Goal: Task Accomplishment & Management: Use online tool/utility

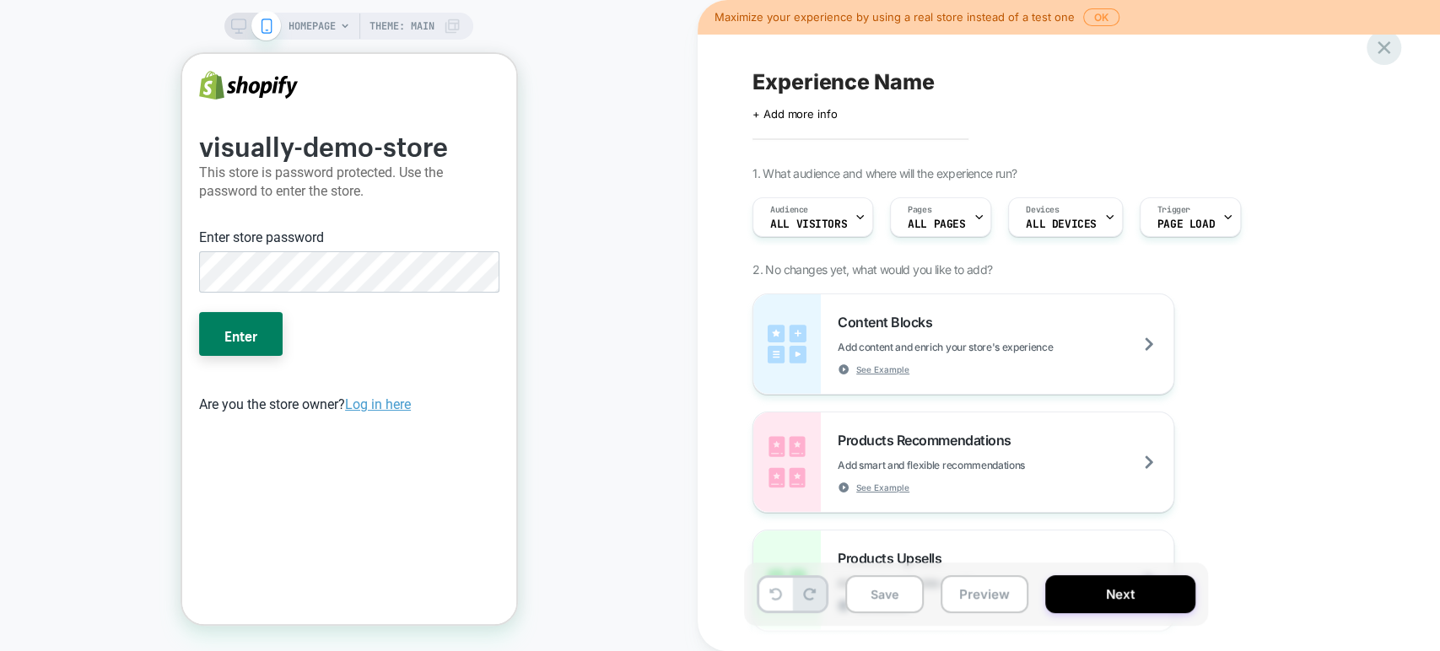
click at [1377, 47] on icon at bounding box center [1384, 47] width 23 height 23
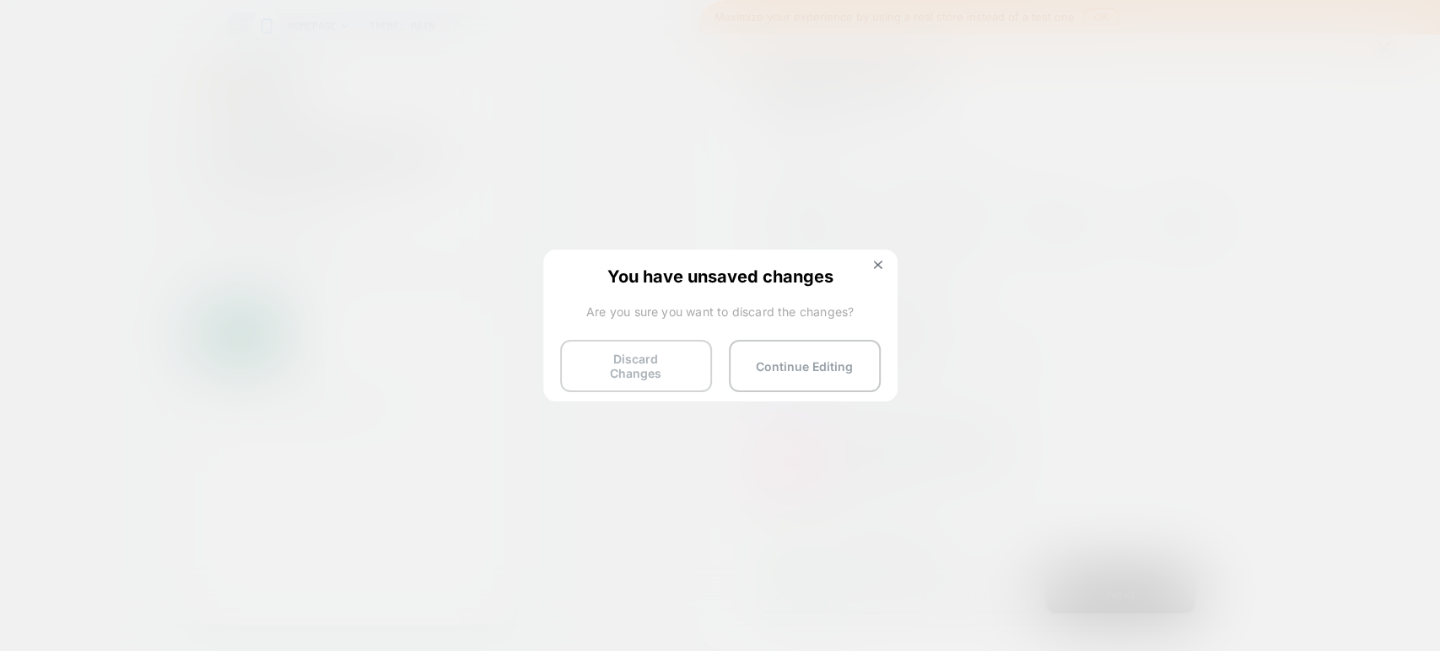
click at [658, 350] on button "Discard Changes" at bounding box center [636, 366] width 152 height 52
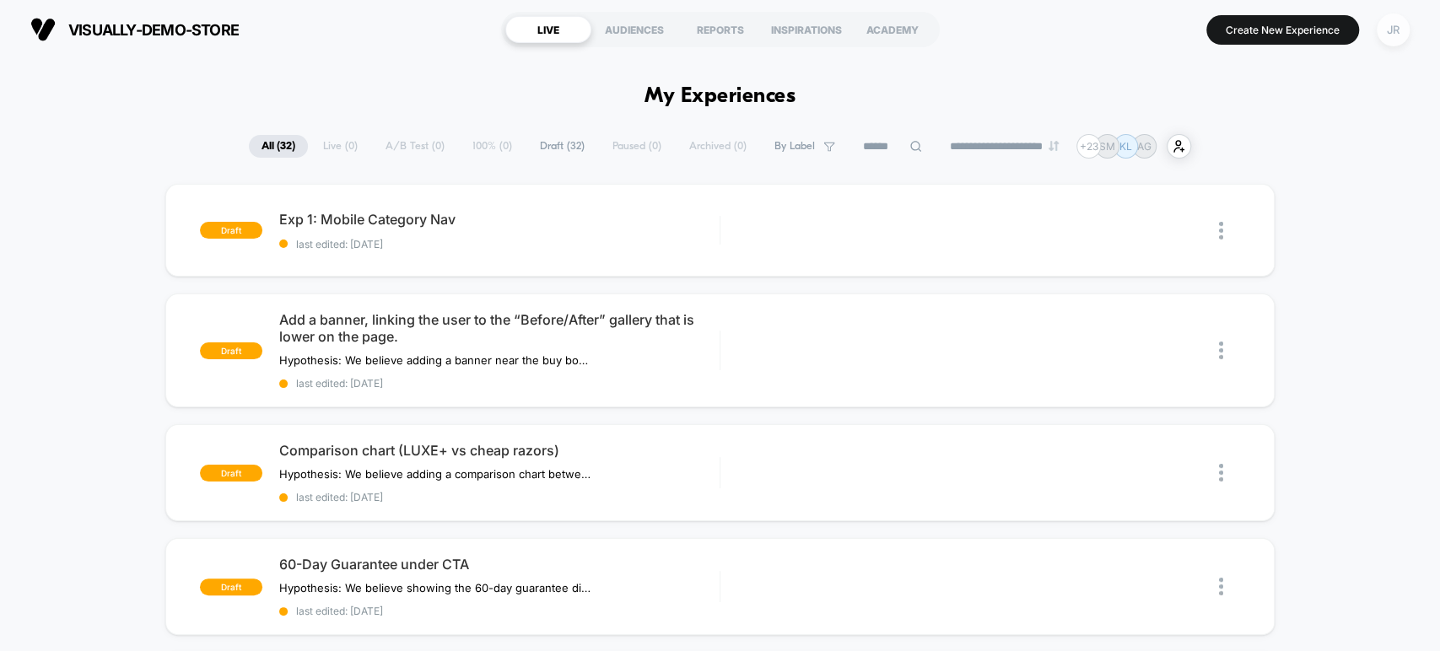
click at [1386, 28] on div "JR" at bounding box center [1393, 29] width 33 height 33
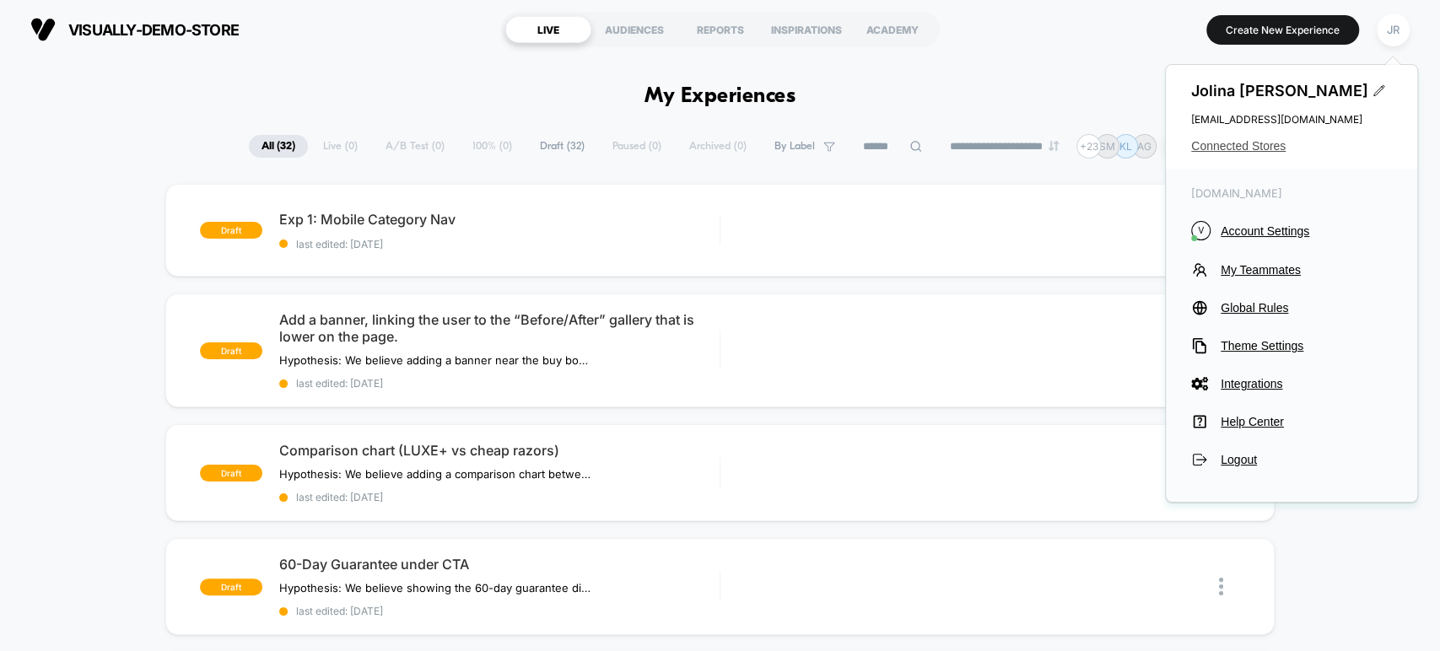
click at [1280, 145] on span "Connected Stores" at bounding box center [1291, 145] width 201 height 13
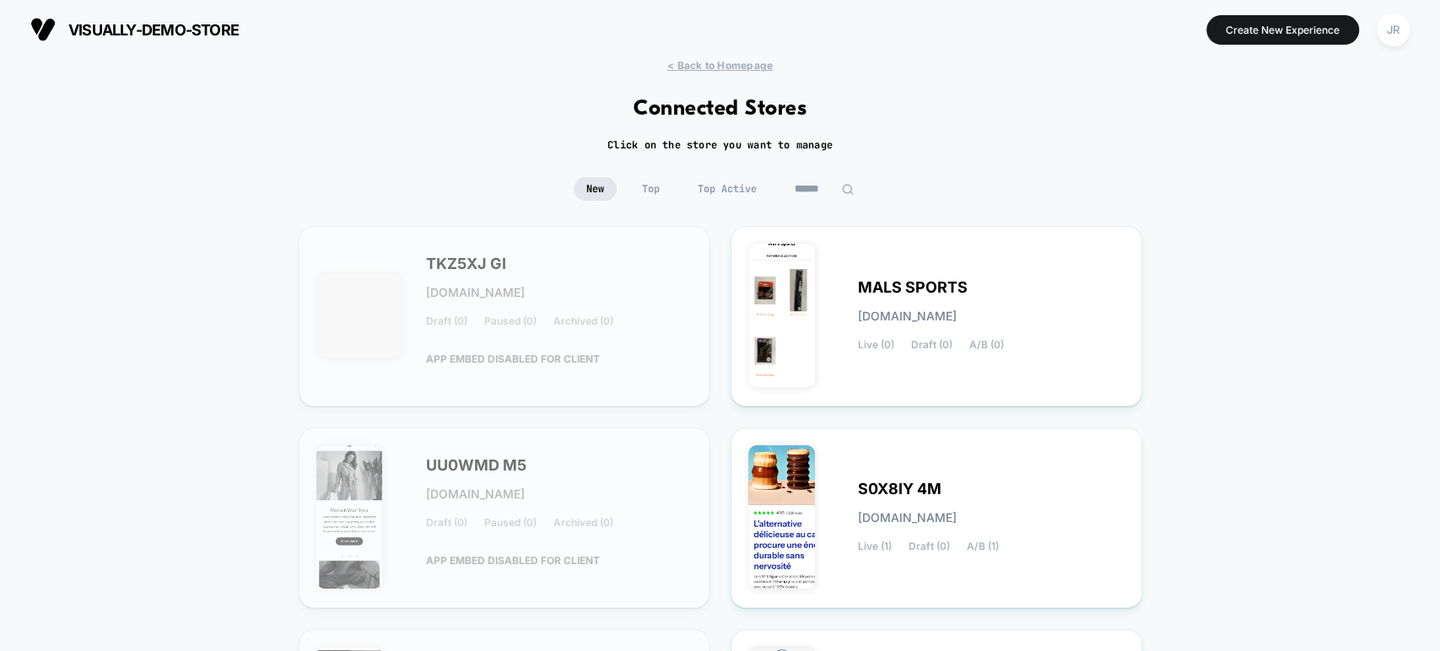
click at [823, 179] on input at bounding box center [824, 189] width 84 height 24
paste input "**********"
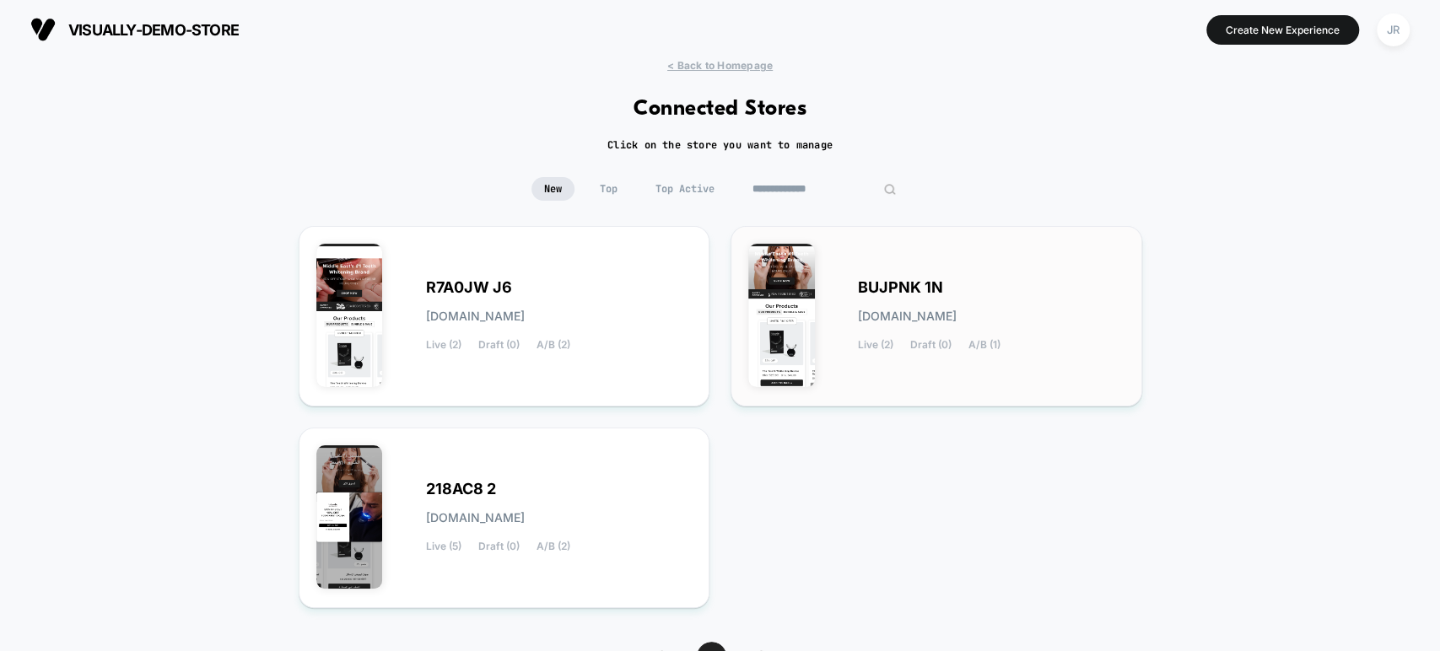
type input "**********"
click at [931, 251] on div "BUJPNK 1N bujpnk-1n.myshopify.com Live (2) Draft (0) A/B (1)" at bounding box center [936, 316] width 376 height 145
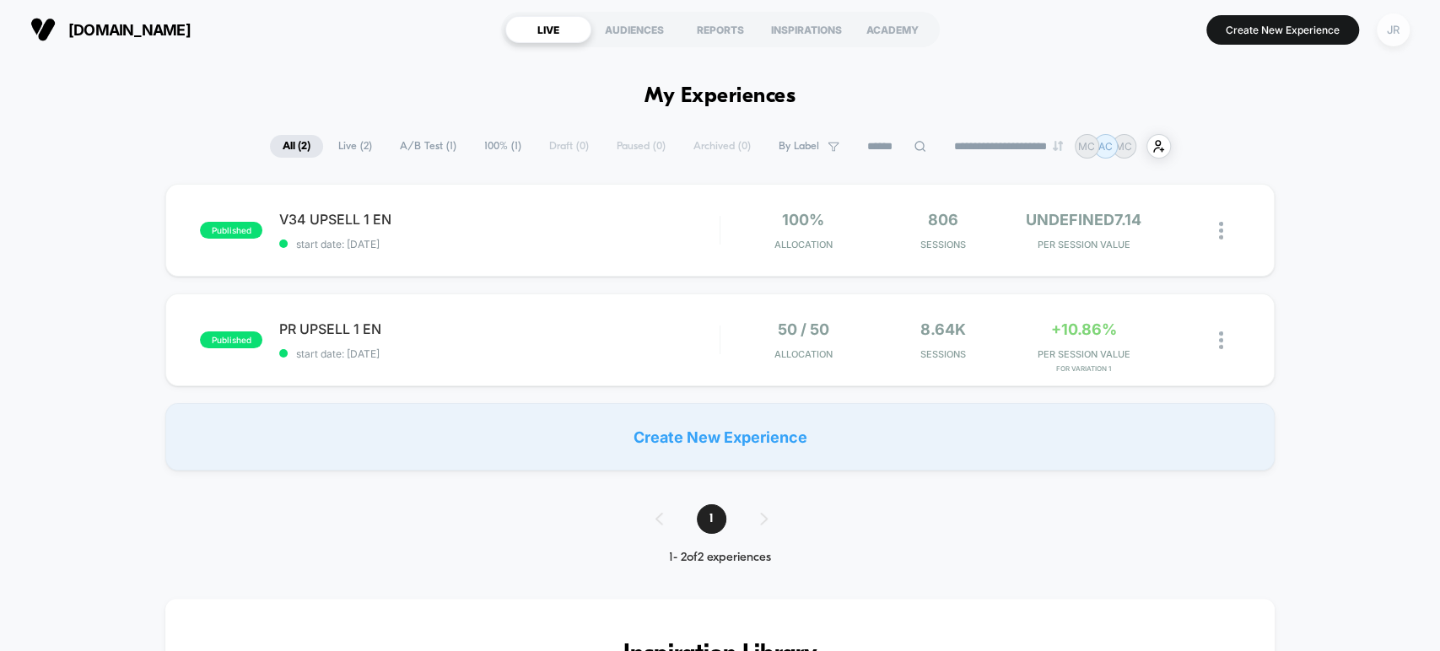
click at [1379, 39] on div "JR" at bounding box center [1393, 29] width 33 height 33
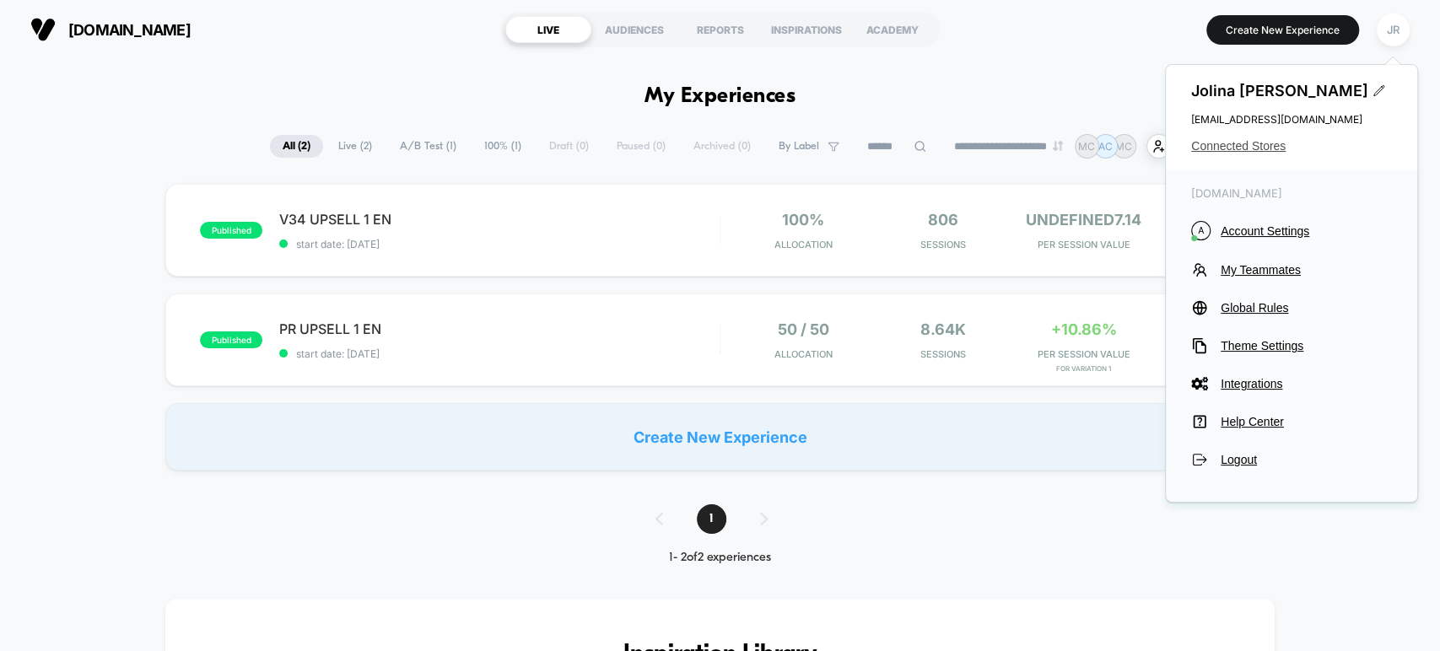
click at [1271, 145] on span "Connected Stores" at bounding box center [1291, 145] width 201 height 13
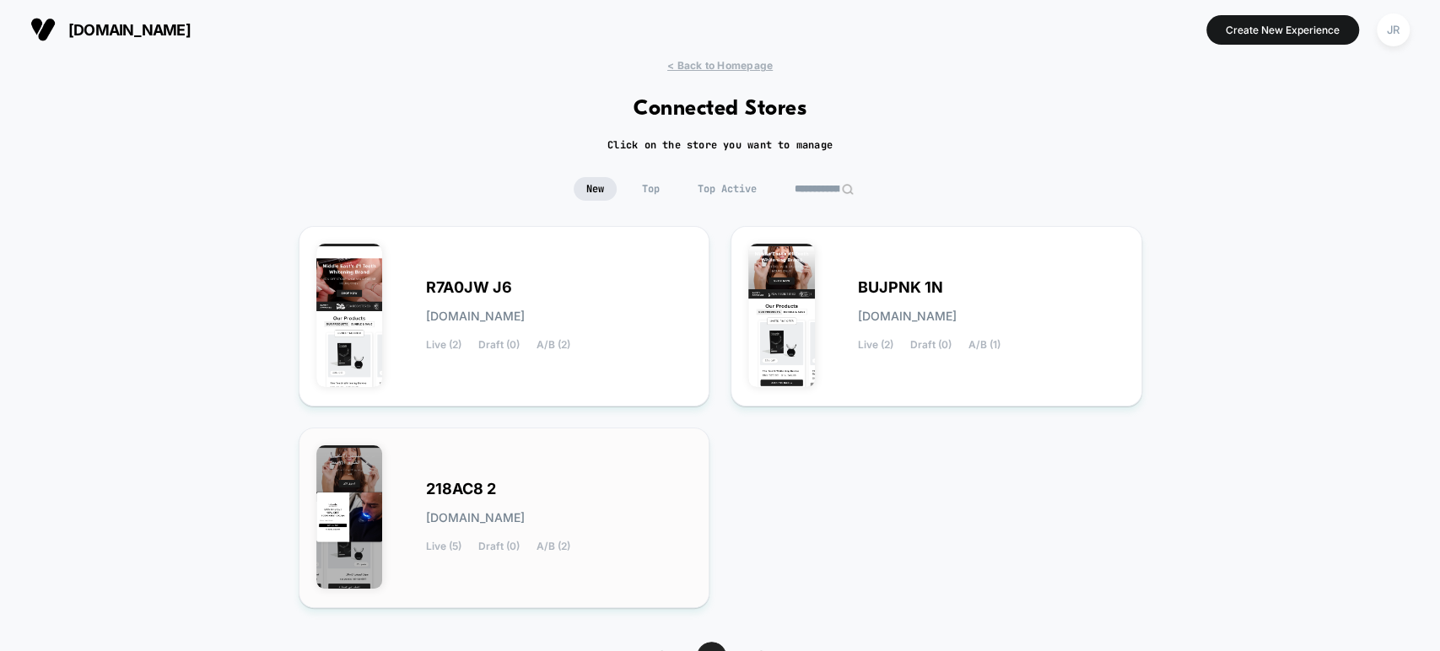
click at [624, 470] on div "218AC8 2 218ac8-2.myshopify.com Live (5) Draft (0) A/B (2)" at bounding box center [504, 517] width 376 height 145
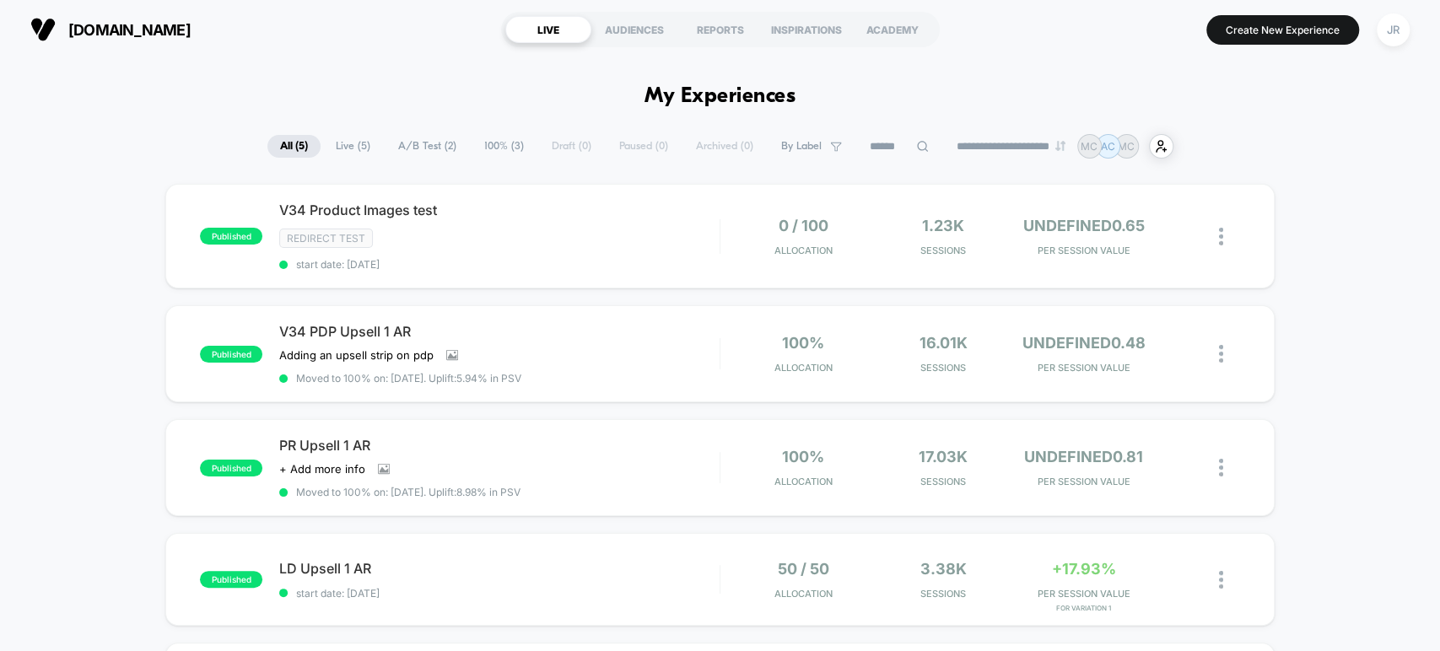
click at [1377, 36] on button "JR" at bounding box center [1393, 30] width 43 height 35
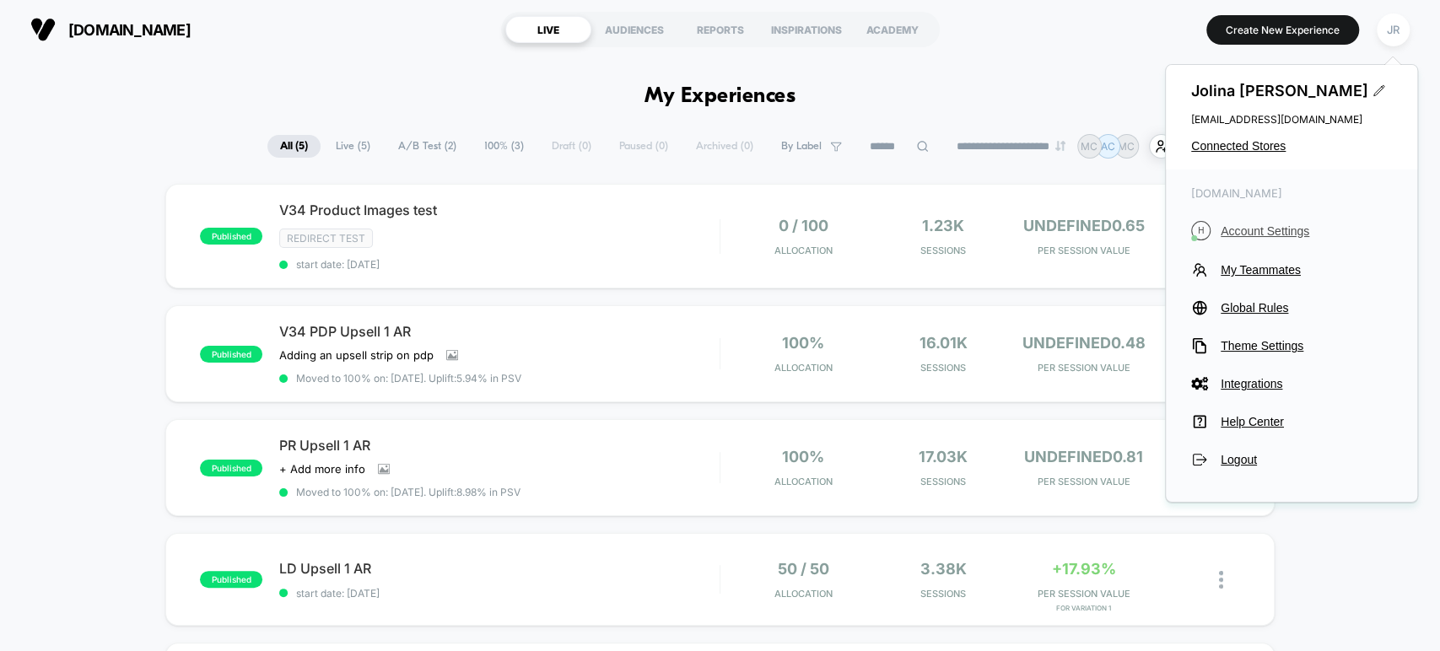
click at [1258, 224] on span "Account Settings" at bounding box center [1306, 230] width 171 height 13
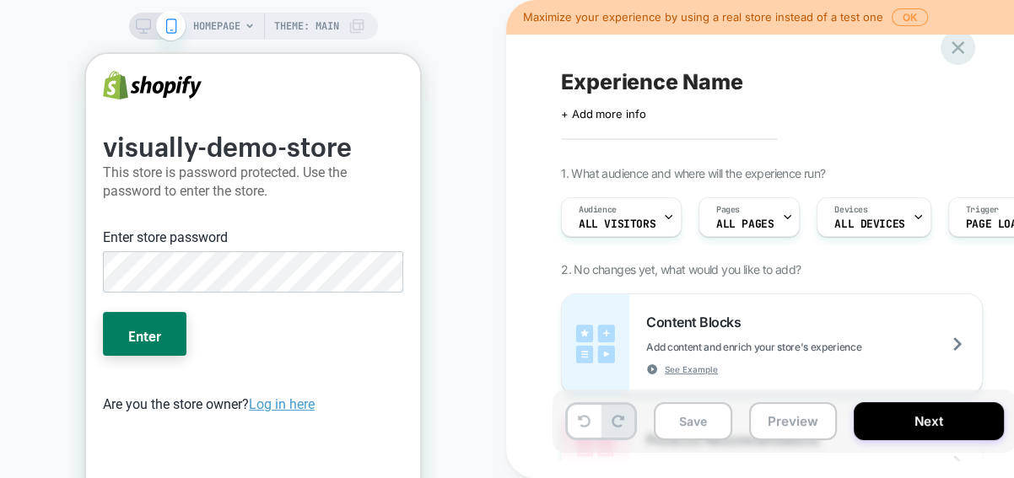
click at [953, 52] on icon at bounding box center [958, 47] width 23 height 23
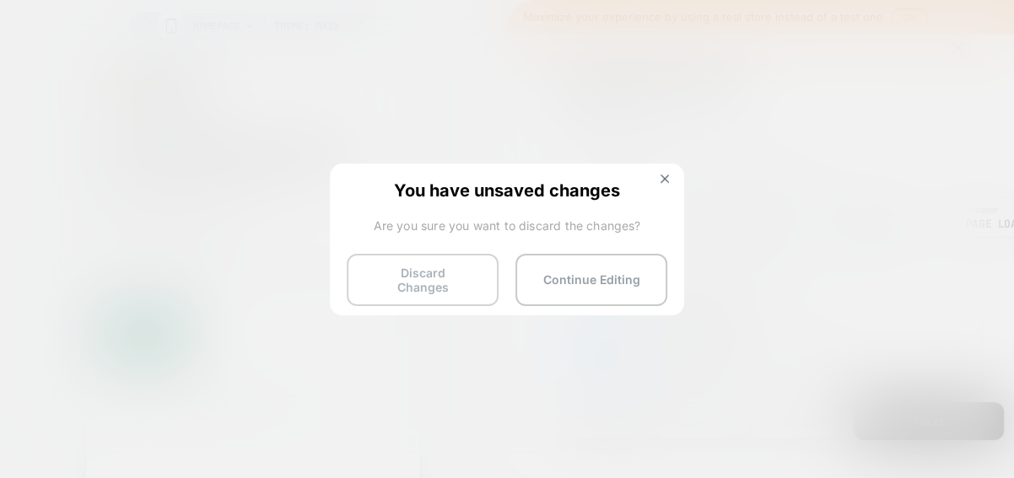
click at [453, 279] on button "Discard Changes" at bounding box center [423, 280] width 152 height 52
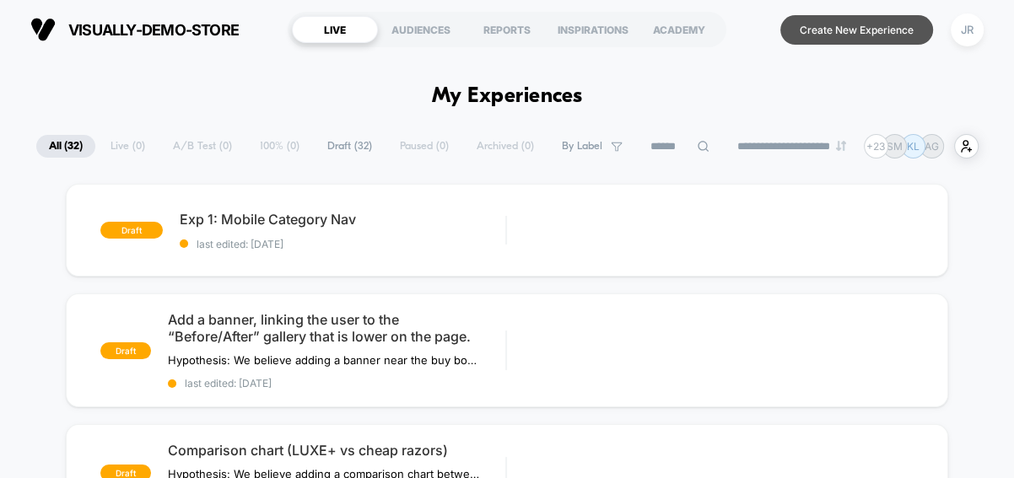
click at [799, 30] on button "Create New Experience" at bounding box center [856, 30] width 153 height 30
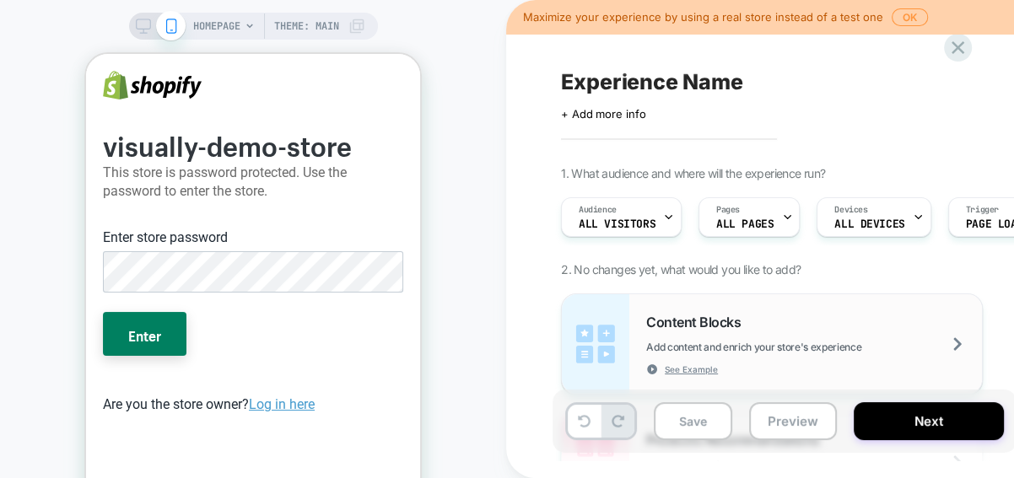
click at [845, 314] on div "Content Blocks Add content and enrich your store's experience See Example" at bounding box center [814, 345] width 336 height 62
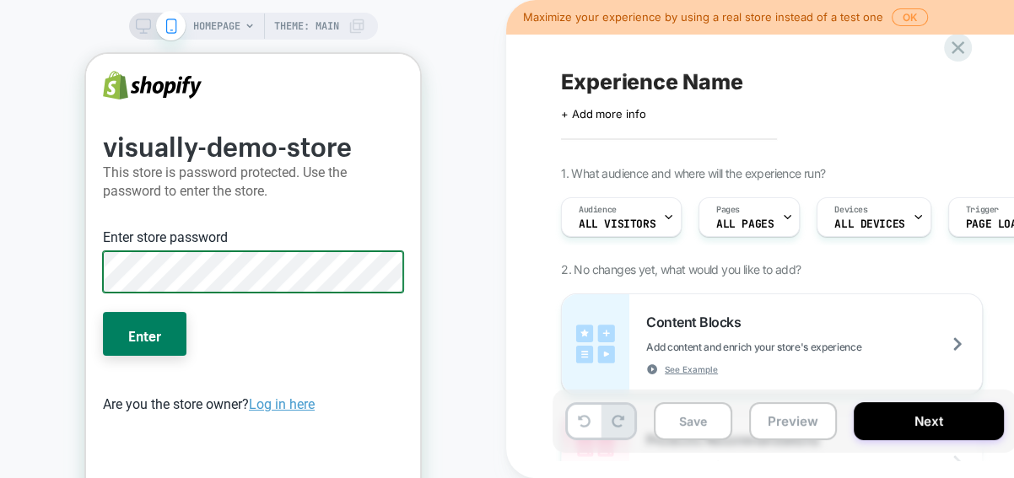
click at [103, 312] on button "Enter" at bounding box center [145, 334] width 84 height 44
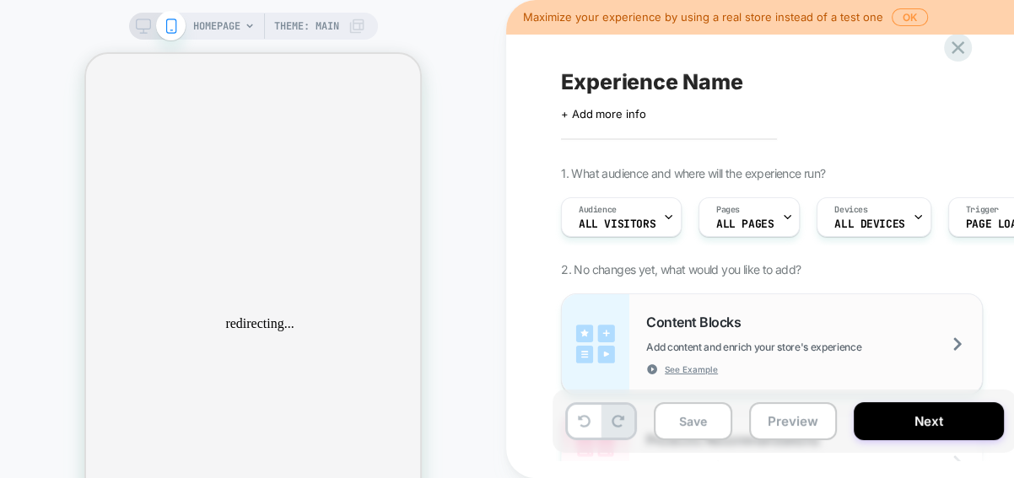
click at [842, 320] on div "Content Blocks Add content and enrich your store's experience See Example" at bounding box center [814, 345] width 336 height 62
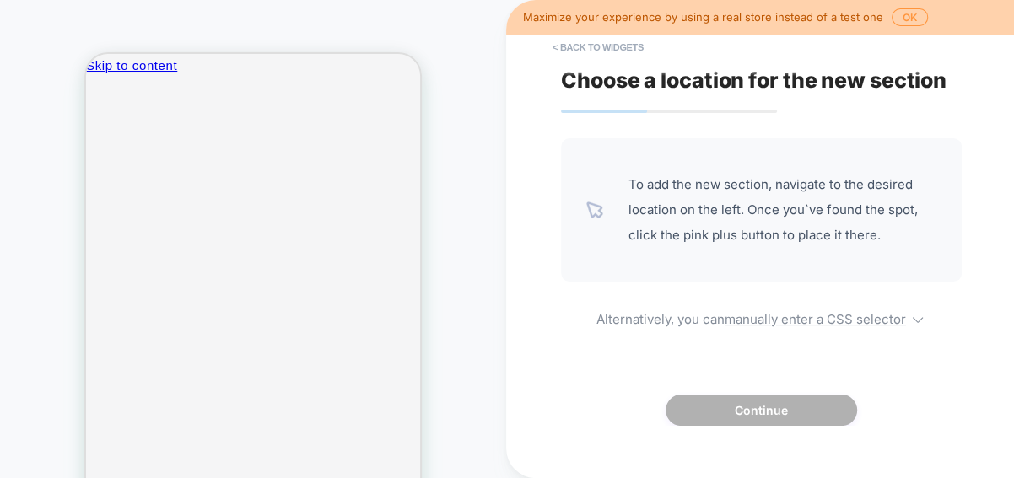
scroll to position [506, 0]
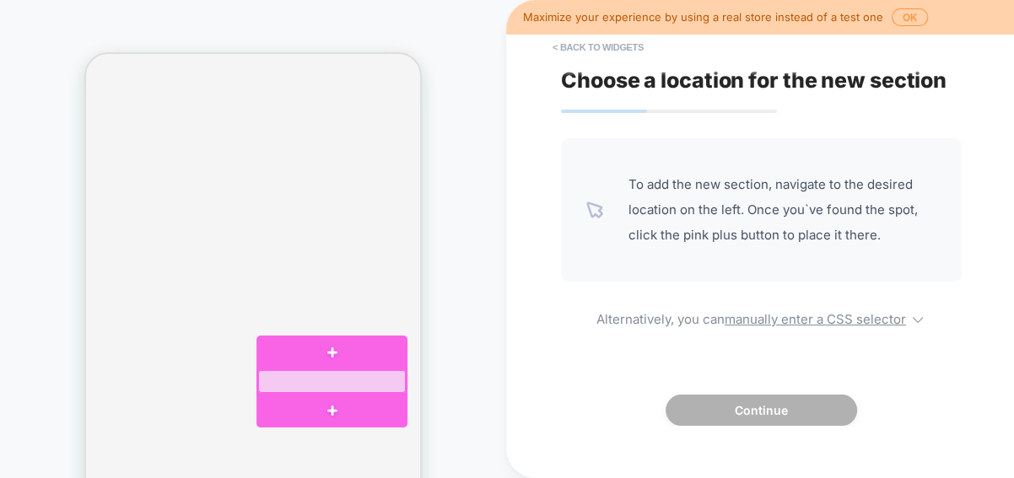
click at [339, 371] on div at bounding box center [332, 381] width 148 height 23
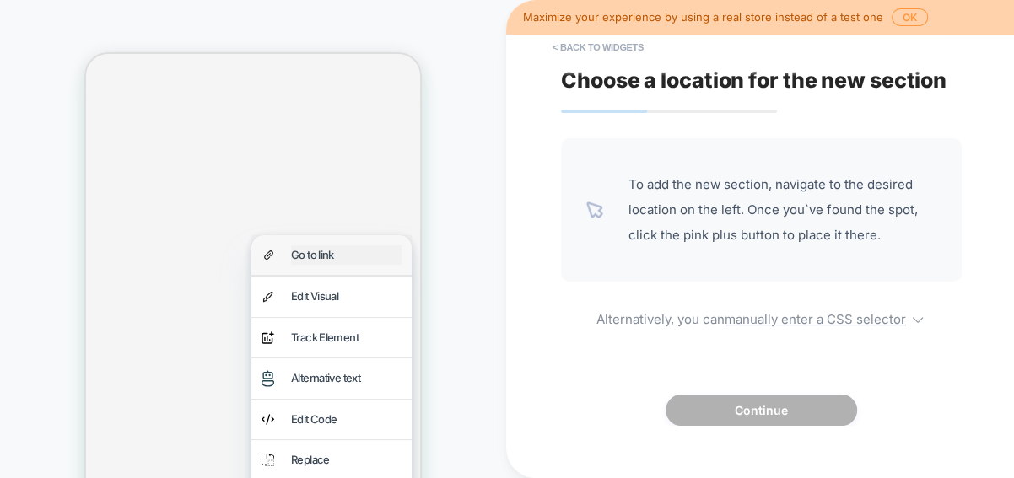
click at [353, 251] on div "Go to link" at bounding box center [346, 255] width 111 height 19
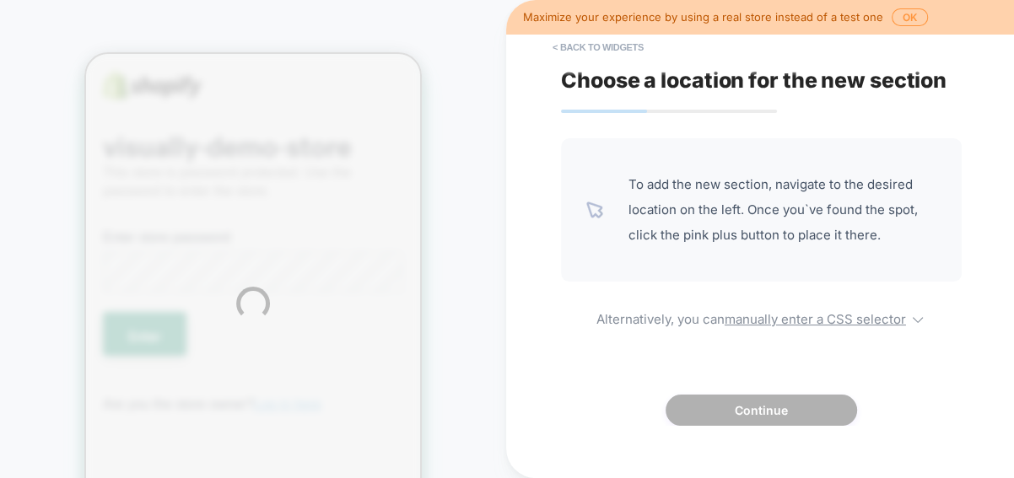
scroll to position [0, 0]
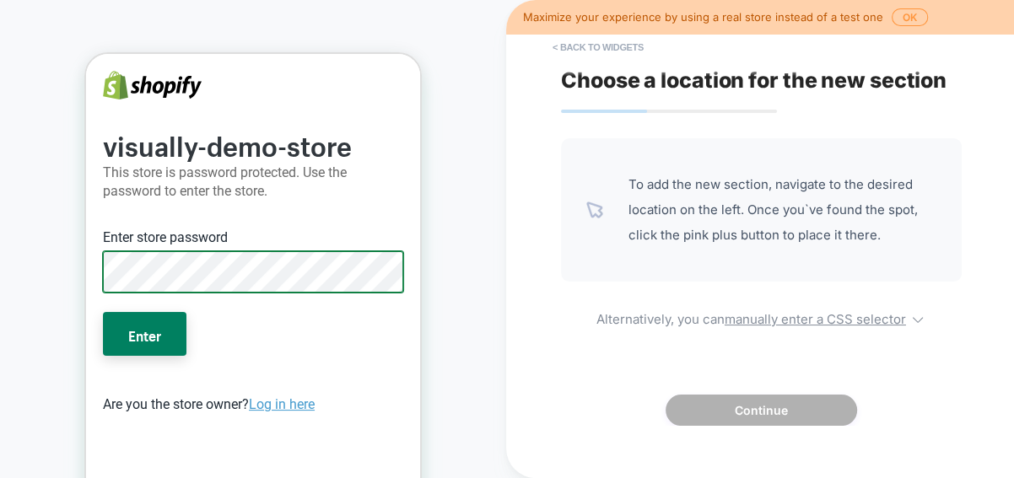
click at [103, 312] on button "Enter" at bounding box center [145, 334] width 84 height 44
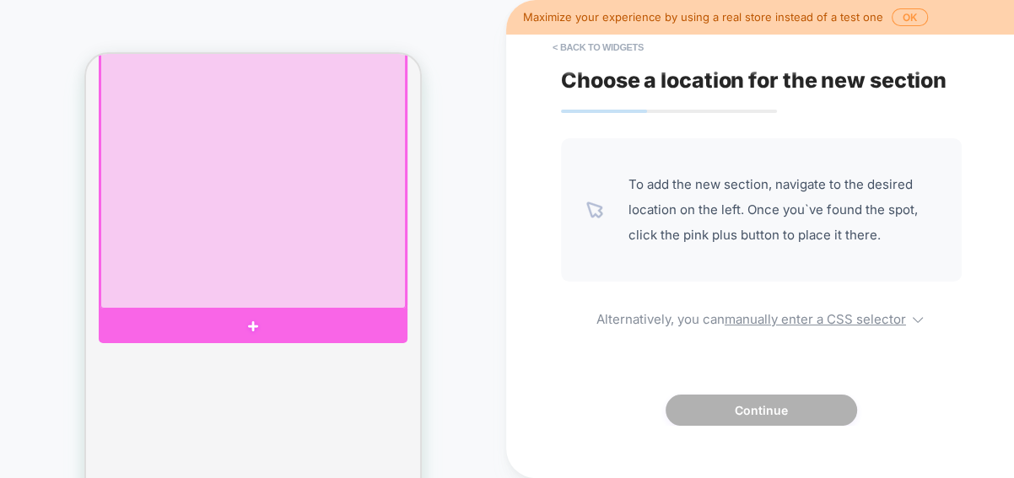
scroll to position [213, 0]
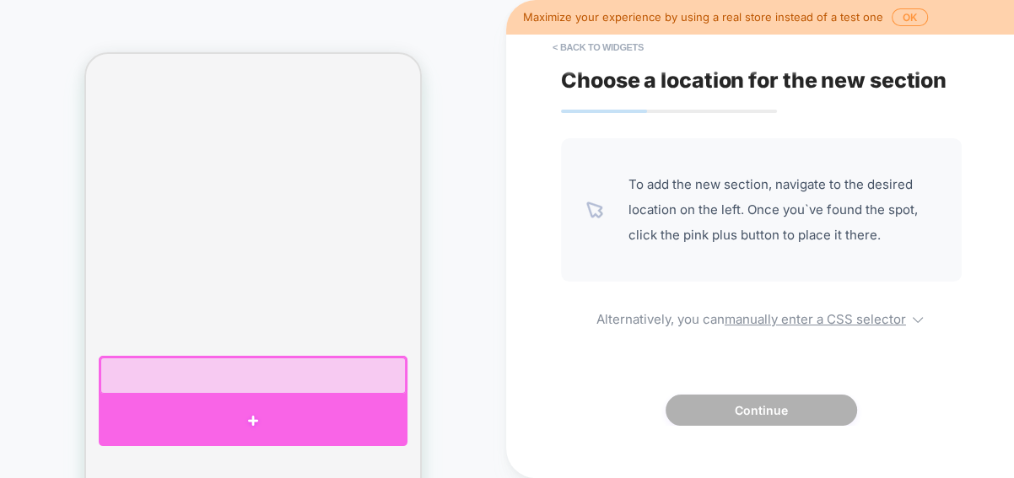
click at [256, 419] on div at bounding box center [253, 421] width 309 height 51
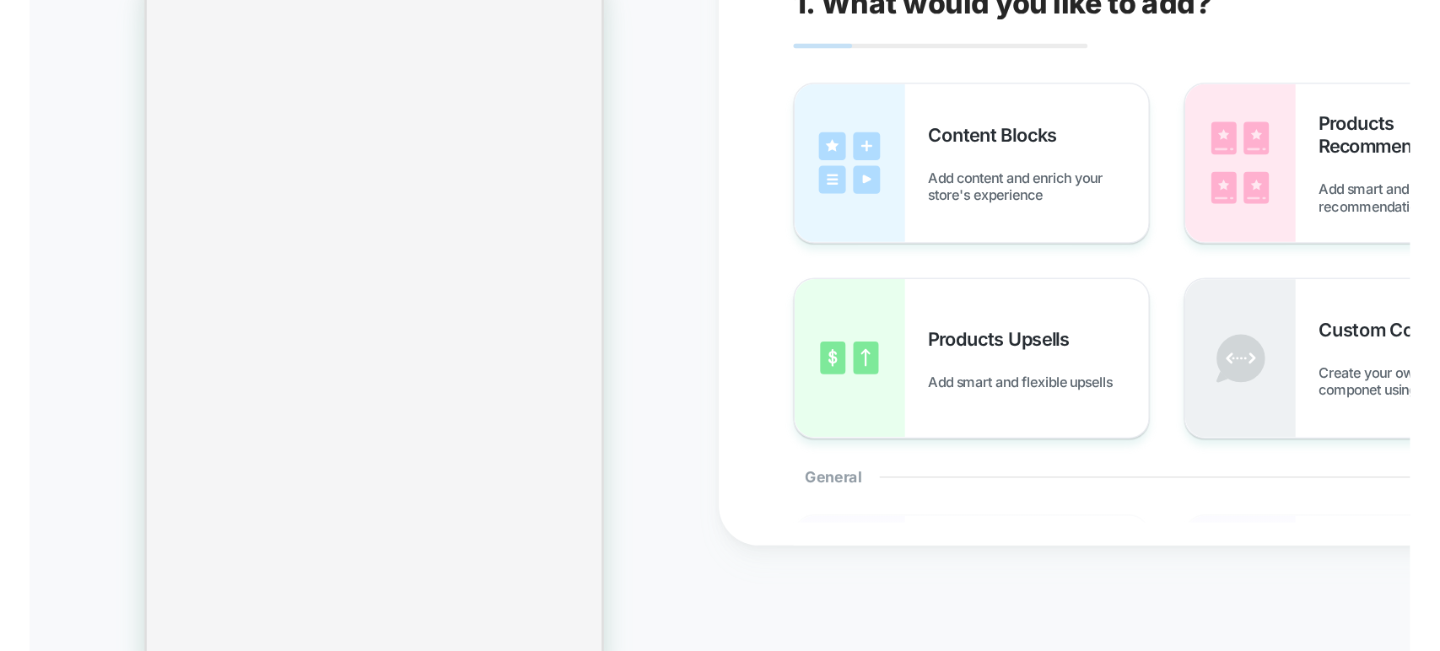
scroll to position [0, 0]
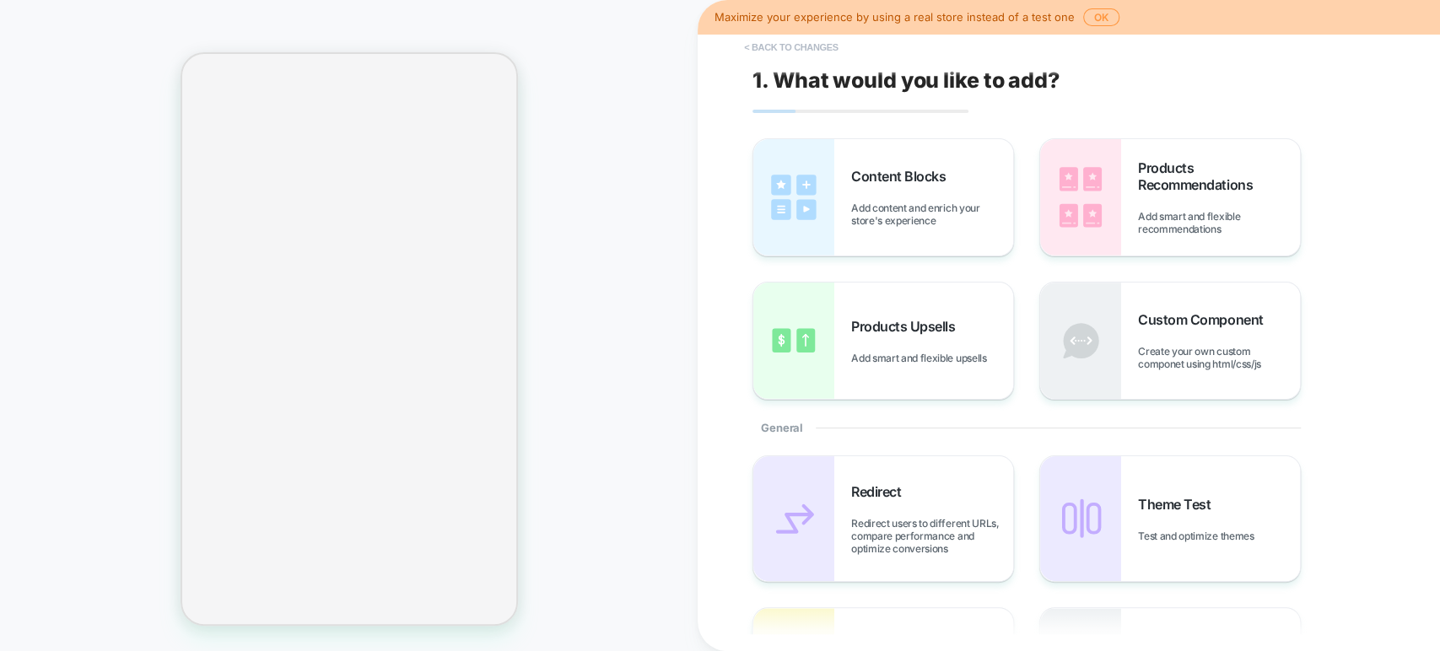
click at [791, 38] on button "< Back to changes" at bounding box center [791, 47] width 111 height 27
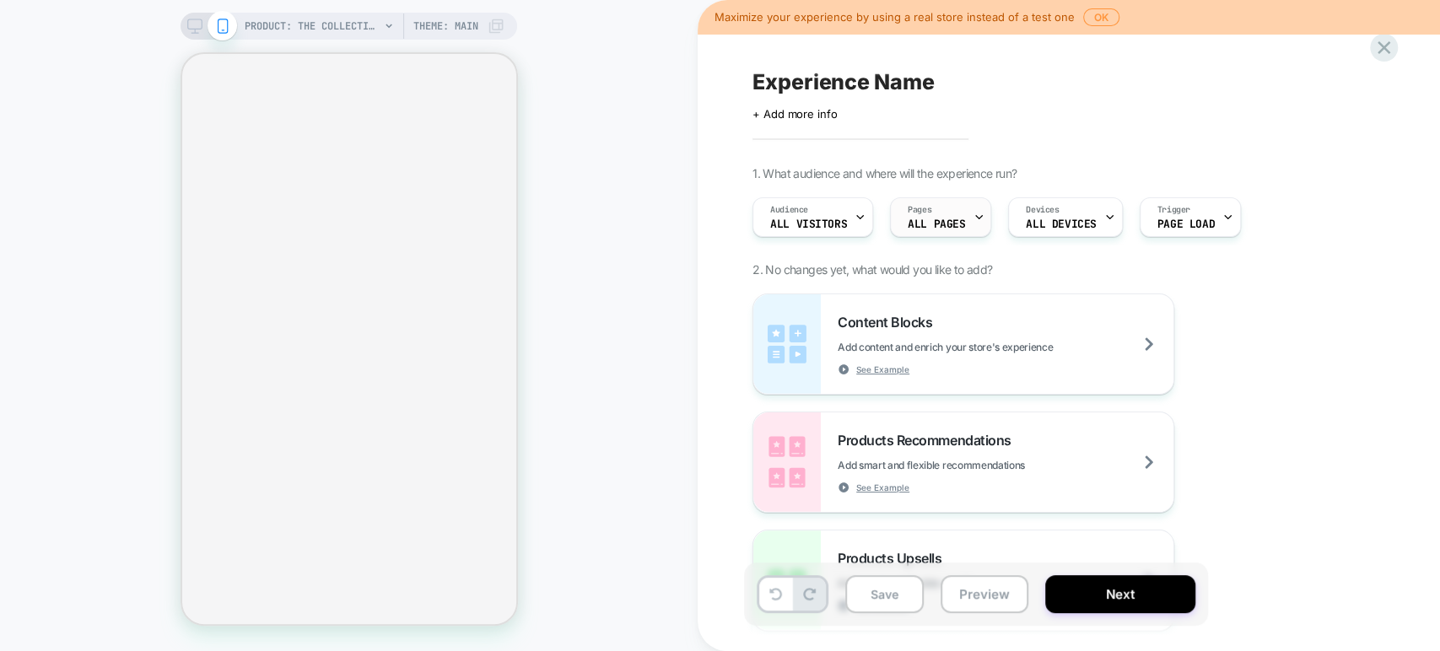
click at [974, 225] on div at bounding box center [979, 217] width 11 height 38
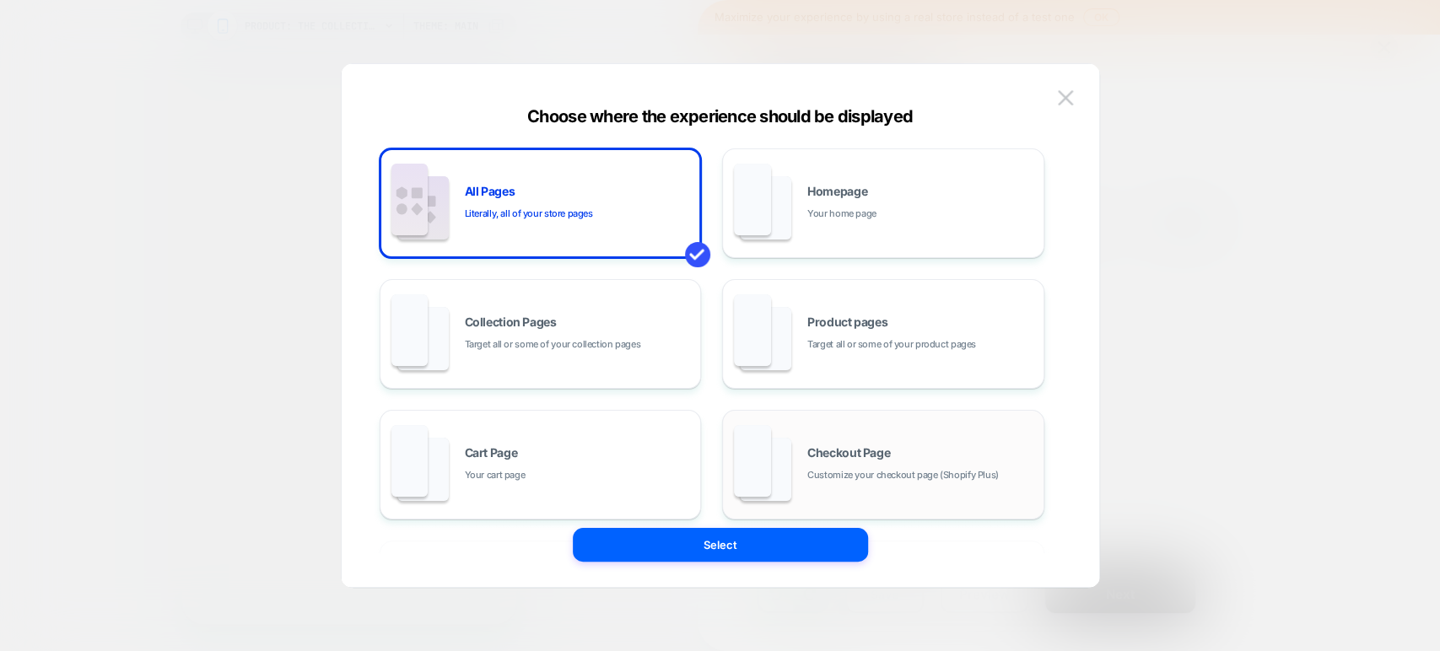
click at [864, 444] on div "Checkout Page Customize your checkout page (Shopify Plus)" at bounding box center [884, 464] width 304 height 93
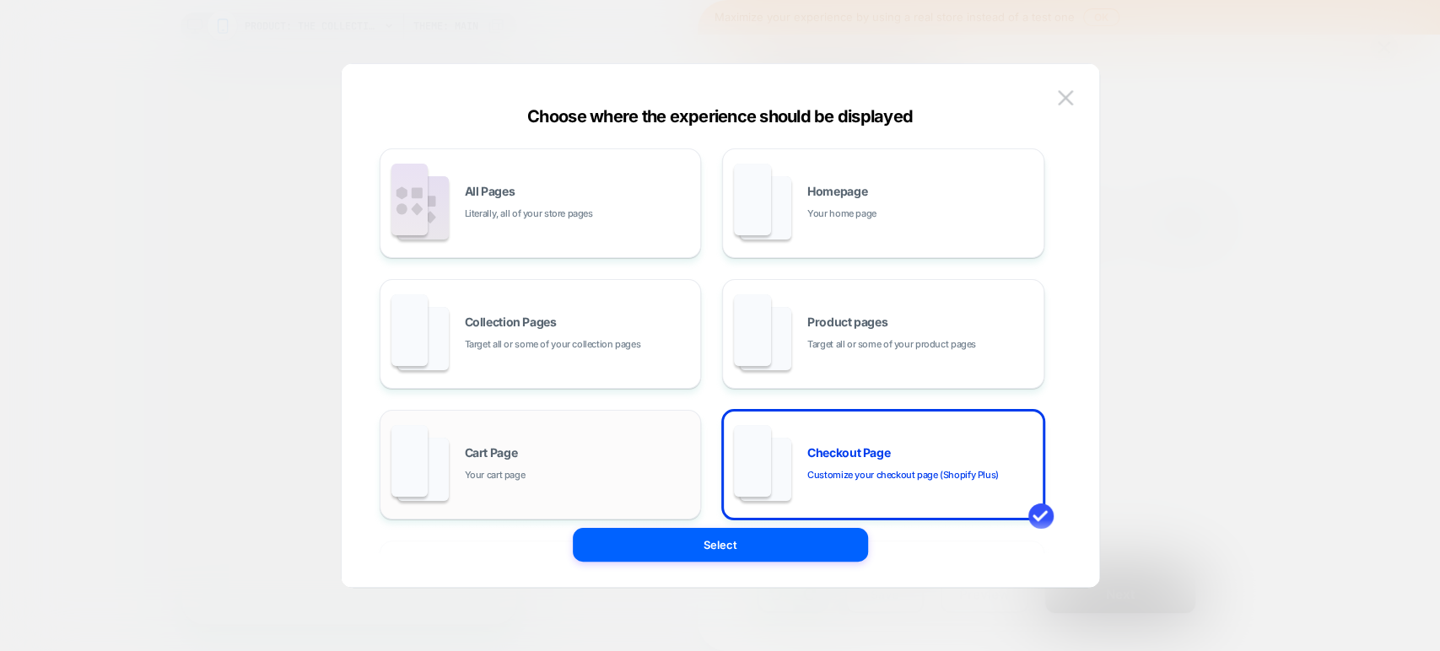
click at [659, 478] on div "Cart Page Your cart page" at bounding box center [579, 465] width 228 height 36
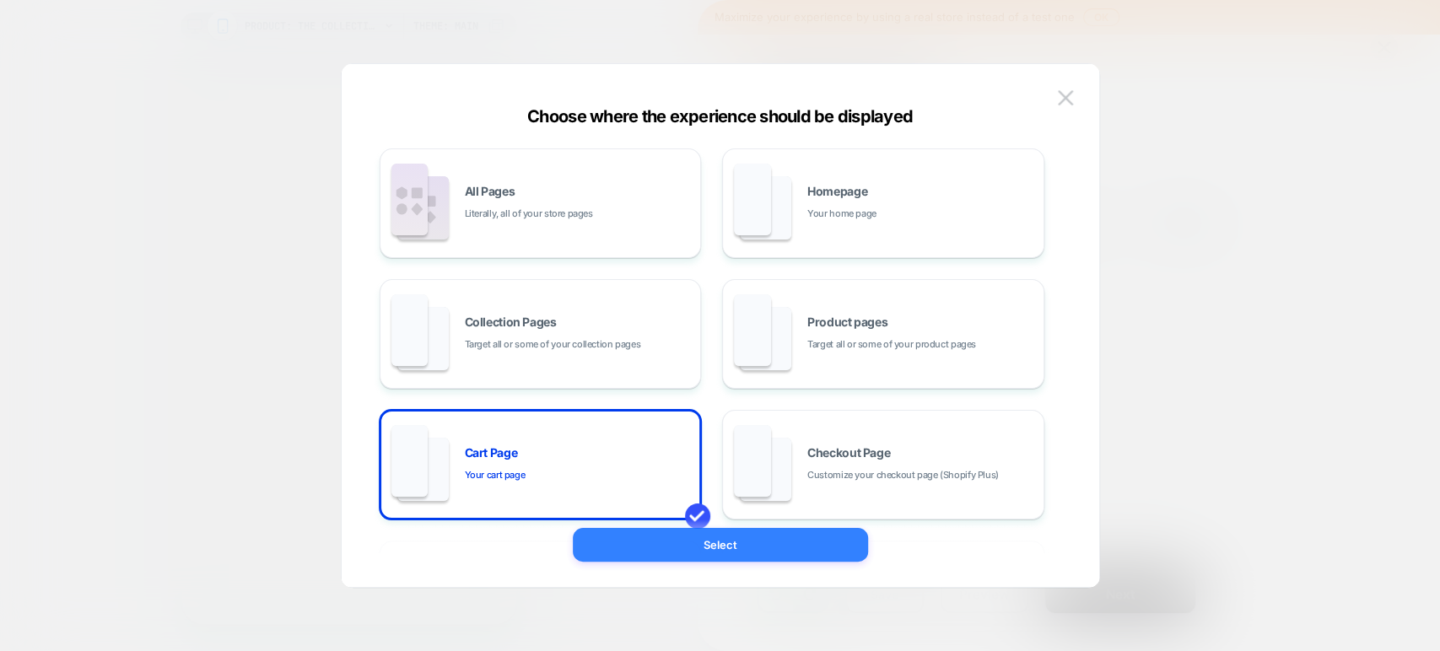
click at [755, 478] on button "Select" at bounding box center [720, 545] width 295 height 34
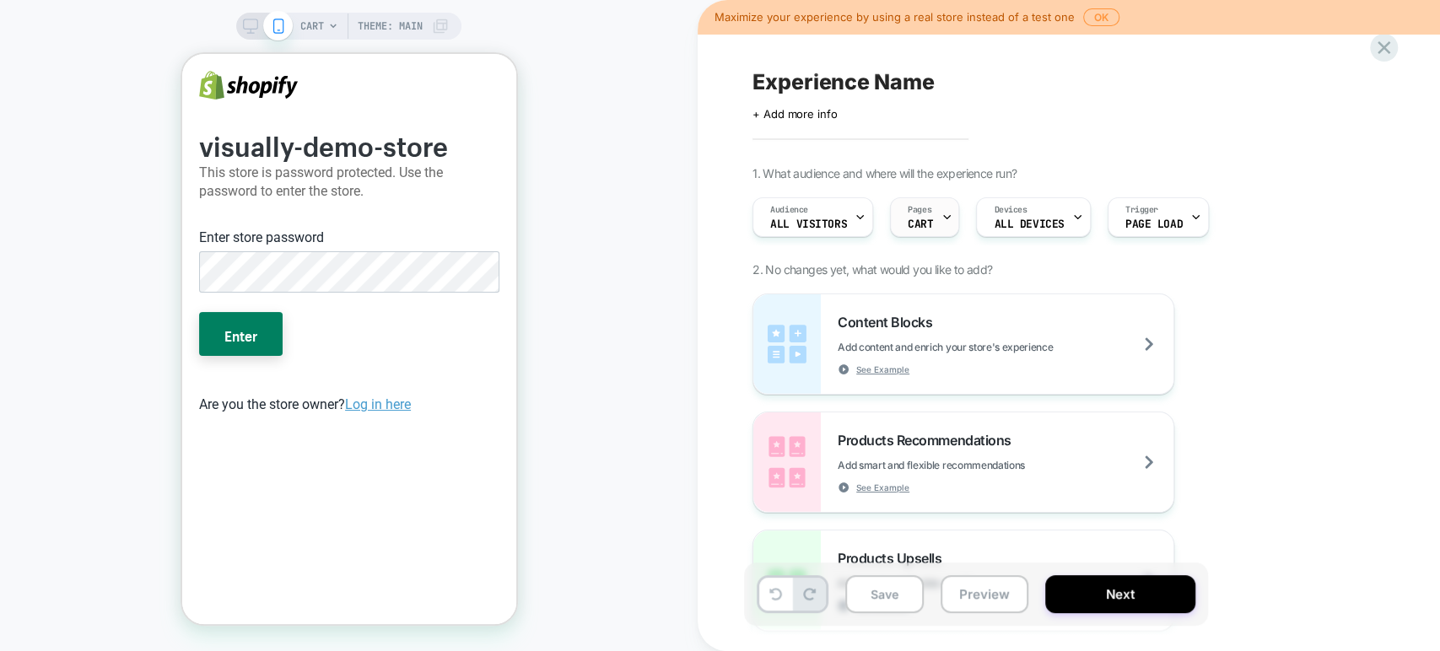
click at [925, 215] on span "Pages" at bounding box center [920, 210] width 24 height 12
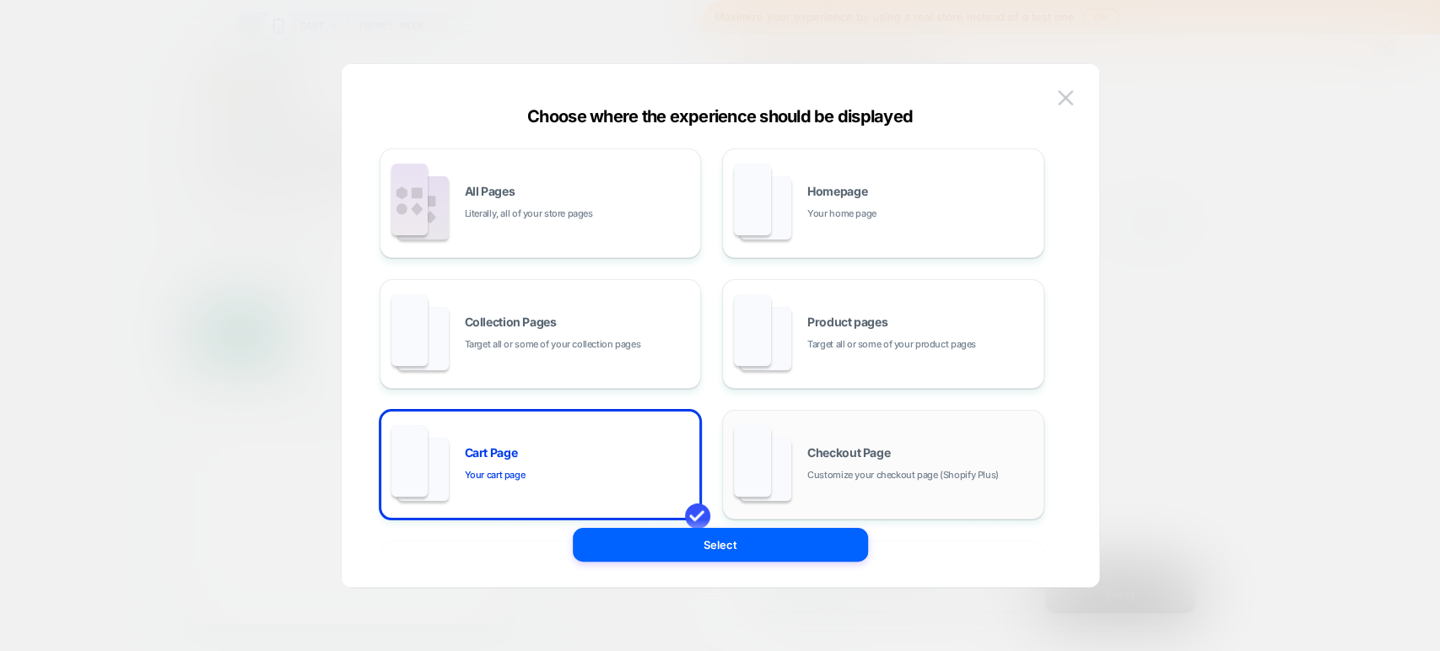
click at [866, 467] on span "Customize your checkout page (Shopify Plus)" at bounding box center [903, 475] width 192 height 16
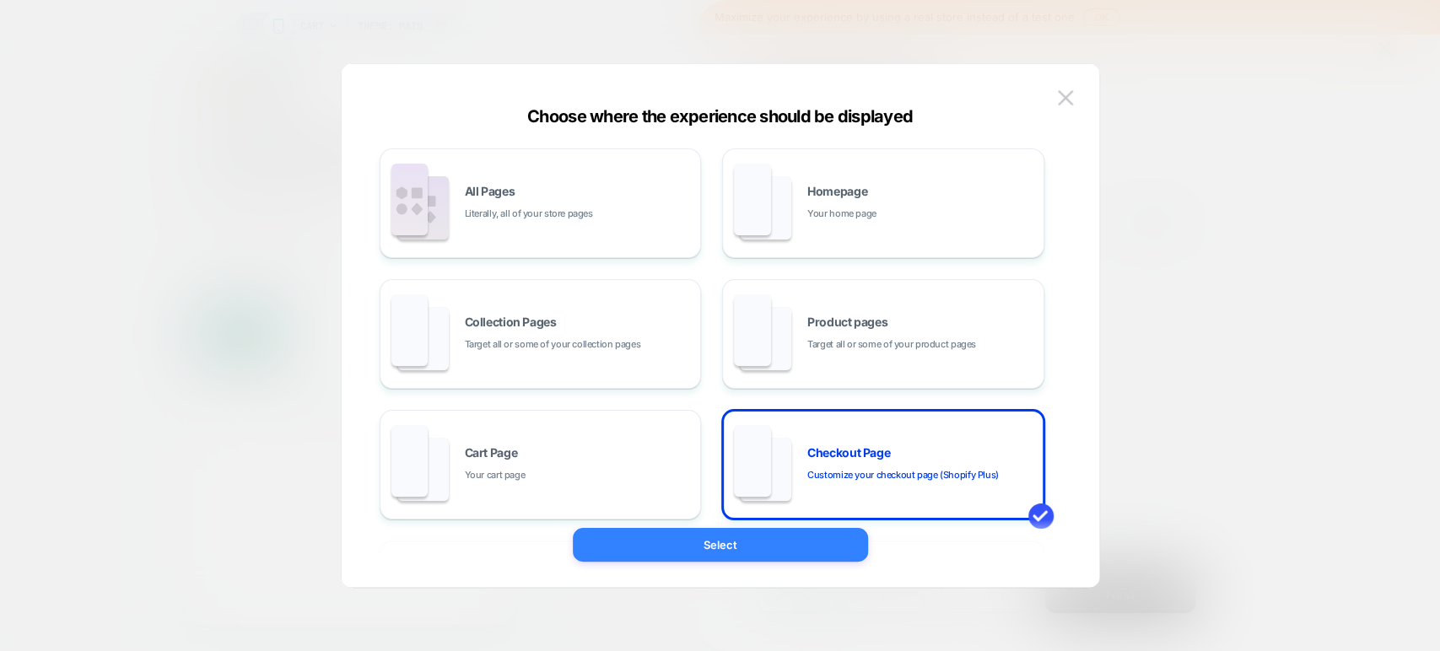
click at [804, 478] on button "Select" at bounding box center [720, 545] width 295 height 34
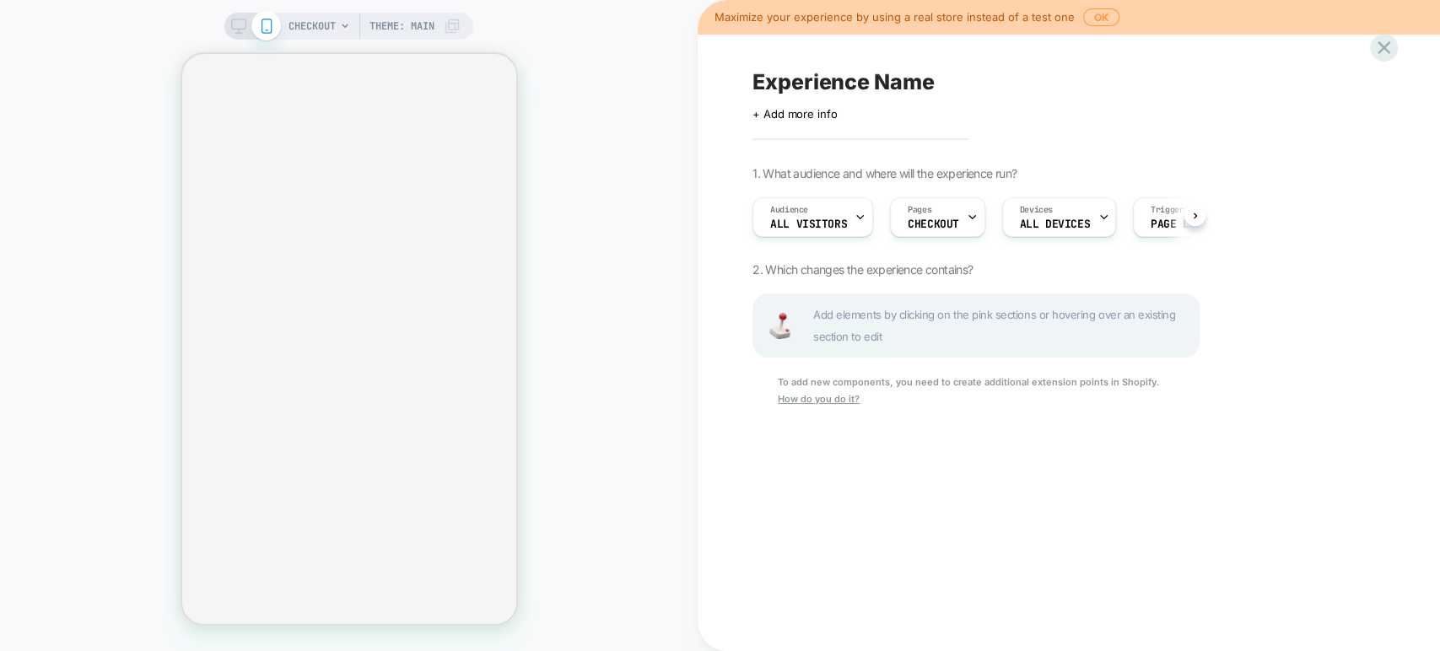
click at [1374, 59] on div "Experience Name Click to edit experience details + Add more info 1. What audien…" at bounding box center [1060, 326] width 633 height 618
click at [1375, 53] on icon at bounding box center [1384, 47] width 23 height 23
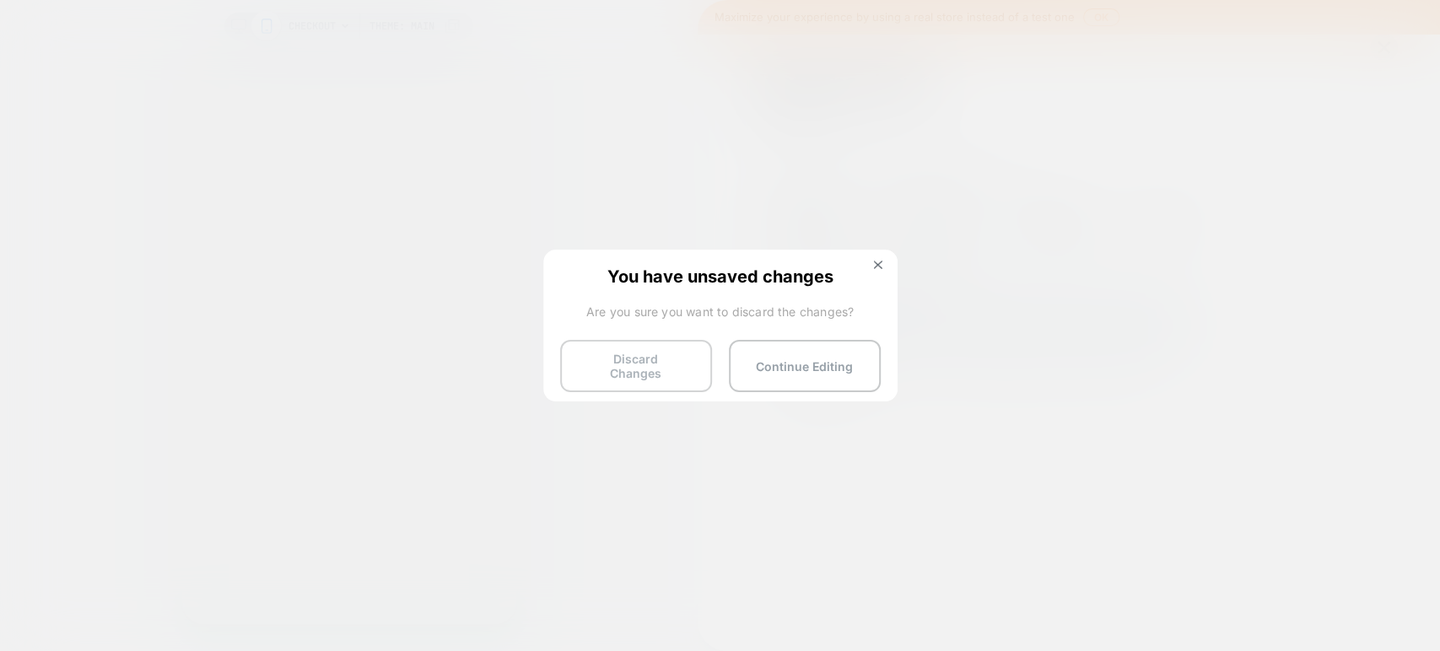
click at [652, 354] on button "Discard Changes" at bounding box center [636, 366] width 152 height 52
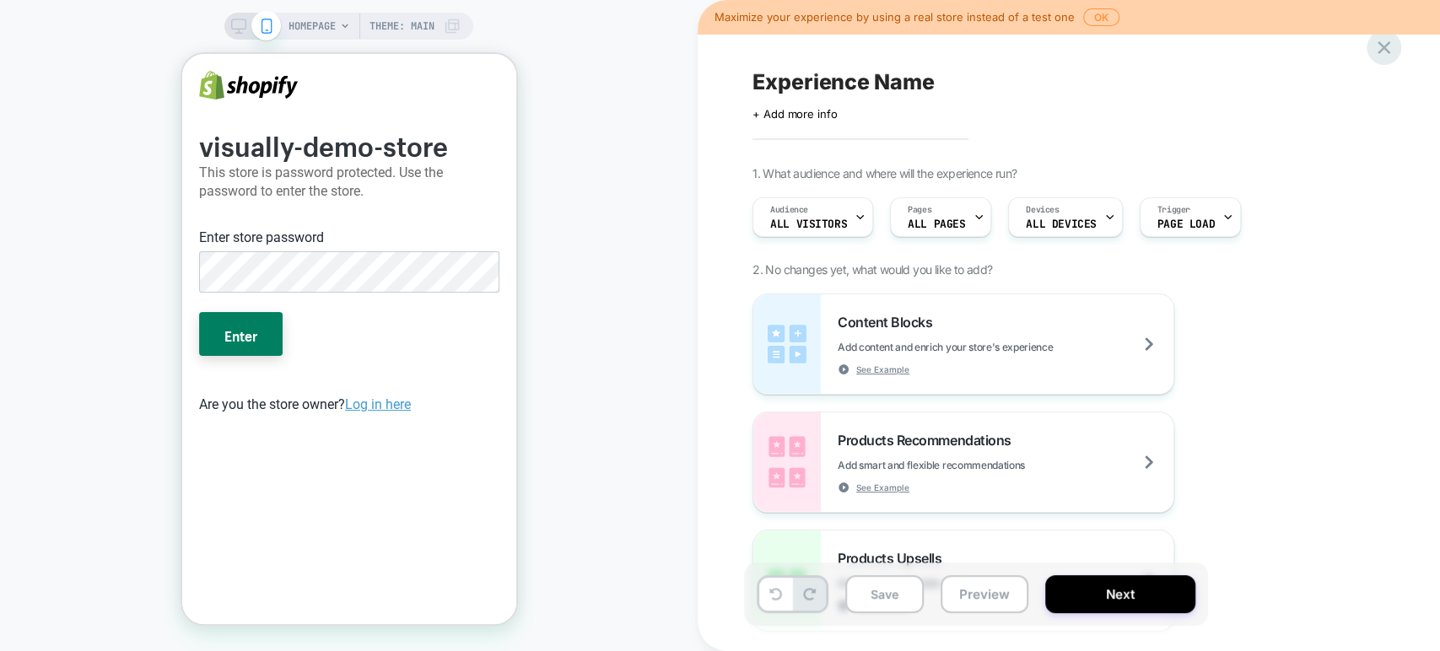
click at [1374, 49] on icon at bounding box center [1384, 47] width 23 height 23
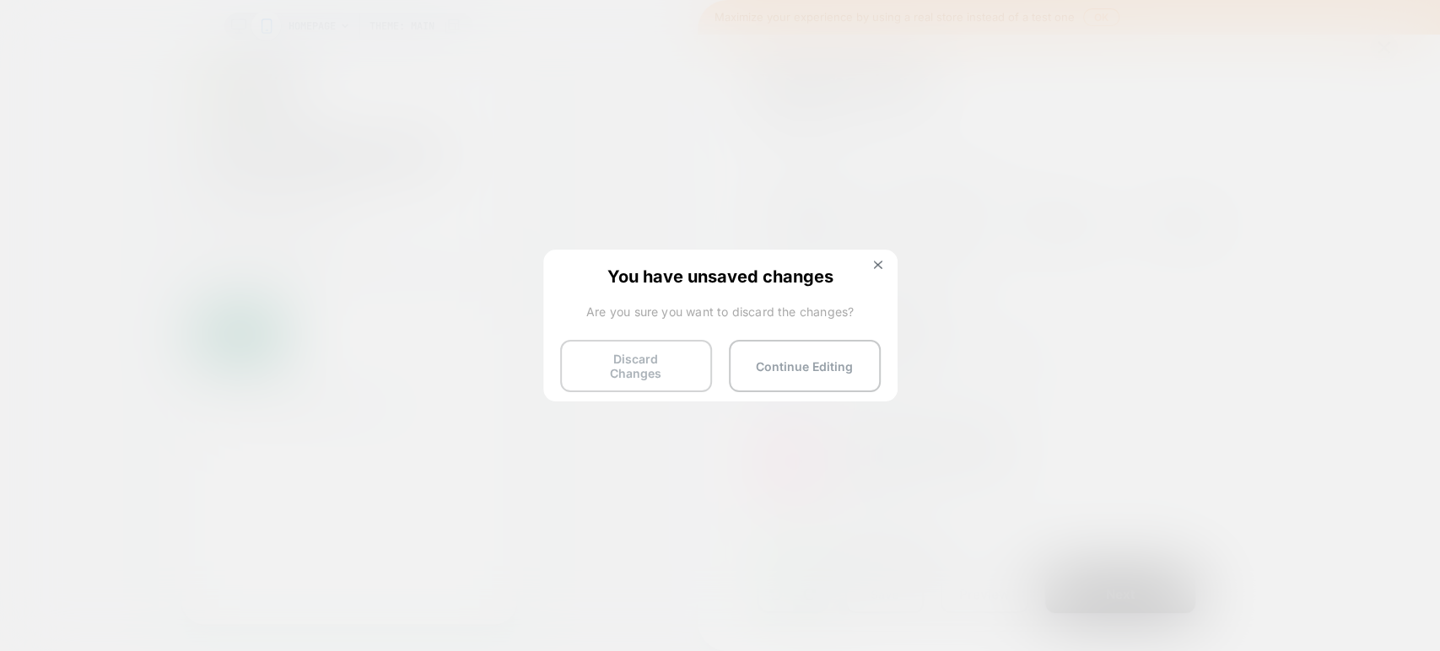
click at [681, 373] on button "Discard Changes" at bounding box center [636, 366] width 152 height 52
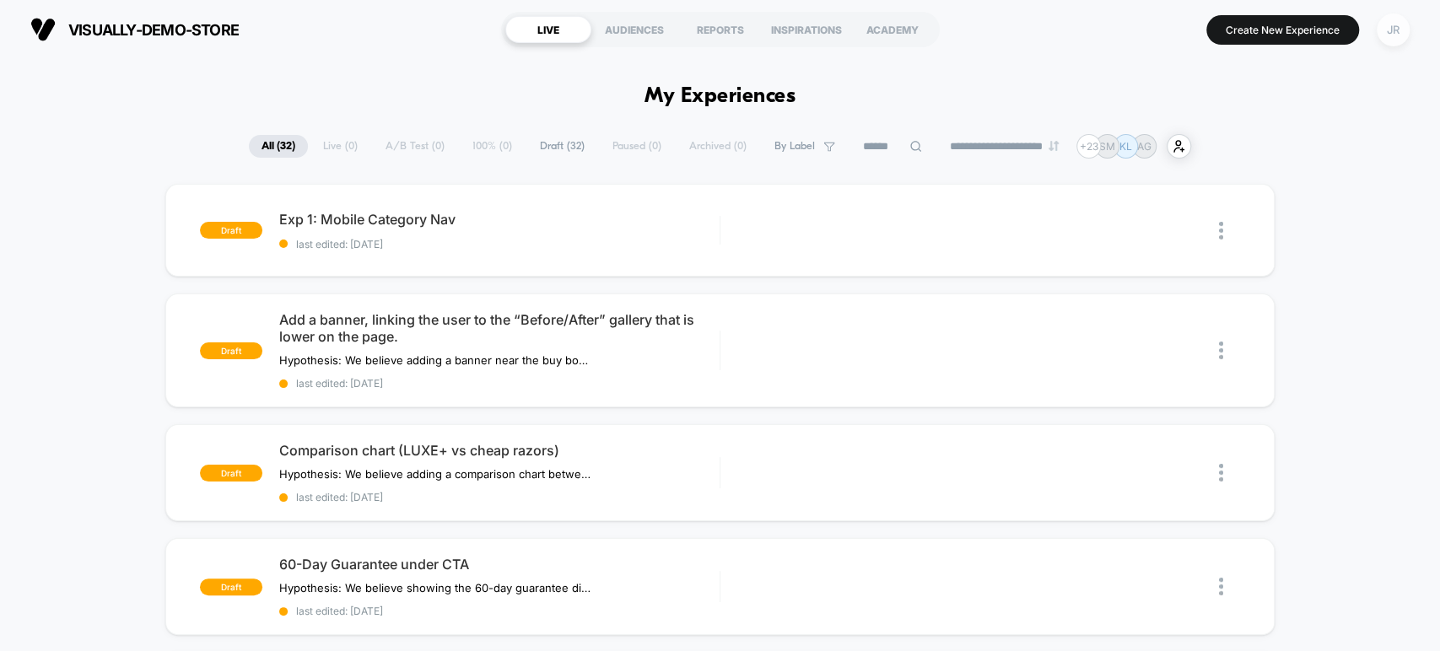
click at [1386, 30] on div "JR" at bounding box center [1393, 29] width 33 height 33
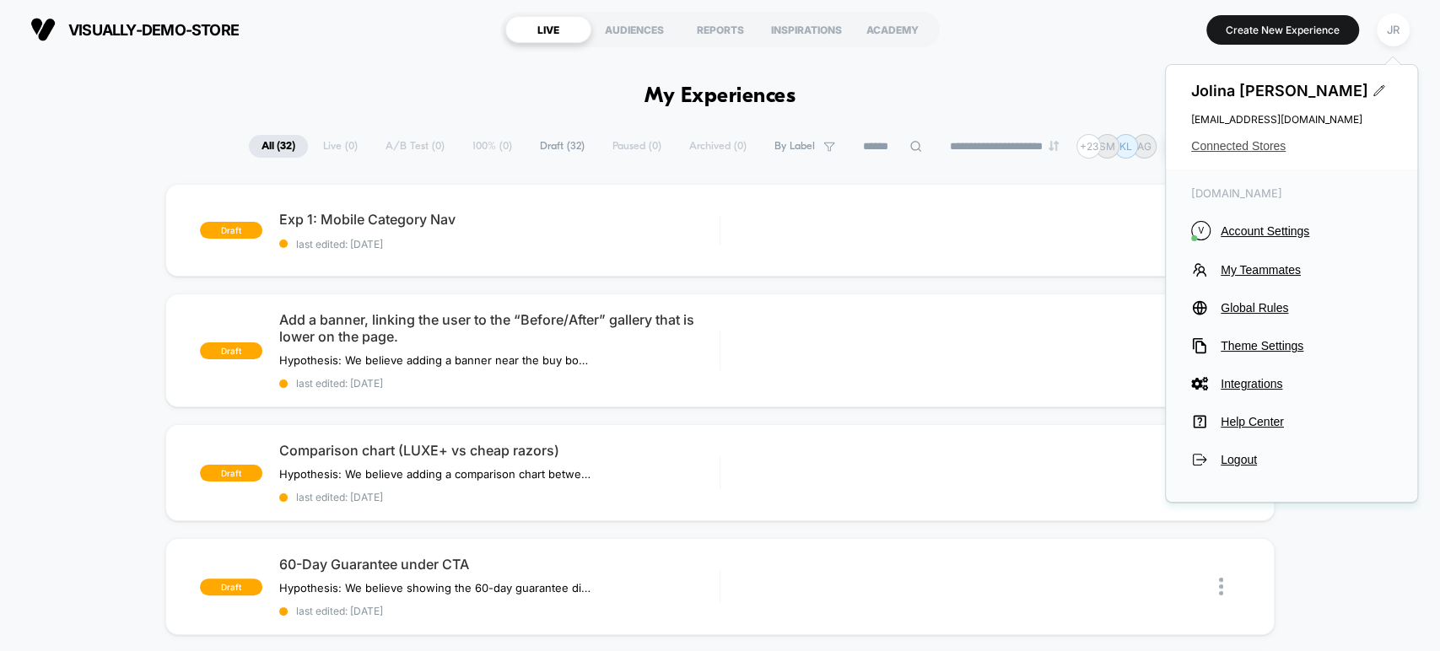
click at [1260, 145] on span "Connected Stores" at bounding box center [1291, 145] width 201 height 13
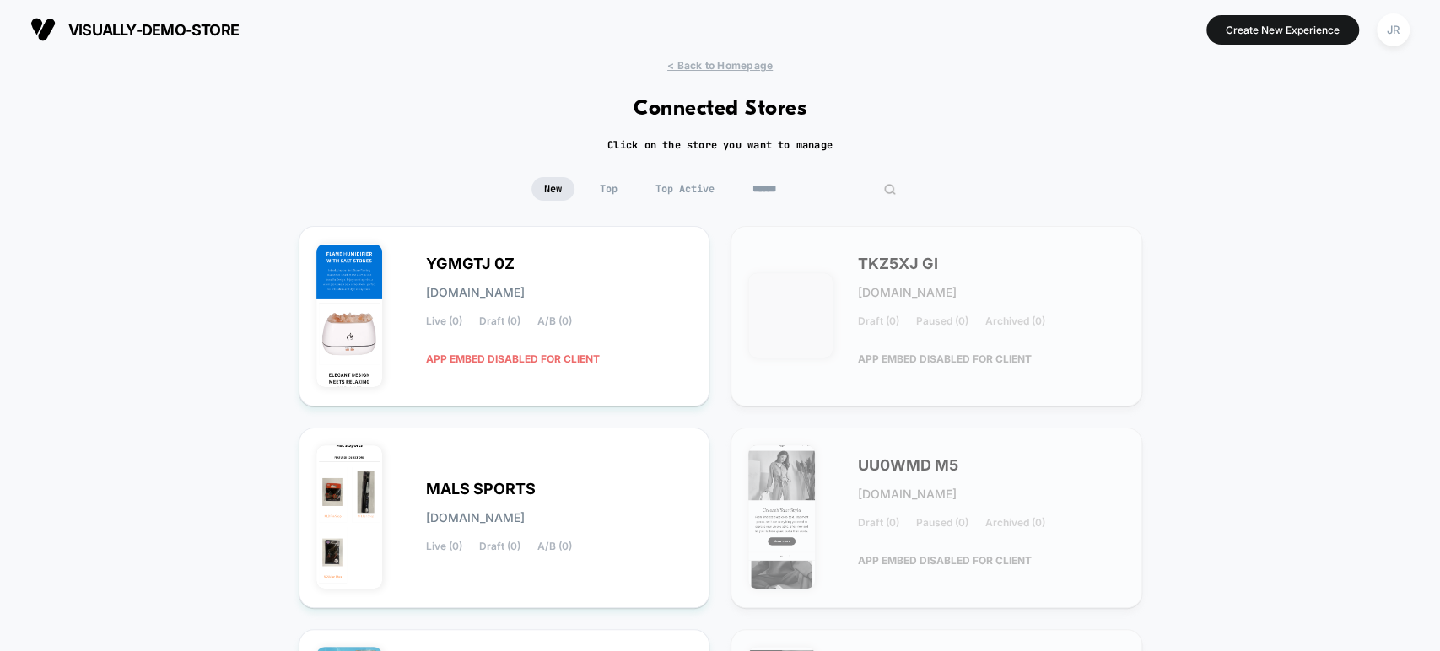
click at [829, 192] on input at bounding box center [824, 189] width 169 height 24
paste input "**********"
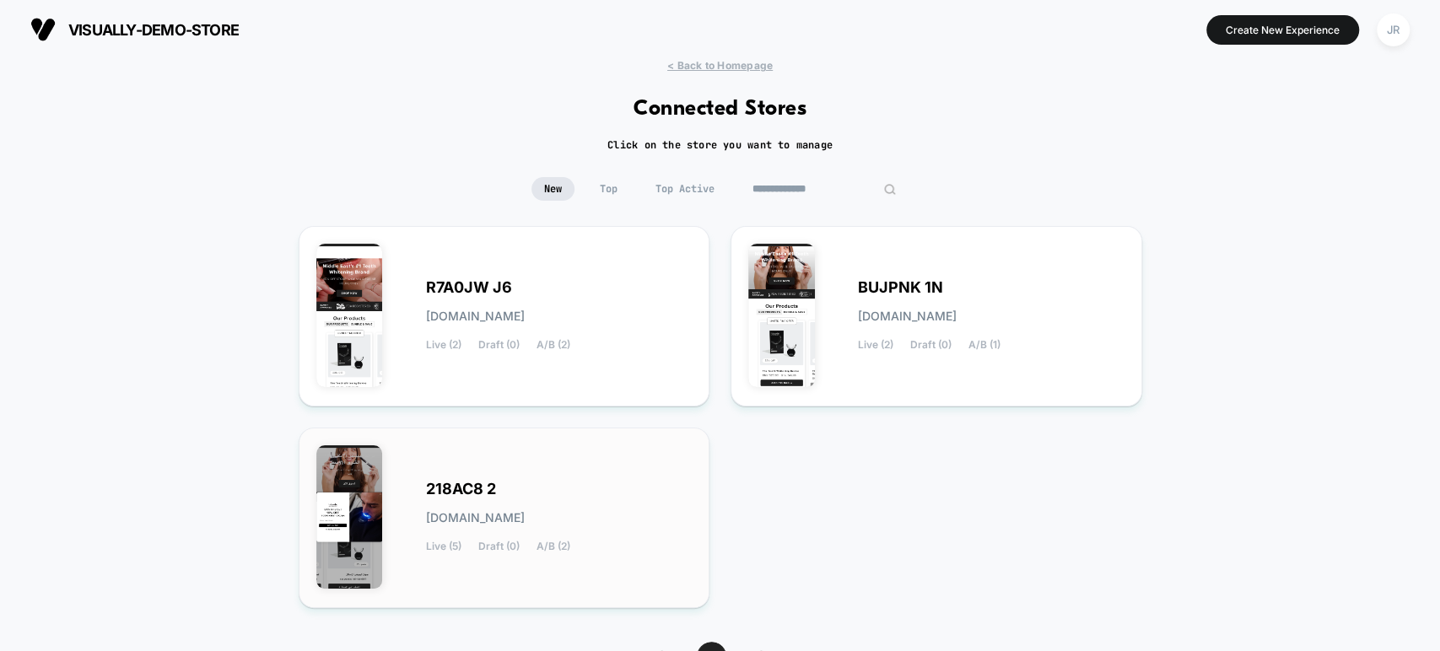
type input "**********"
click at [625, 502] on div "218AC8 2 218ac8-2.myshopify.com Live (5) Draft (0) A/B (2)" at bounding box center [559, 517] width 267 height 69
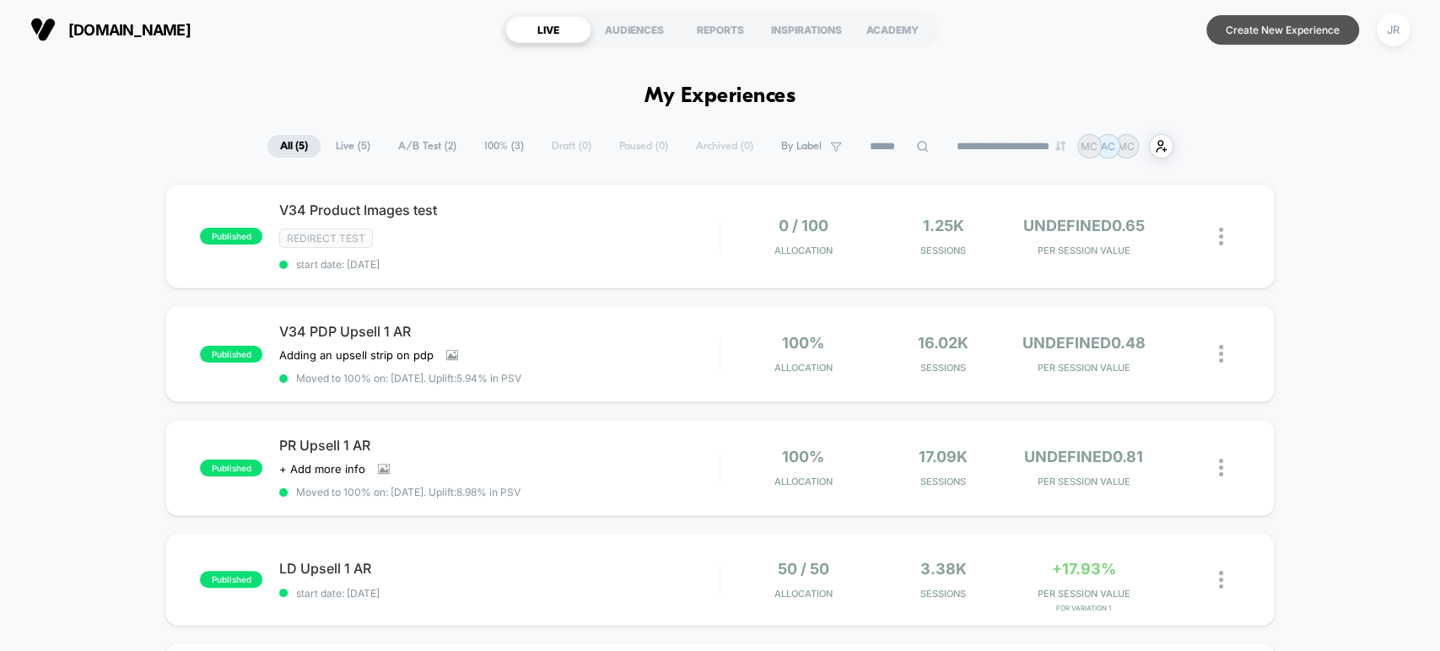
click at [1244, 22] on button "Create New Experience" at bounding box center [1283, 30] width 153 height 30
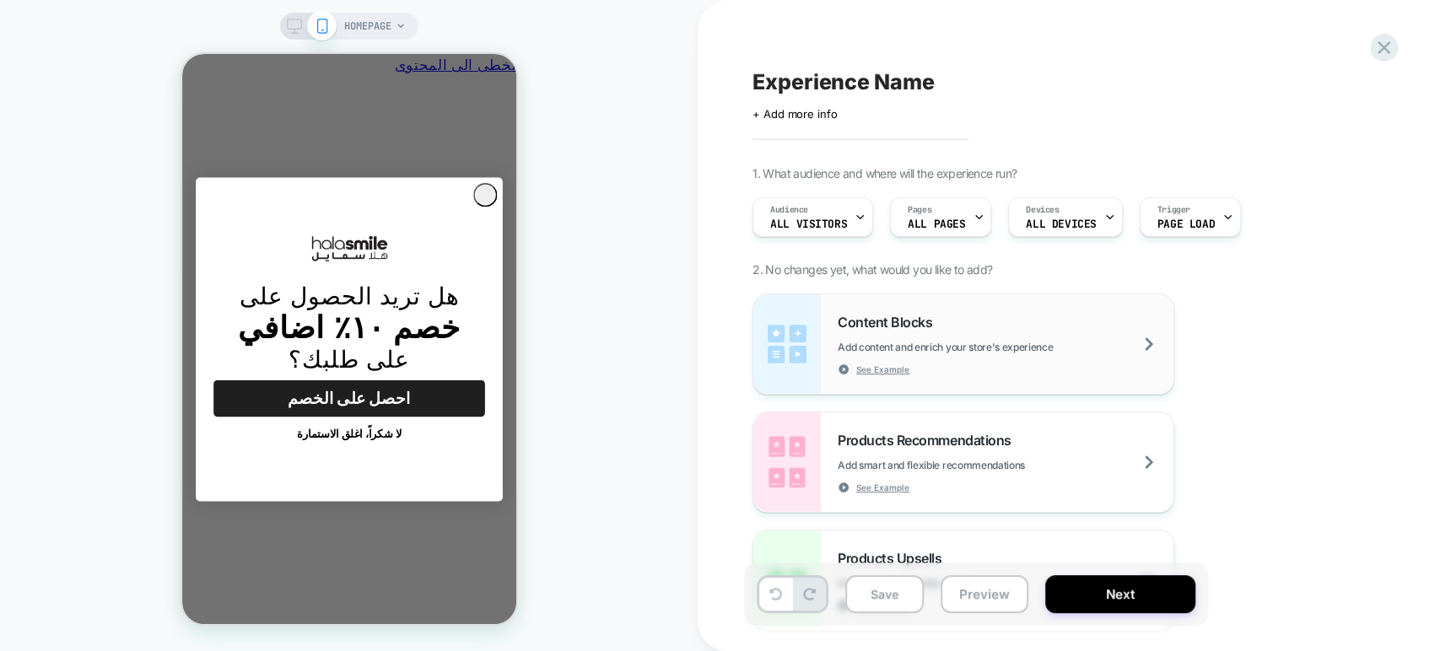
scroll to position [0, -262]
click at [1016, 317] on div "Content Blocks Add content and enrich your store's experience See Example" at bounding box center [1006, 345] width 336 height 62
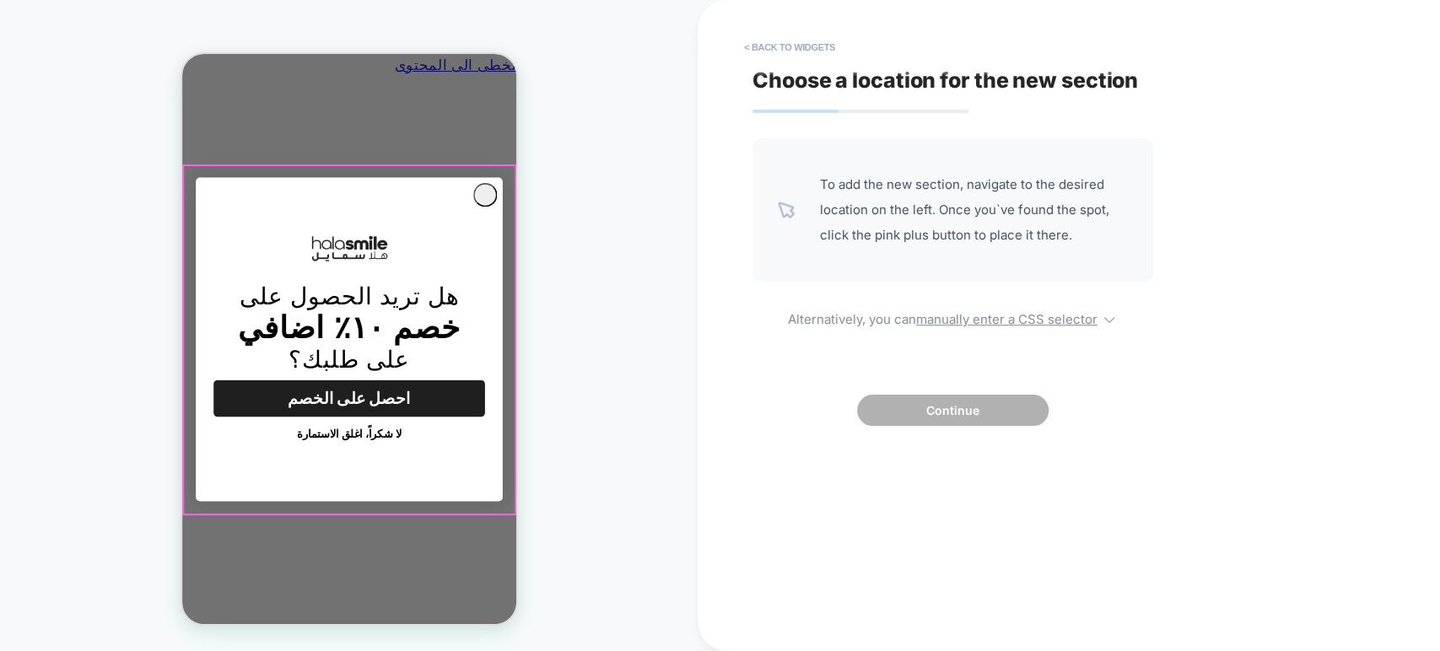
scroll to position [0, 0]
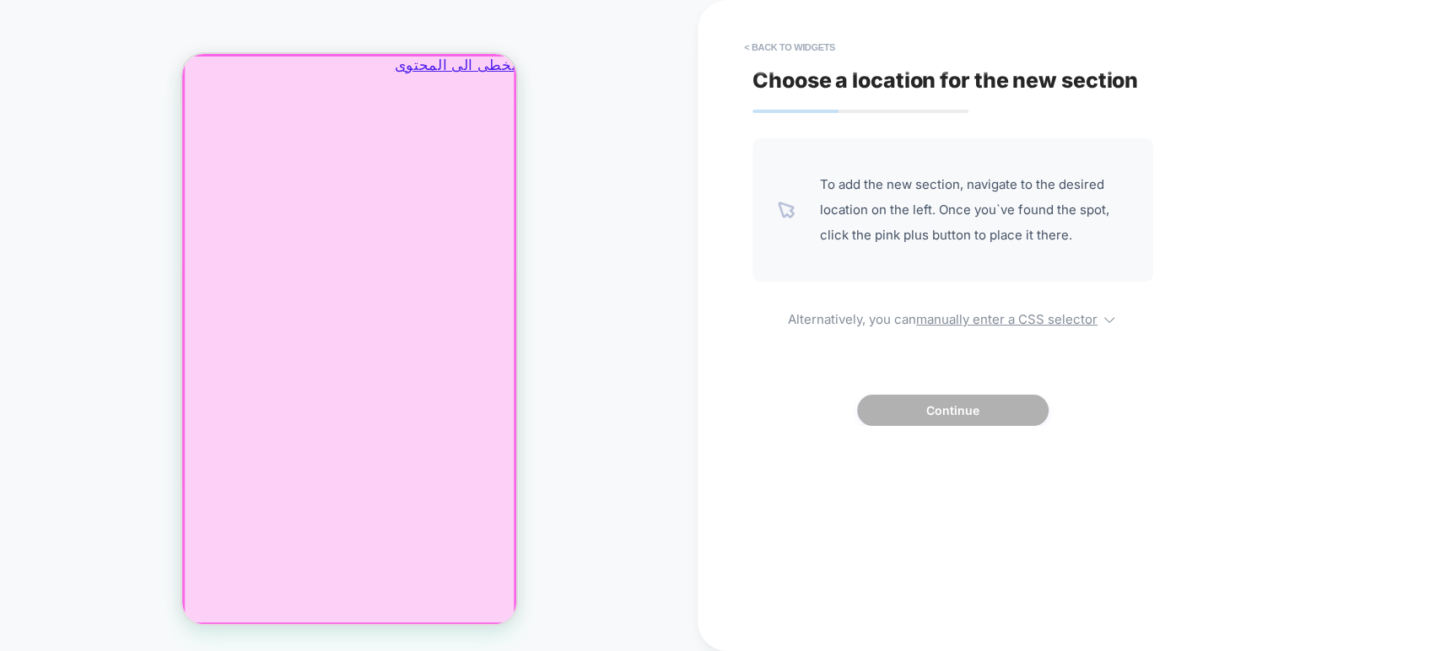
click at [208, 76] on div at bounding box center [348, 340] width 331 height 568
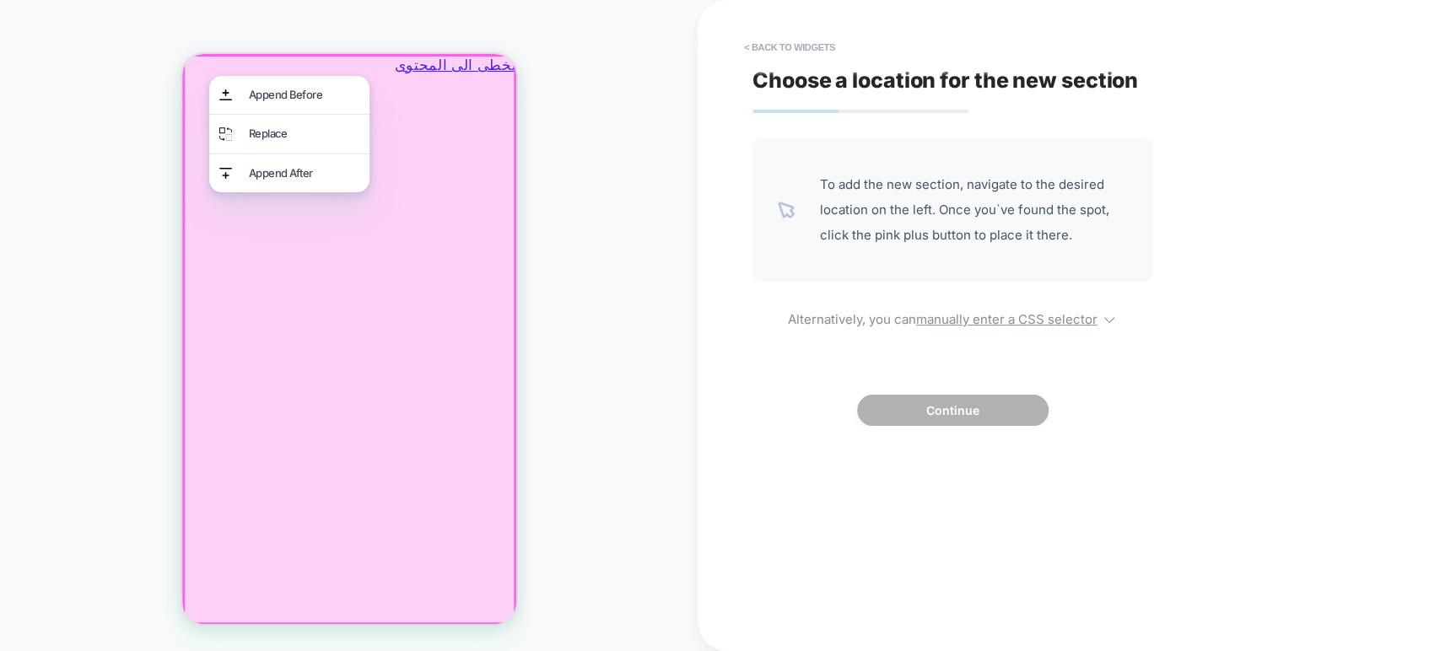
scroll to position [0, -262]
click at [512, 151] on div at bounding box center [348, 339] width 334 height 571
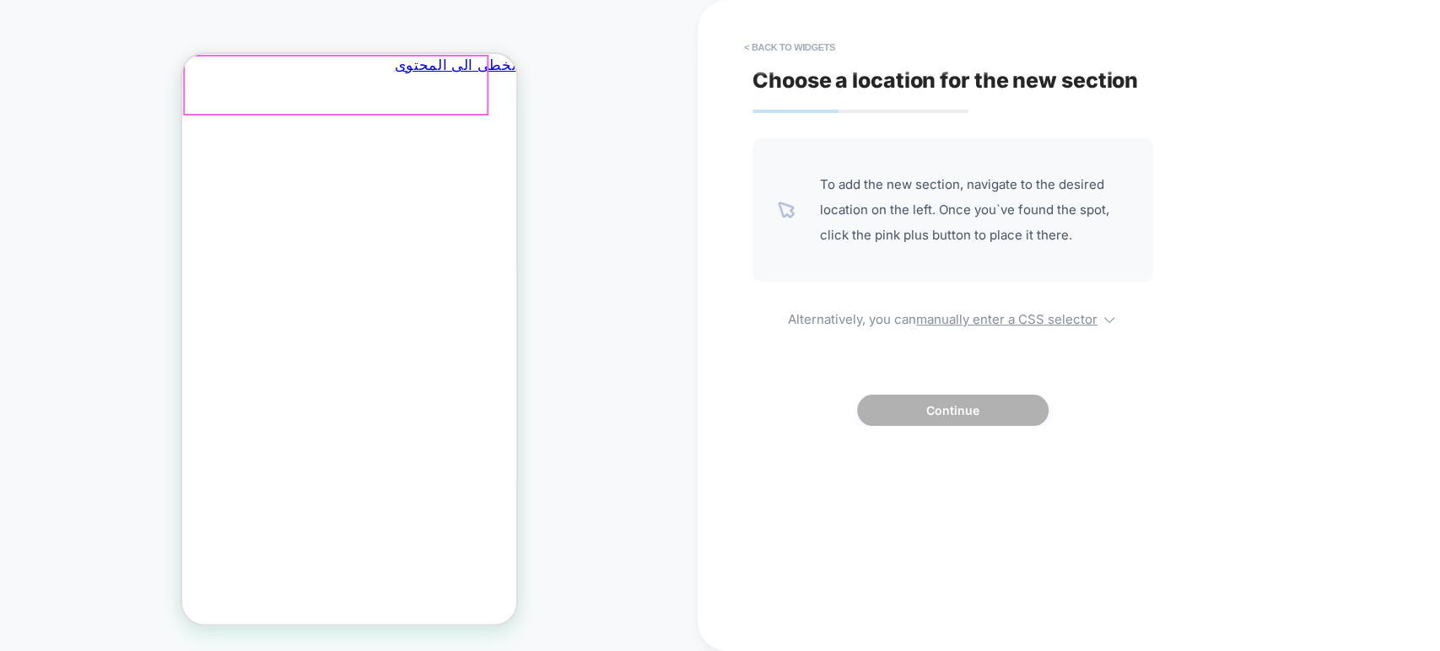
scroll to position [0, 0]
click at [181, 94] on div "حقيبتك" at bounding box center [14, 131] width 334 height 74
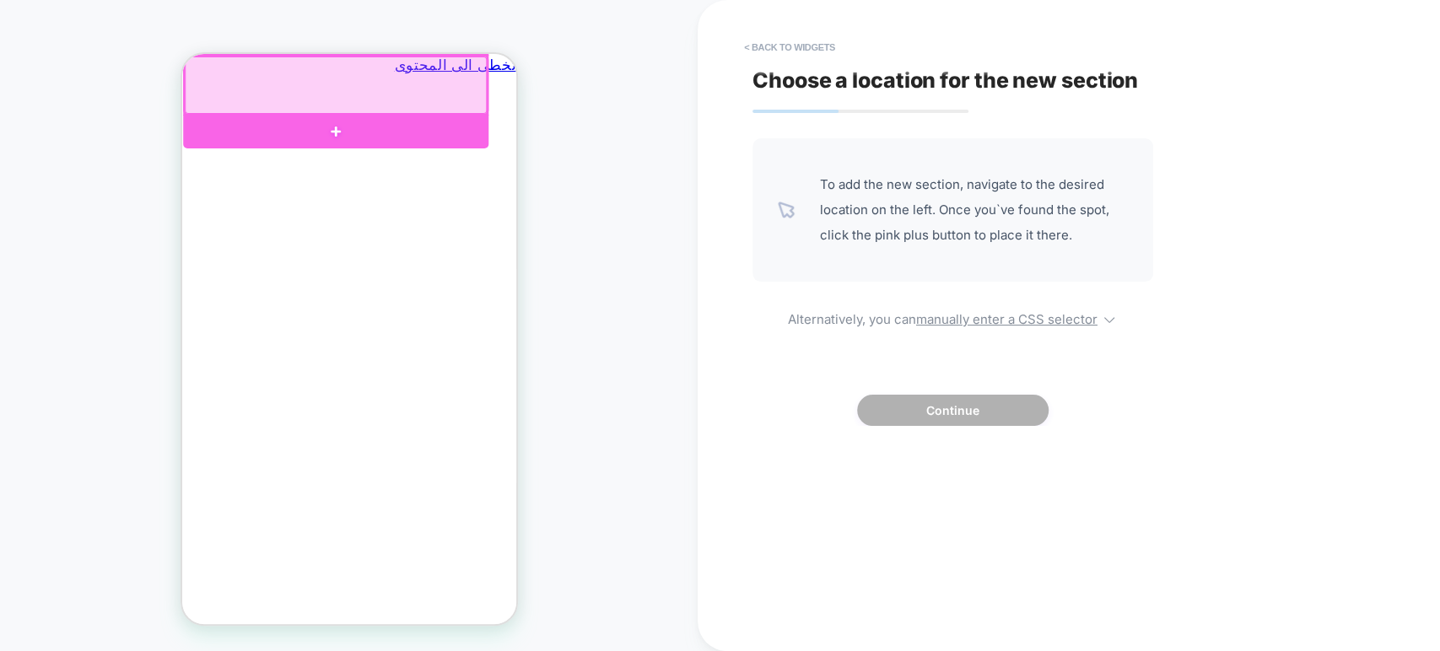
click at [205, 76] on div at bounding box center [335, 85] width 303 height 57
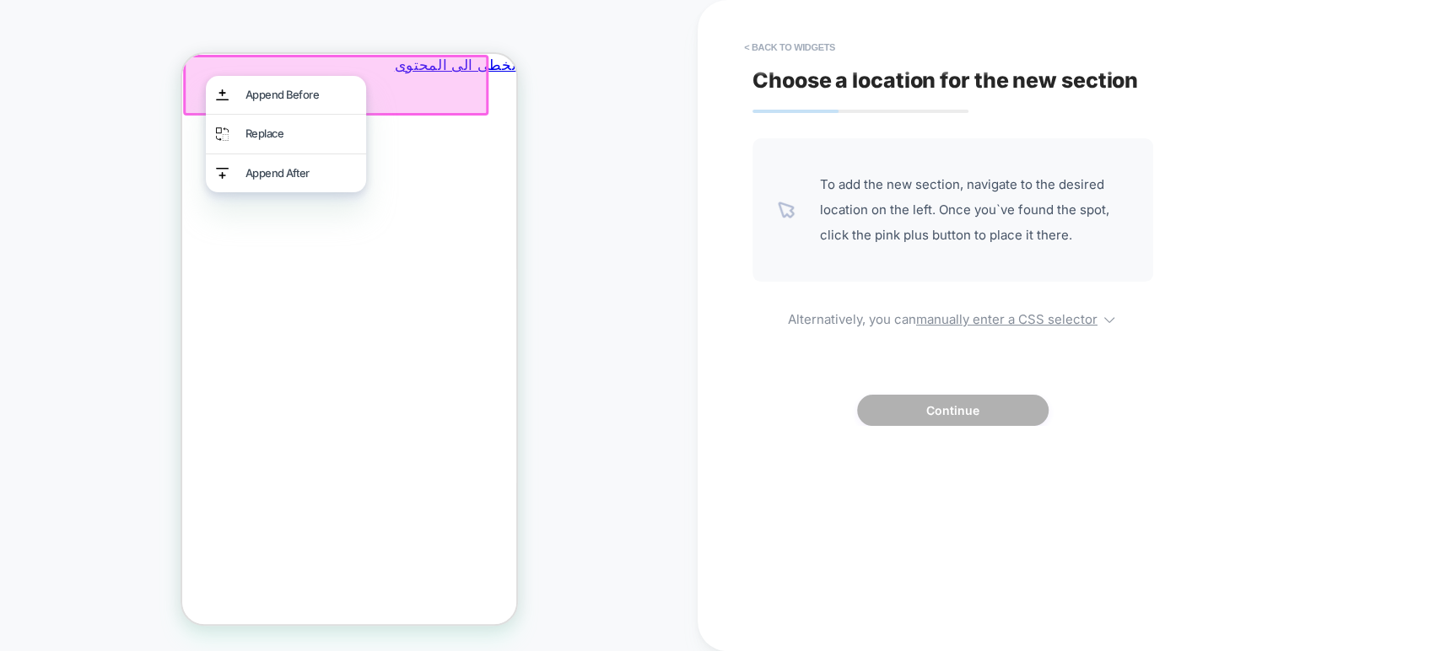
scroll to position [0, -262]
click at [155, 88] on div "HOMEPAGE" at bounding box center [349, 326] width 698 height 618
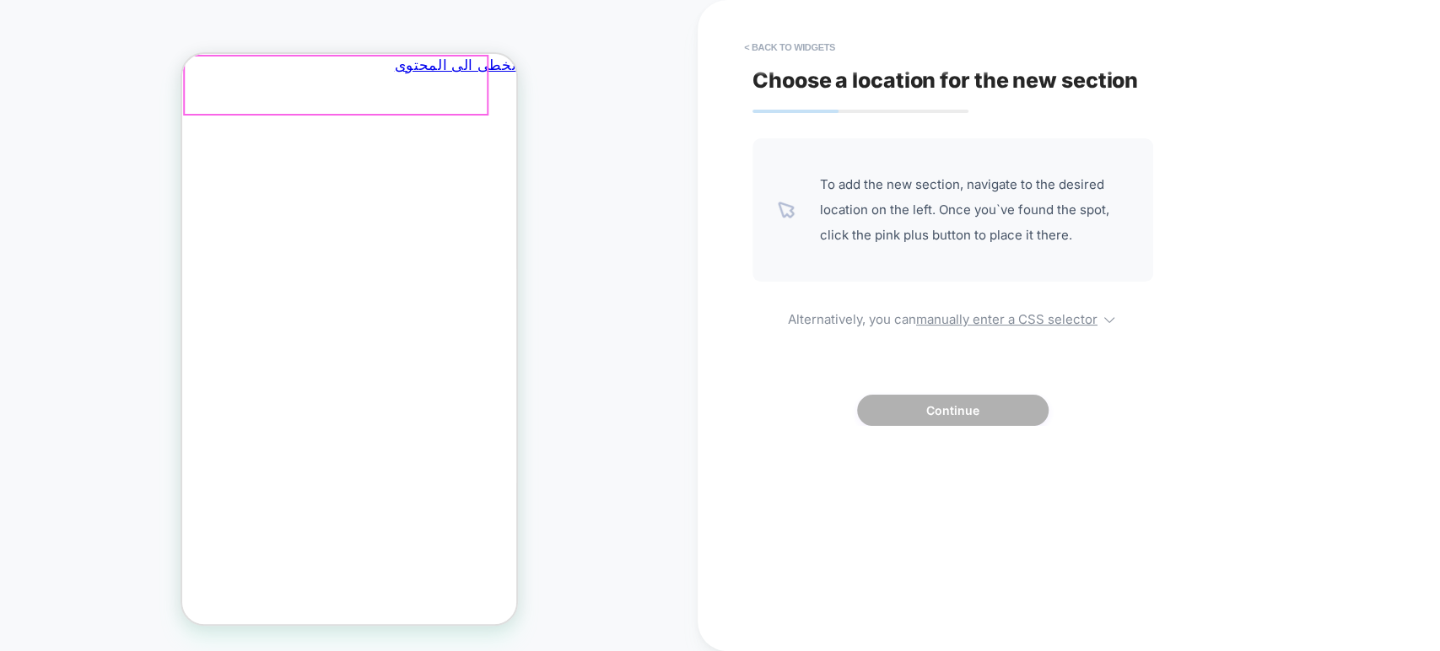
scroll to position [0, 0]
click at [175, 162] on icon "يغلق" at bounding box center [175, 162] width 0 height 0
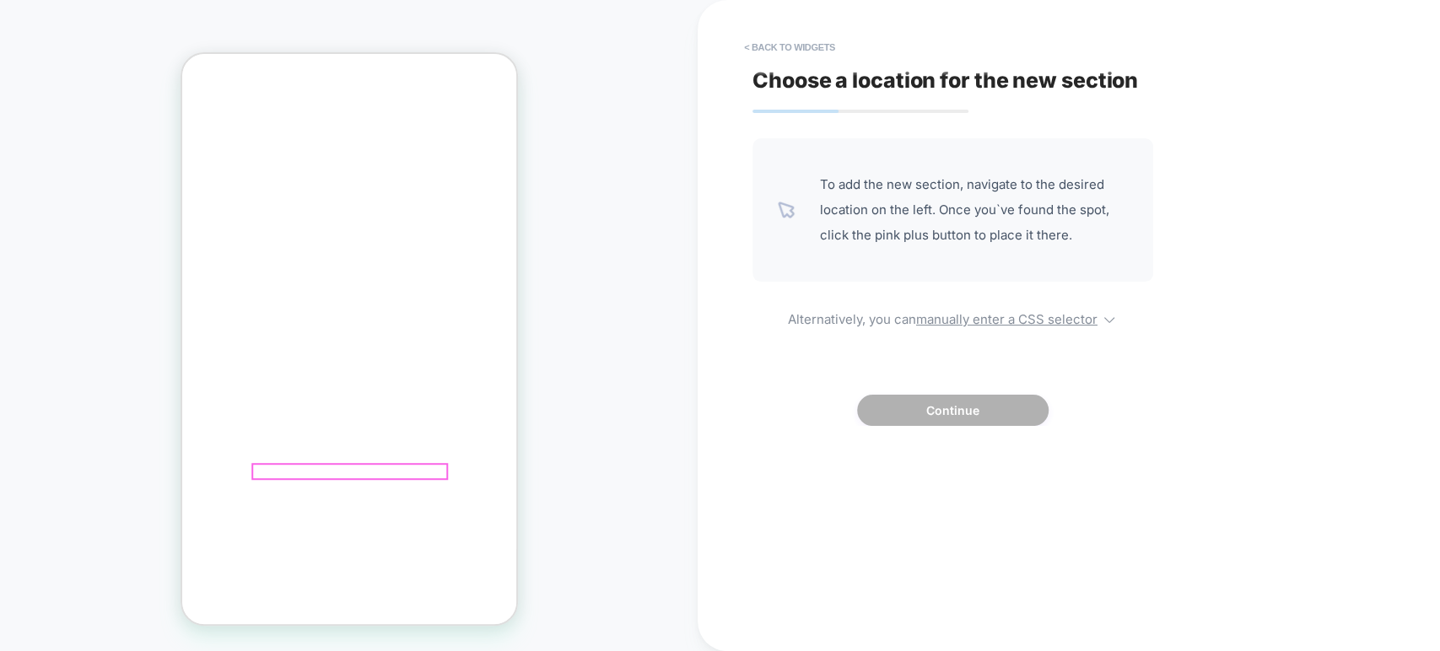
scroll to position [0, -262]
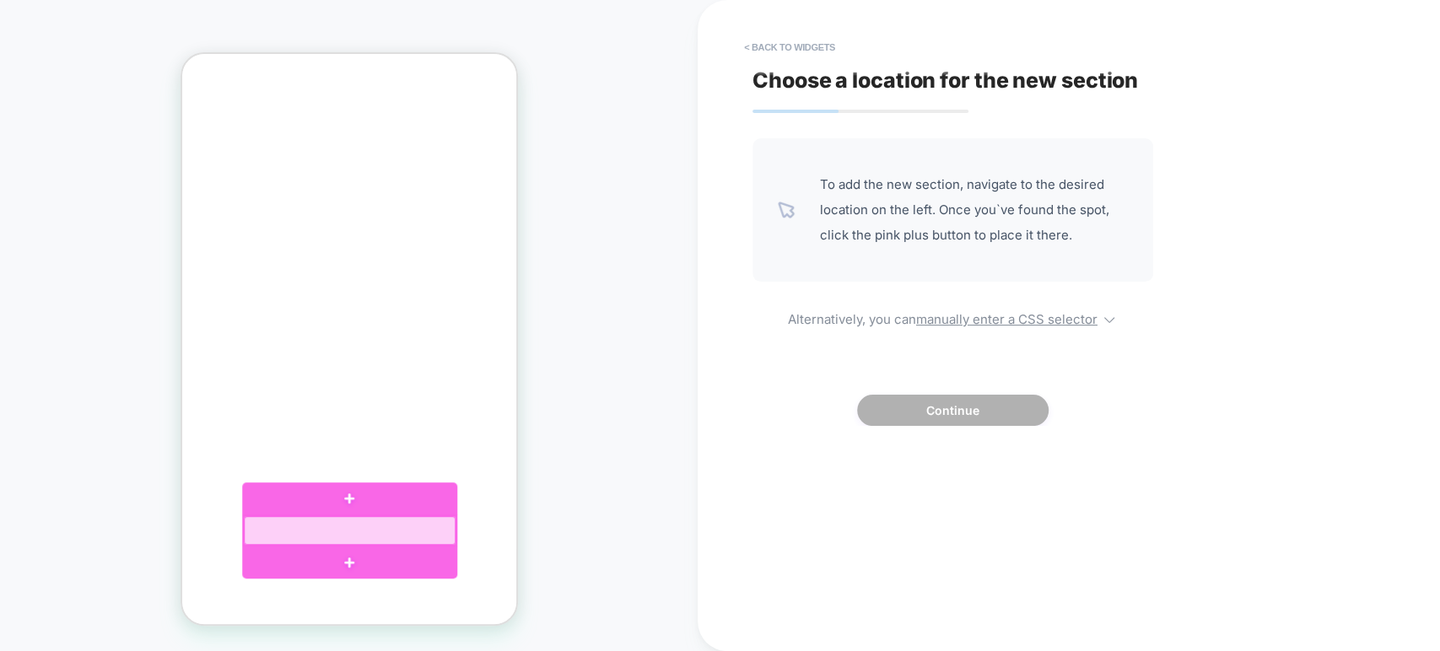
click at [369, 537] on div at bounding box center [349, 531] width 213 height 30
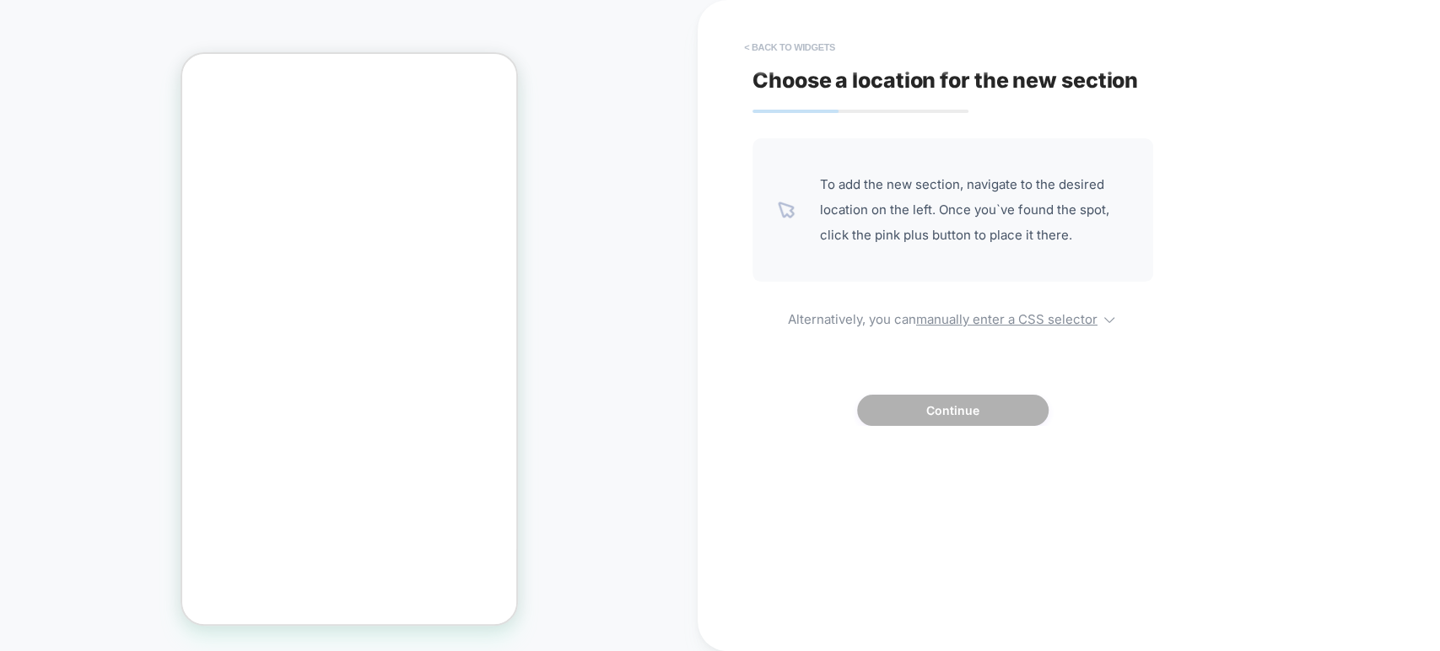
click at [810, 40] on button "< Back to widgets" at bounding box center [790, 47] width 108 height 27
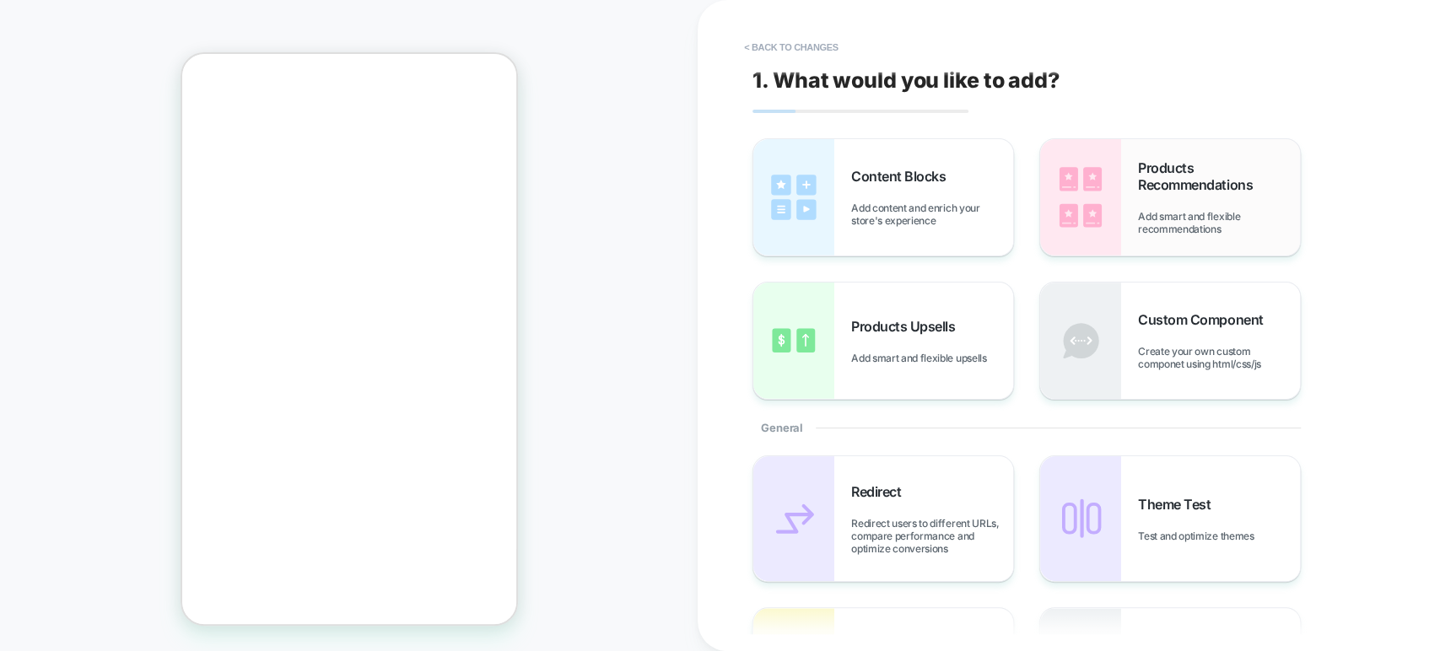
scroll to position [0, 0]
click at [933, 234] on div "Content Blocks Add content and enrich your store's experience" at bounding box center [883, 197] width 260 height 116
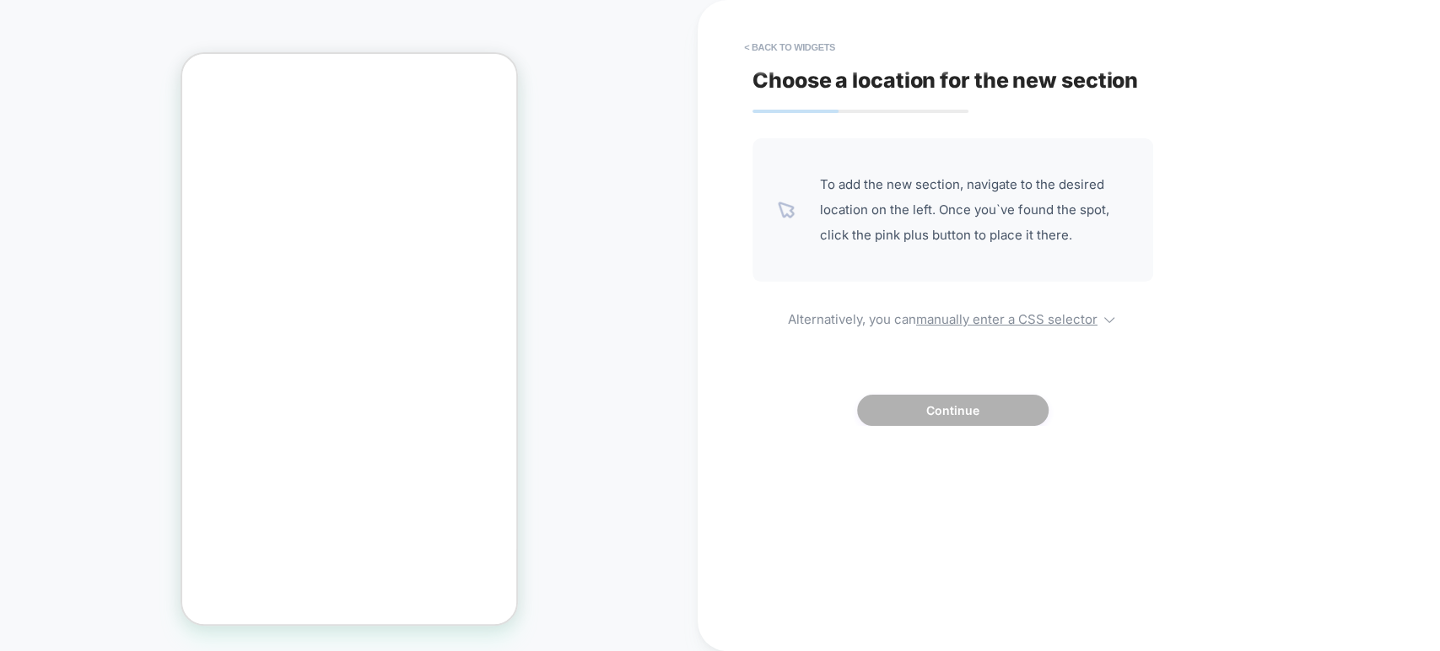
scroll to position [0, -262]
click at [821, 58] on button "< Back to widgets" at bounding box center [790, 47] width 108 height 27
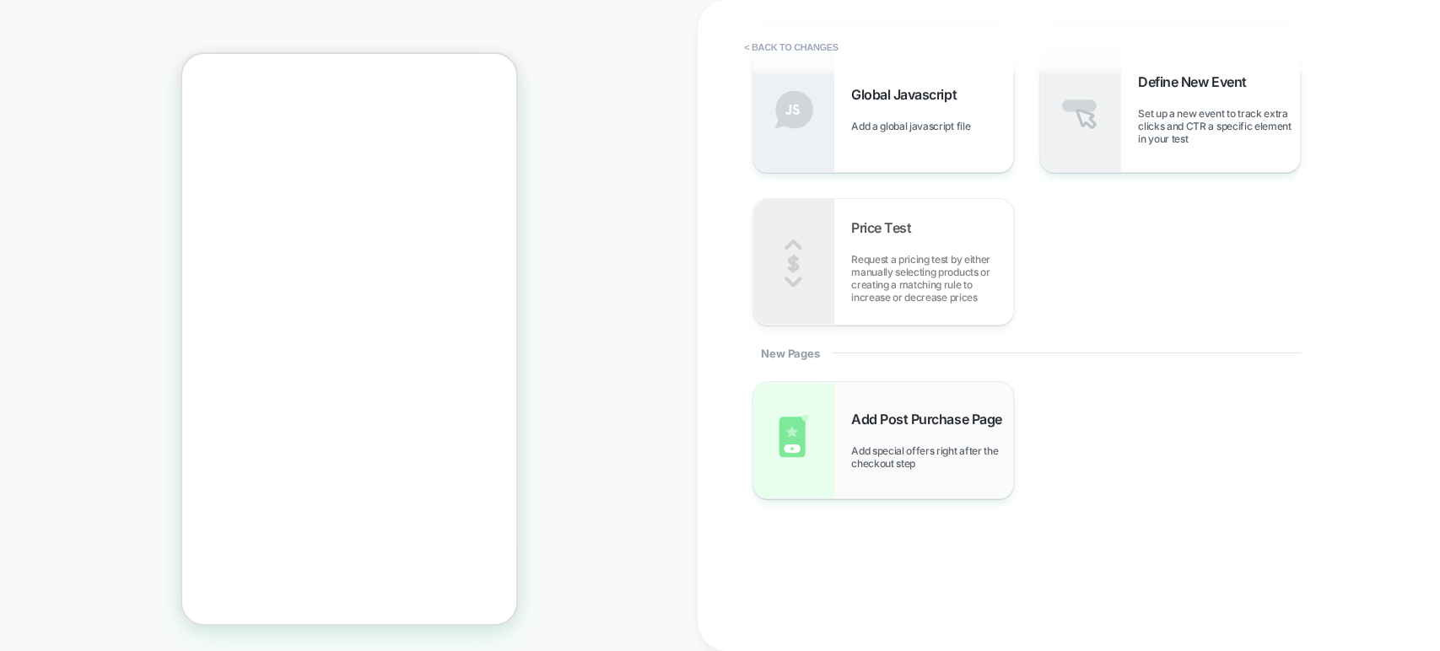
click at [889, 464] on span "Add special offers right after the checkout step" at bounding box center [932, 457] width 162 height 25
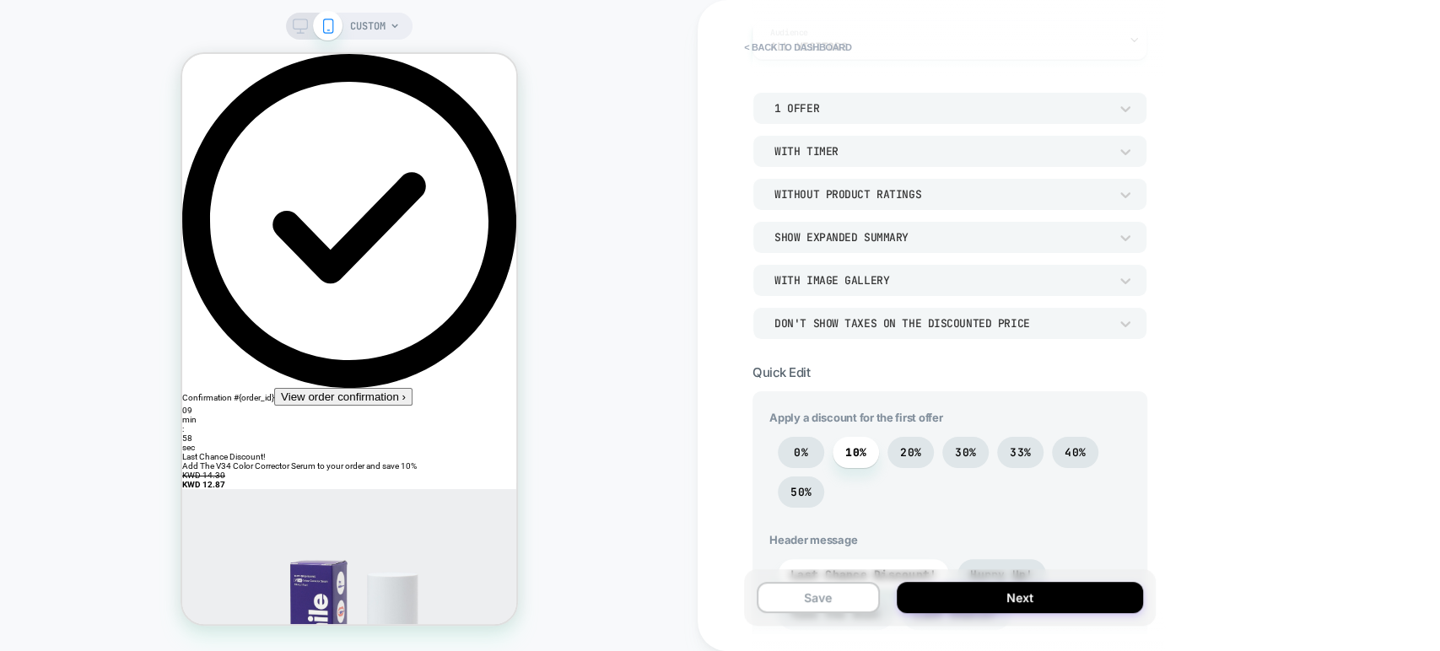
scroll to position [158, 0]
click at [864, 151] on div "With Timer" at bounding box center [942, 150] width 334 height 14
click at [858, 189] on div "Without Timer" at bounding box center [949, 193] width 381 height 35
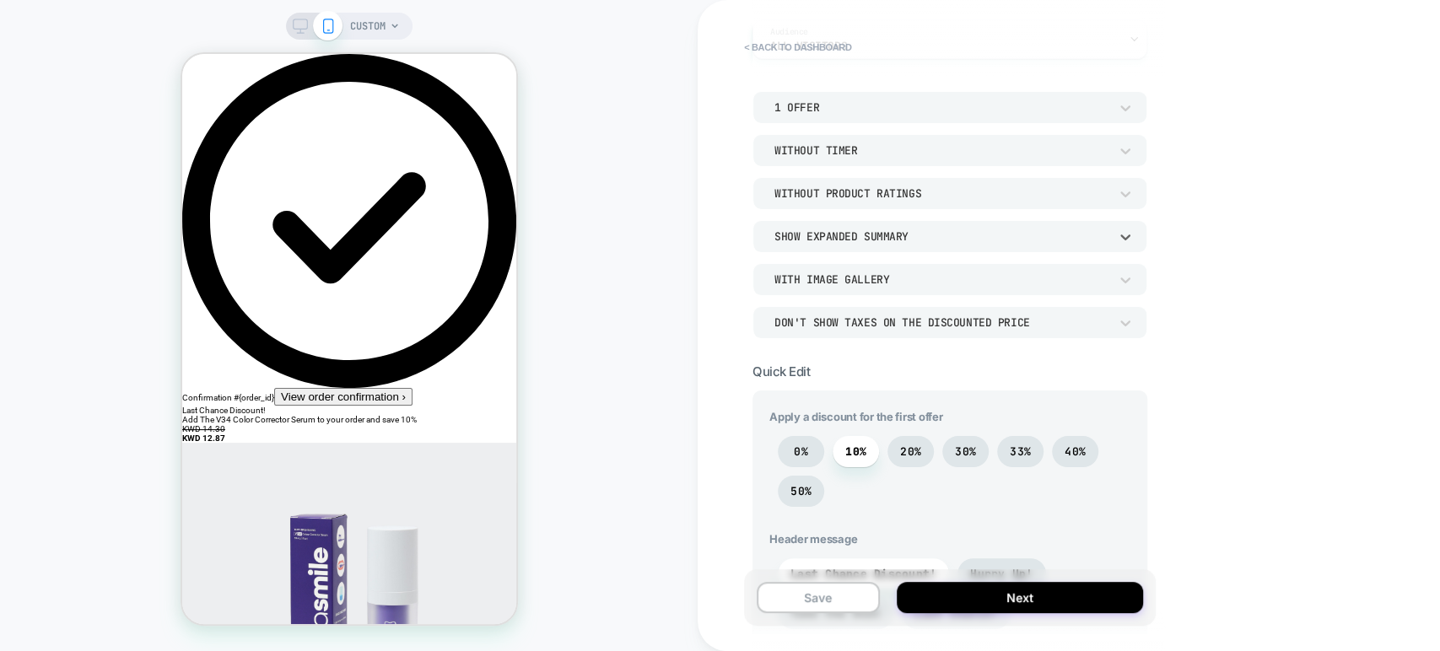
click at [911, 224] on div "Show Expanded Summary" at bounding box center [950, 236] width 395 height 32
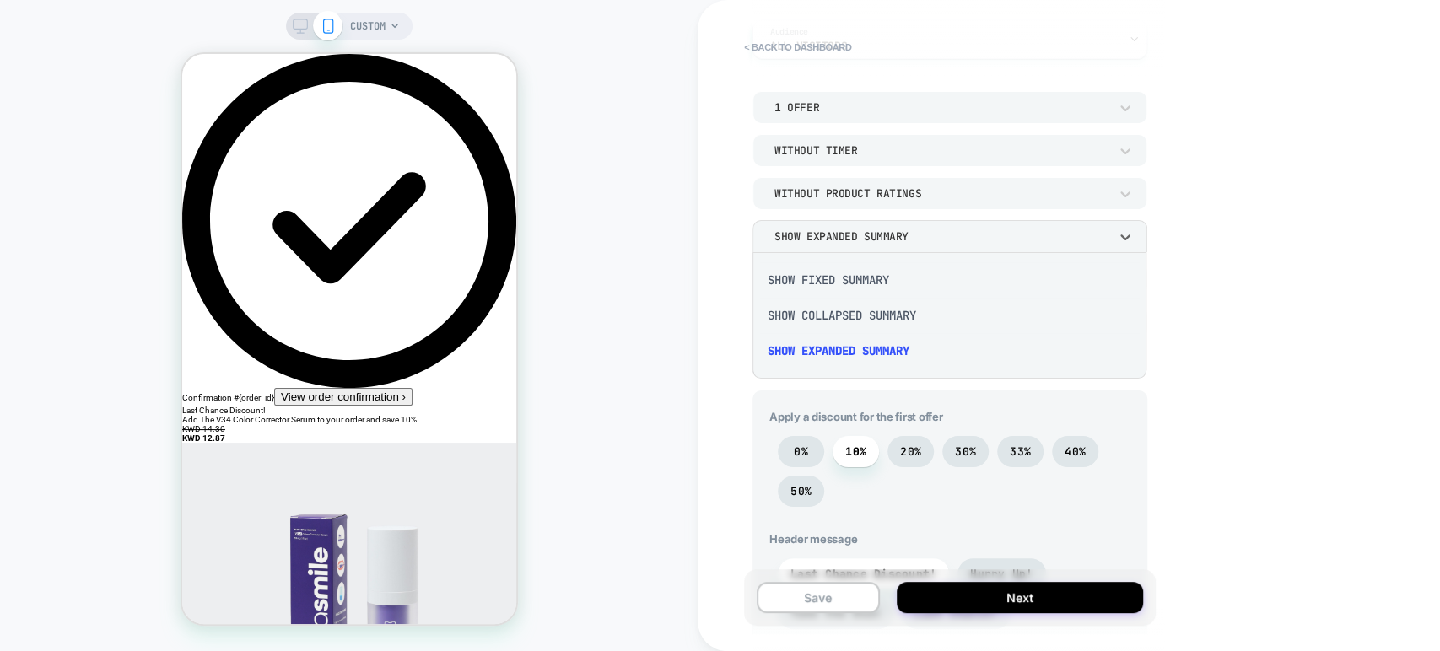
click at [1166, 177] on div at bounding box center [720, 325] width 1440 height 651
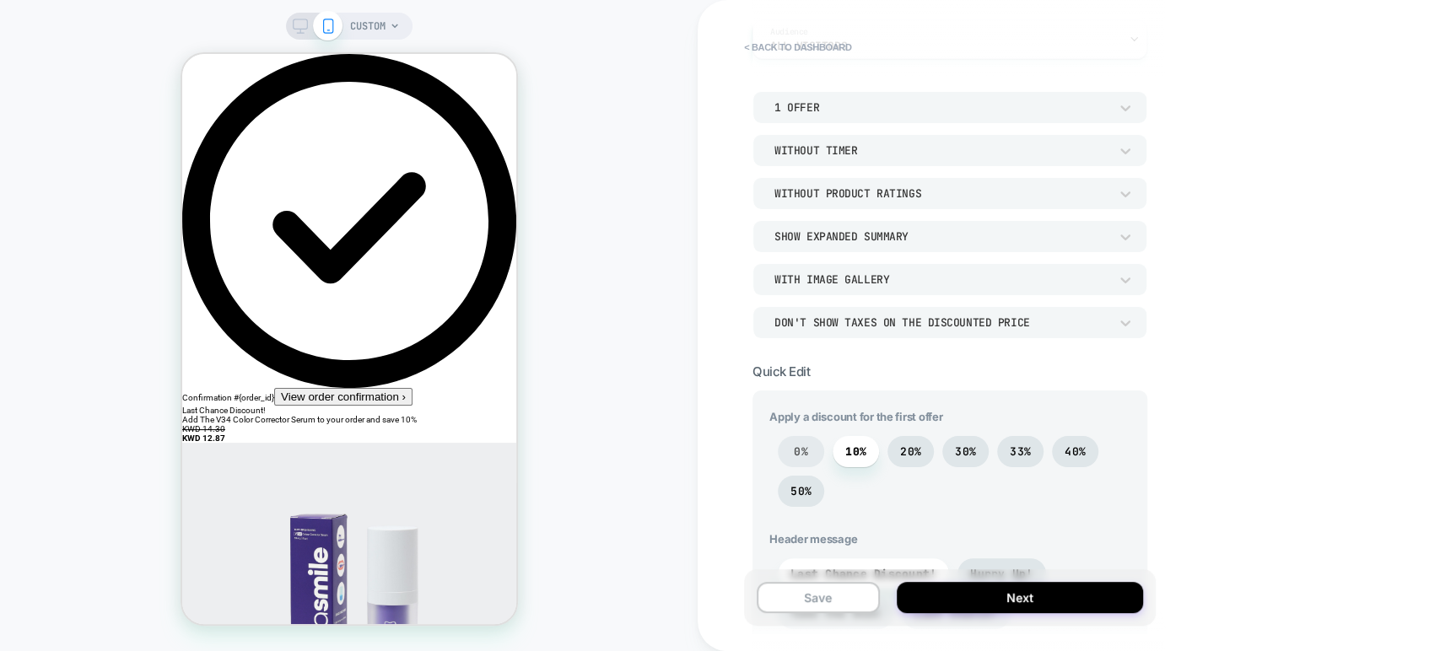
click at [794, 452] on span "0%" at bounding box center [801, 452] width 14 height 14
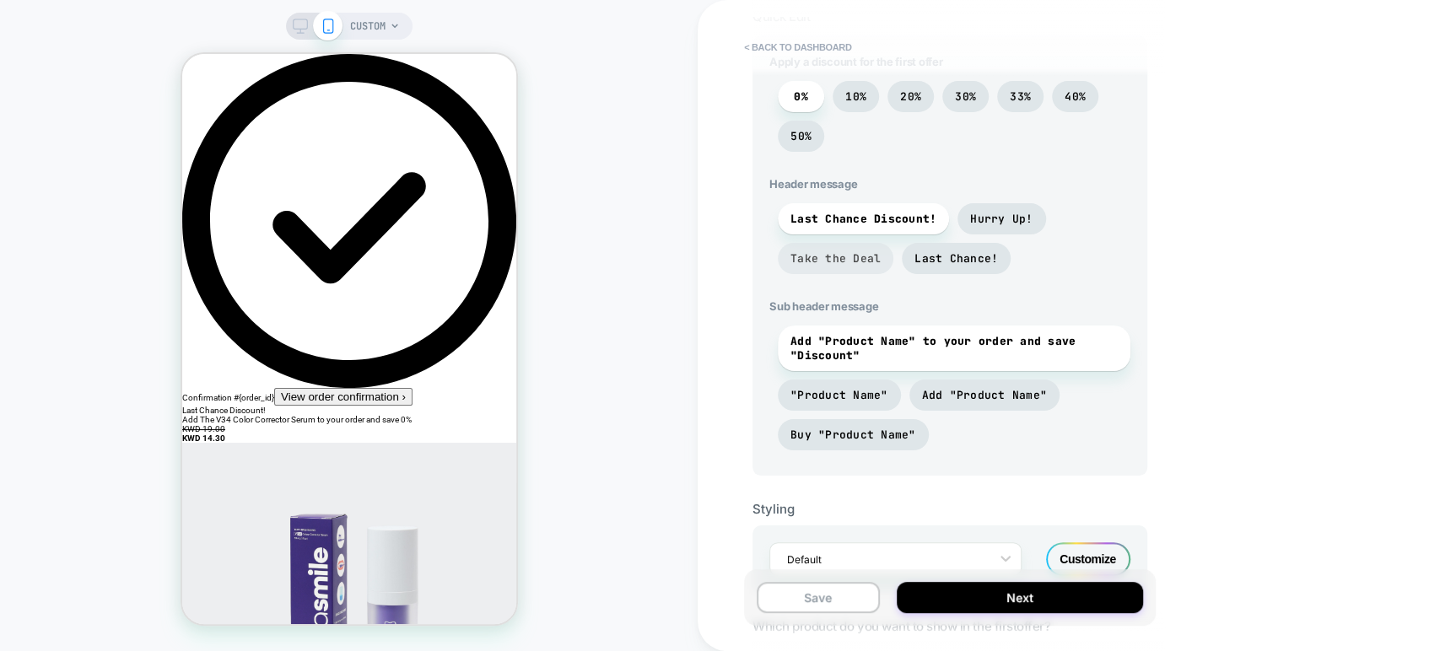
scroll to position [514, 0]
click at [1084, 547] on div "Customize" at bounding box center [1088, 559] width 84 height 34
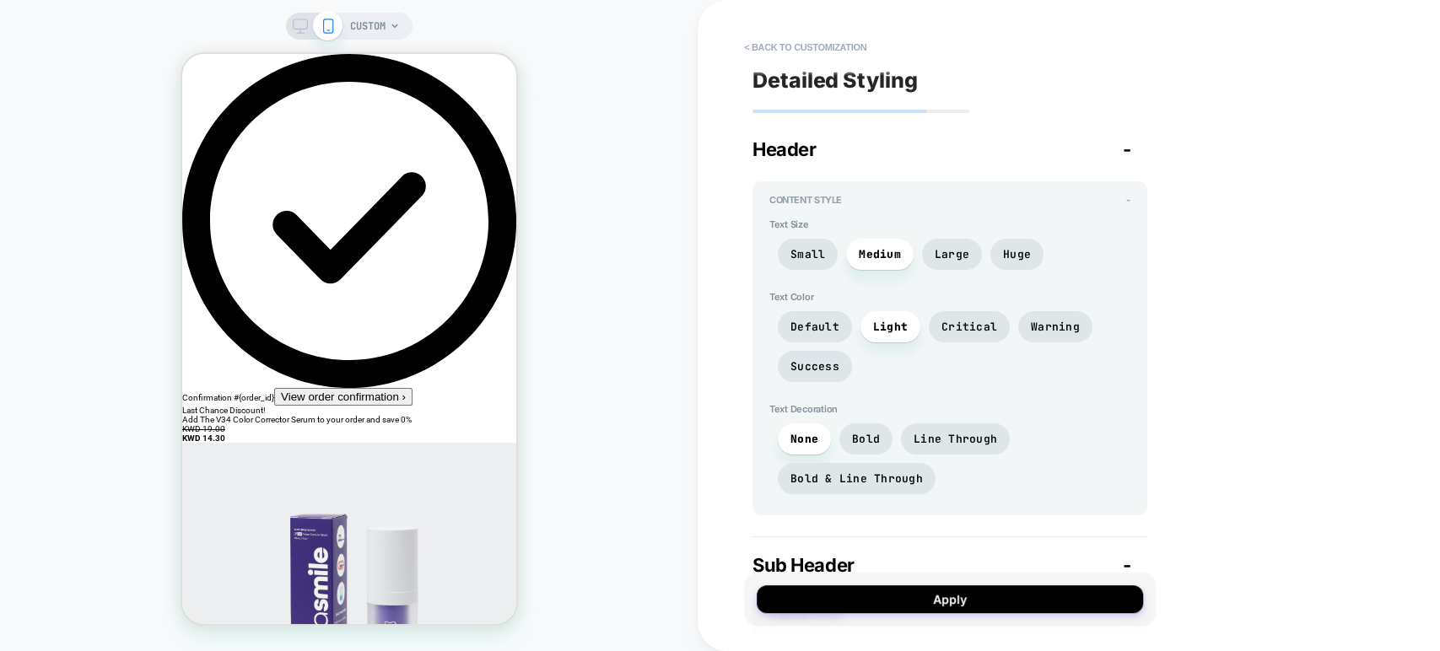
scroll to position [0, 0]
click at [756, 46] on button "< Back to customization" at bounding box center [805, 47] width 139 height 27
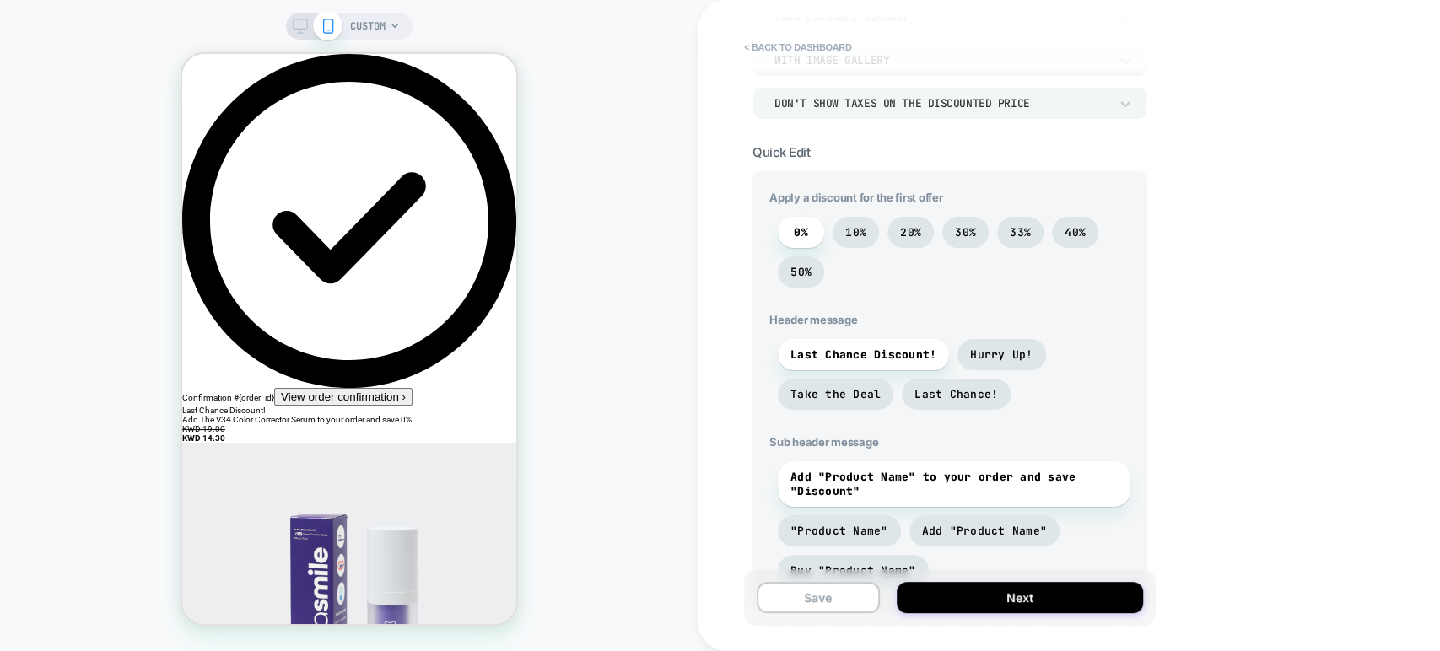
scroll to position [379, 0]
click at [899, 354] on span "Last Chance Discount!" at bounding box center [864, 353] width 146 height 14
click at [899, 480] on span "Add "Product Name" to your order and save "Discount"" at bounding box center [954, 482] width 327 height 29
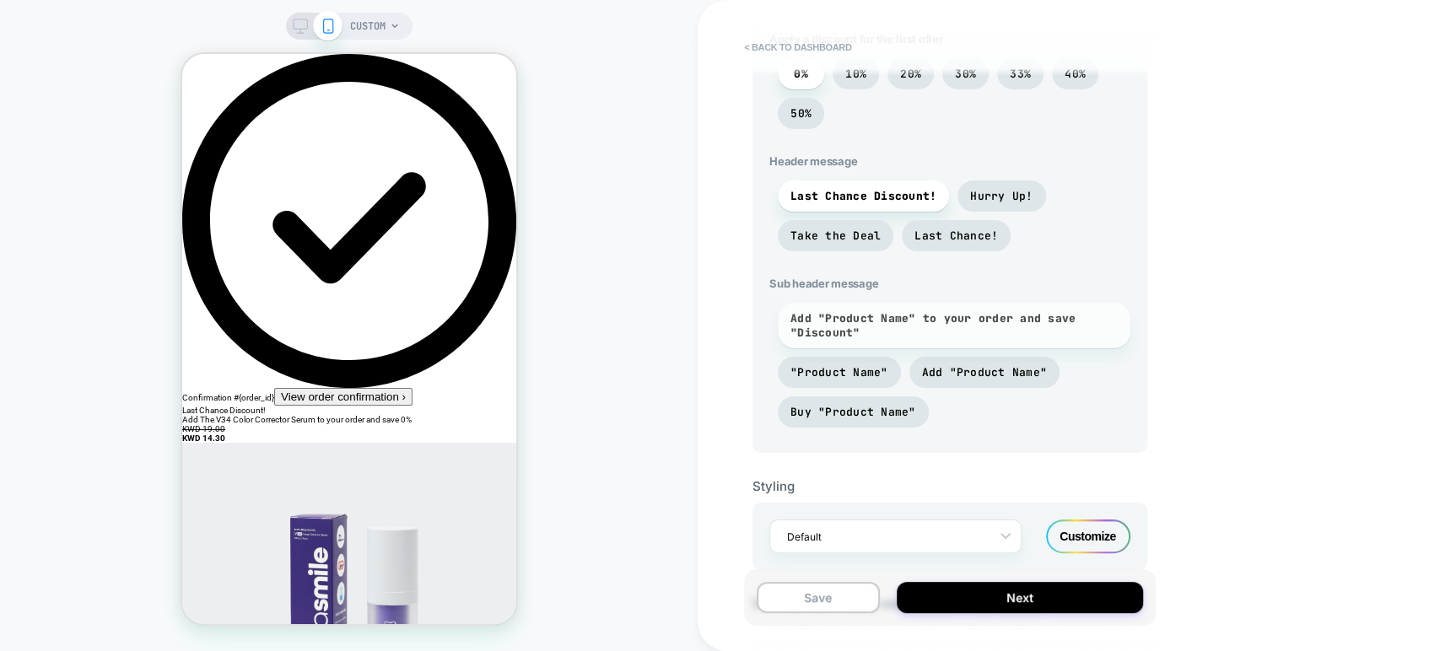
scroll to position [538, 0]
click at [866, 228] on span "Take the Deal" at bounding box center [836, 233] width 90 height 14
click at [872, 336] on span "Add "Product Name" to your order and save "Discount"" at bounding box center [954, 323] width 353 height 46
drag, startPoint x: 872, startPoint y: 336, endPoint x: 804, endPoint y: 309, distance: 72.7
click at [804, 309] on span "Add "Product Name" to your order and save "Discount"" at bounding box center [954, 323] width 353 height 46
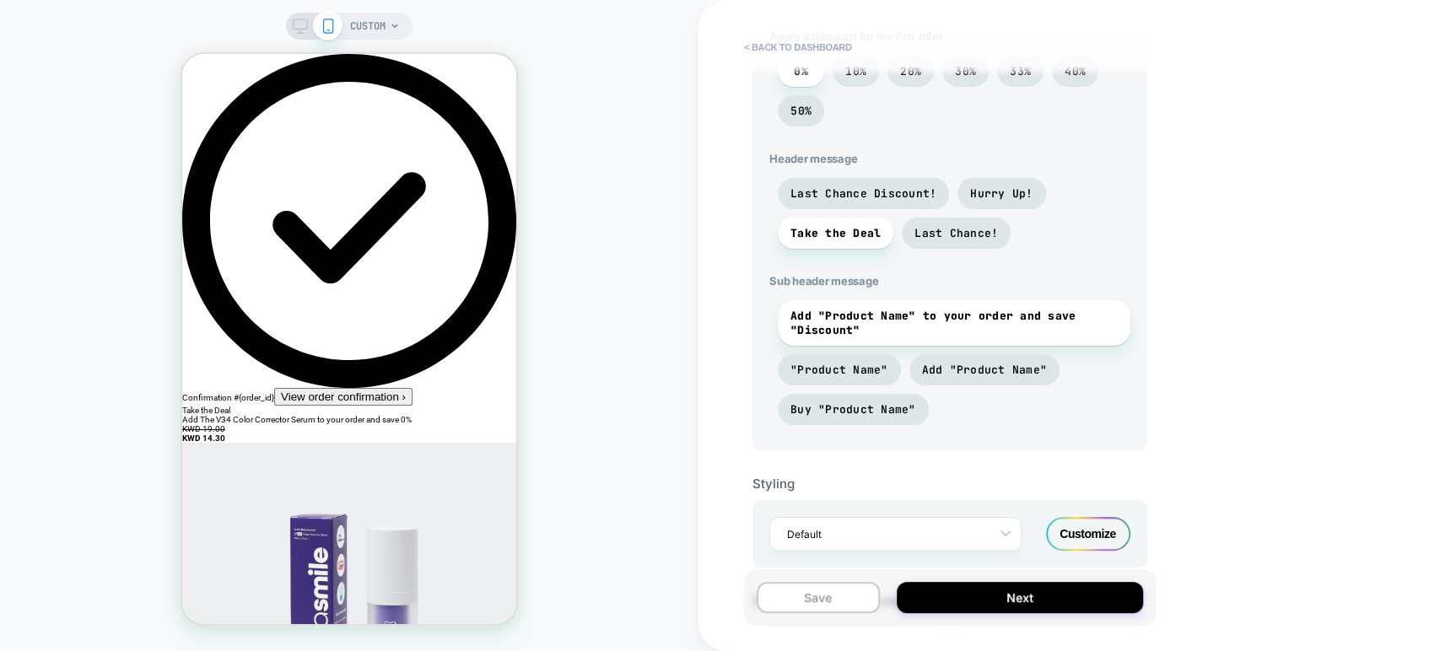
click at [411, 415] on span "Add The V34 Color Corrector Serum to your order and save 0%" at bounding box center [295, 419] width 229 height 9
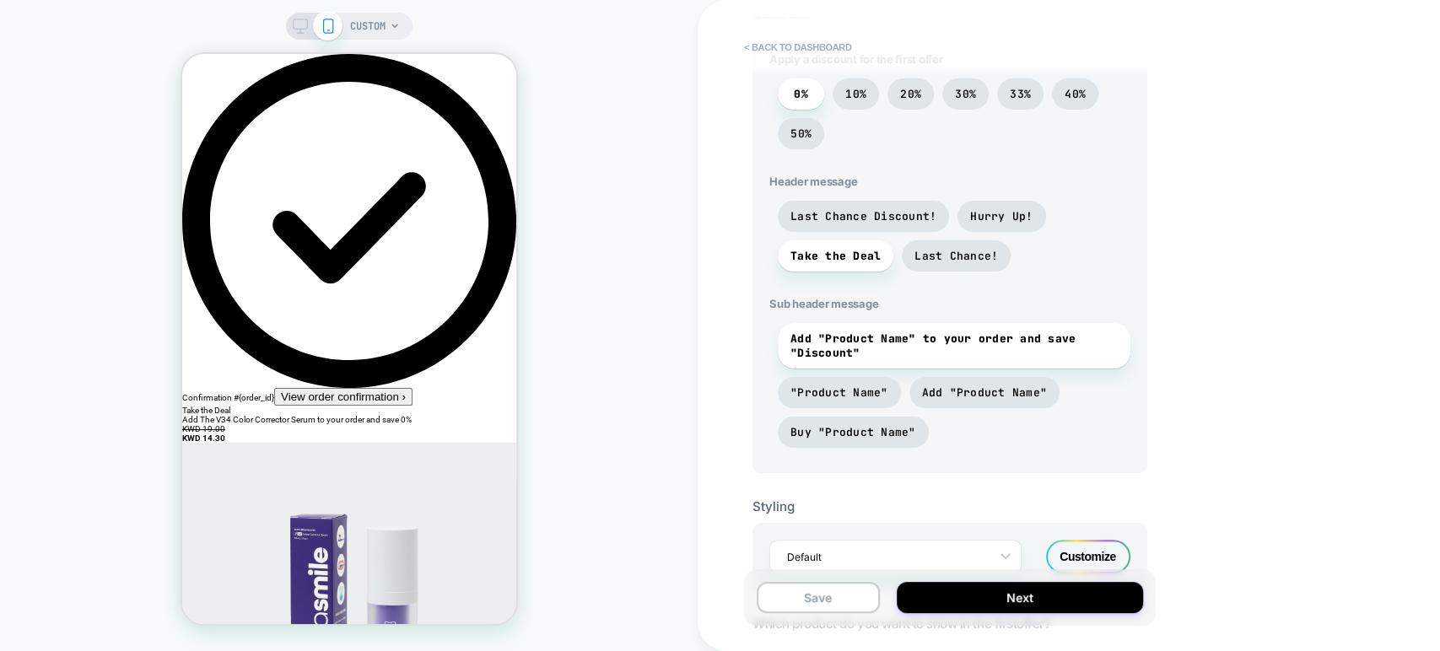
scroll to position [510, 0]
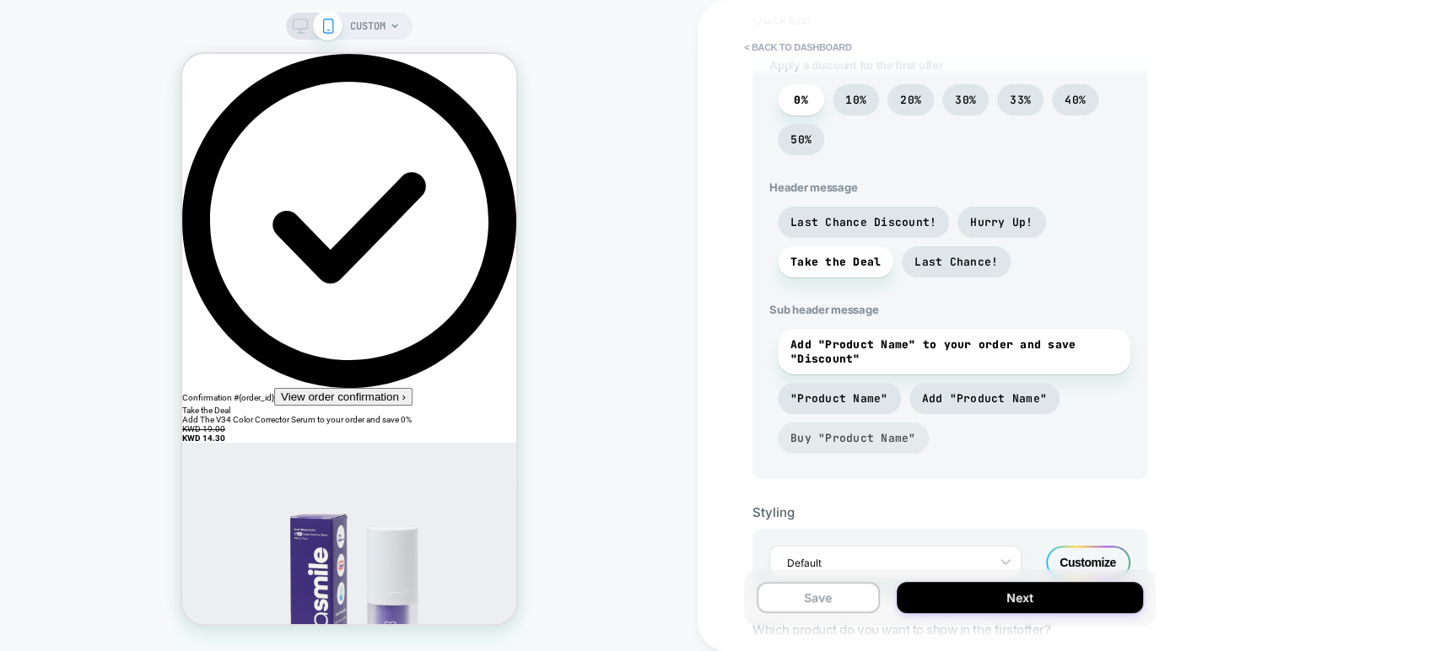
click at [898, 431] on span "Buy "Product Name"" at bounding box center [854, 438] width 126 height 14
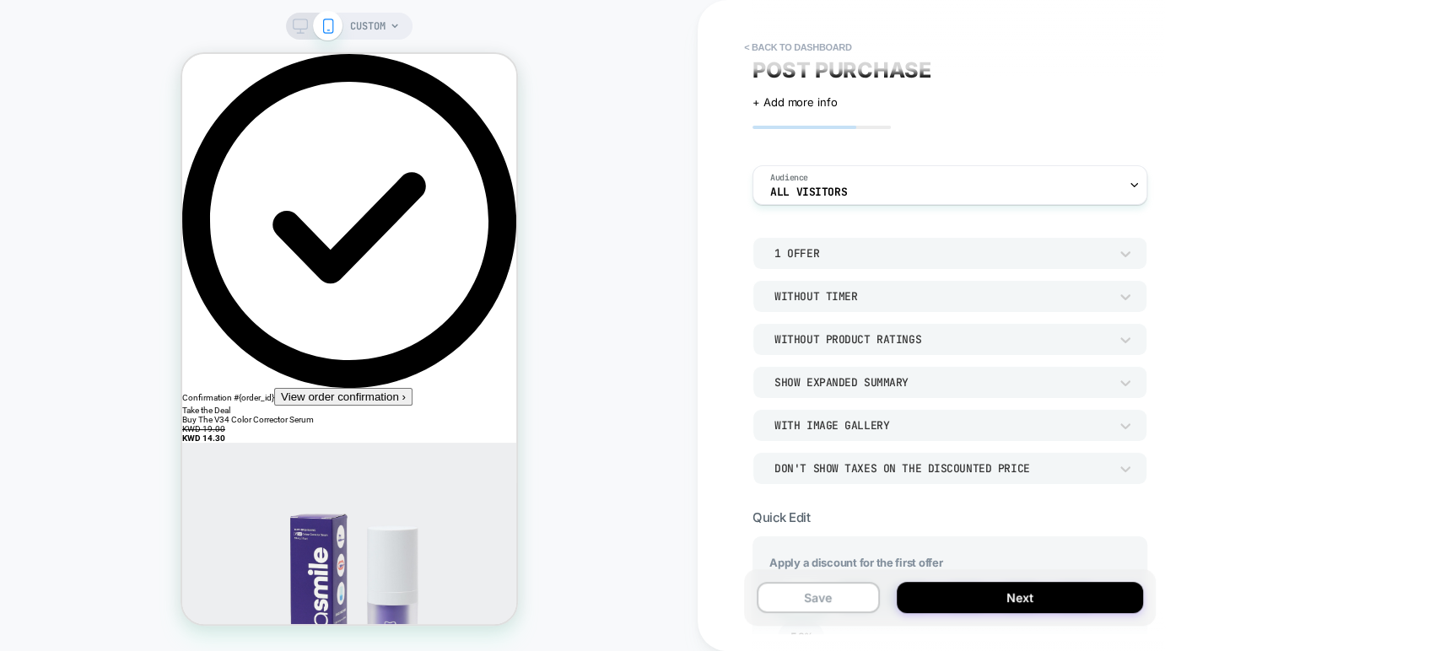
scroll to position [0, 0]
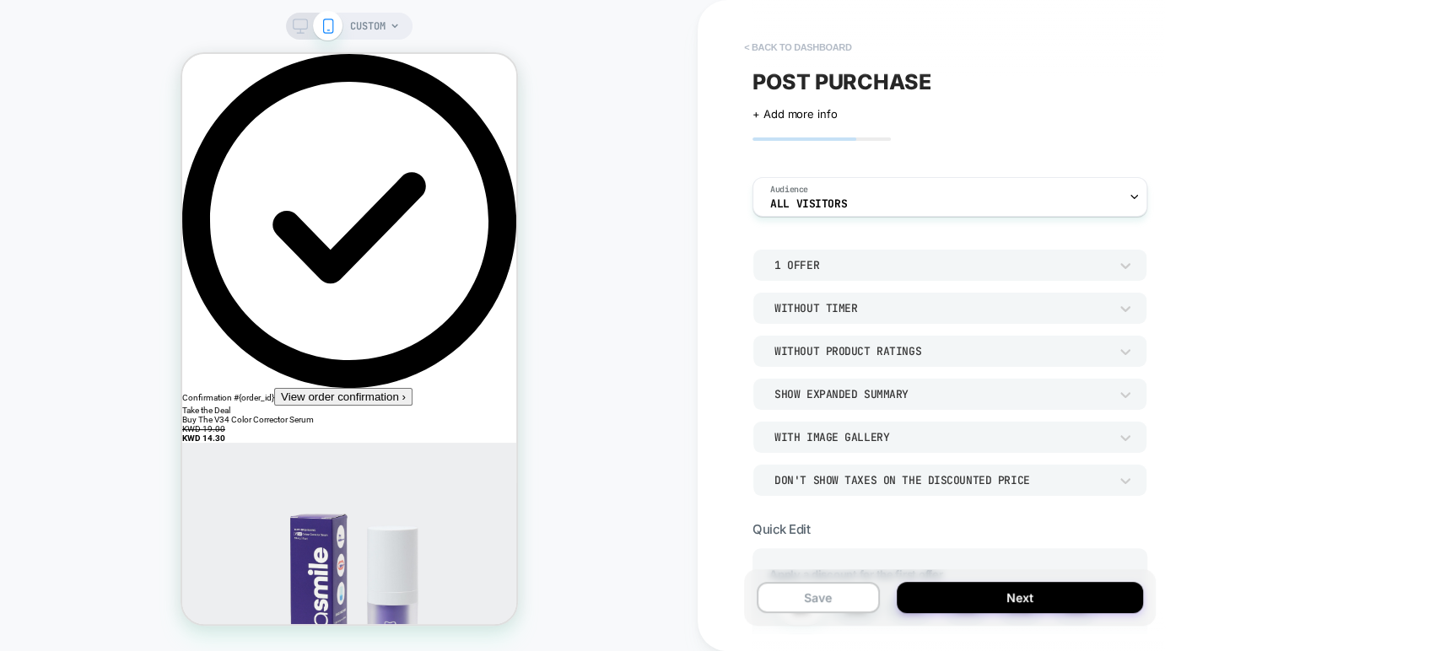
click at [793, 47] on button "< back to dashboard" at bounding box center [798, 47] width 124 height 27
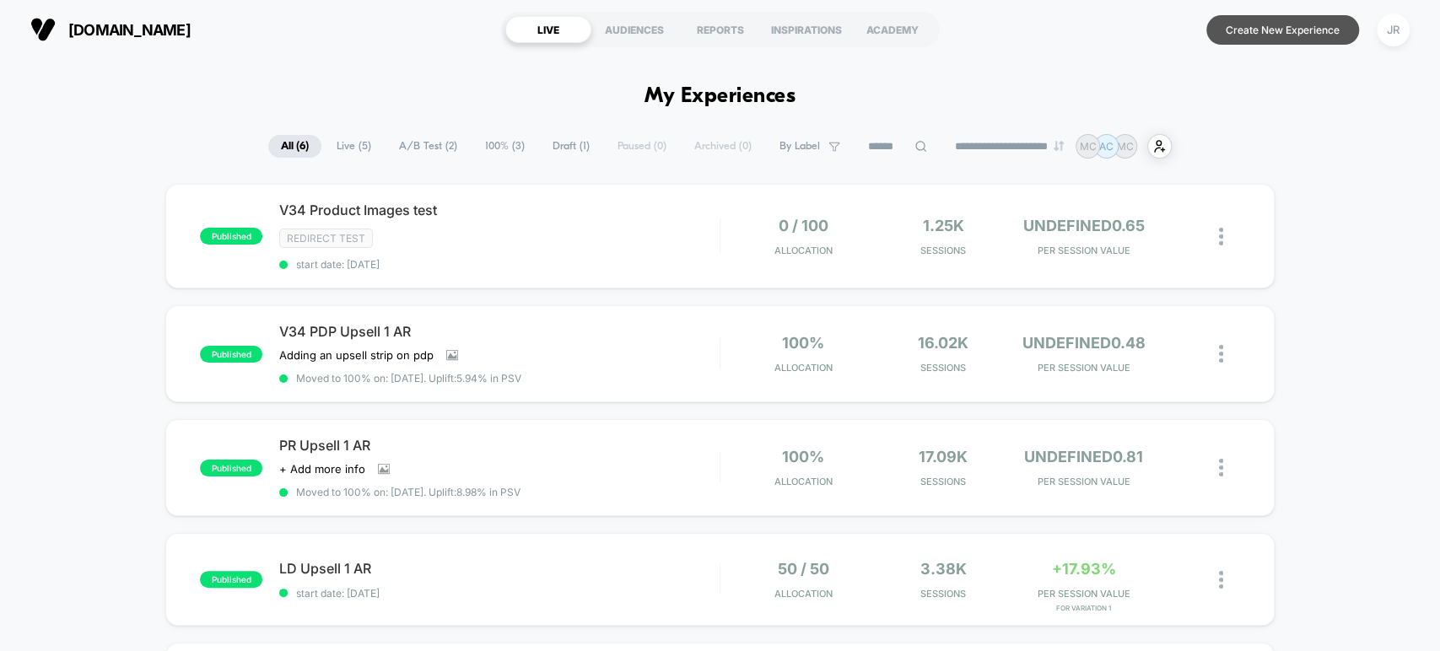
click at [1240, 35] on button "Create New Experience" at bounding box center [1283, 30] width 153 height 30
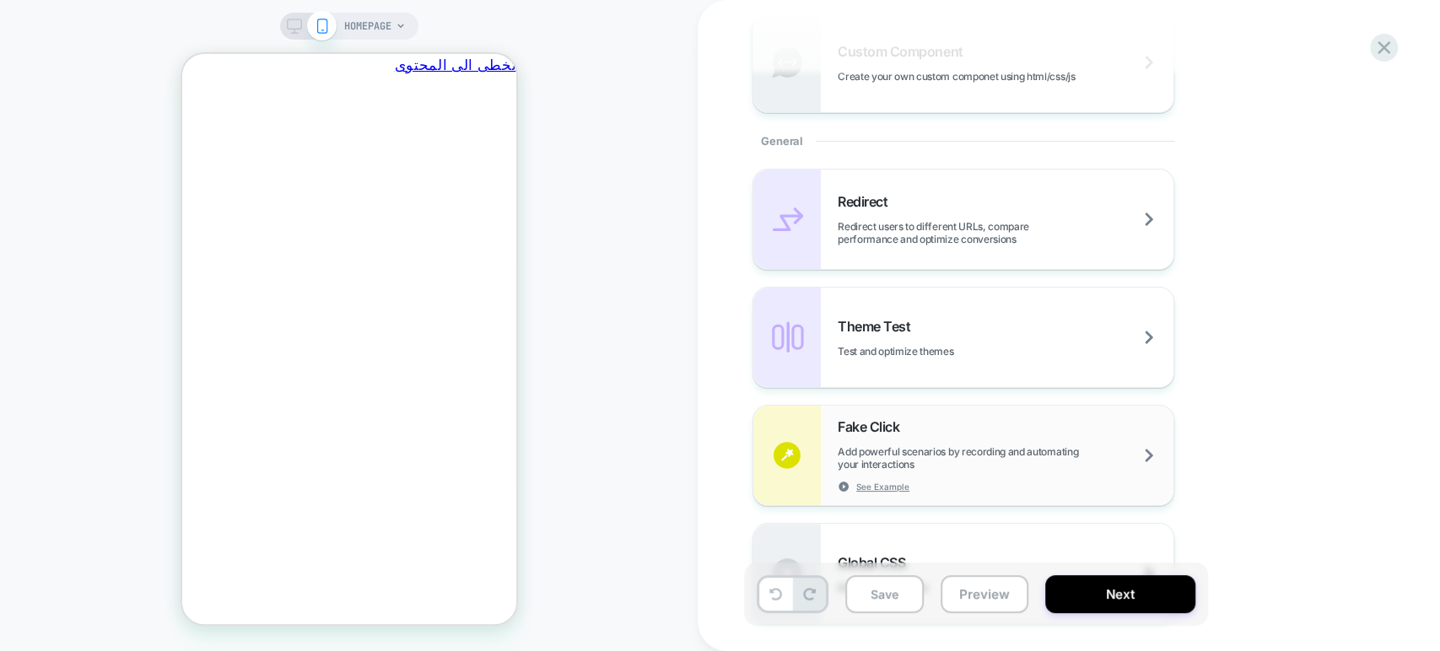
click at [1002, 444] on div "Fake Click Add powerful scenarios by recording and automating your interactions…" at bounding box center [1006, 455] width 336 height 74
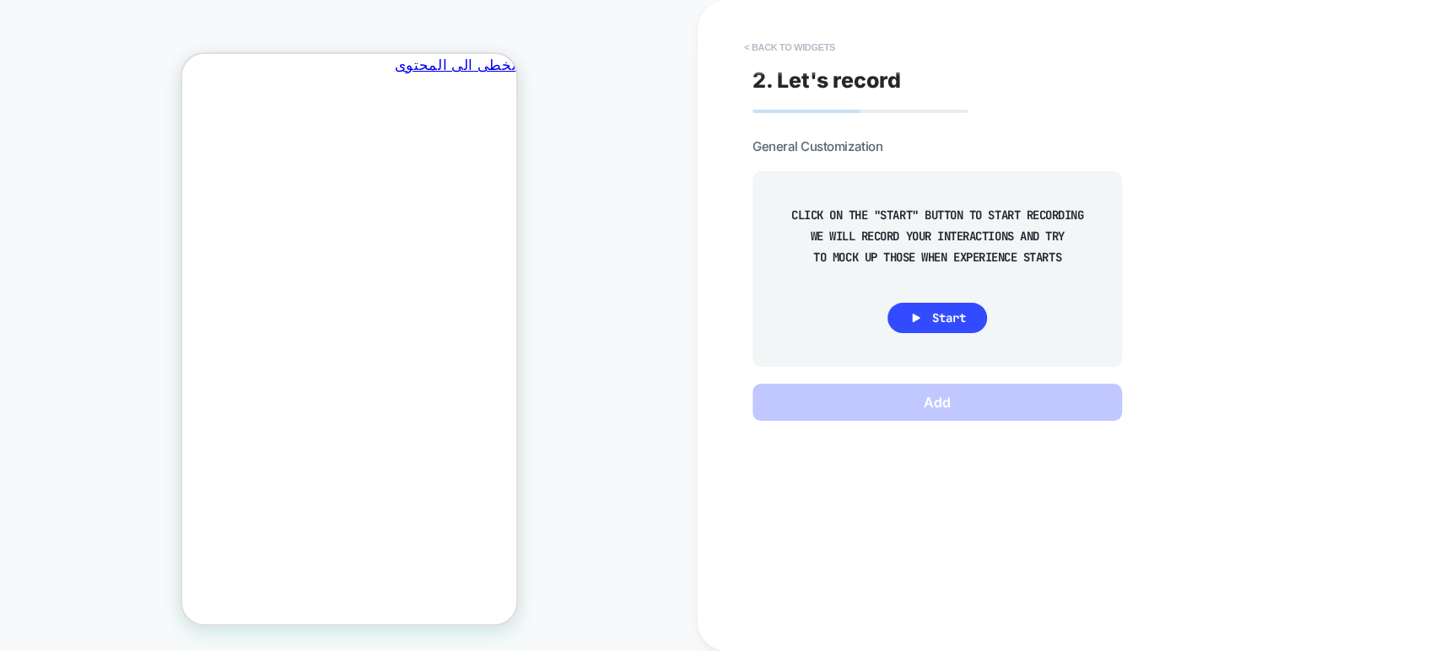
click at [787, 41] on button "< Back to widgets" at bounding box center [790, 47] width 108 height 27
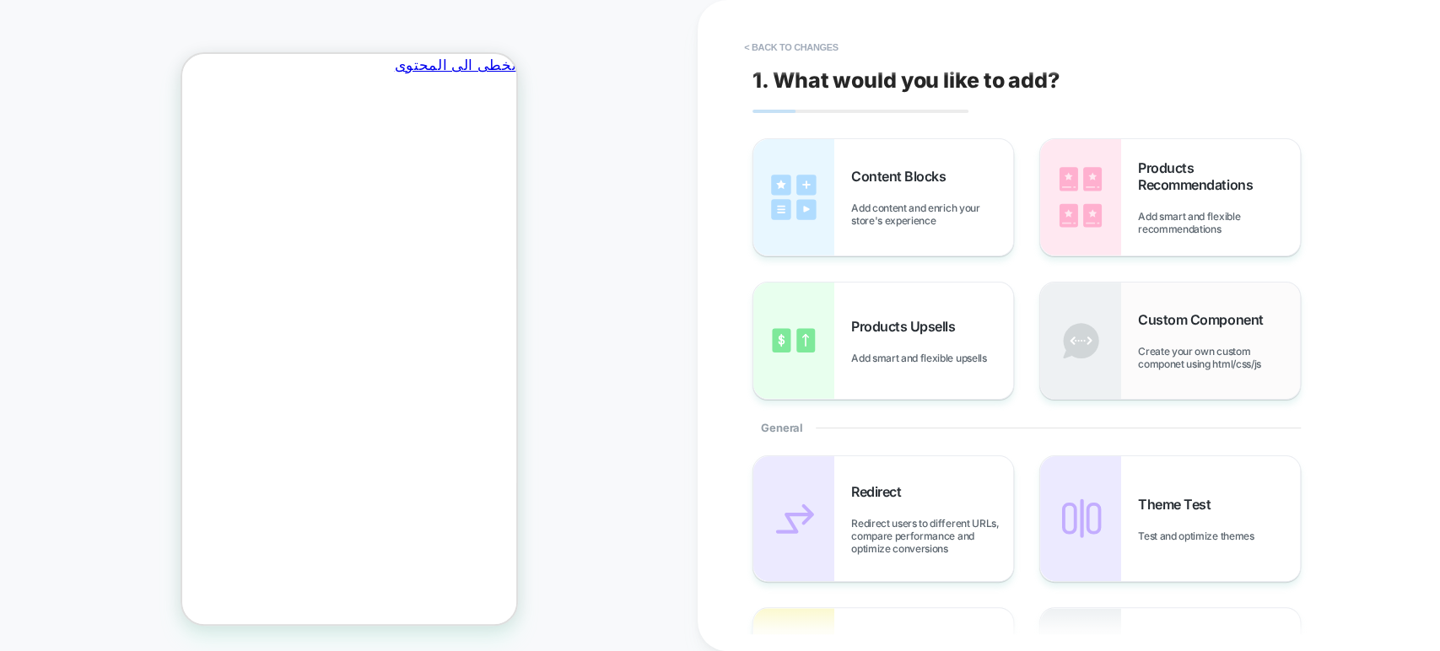
scroll to position [0, -262]
click at [915, 216] on span "Add content and enrich your store's experience" at bounding box center [932, 214] width 162 height 25
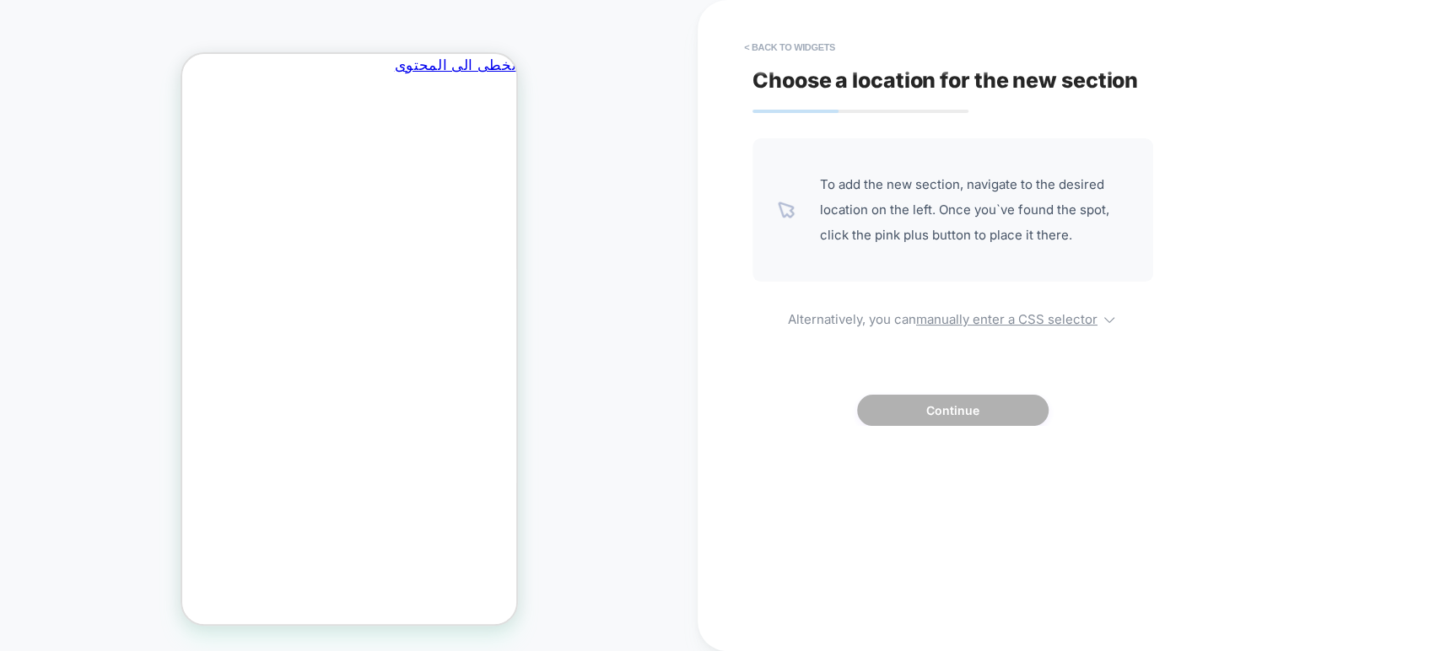
scroll to position [0, 0]
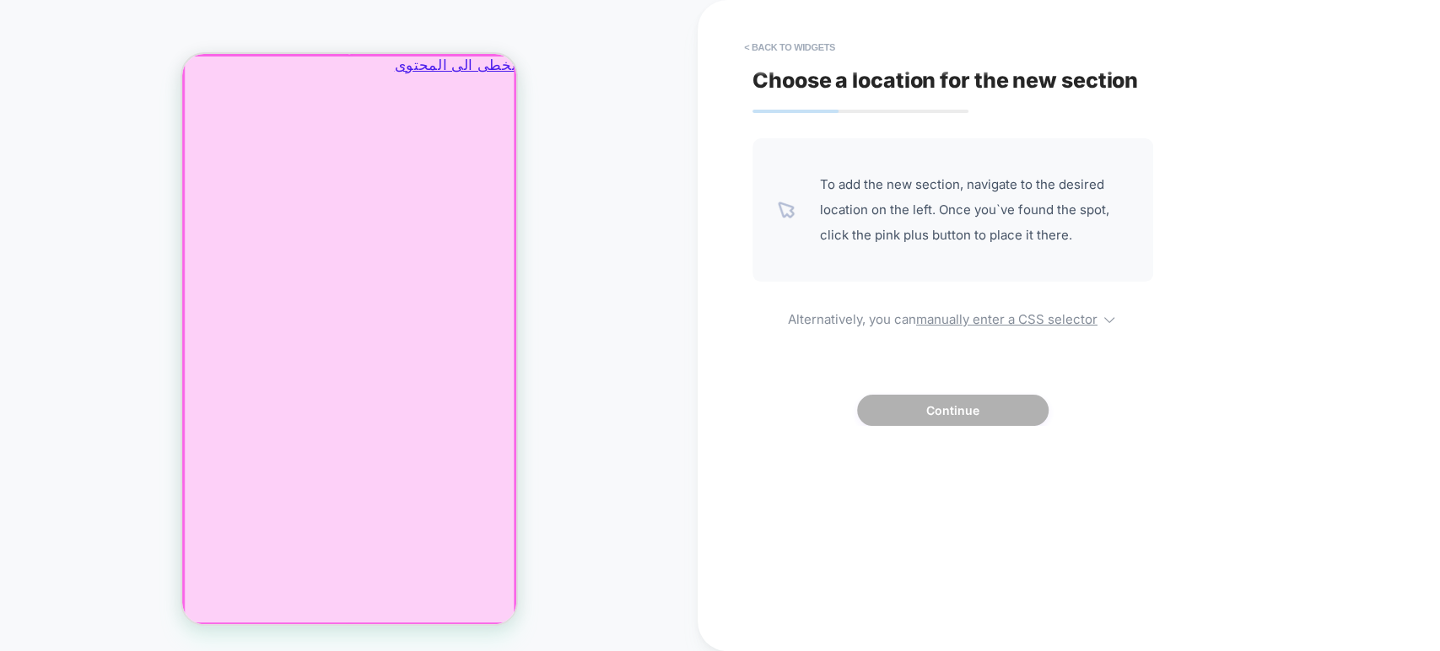
click at [215, 92] on div at bounding box center [348, 340] width 331 height 568
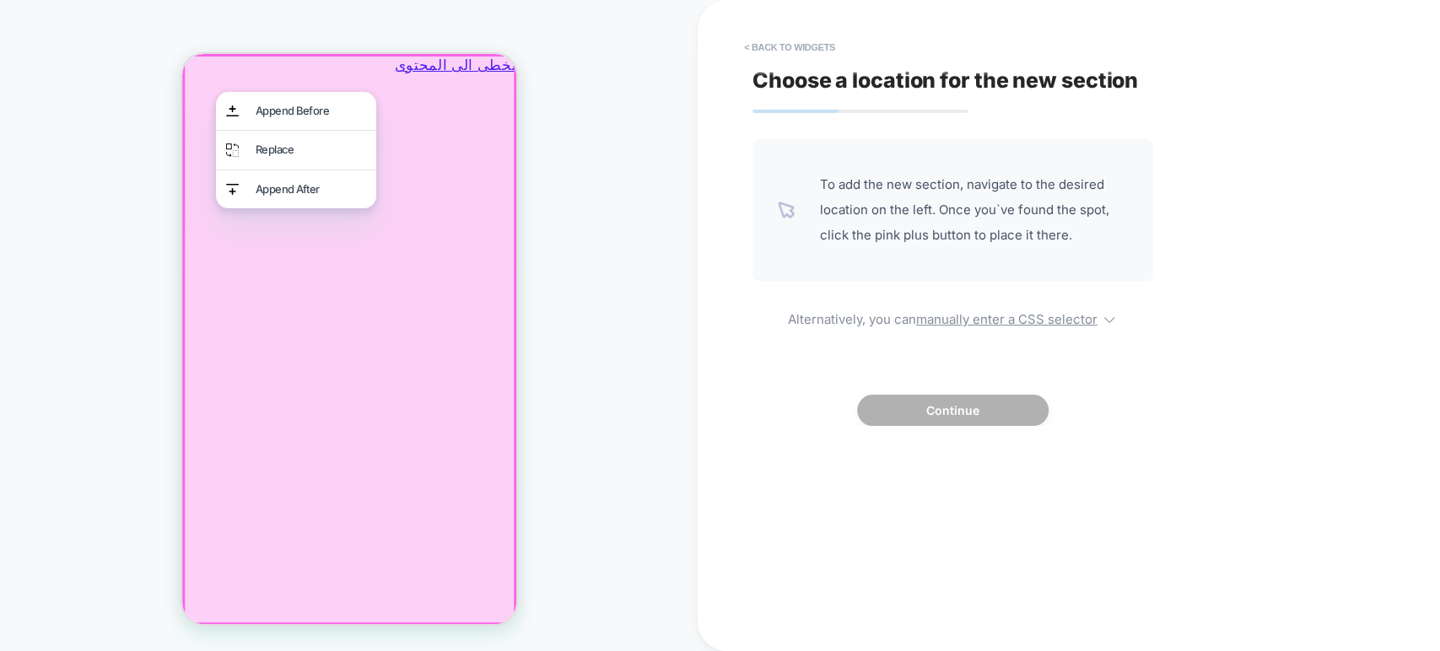
scroll to position [0, -262]
click at [501, 207] on div at bounding box center [348, 339] width 334 height 571
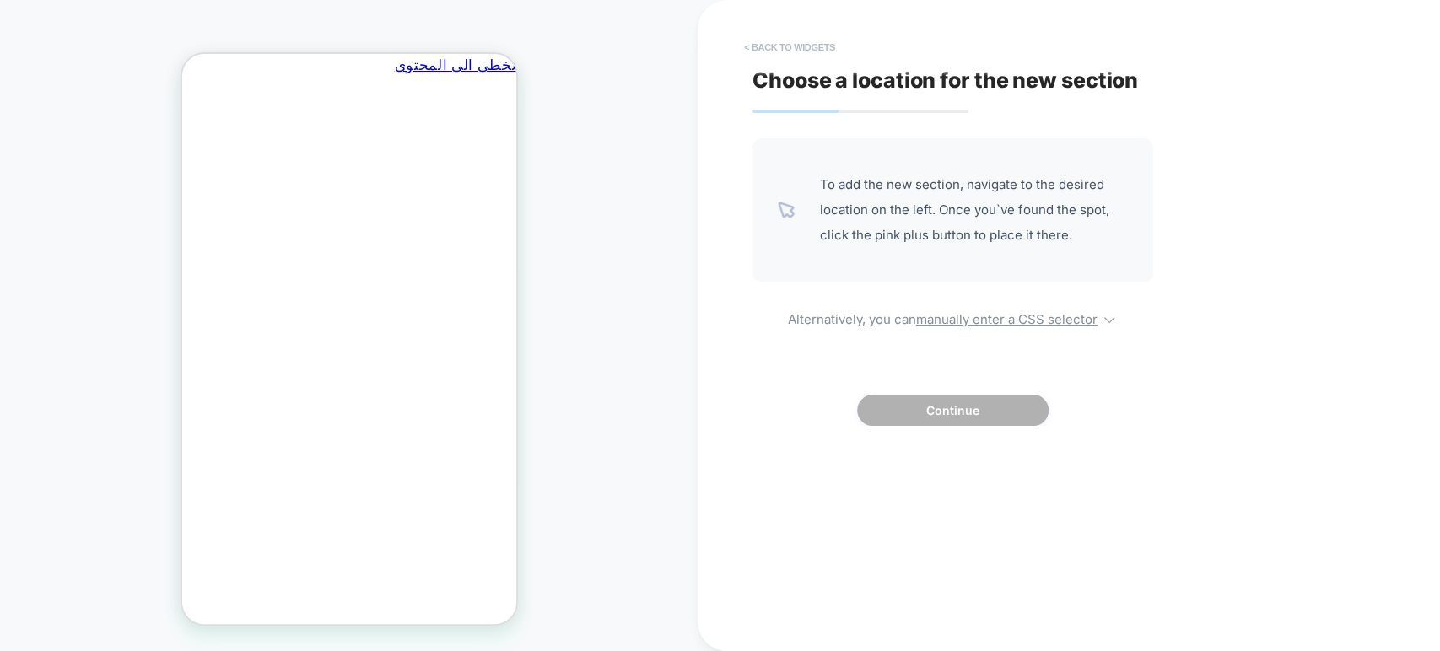
click at [757, 59] on button "< Back to widgets" at bounding box center [790, 47] width 108 height 27
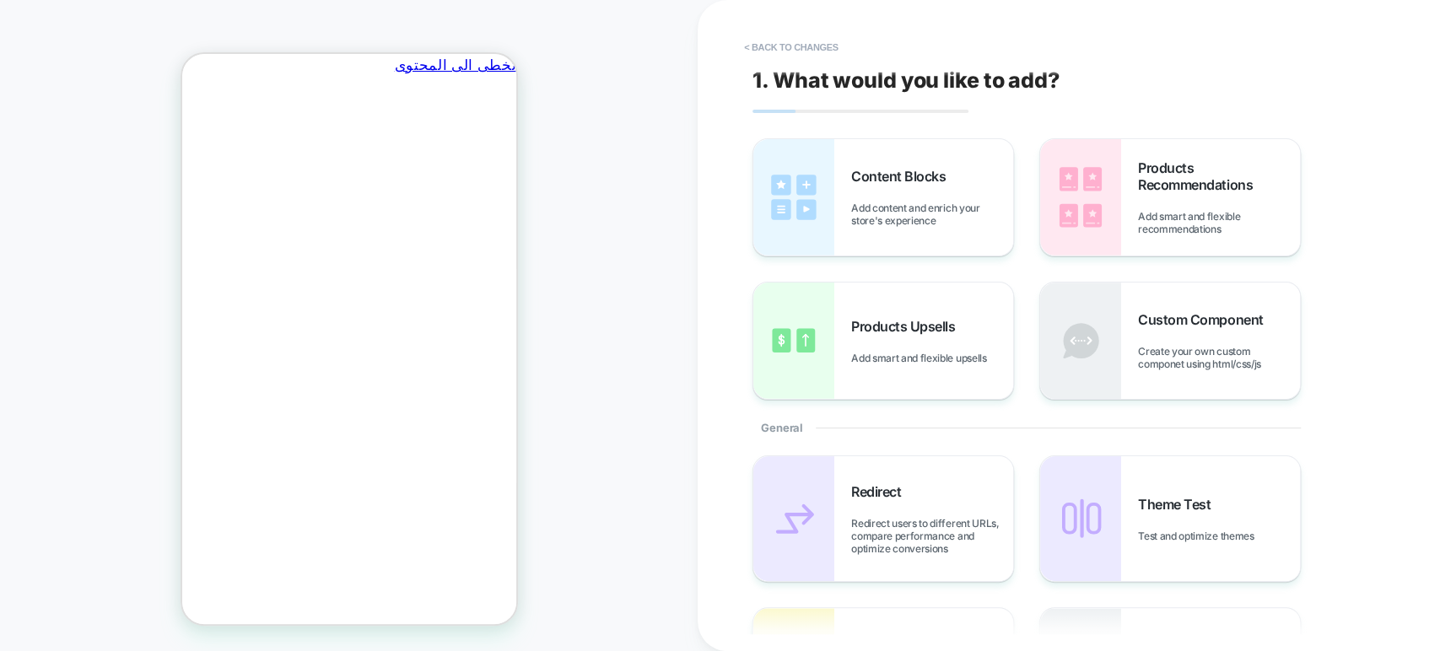
scroll to position [0, 0]
click at [748, 55] on button "< Back to changes" at bounding box center [791, 47] width 111 height 27
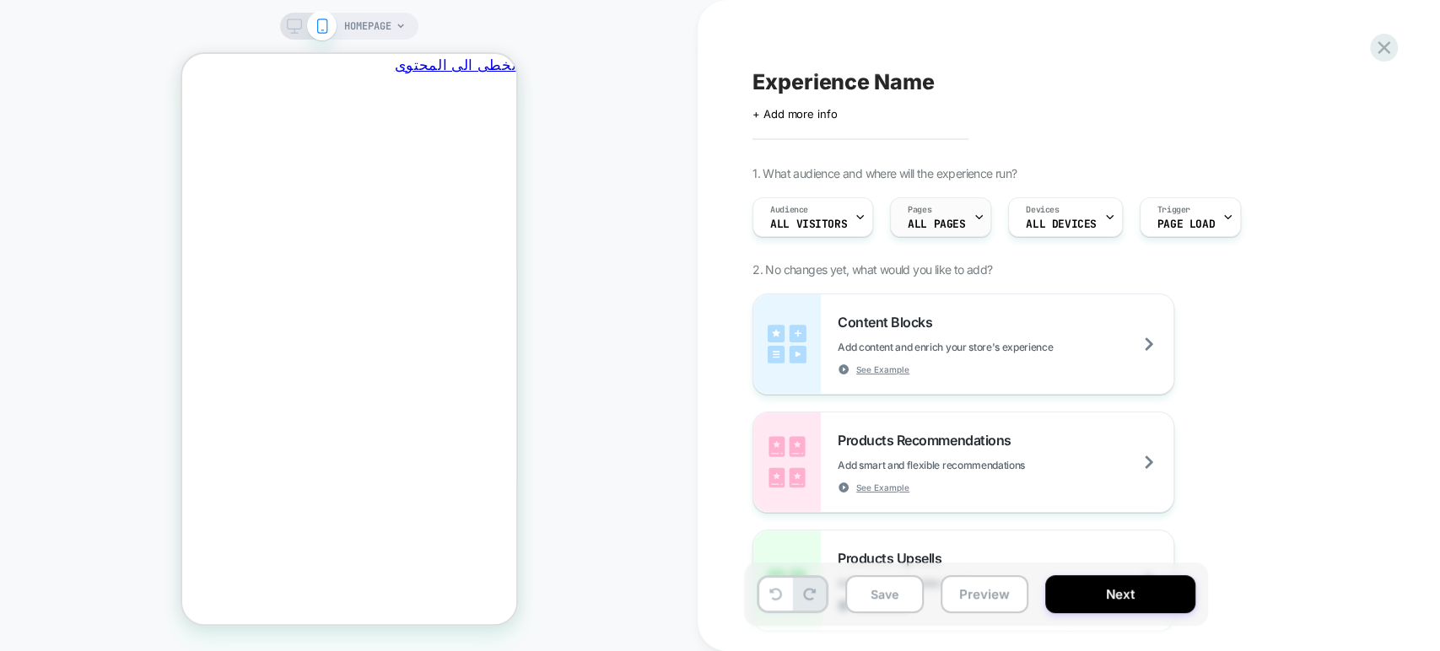
scroll to position [0, -262]
click at [931, 205] on div "Pages ALL PAGES" at bounding box center [936, 217] width 91 height 38
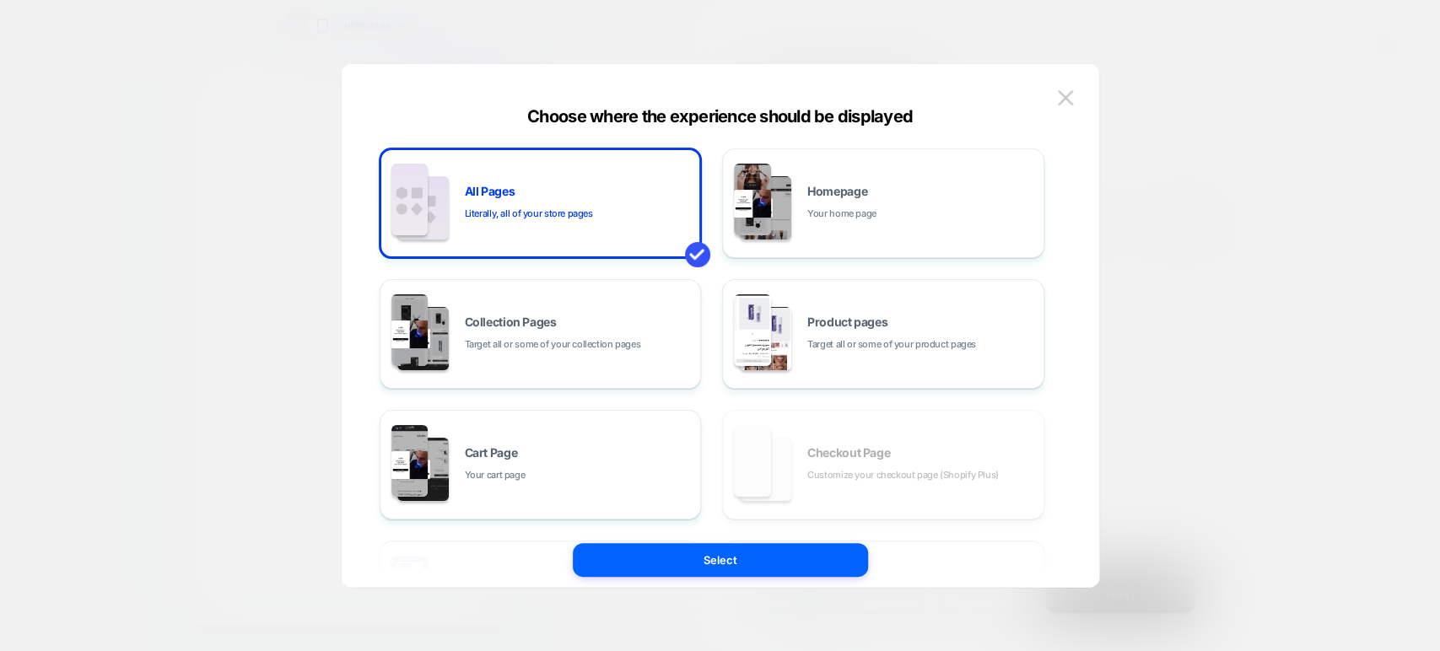
scroll to position [0, 0]
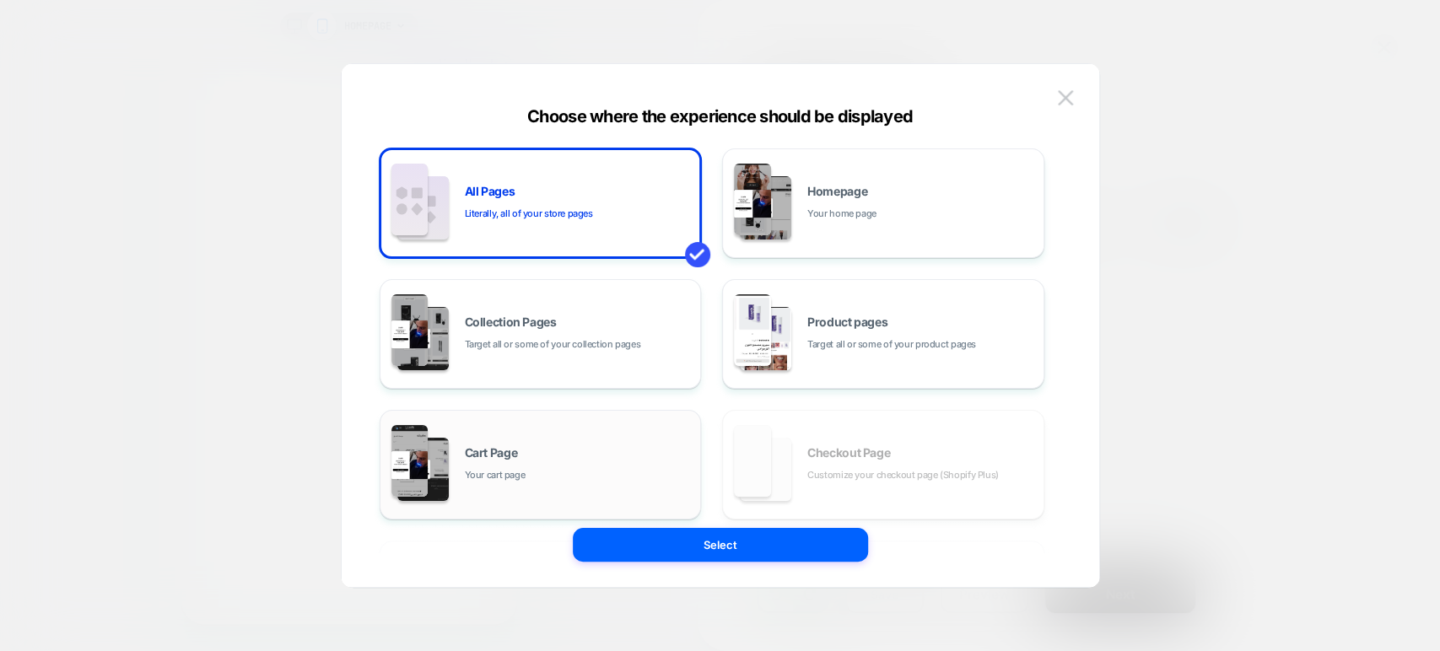
click at [502, 452] on span "Cart Page" at bounding box center [491, 453] width 53 height 12
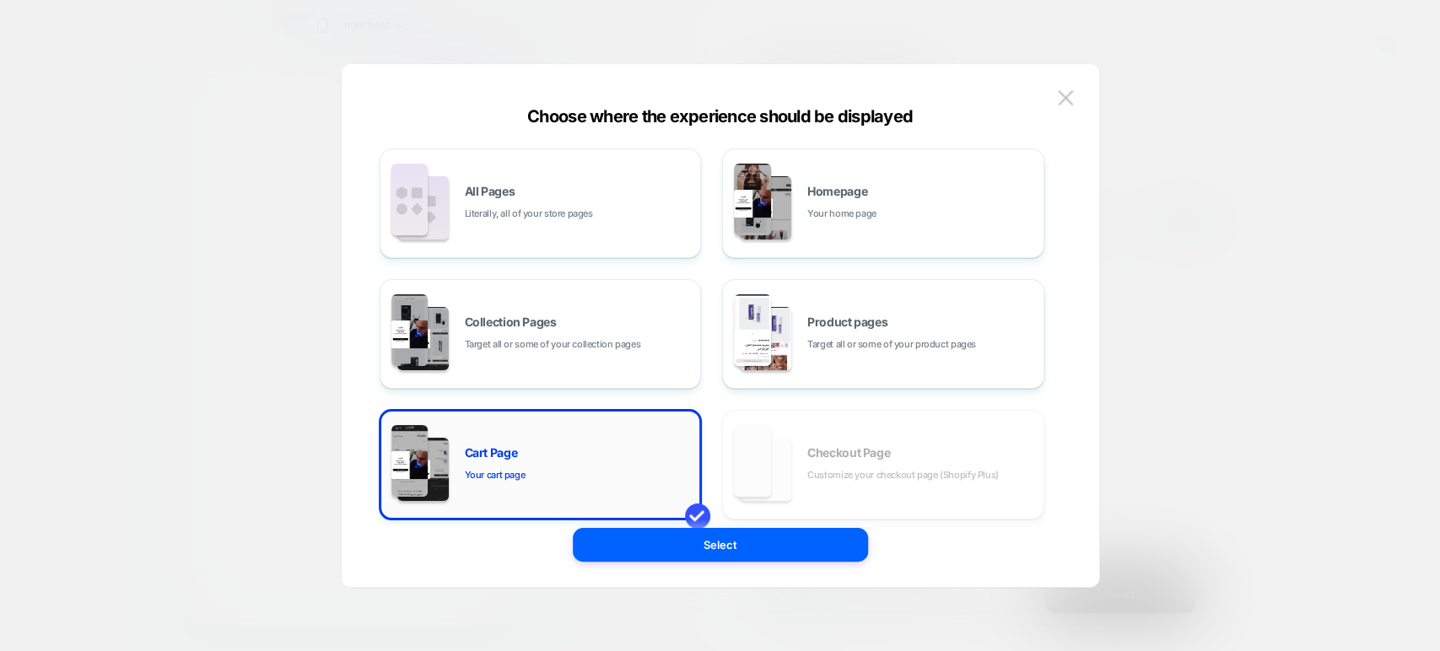
scroll to position [0, -262]
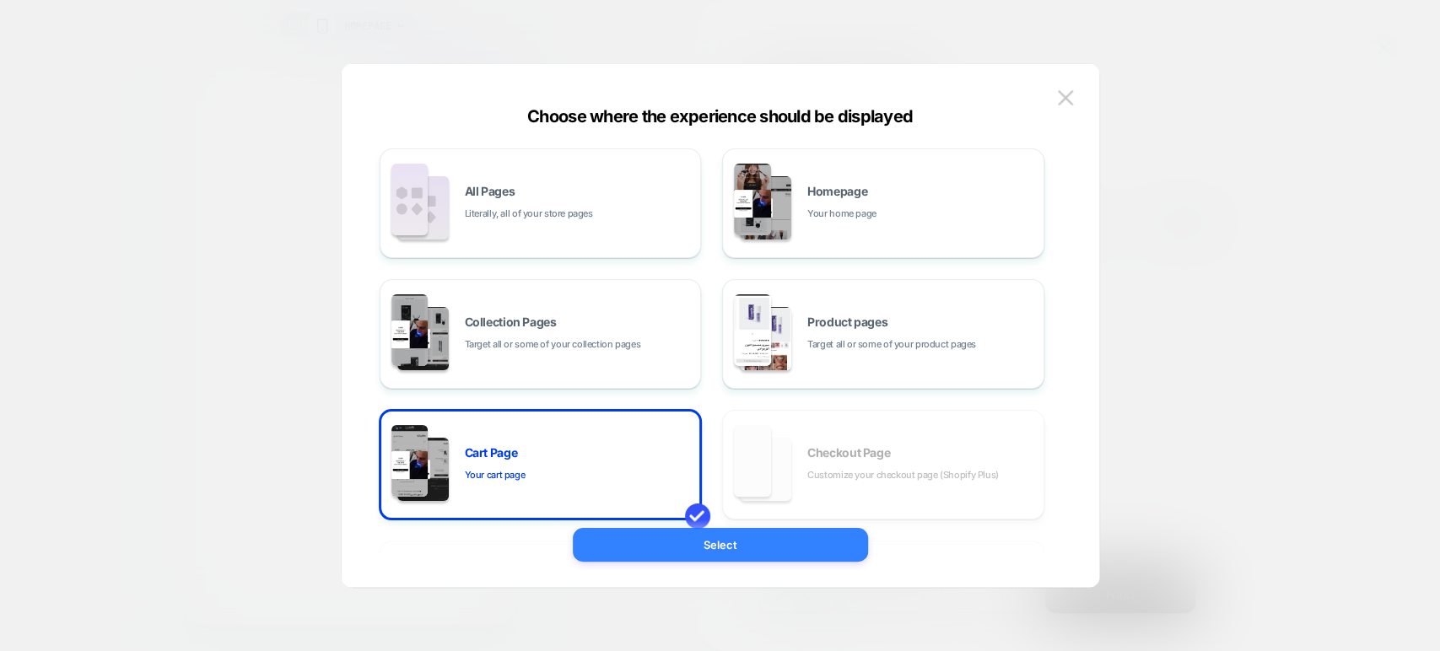
click at [621, 534] on button "Select" at bounding box center [720, 545] width 295 height 34
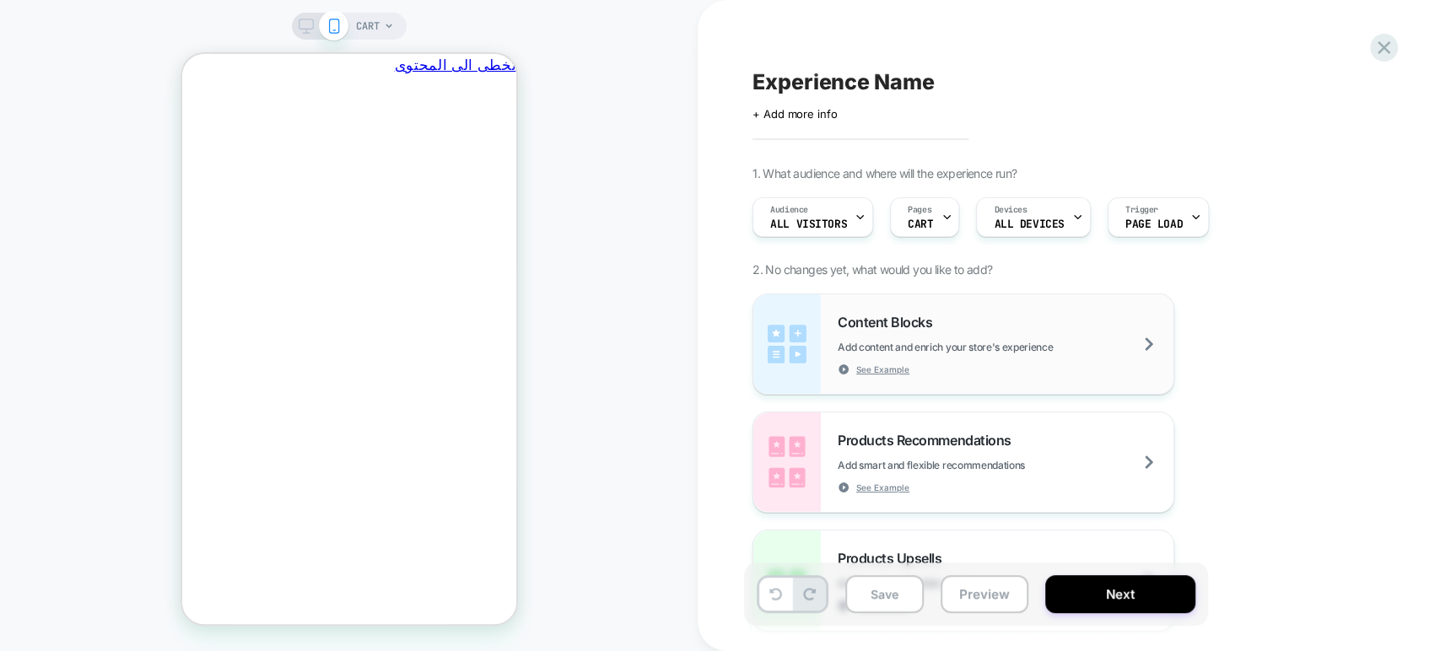
click at [958, 356] on div "Content Blocks Add content and enrich your store's experience See Example" at bounding box center [1006, 345] width 336 height 62
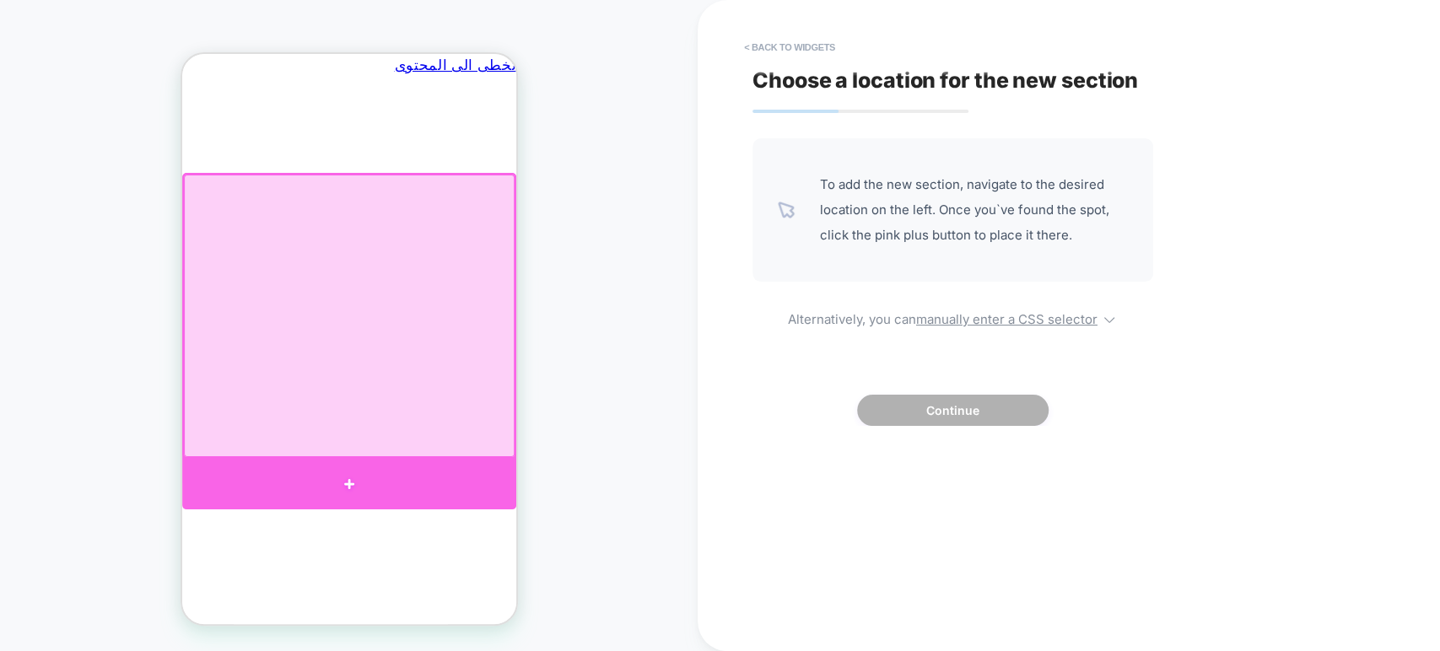
click at [352, 485] on div at bounding box center [348, 484] width 334 height 51
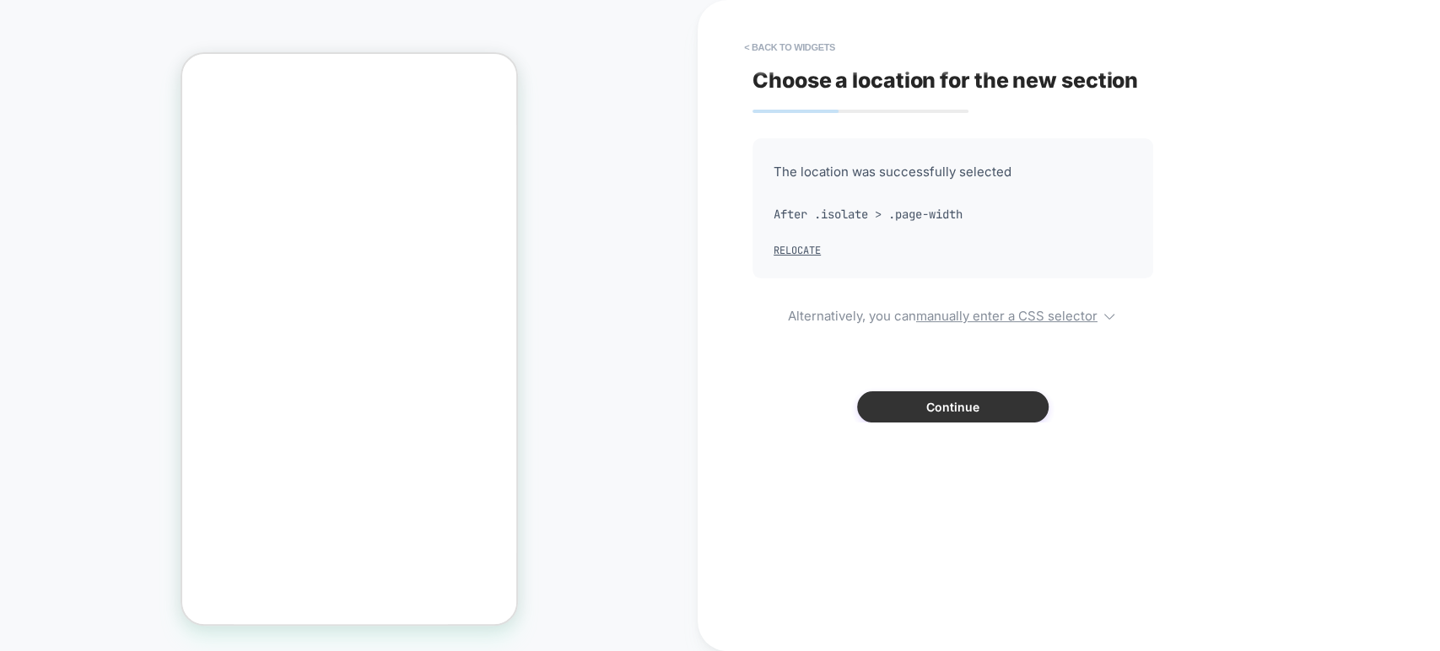
scroll to position [0, 0]
click at [946, 397] on button "Continue" at bounding box center [953, 406] width 192 height 31
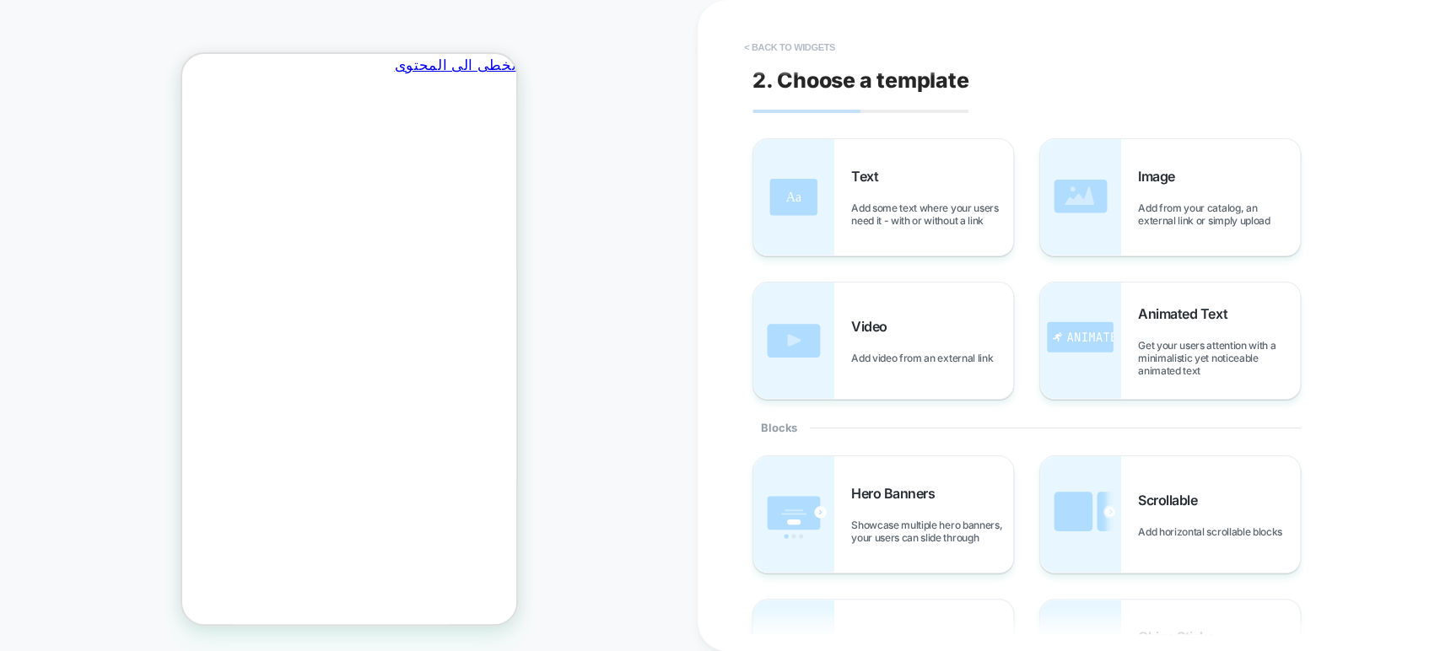
click at [816, 49] on button "< Back to widgets" at bounding box center [790, 47] width 108 height 27
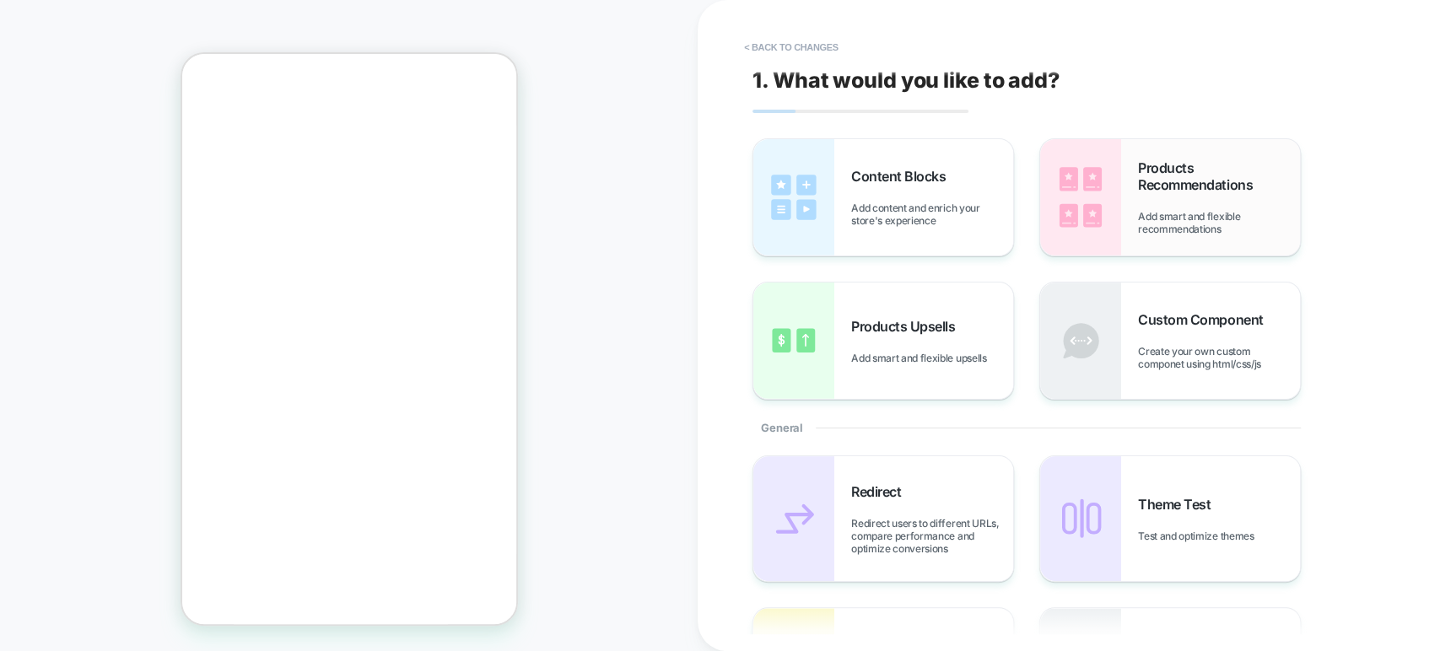
click at [1149, 142] on div "Products Recommendations Add smart and flexible recommendations" at bounding box center [1170, 197] width 260 height 116
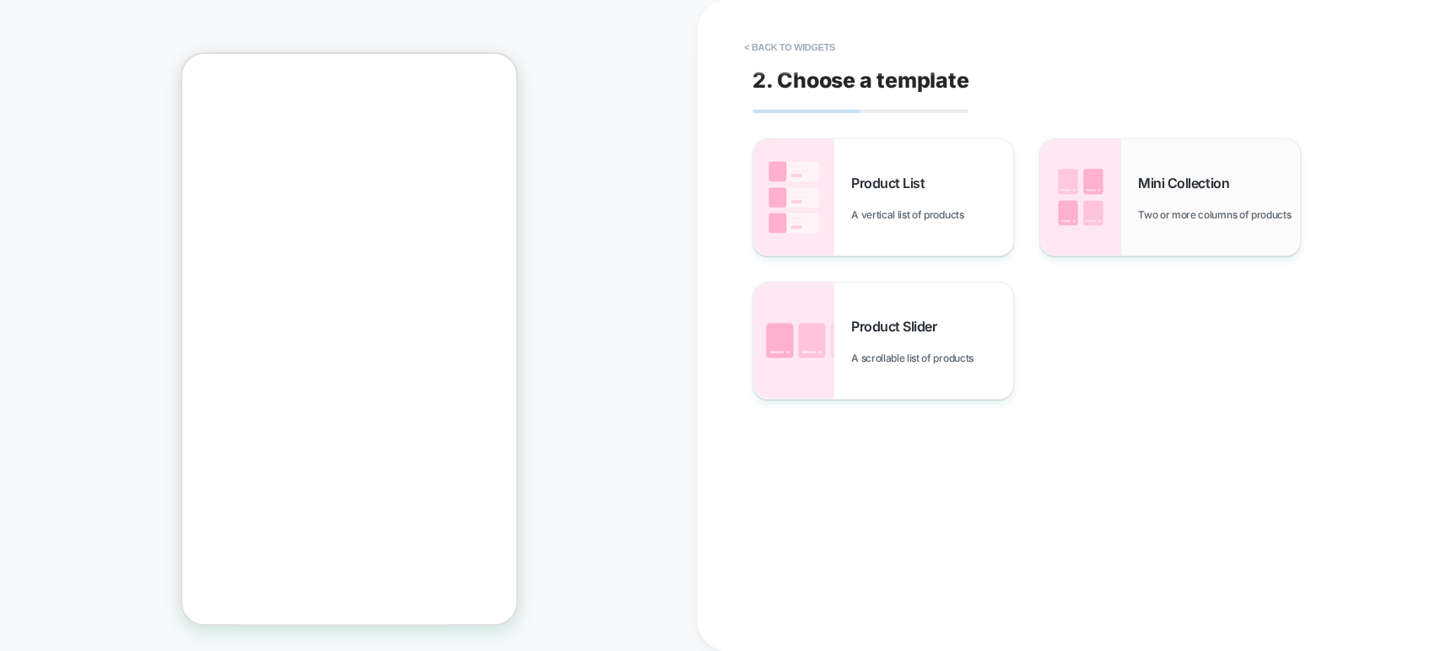
click at [1145, 186] on div "Mini Collection Two or more columns of products" at bounding box center [1219, 198] width 162 height 46
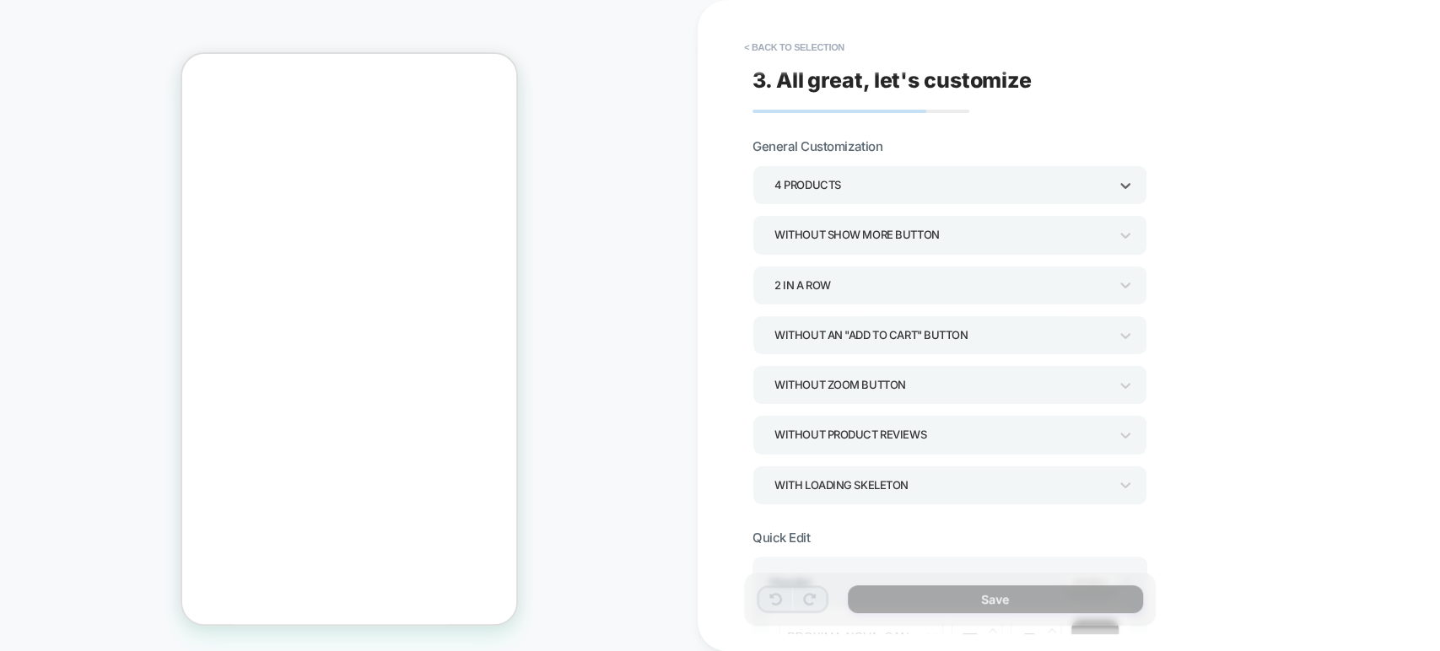
click at [1026, 188] on div "4 Products" at bounding box center [942, 185] width 334 height 23
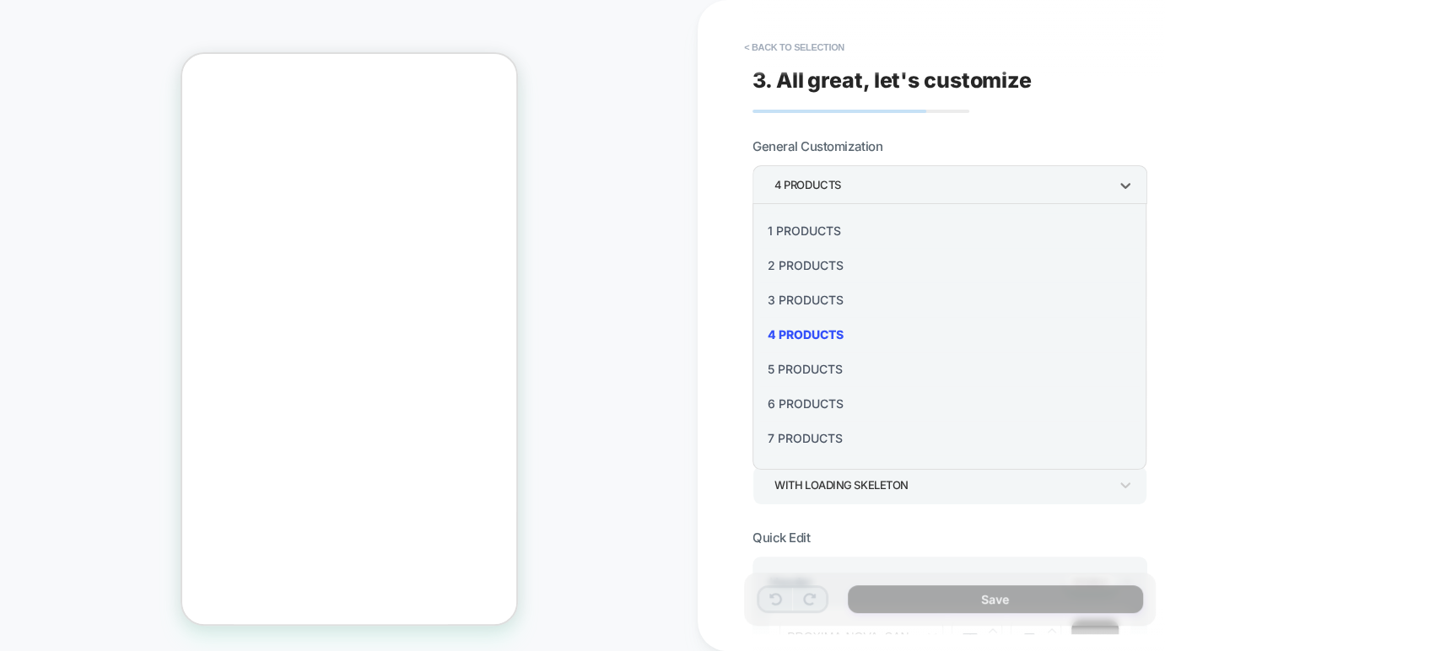
click at [830, 224] on div "1 Products" at bounding box center [949, 230] width 381 height 35
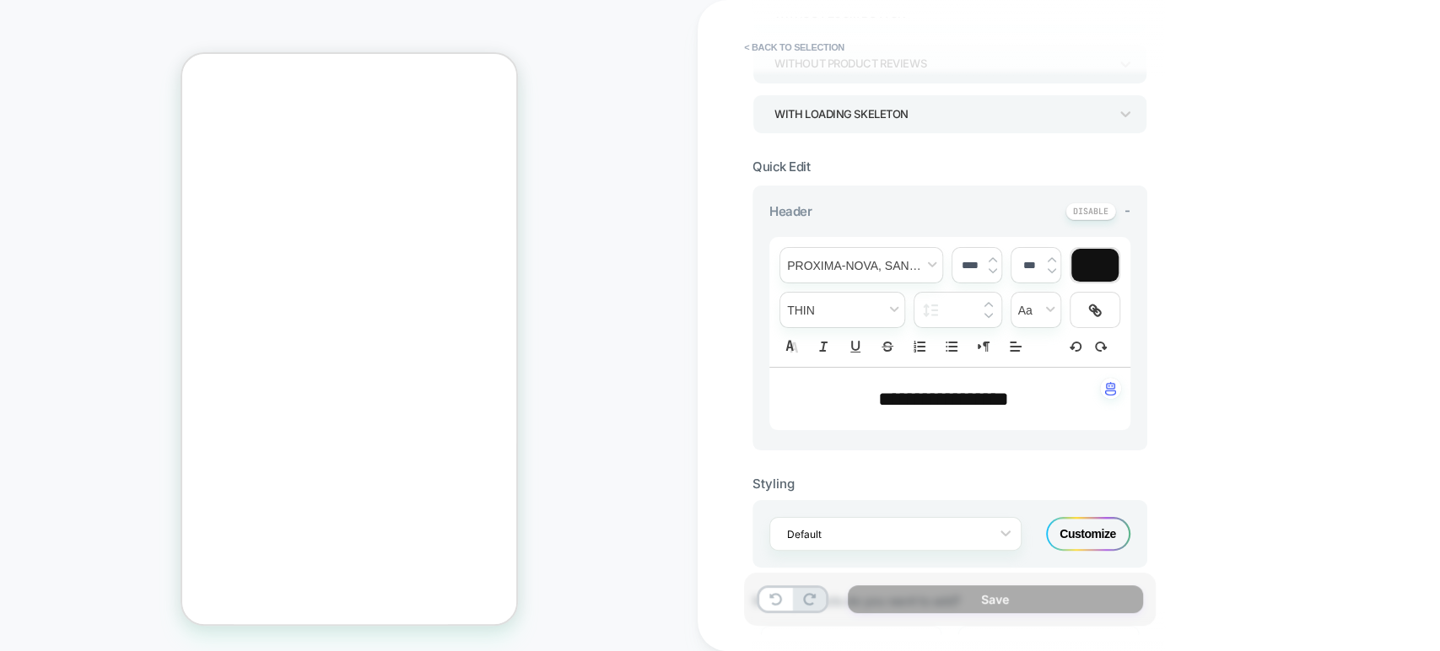
click at [959, 397] on span "**********" at bounding box center [943, 399] width 131 height 20
type input "****"
click at [959, 397] on span "**********" at bounding box center [943, 399] width 131 height 20
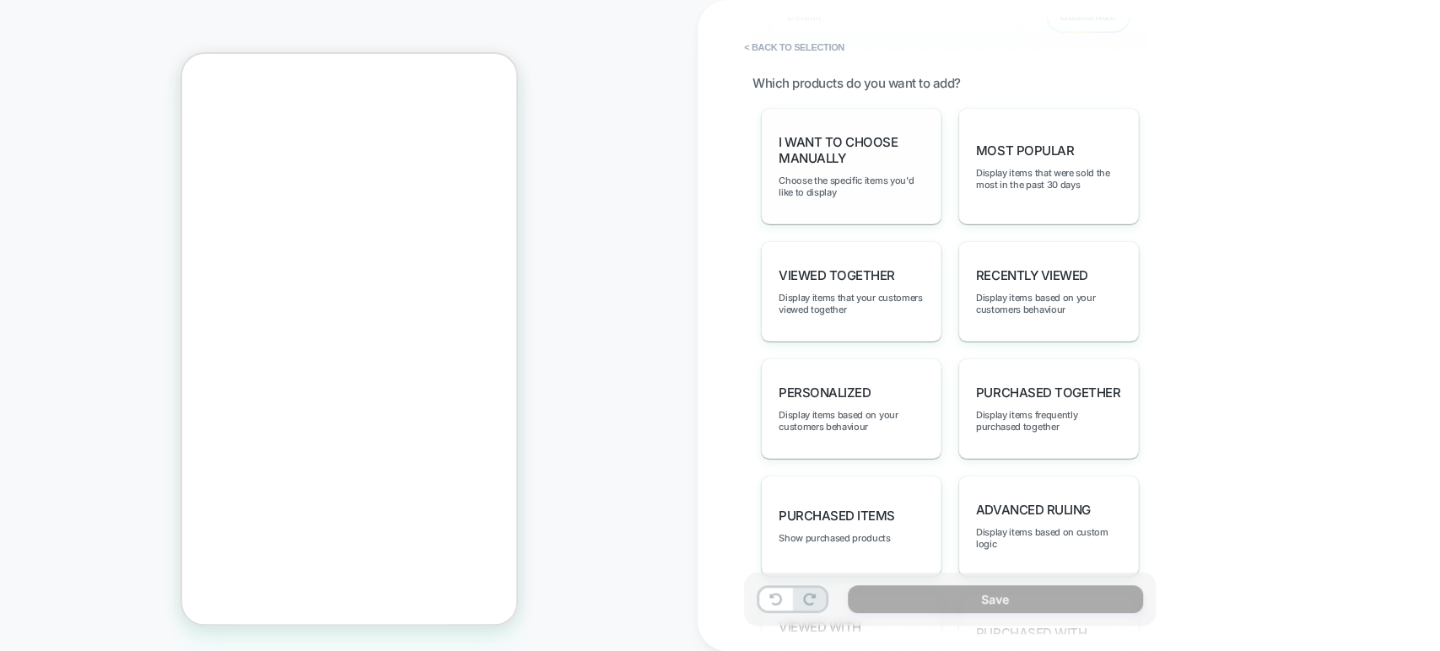
scroll to position [0, -262]
click at [861, 181] on span "Choose the specific items you'd like to display" at bounding box center [851, 187] width 145 height 24
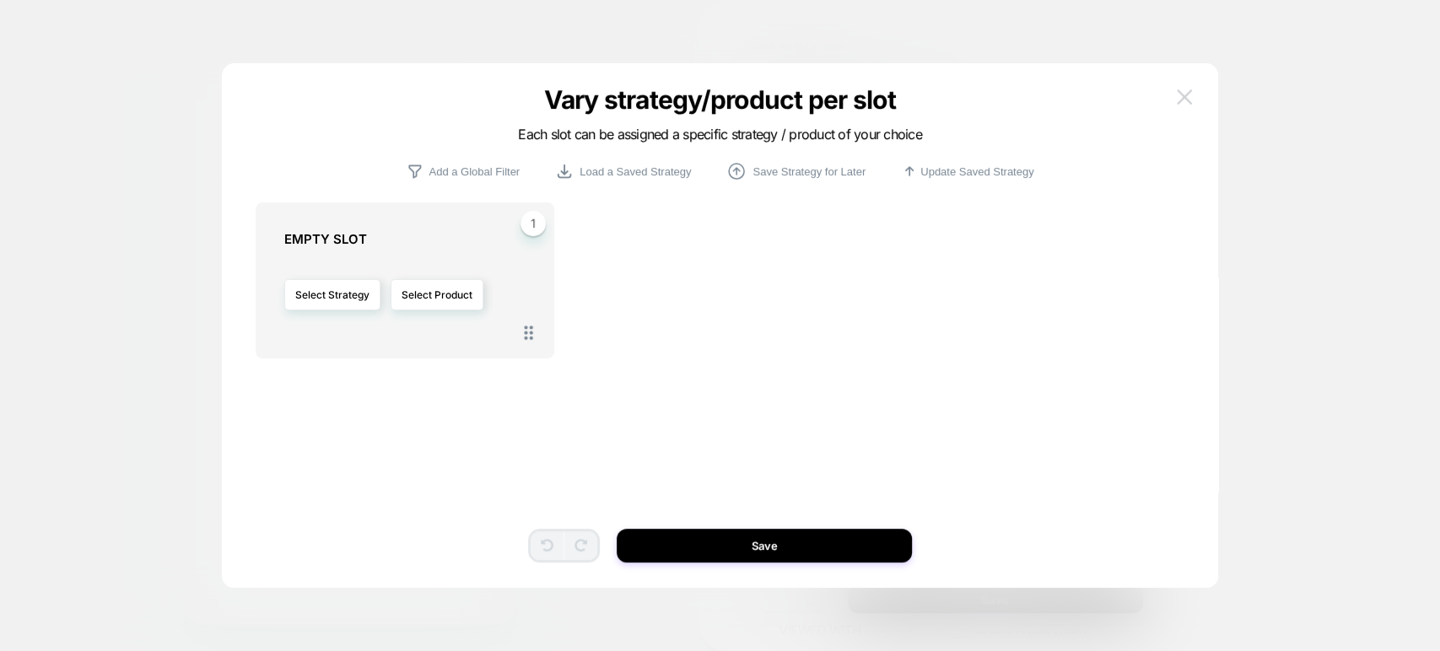
scroll to position [0, 0]
click at [1180, 95] on img at bounding box center [1184, 96] width 15 height 14
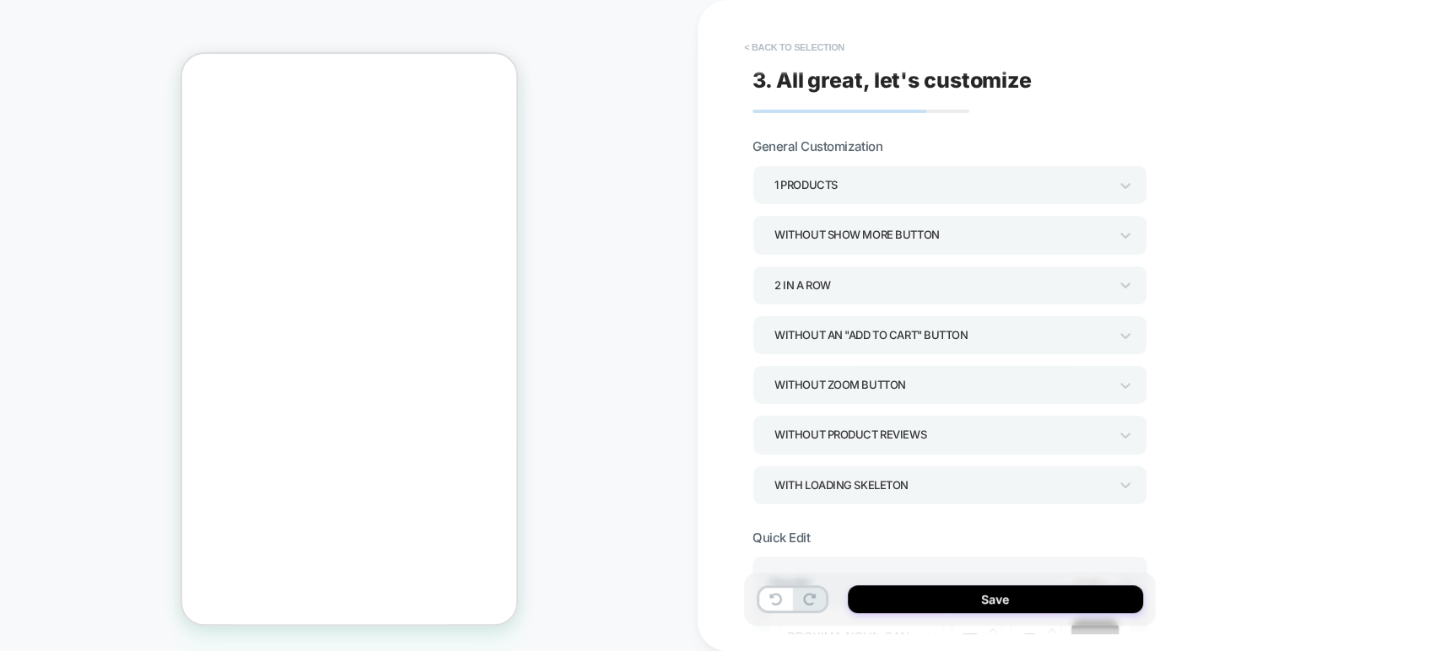
scroll to position [0, -262]
click at [786, 46] on button "< Back to selection" at bounding box center [794, 47] width 117 height 27
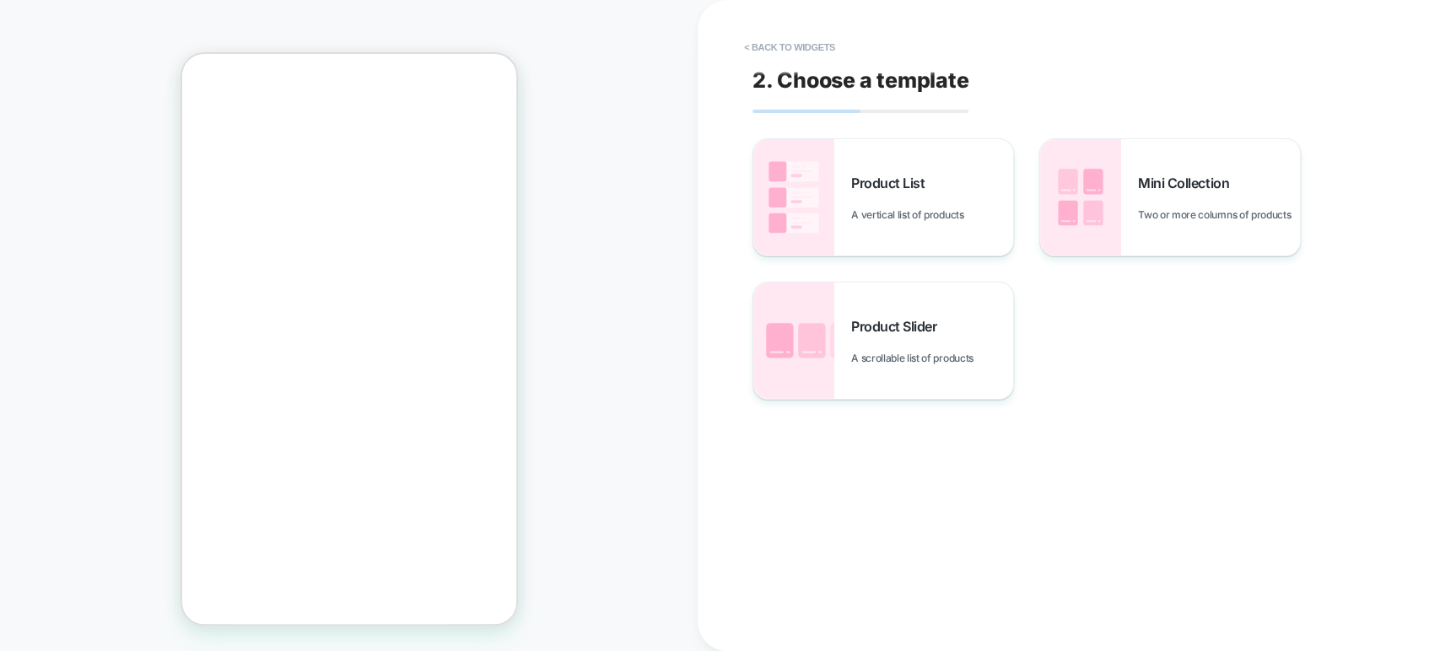
click at [786, 46] on button "< Back to widgets" at bounding box center [790, 47] width 108 height 27
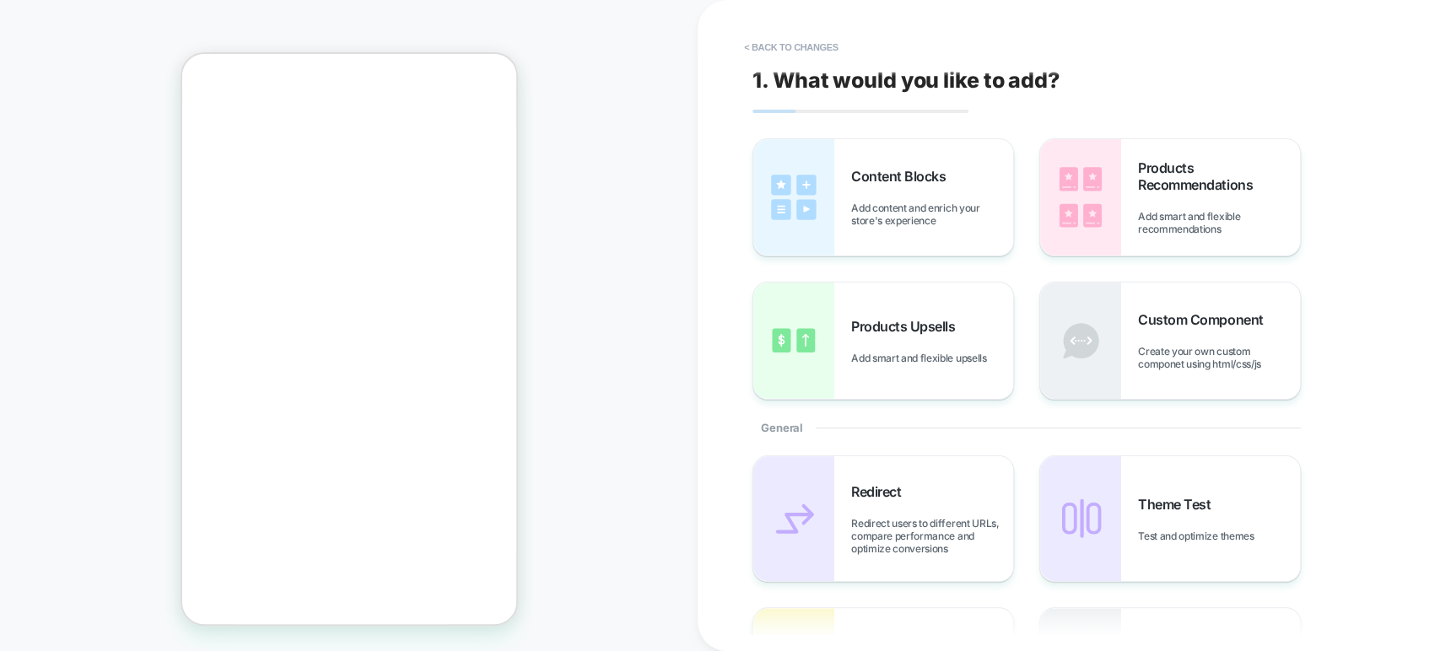
scroll to position [143, 0]
click at [786, 46] on button "< Back to changes" at bounding box center [791, 47] width 111 height 27
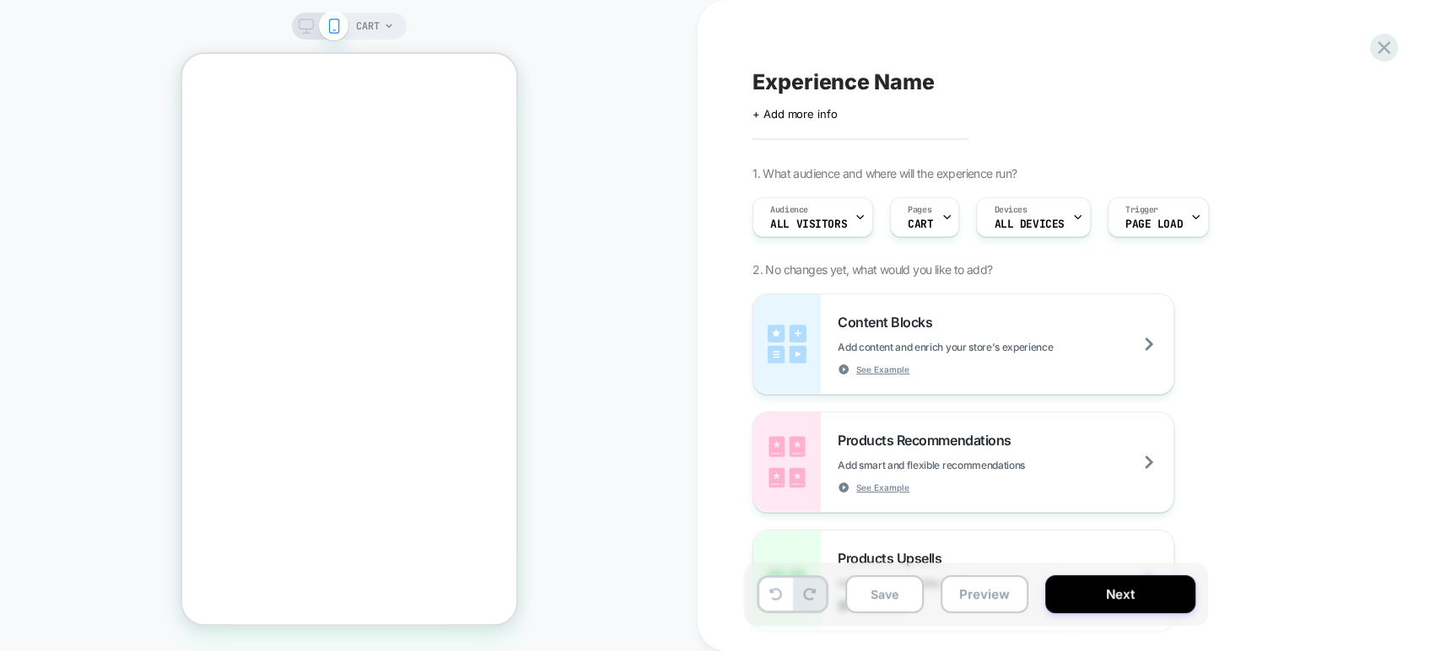
scroll to position [0, -262]
click at [1385, 51] on icon at bounding box center [1384, 47] width 23 height 23
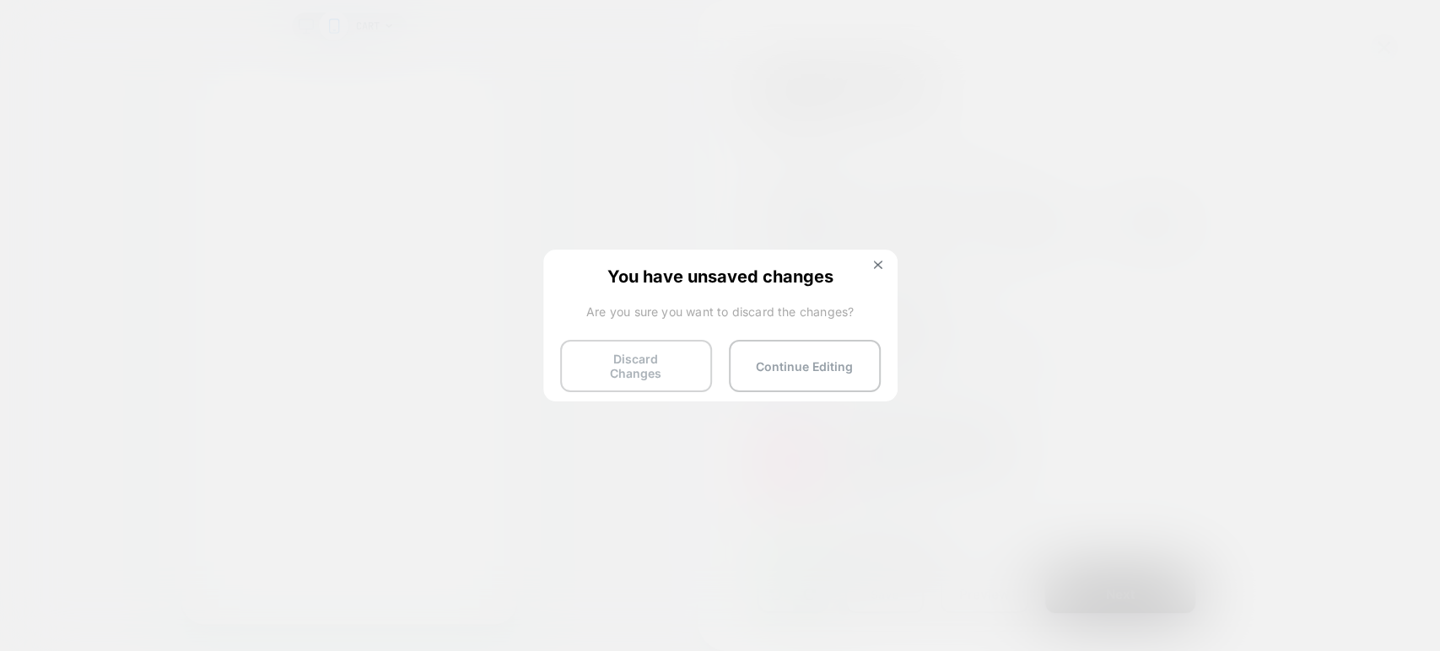
scroll to position [0, 0]
click at [656, 375] on button "Discard Changes" at bounding box center [636, 366] width 152 height 52
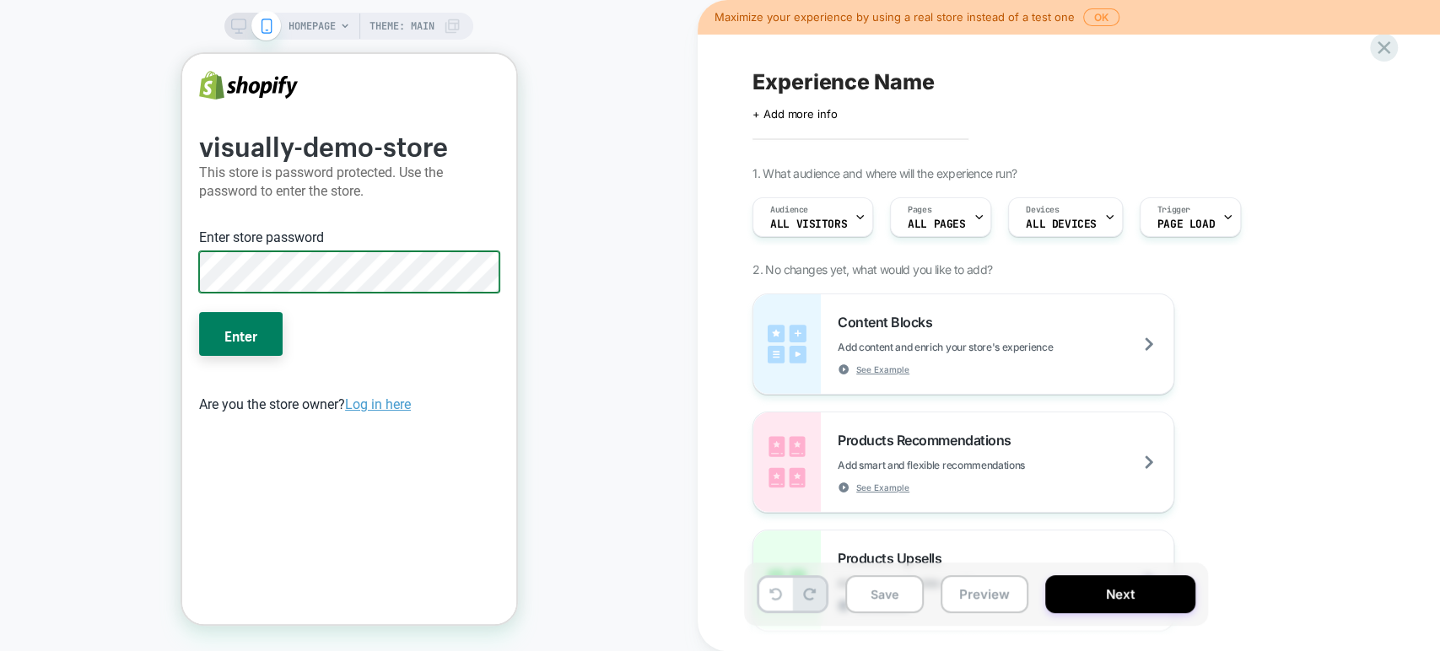
click at [198, 312] on button "Enter" at bounding box center [240, 334] width 84 height 44
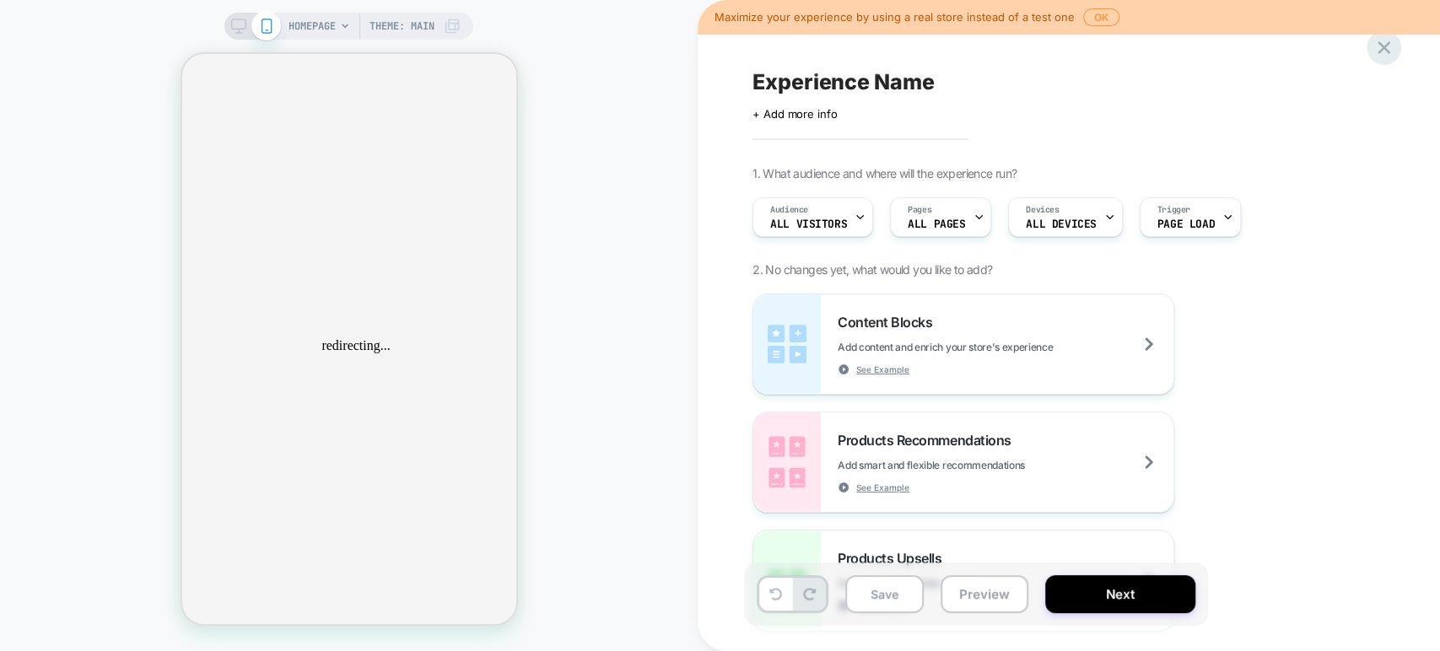
click at [1382, 56] on icon at bounding box center [1384, 47] width 23 height 23
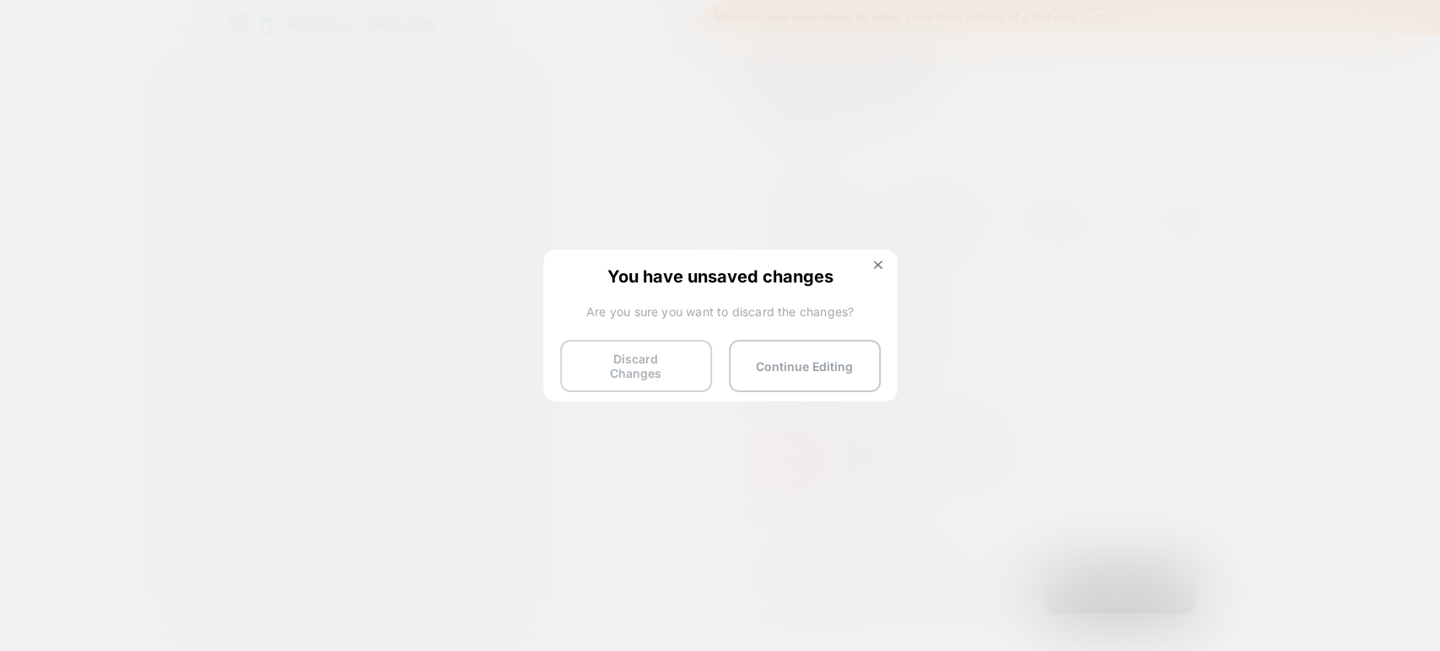
click at [638, 356] on button "Discard Changes" at bounding box center [636, 366] width 152 height 52
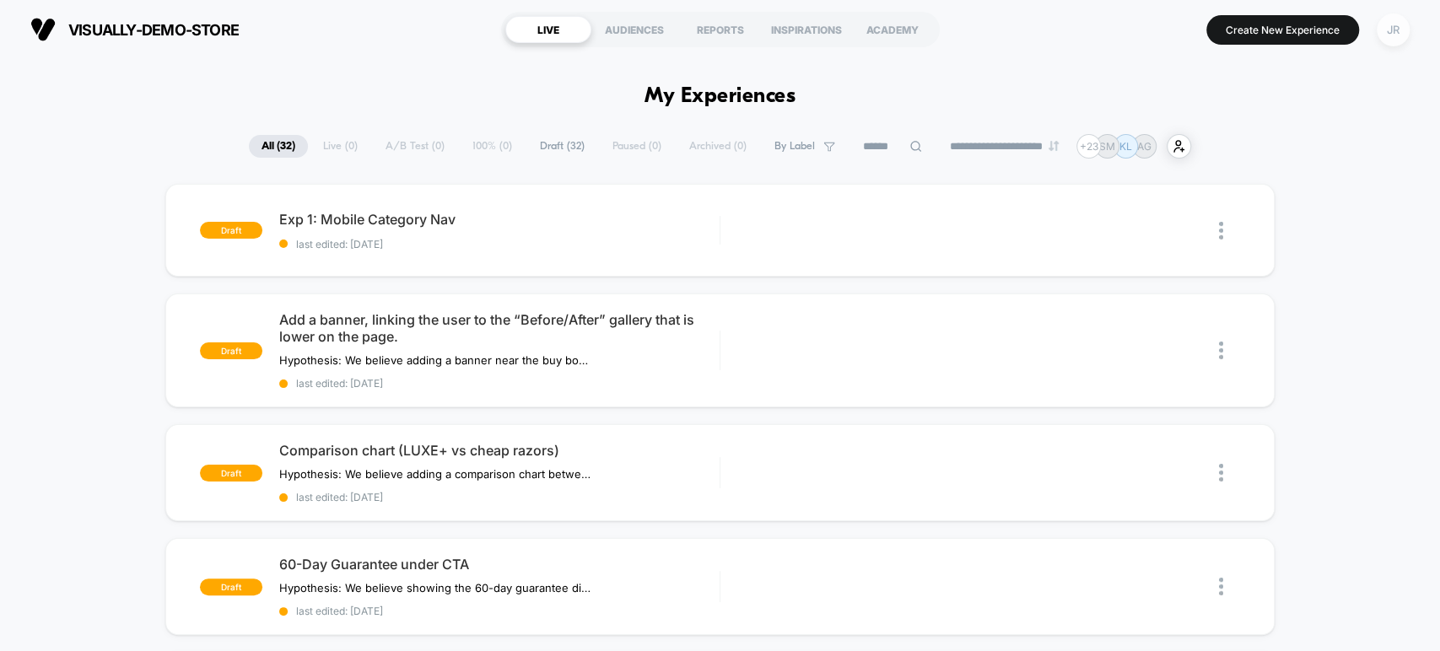
click at [1394, 36] on div "JR" at bounding box center [1393, 29] width 33 height 33
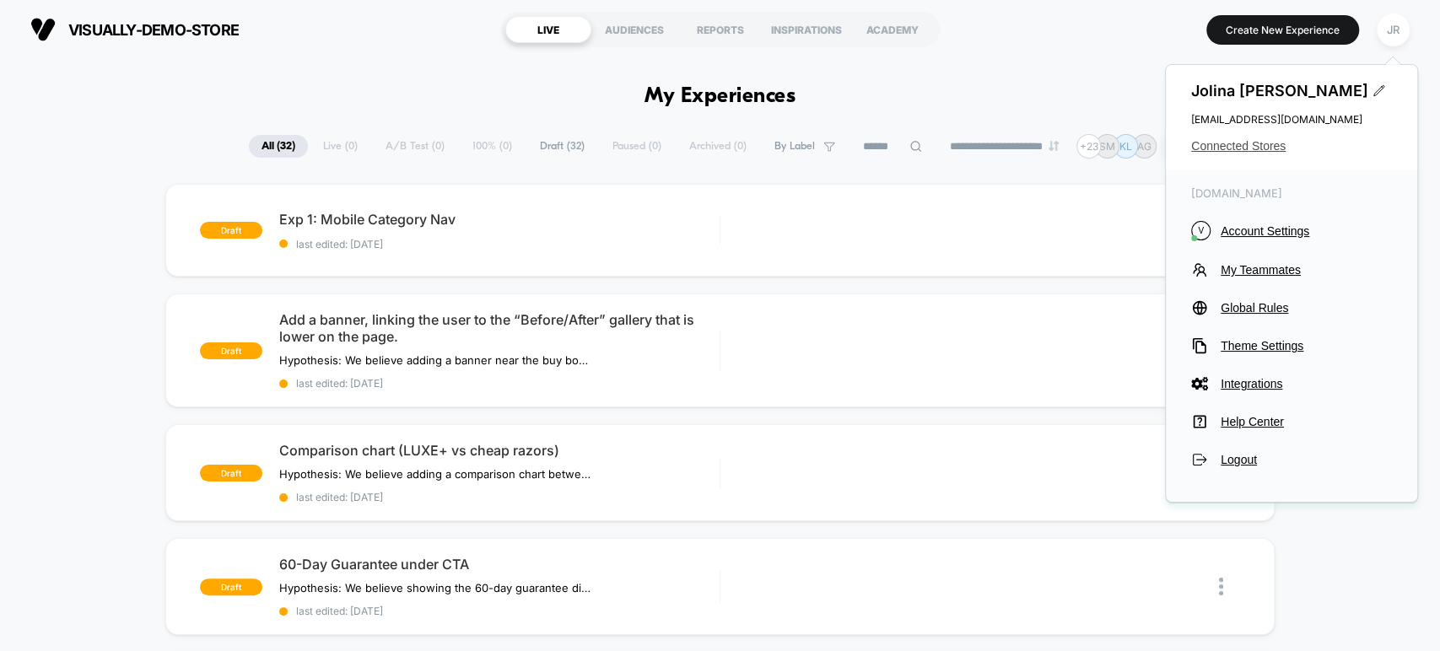
click at [1252, 143] on span "Connected Stores" at bounding box center [1291, 145] width 201 height 13
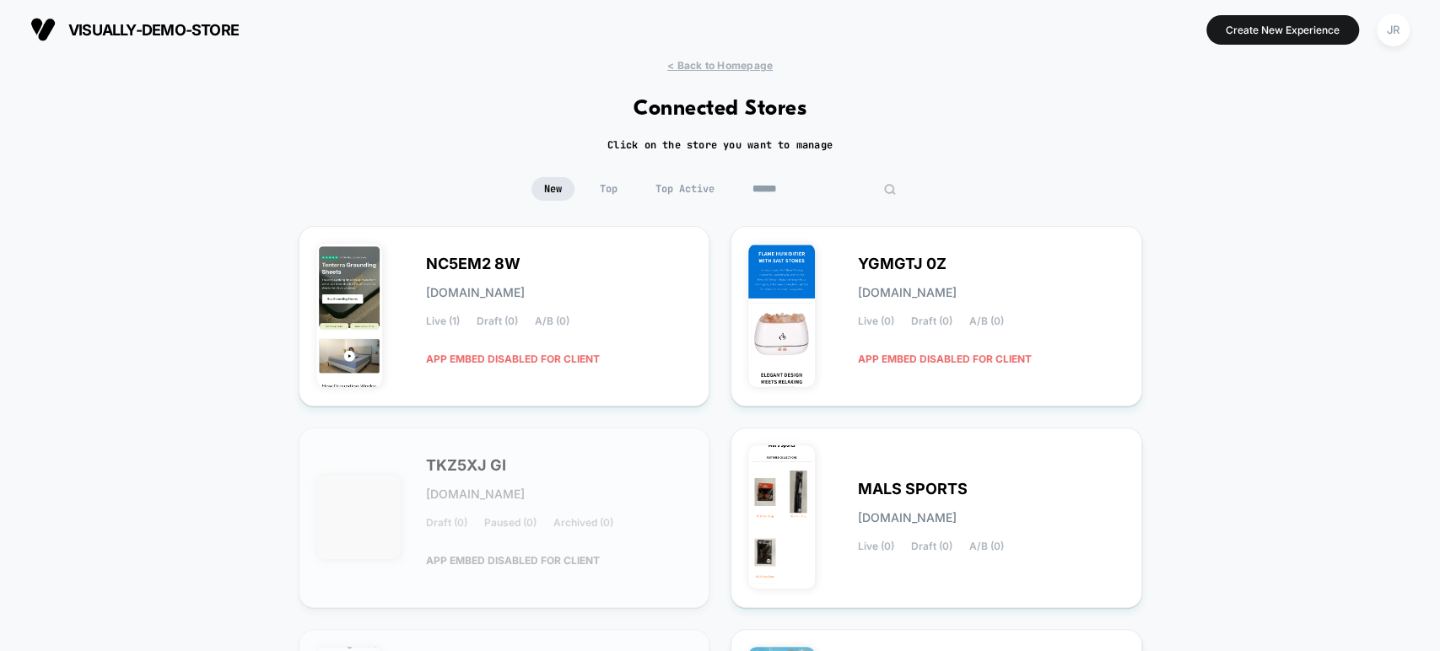
click at [813, 181] on input at bounding box center [824, 189] width 169 height 24
paste input "**********"
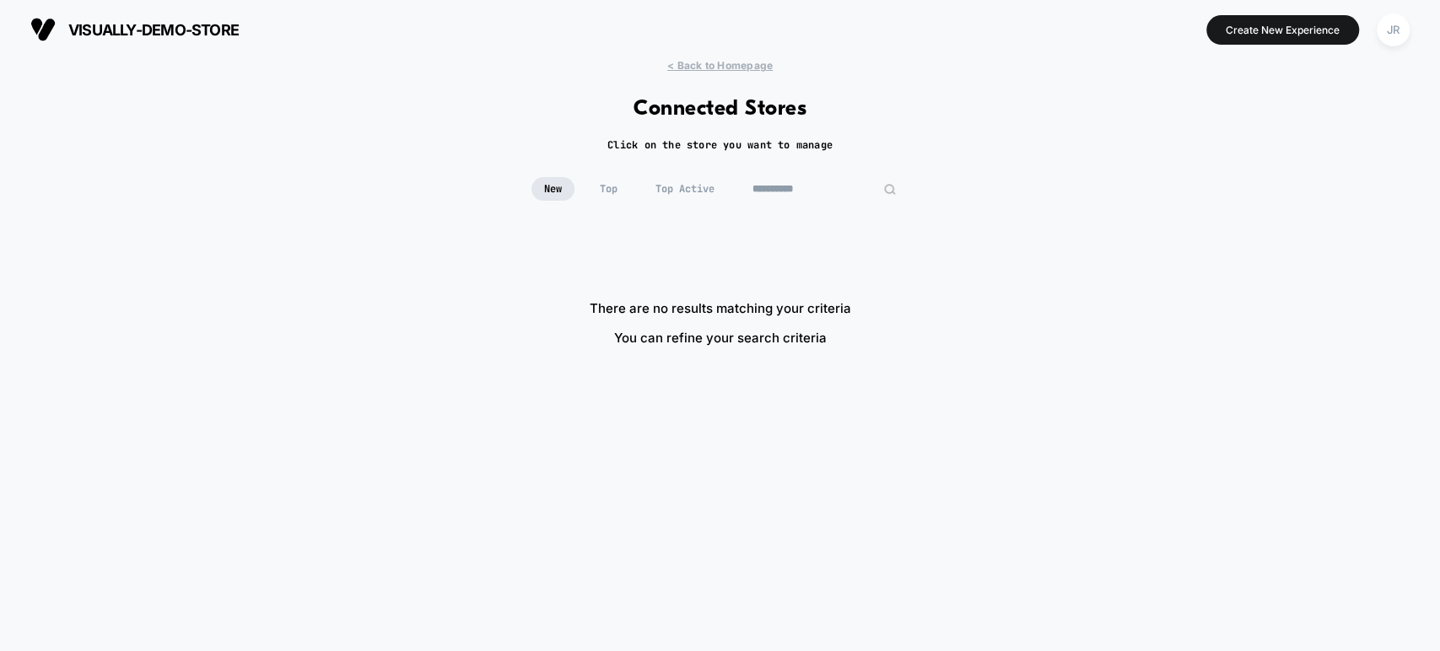
click at [802, 186] on input "**********" at bounding box center [824, 189] width 169 height 24
paste input "**********"
click at [782, 184] on input "******" at bounding box center [824, 189] width 169 height 24
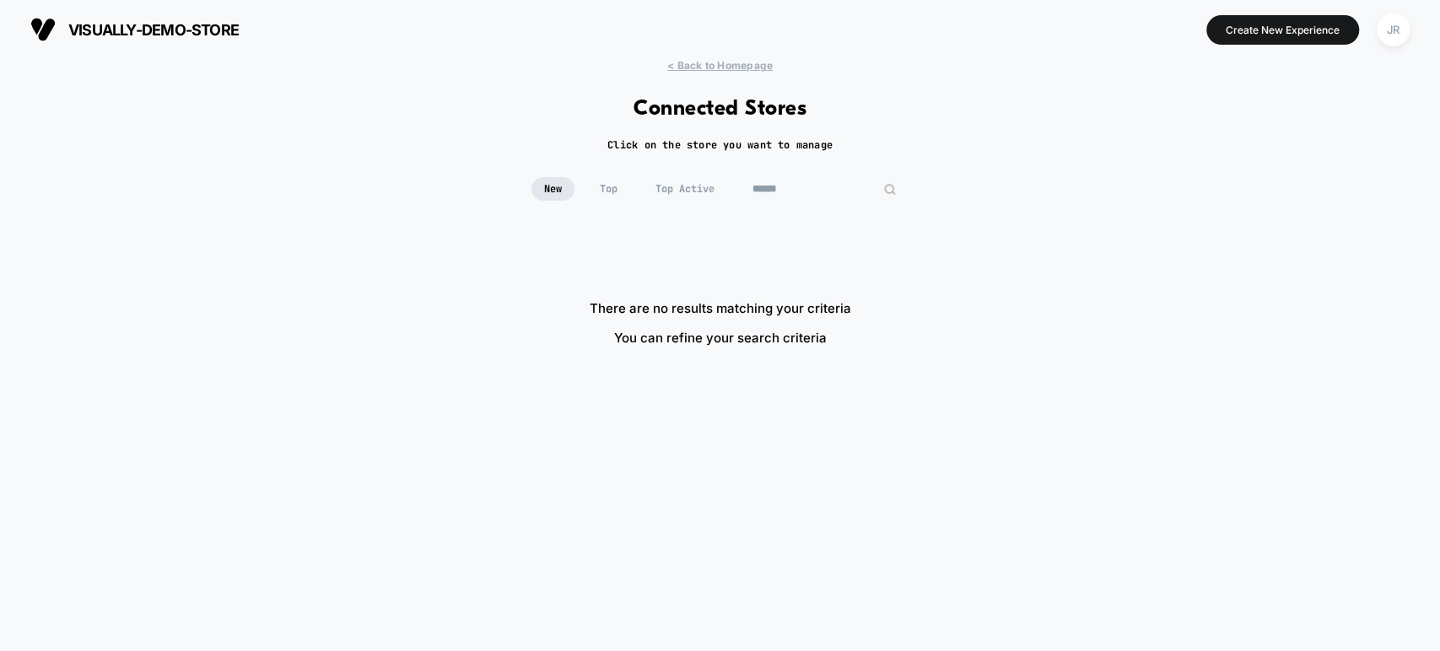
click at [782, 184] on input "******" at bounding box center [824, 189] width 169 height 24
paste input "***"
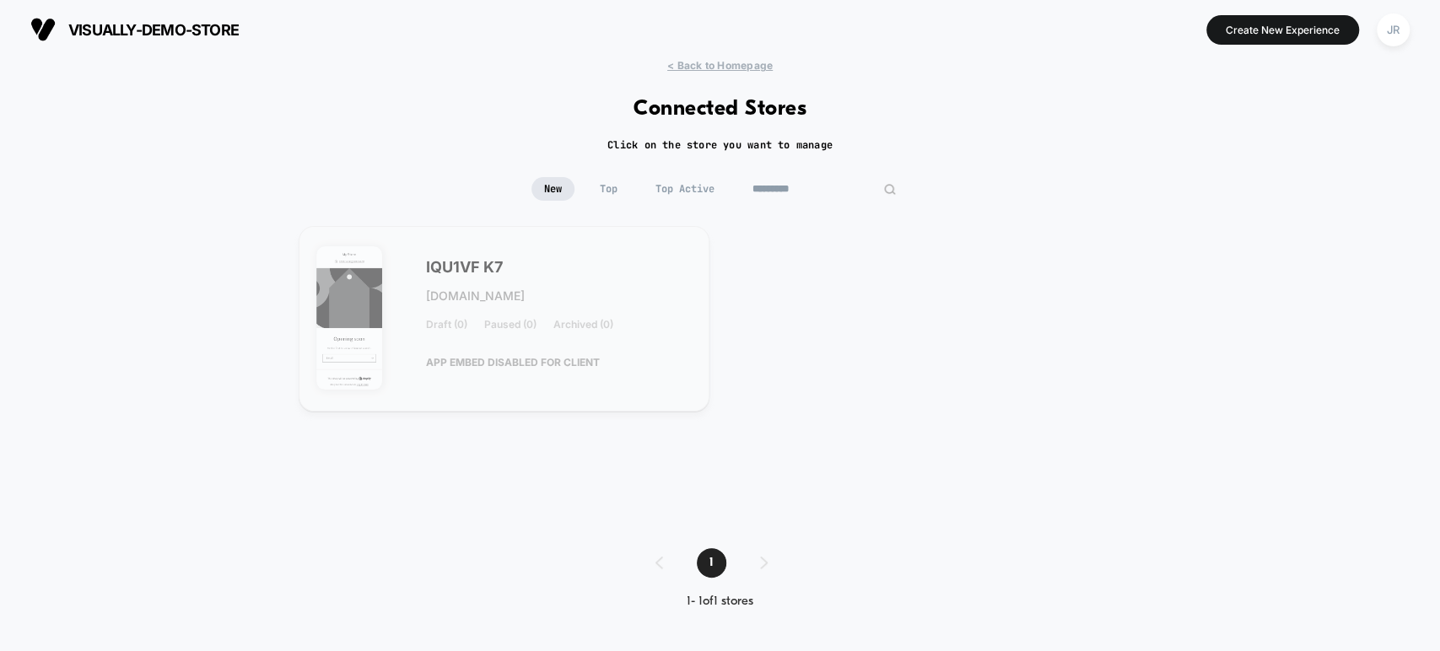
type input "*********"
click at [629, 295] on div "IQU1VF K7 iqu1vf-k7.myshopify.com Draft (0) Paused (0) Archived (0) APP EMBED D…" at bounding box center [559, 320] width 267 height 116
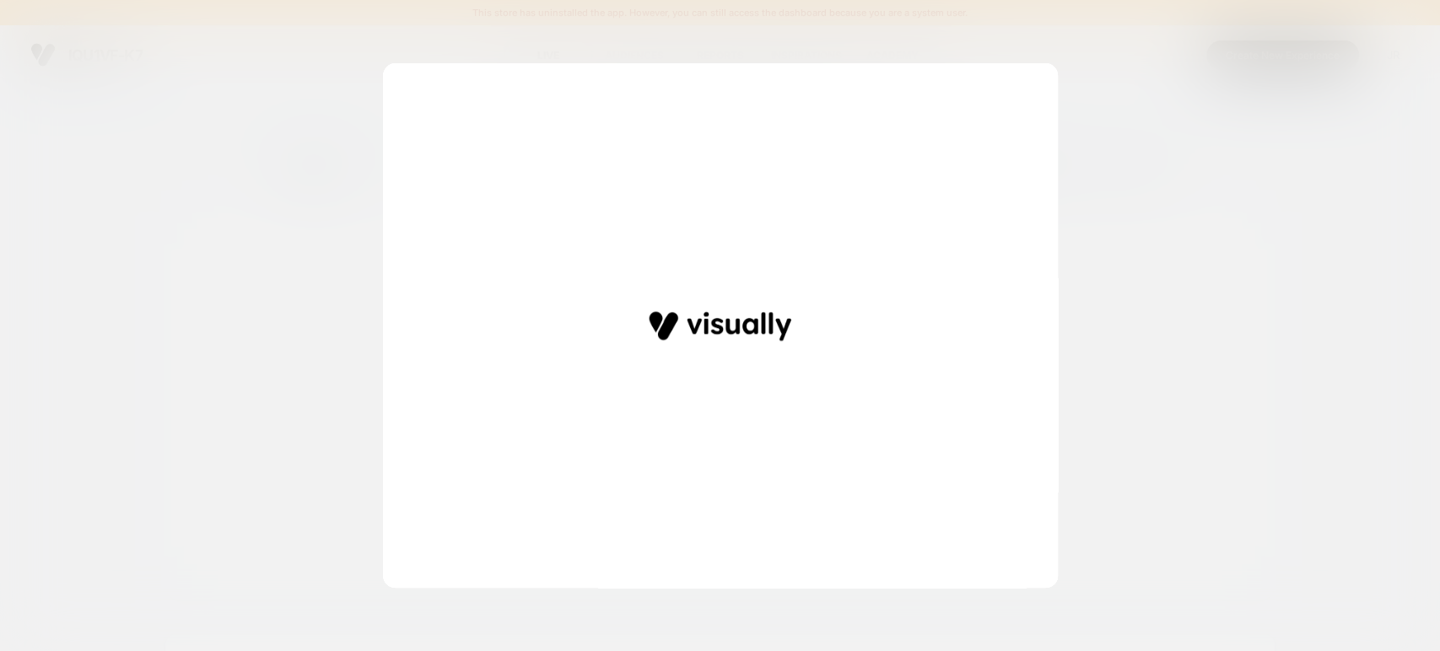
click at [1115, 132] on div at bounding box center [720, 325] width 1440 height 651
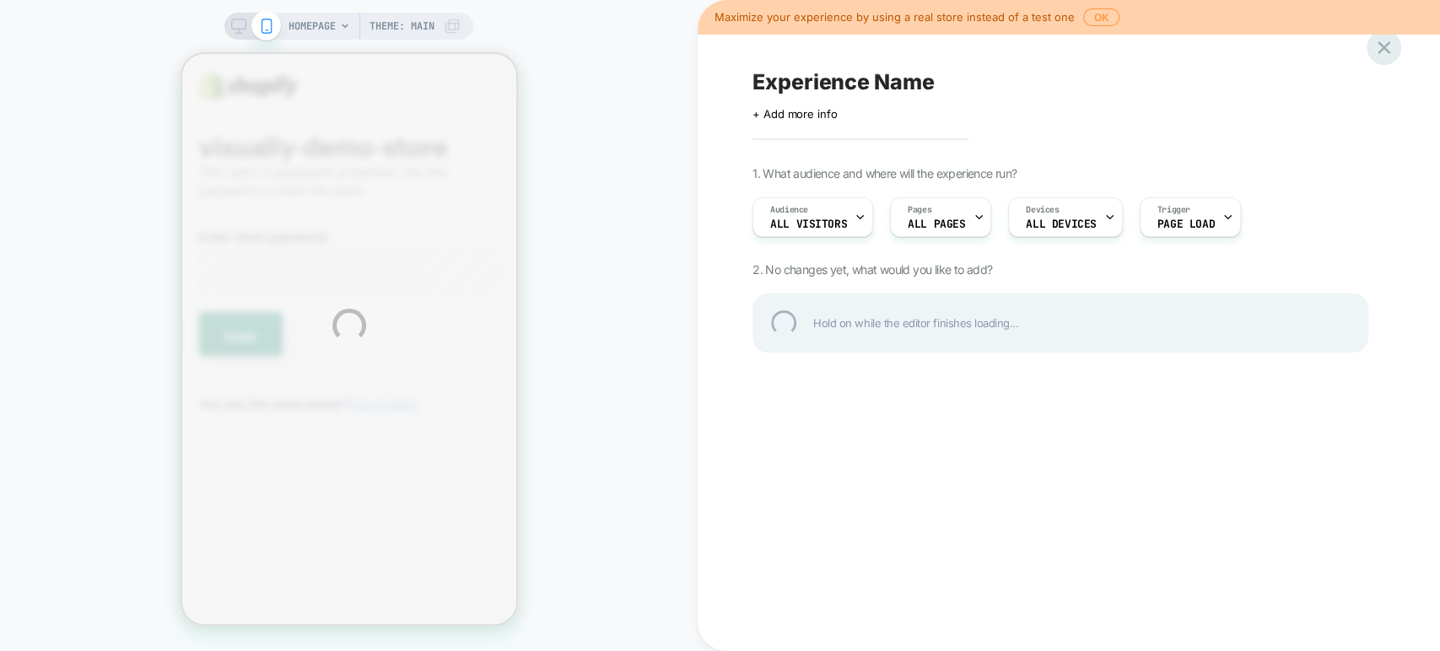
click at [1380, 54] on div at bounding box center [1384, 47] width 35 height 35
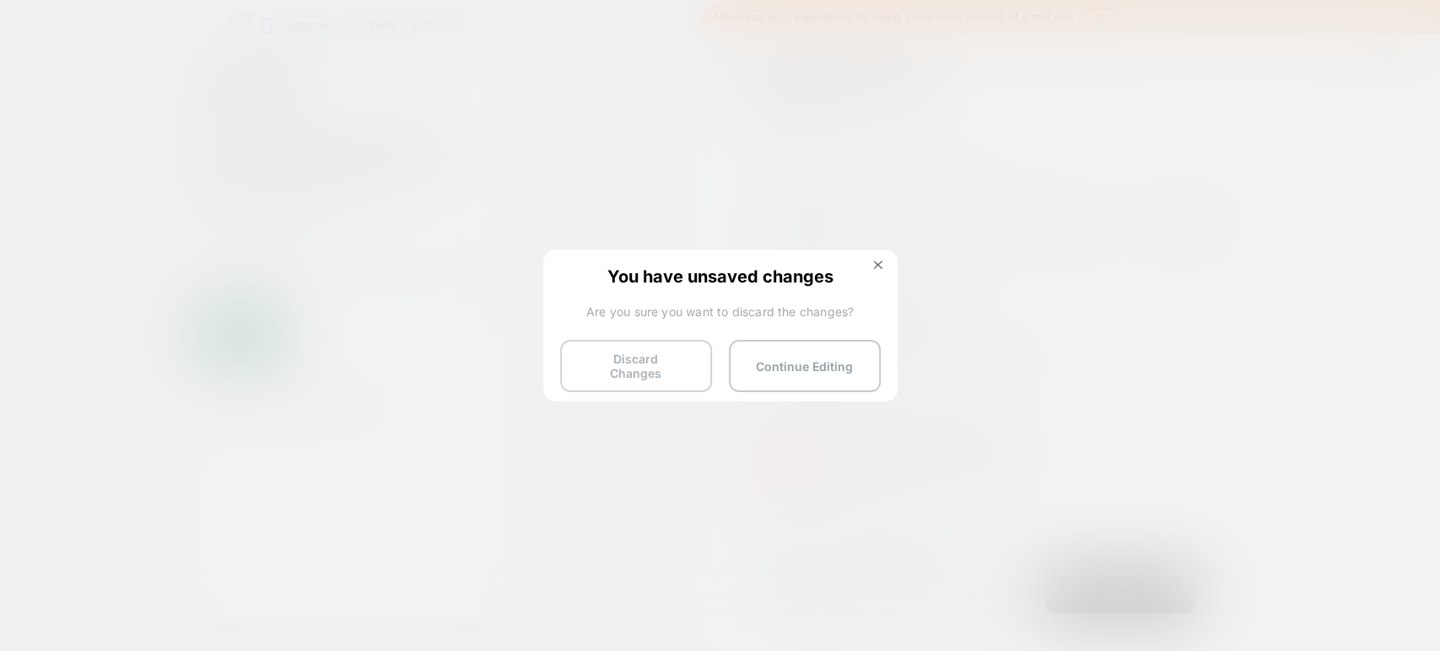
click at [639, 354] on button "Discard Changes" at bounding box center [636, 366] width 152 height 52
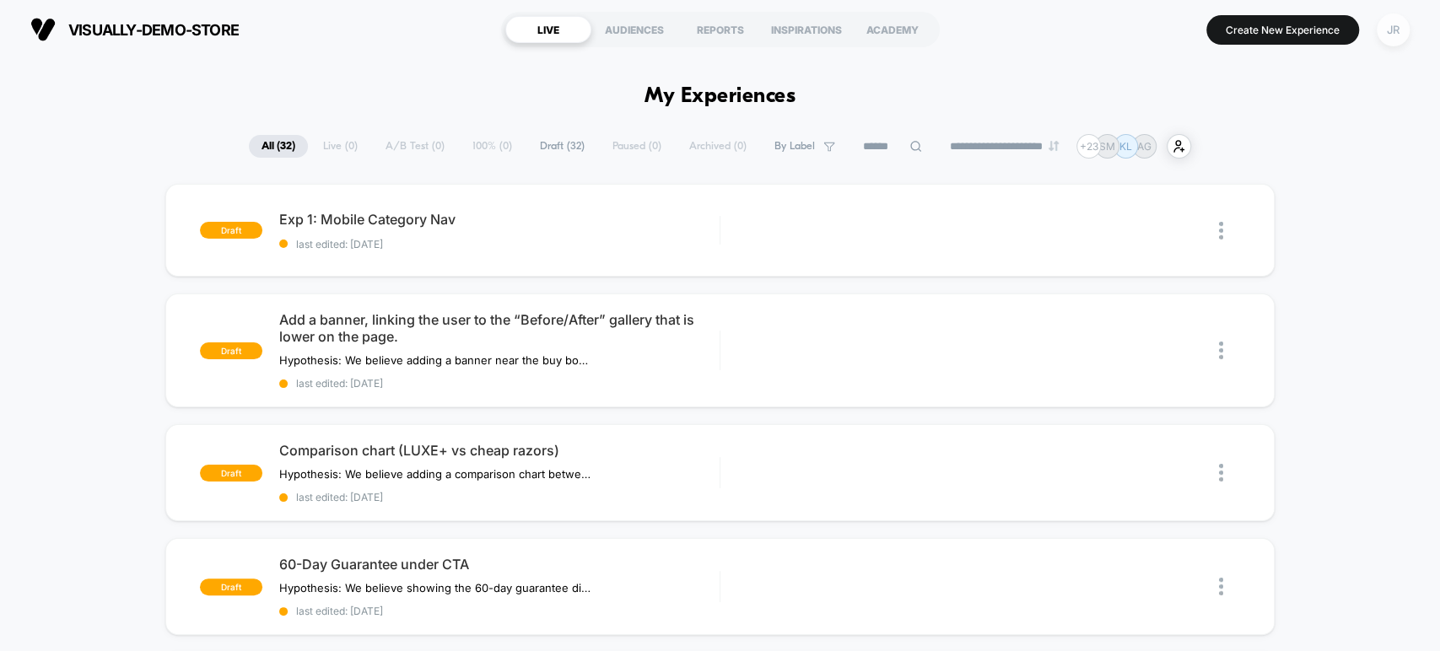
click at [1394, 22] on div "JR" at bounding box center [1393, 29] width 33 height 33
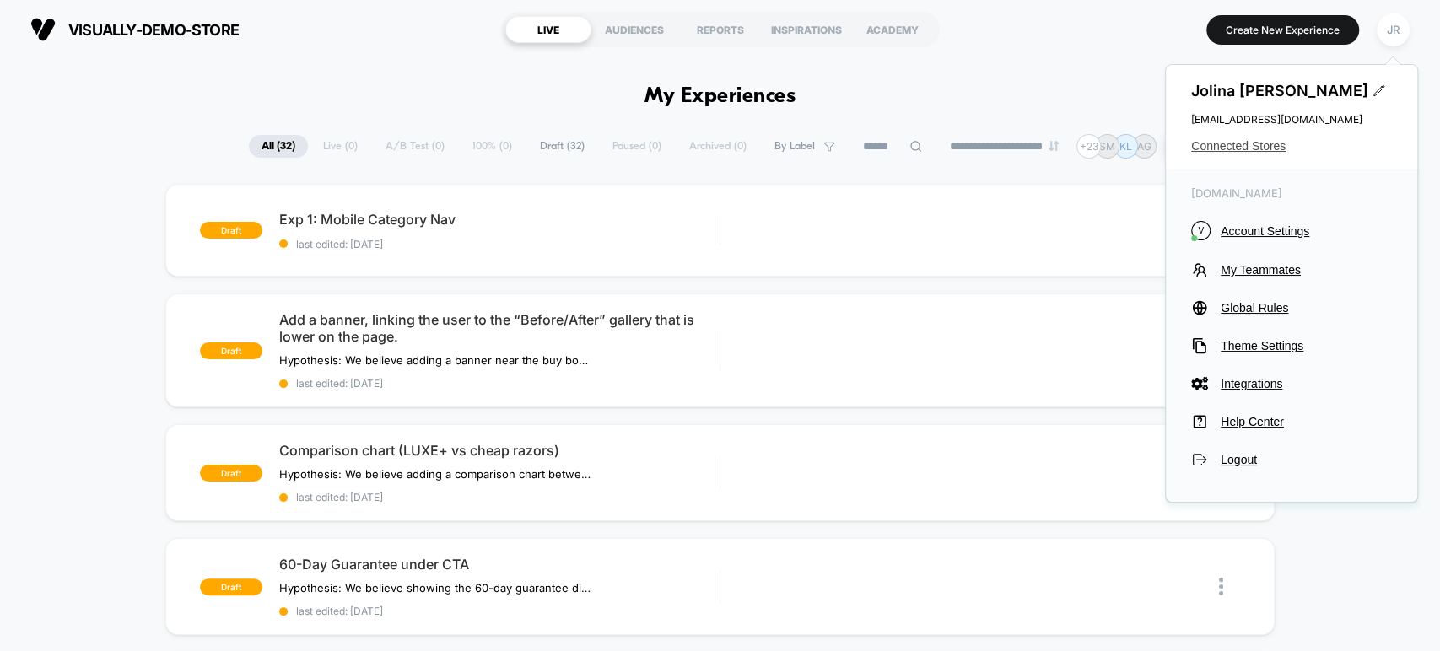
click at [1248, 141] on span "Connected Stores" at bounding box center [1291, 145] width 201 height 13
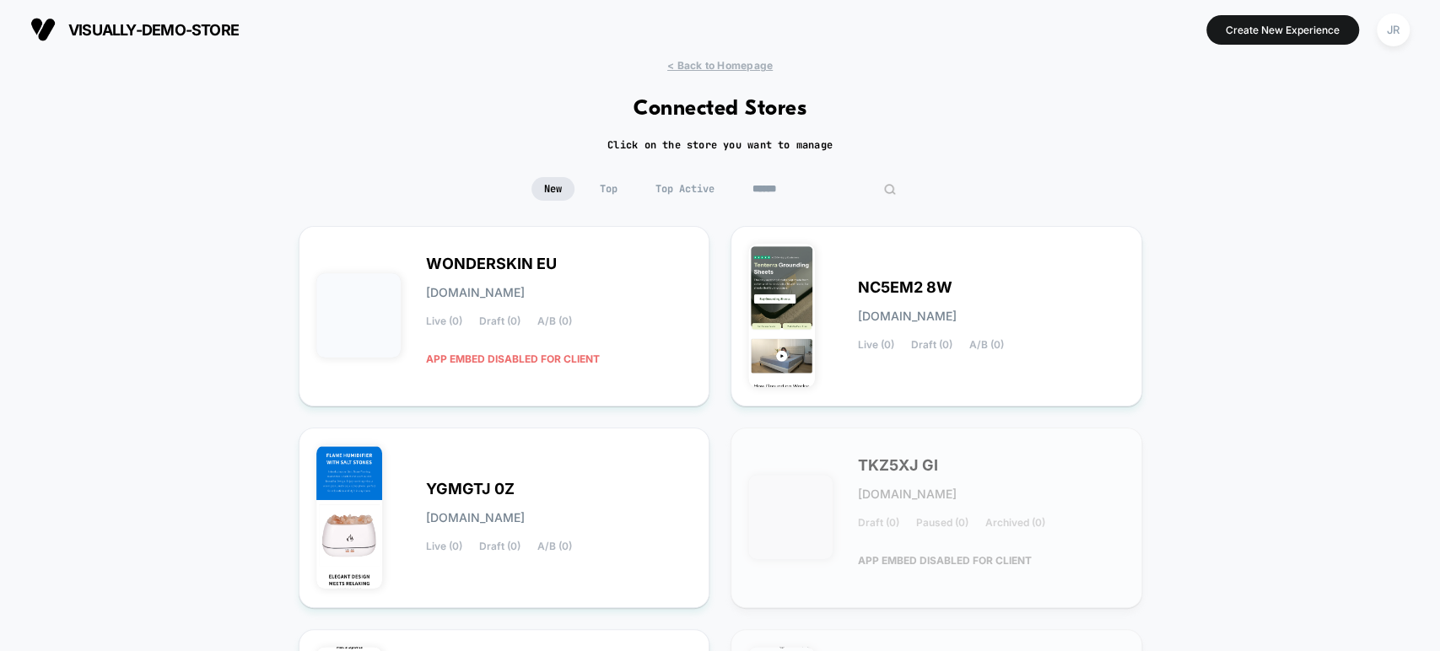
click at [812, 185] on input at bounding box center [824, 189] width 169 height 24
paste input "**********"
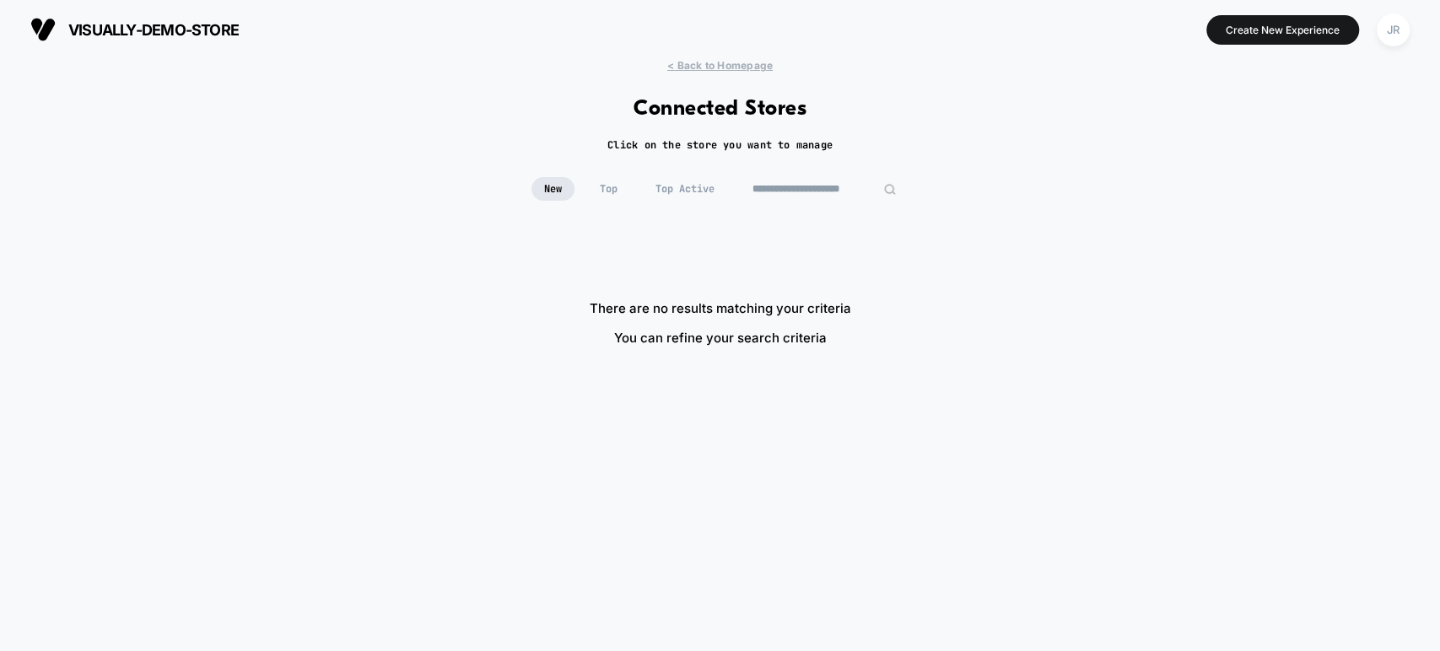
click at [796, 187] on input "**********" at bounding box center [824, 189] width 169 height 24
type input "**********"
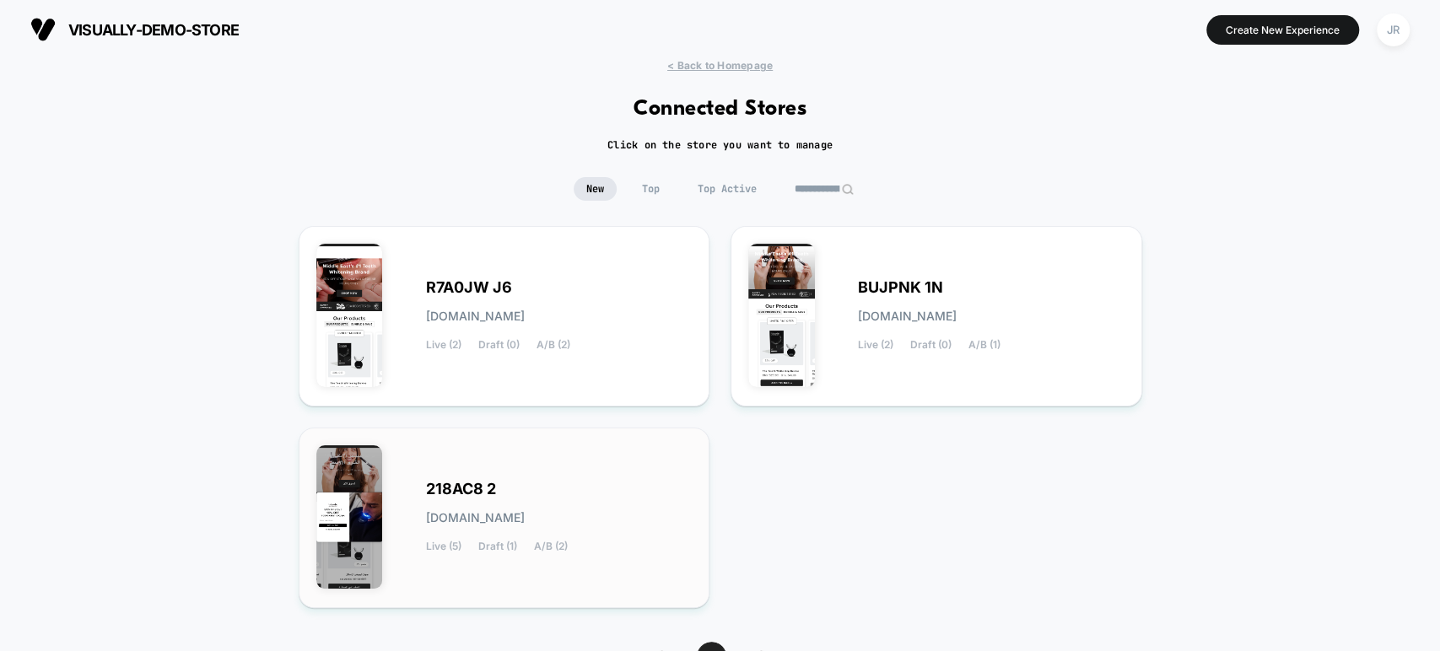
click at [608, 461] on div "218AC8 2 [DOMAIN_NAME] Live (5) Draft (1) A/B (2)" at bounding box center [504, 517] width 376 height 145
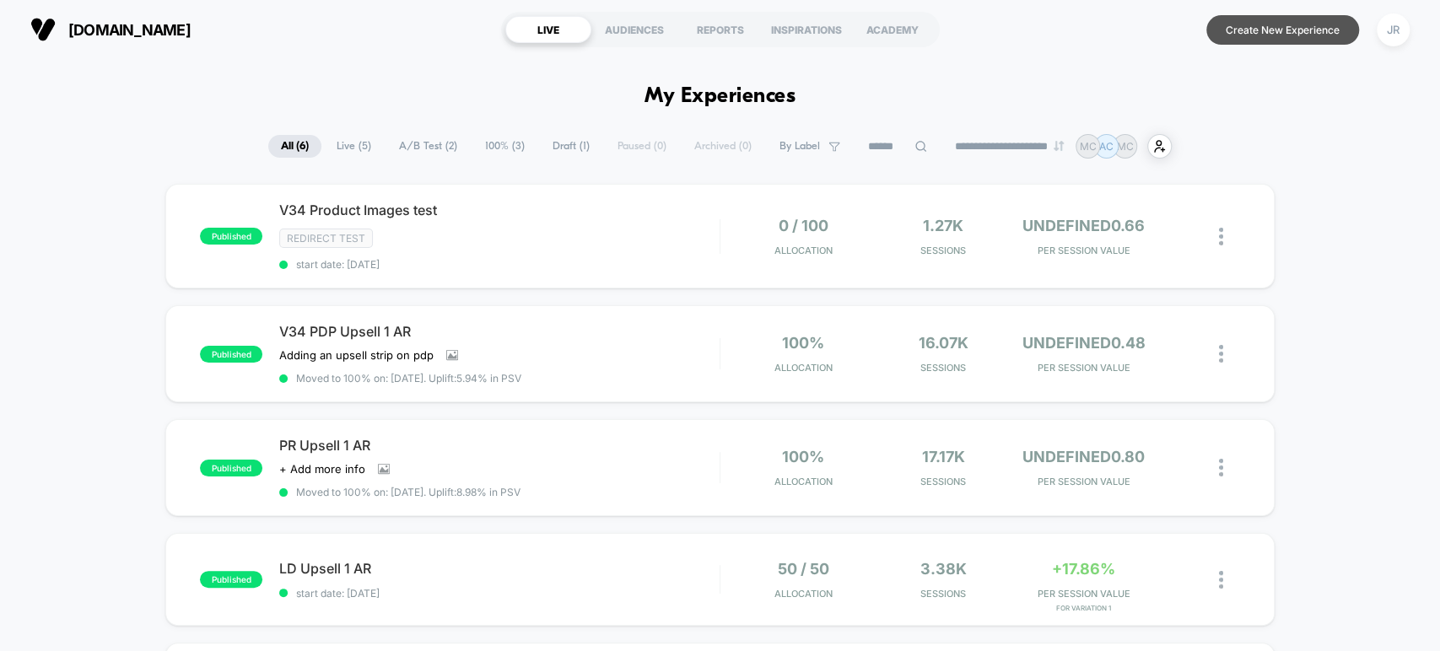
click at [1251, 36] on button "Create New Experience" at bounding box center [1283, 30] width 153 height 30
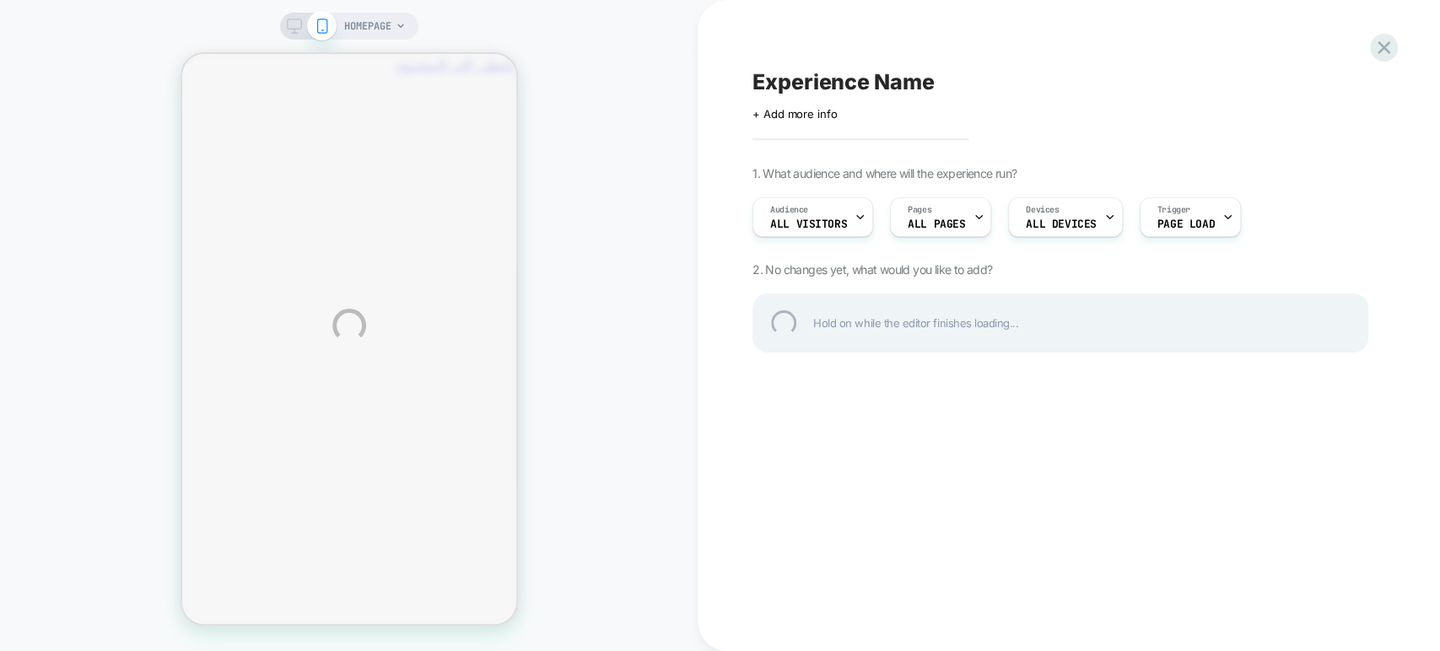
scroll to position [0, -262]
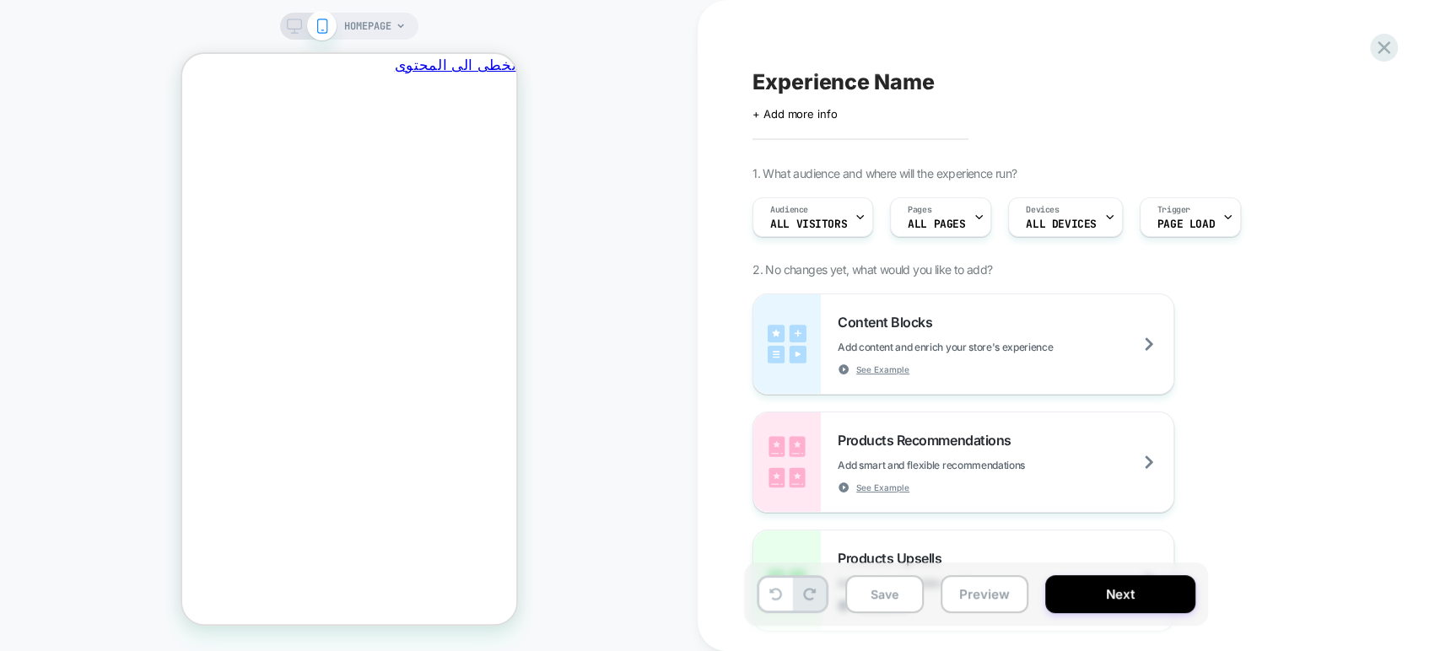
click at [853, 84] on span "Experience Name" at bounding box center [843, 81] width 181 height 25
click at [175, 162] on icon "يغلق" at bounding box center [175, 162] width 0 height 0
click at [776, 89] on textarea at bounding box center [765, 81] width 24 height 25
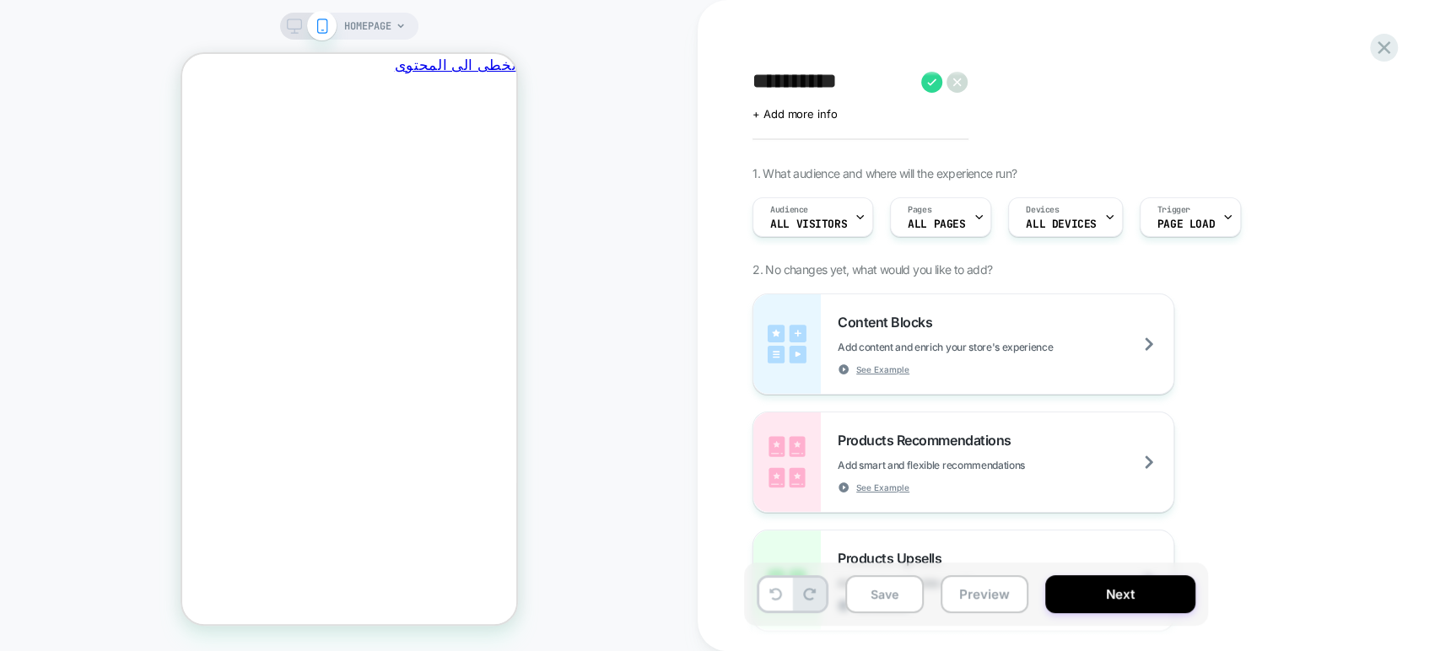
type textarea "**********"
click at [1044, 105] on div "Click to edit experience details + Add more info" at bounding box center [938, 107] width 370 height 26
click at [958, 228] on span "ALL PAGES" at bounding box center [936, 225] width 57 height 12
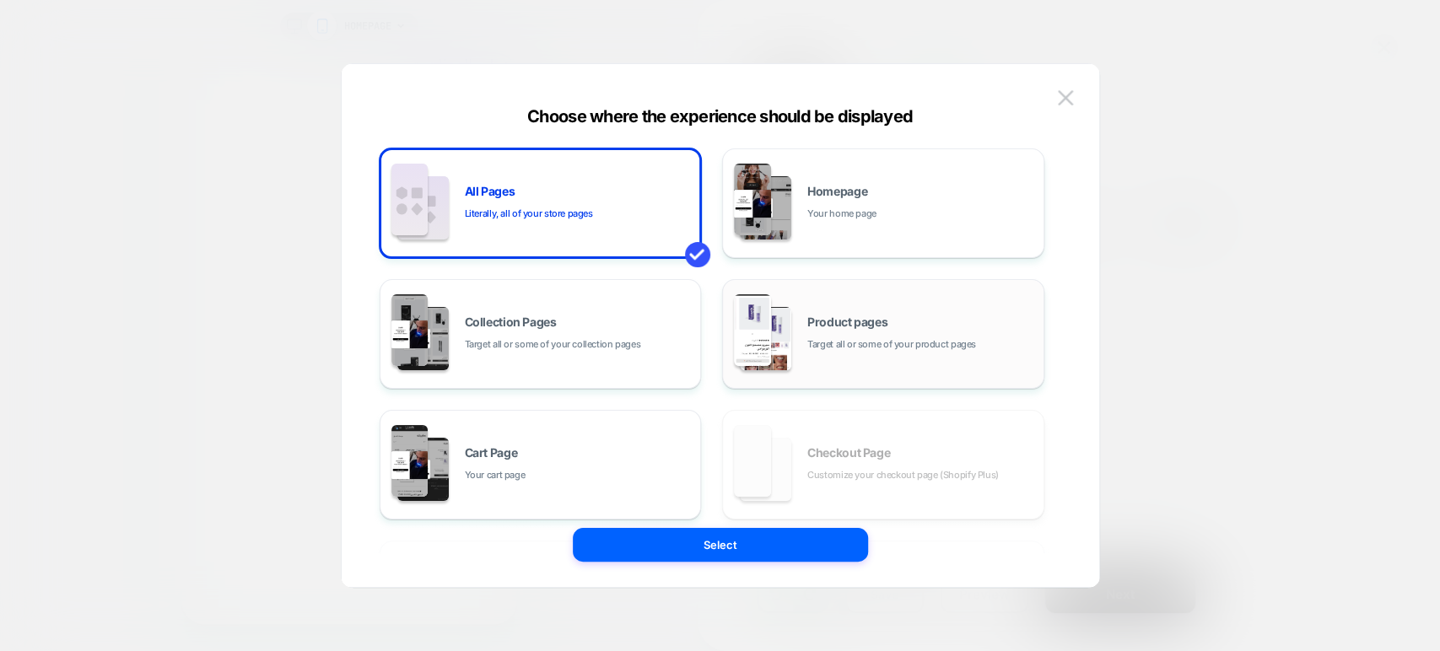
click at [823, 318] on span "Product pages" at bounding box center [847, 322] width 80 height 12
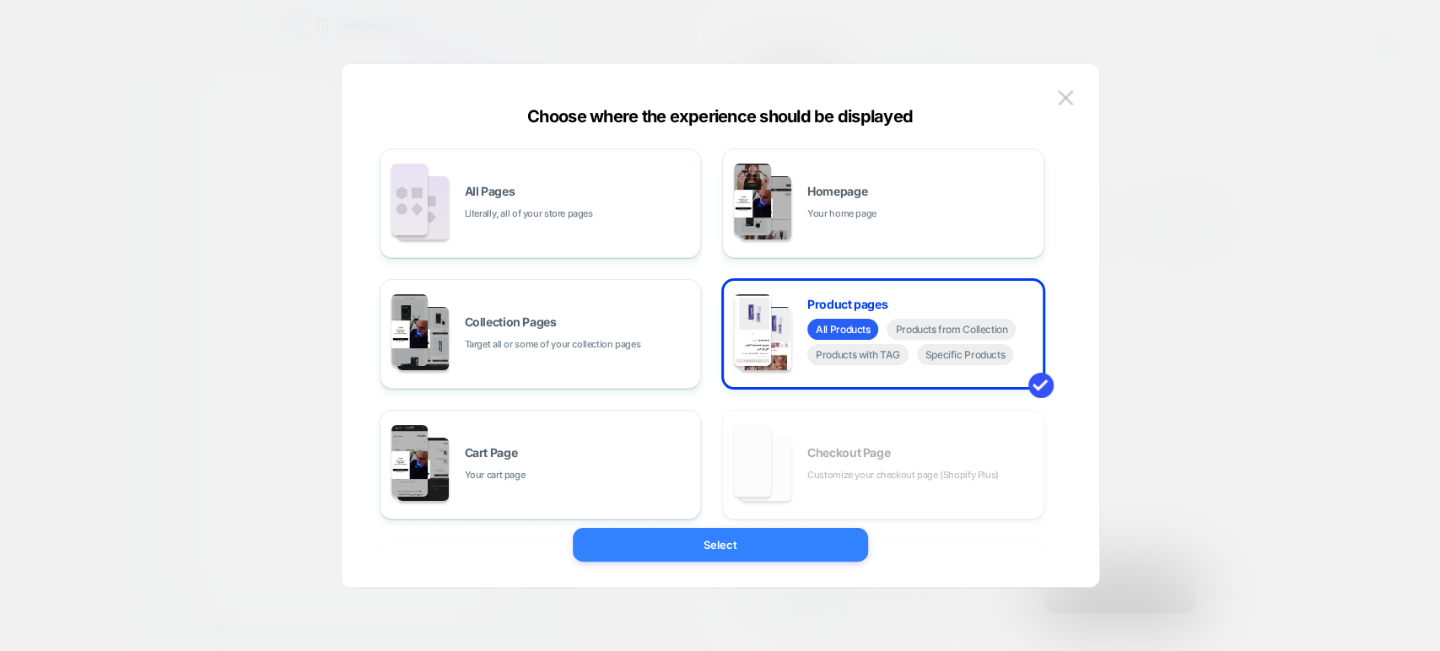
scroll to position [0, -262]
click at [727, 545] on button "Select" at bounding box center [720, 545] width 295 height 34
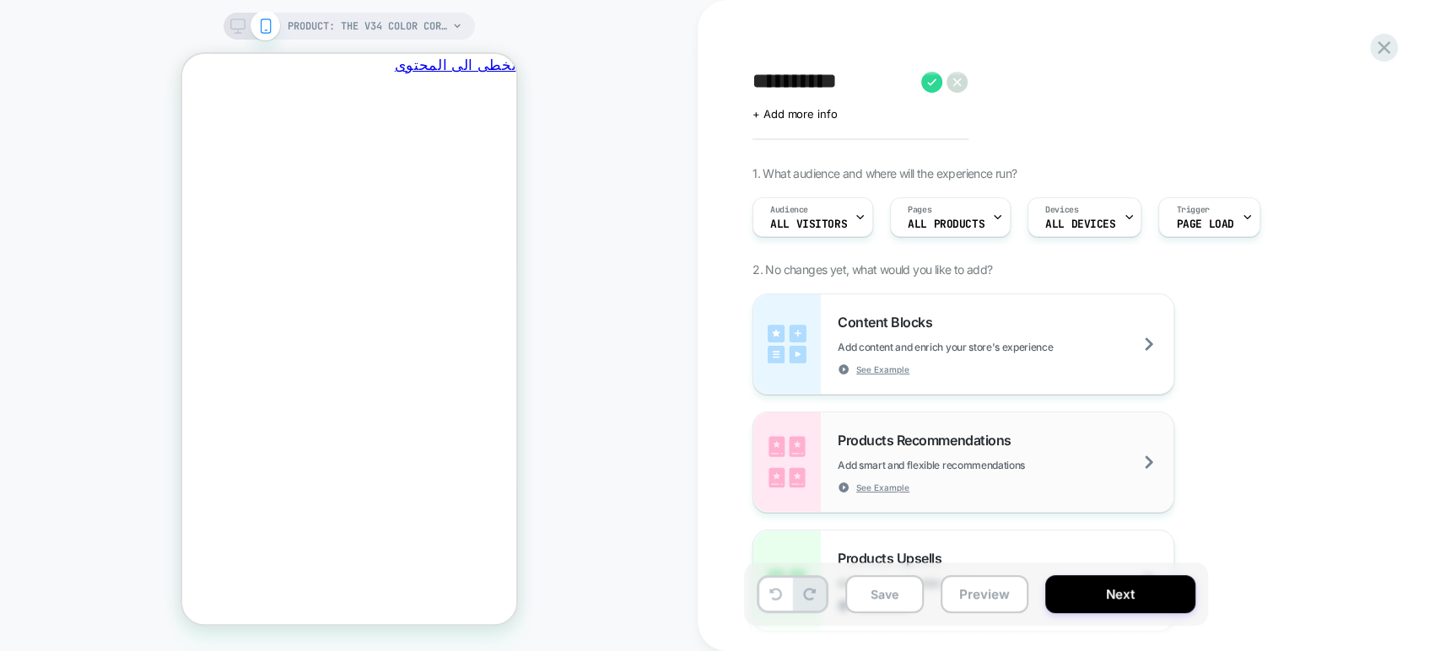
click at [1052, 432] on div "Products Recommendations Add smart and flexible recommendations See Example" at bounding box center [1006, 463] width 336 height 62
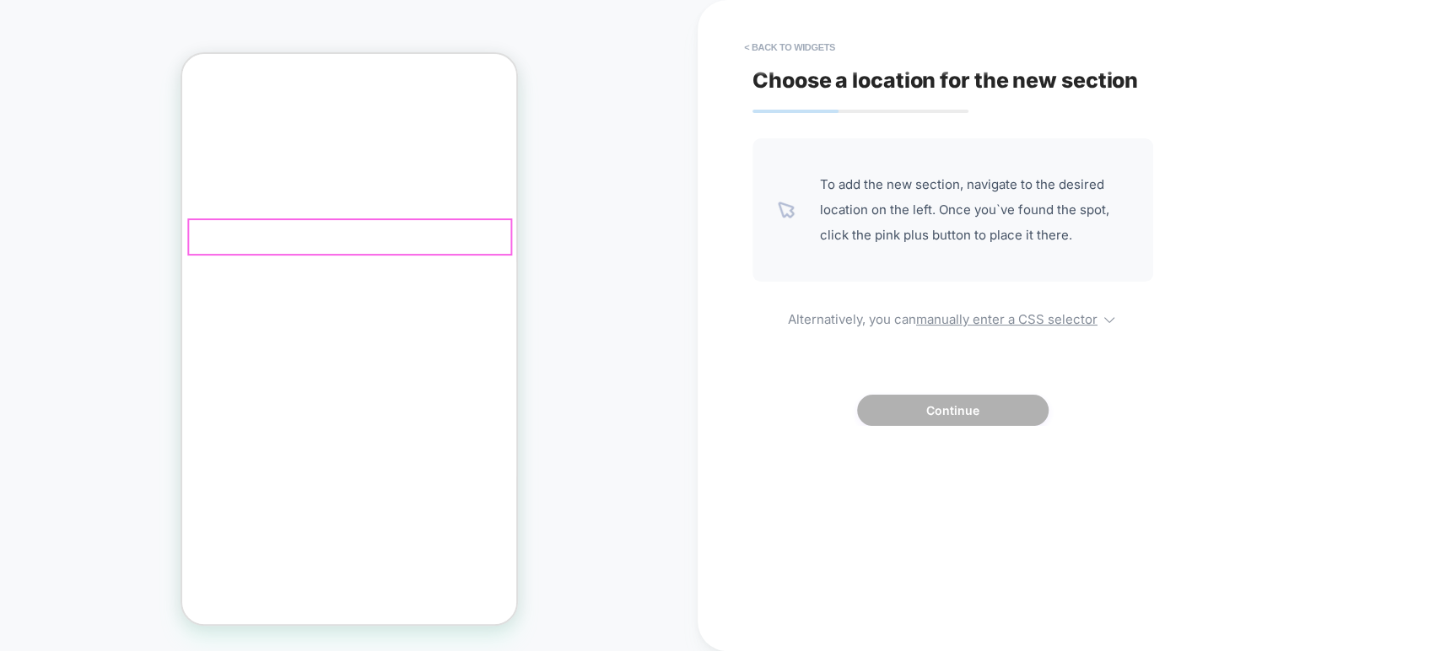
scroll to position [0, 0]
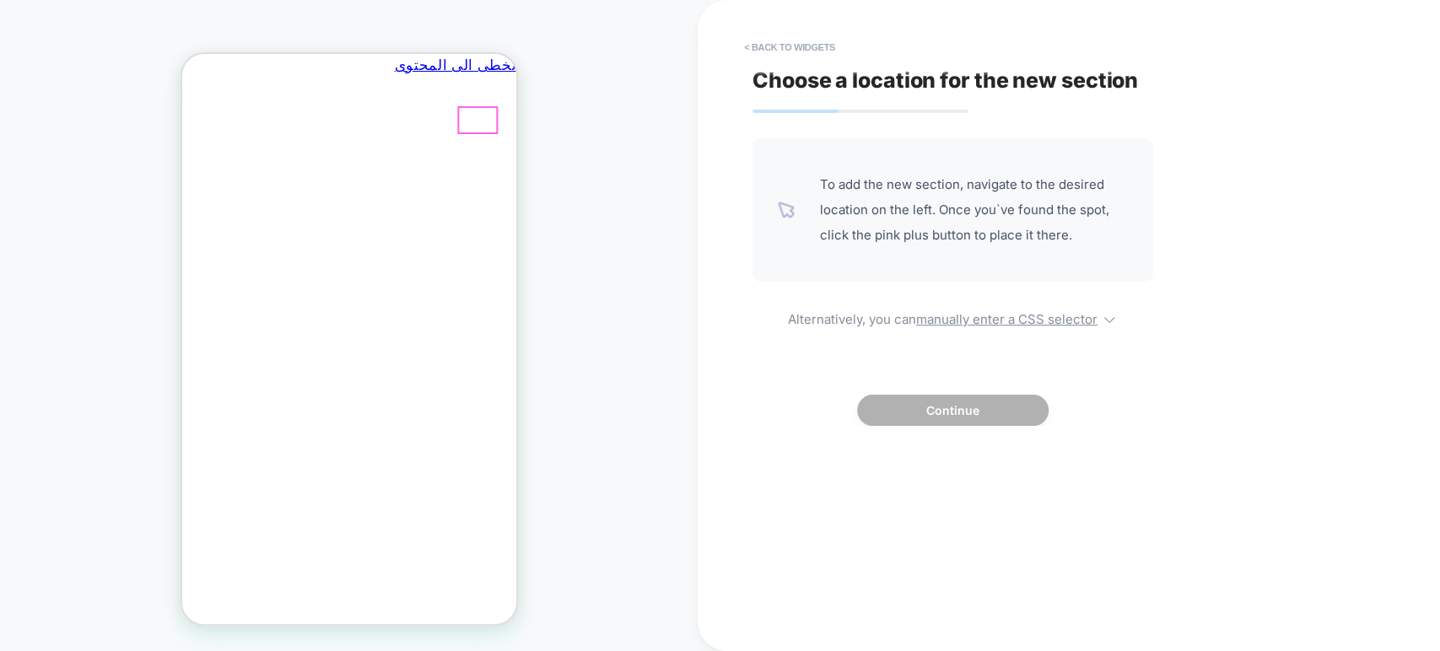
click at [476, 114] on div at bounding box center [476, 120] width 37 height 24
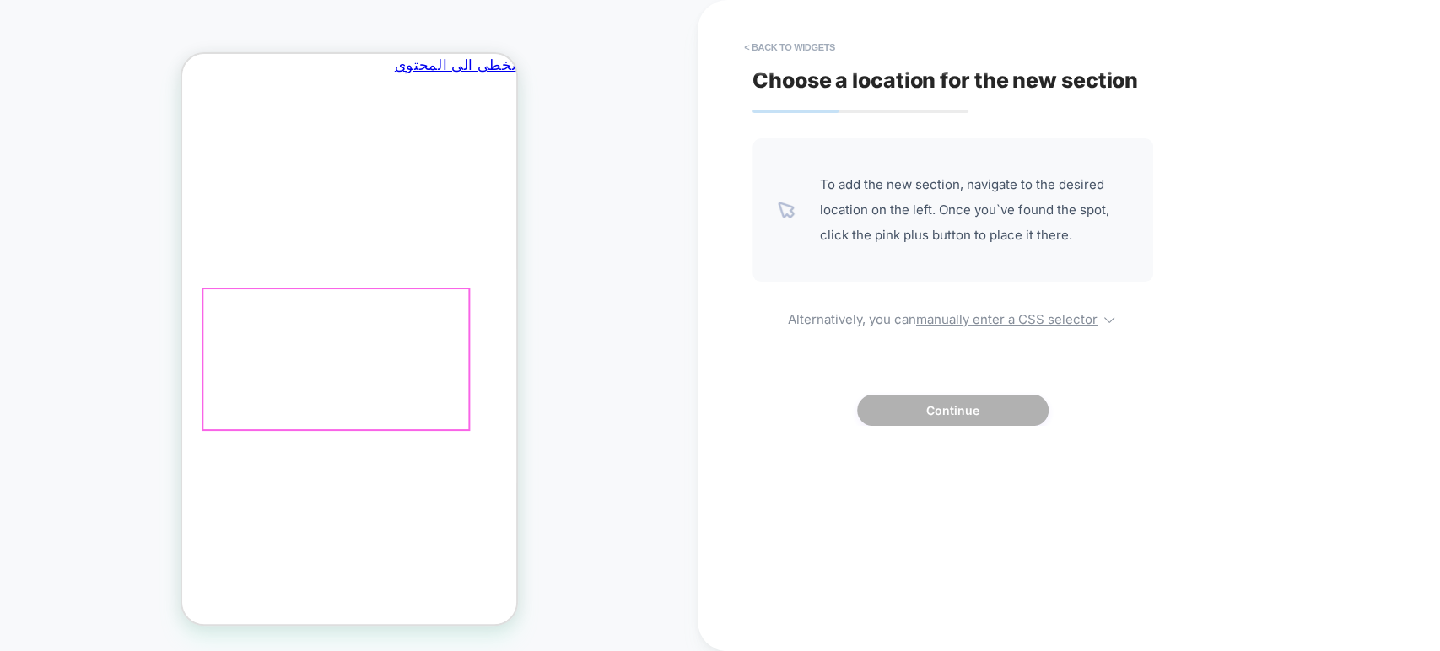
scroll to position [0, -262]
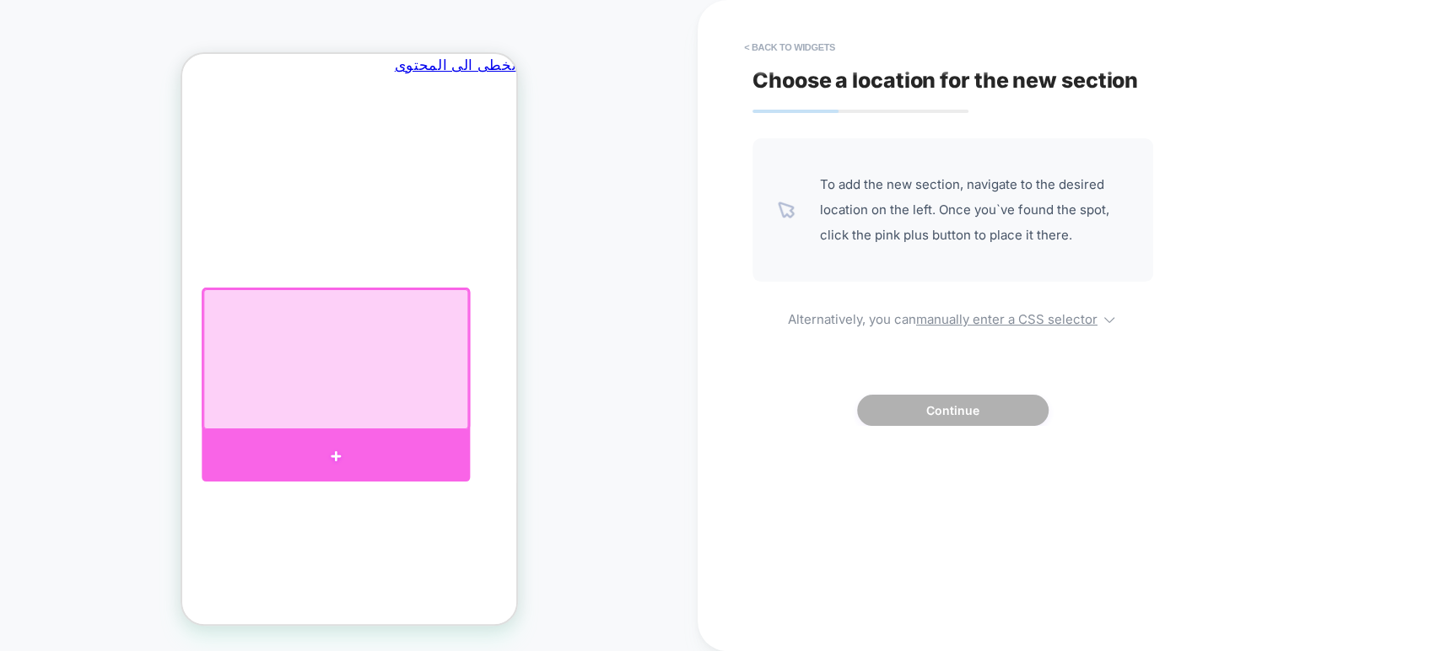
click at [325, 456] on div at bounding box center [335, 456] width 269 height 51
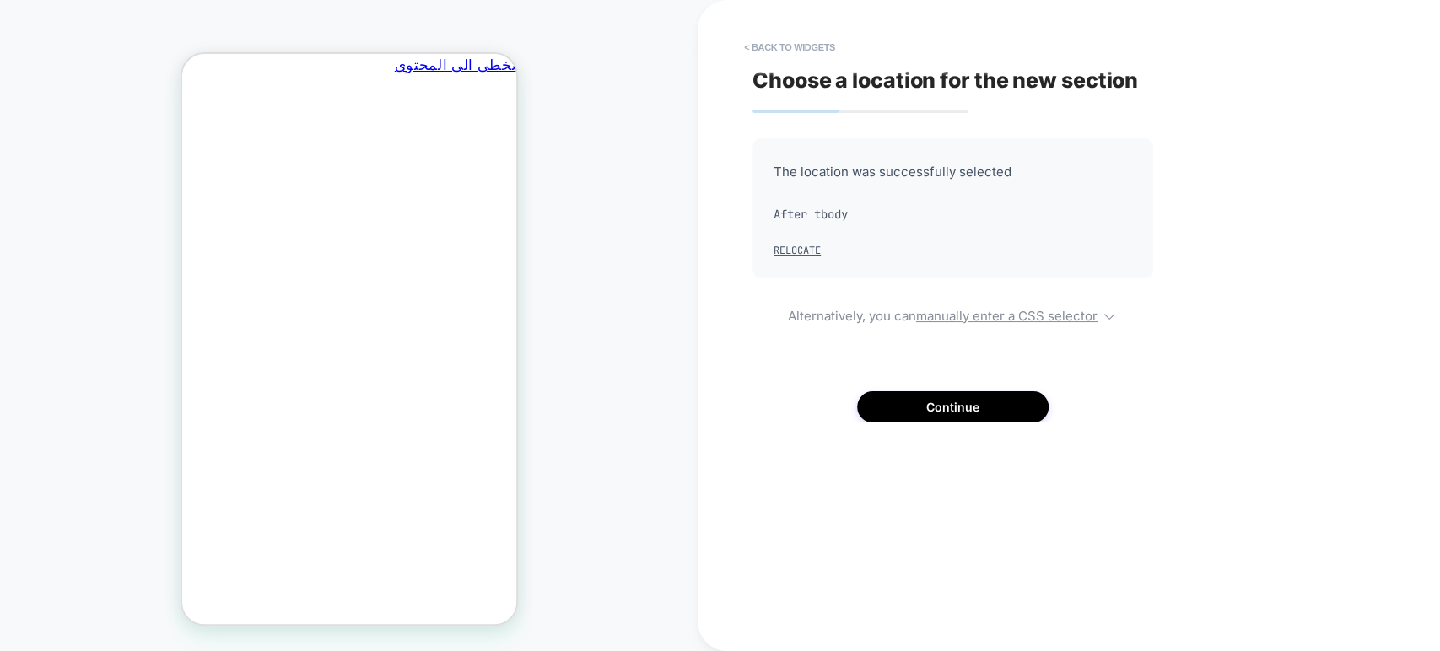
scroll to position [0, 0]
click at [755, 46] on button "< Back to widgets" at bounding box center [790, 47] width 108 height 27
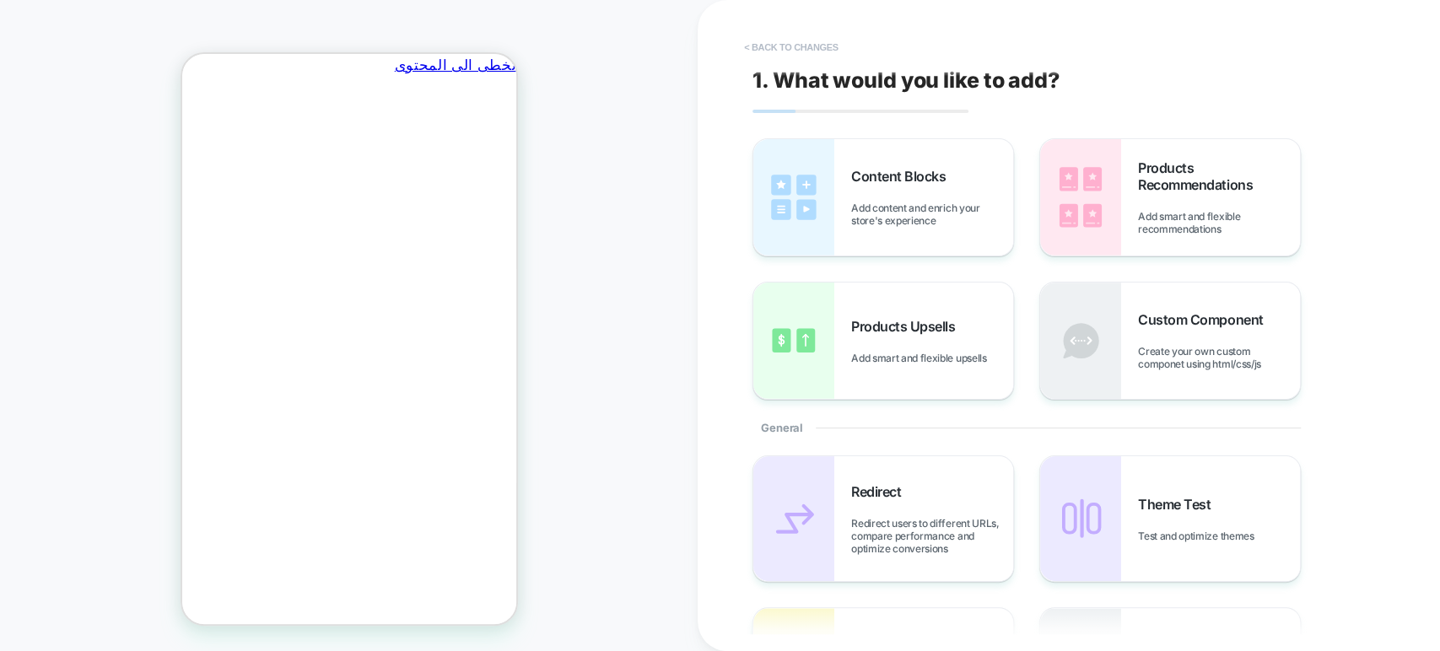
click at [749, 38] on button "< Back to changes" at bounding box center [791, 47] width 111 height 27
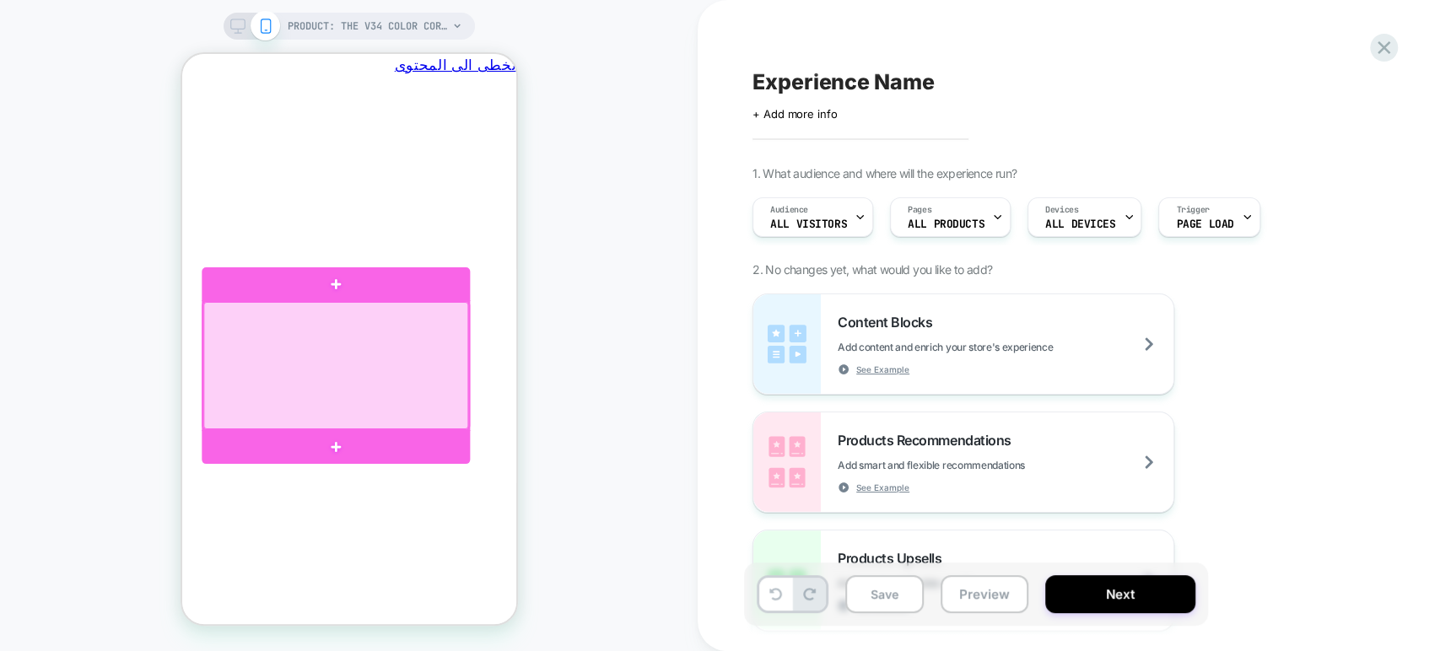
click at [424, 310] on div at bounding box center [335, 365] width 266 height 127
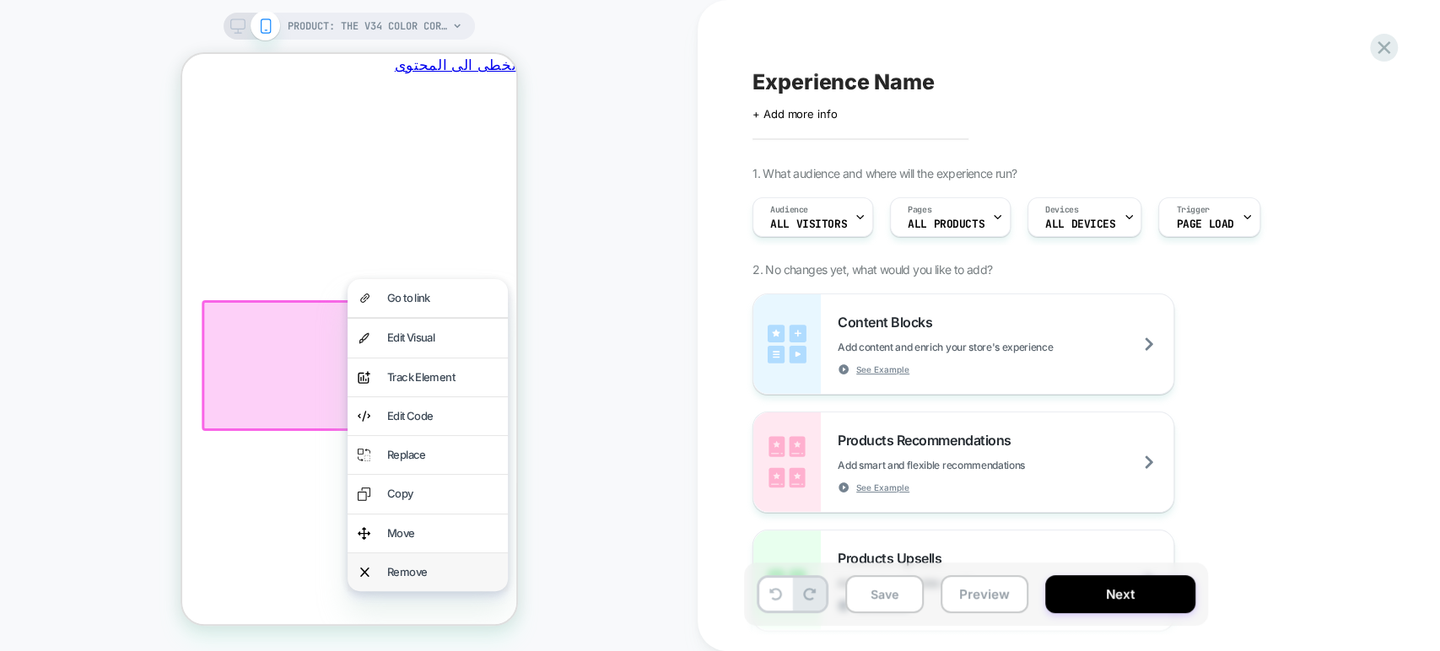
click at [400, 553] on div "Remove" at bounding box center [427, 572] width 160 height 38
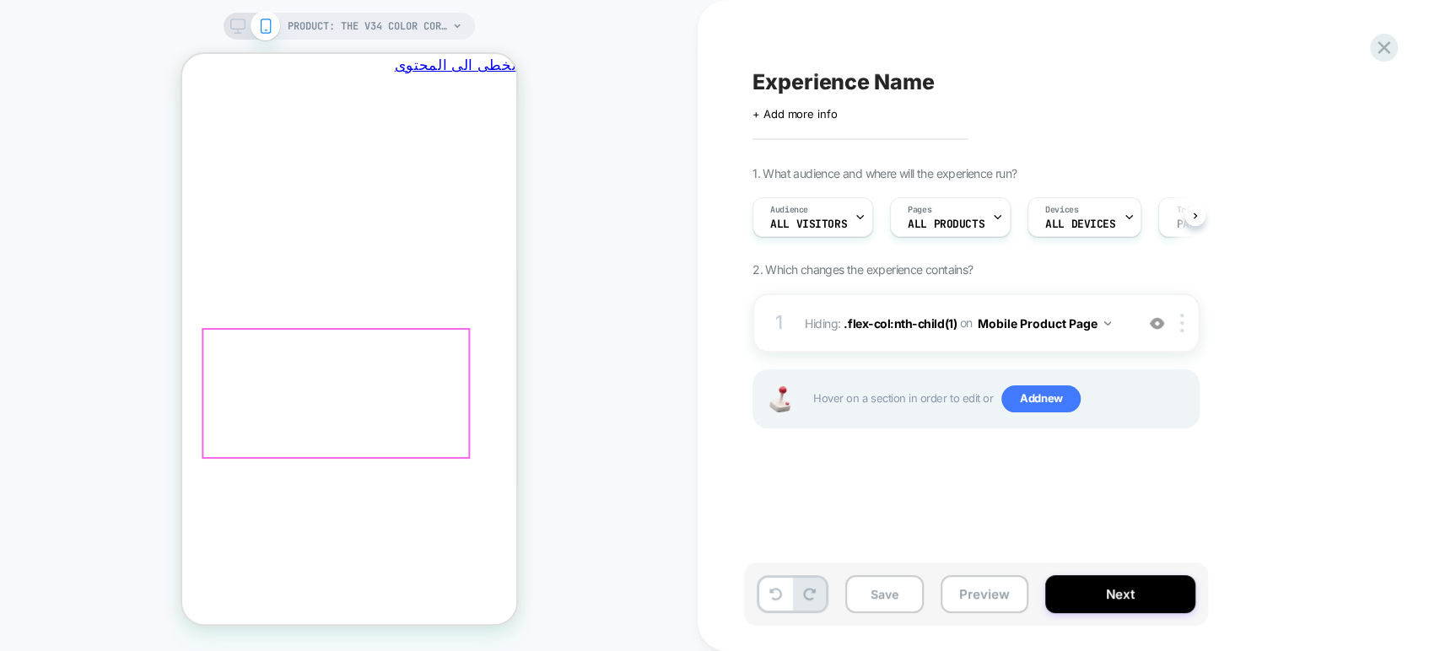
scroll to position [0, -262]
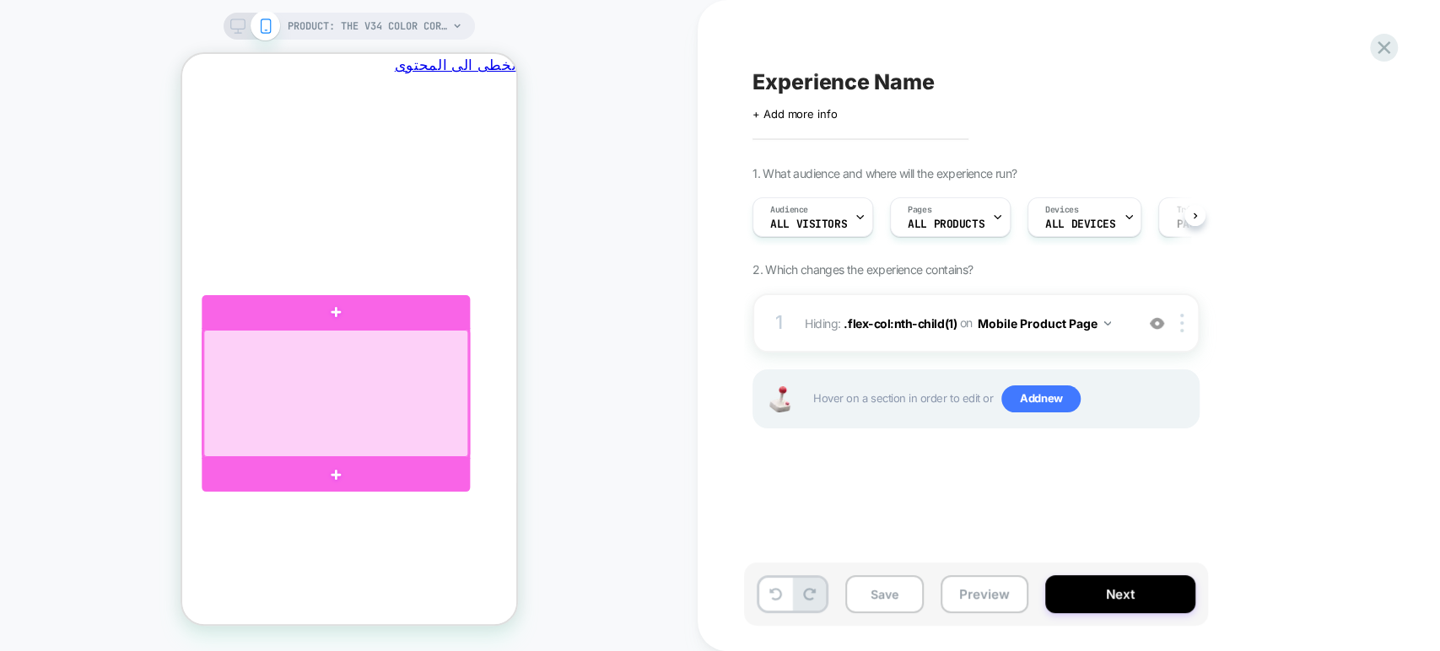
click at [438, 332] on div at bounding box center [335, 393] width 266 height 127
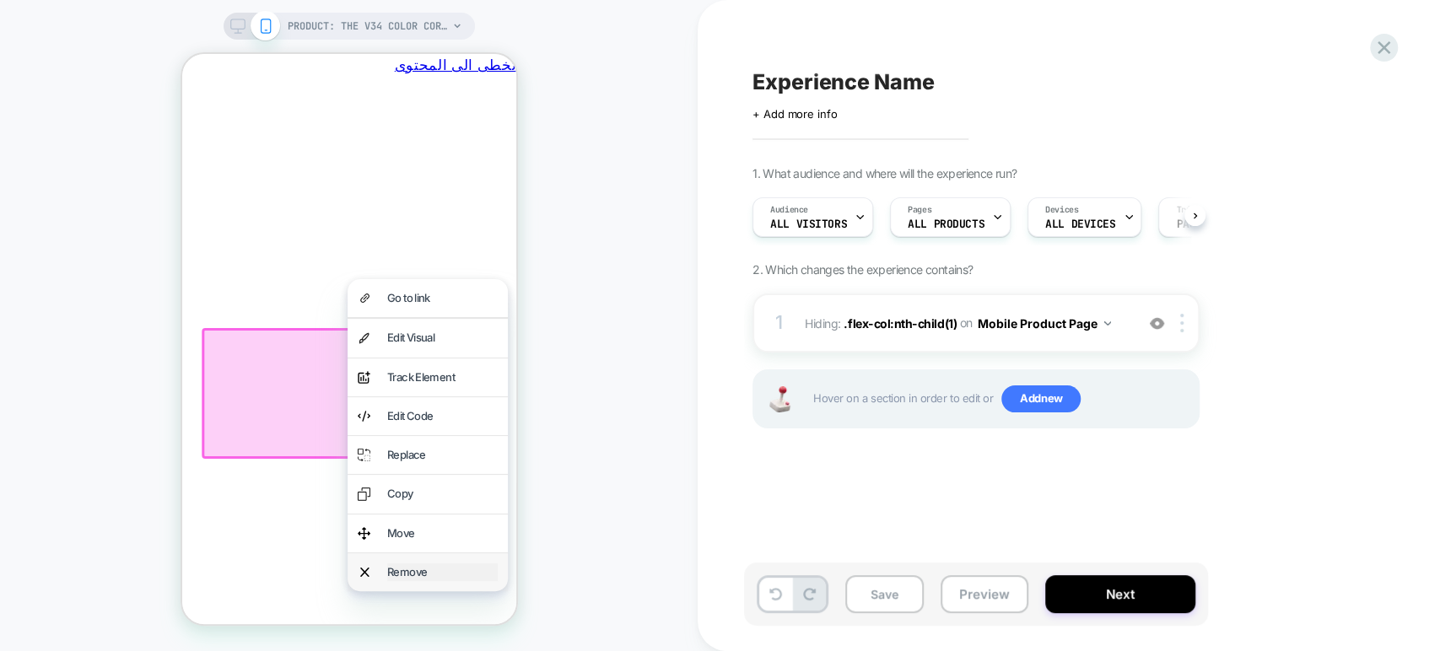
scroll to position [0, 0]
click at [424, 564] on div "Remove" at bounding box center [441, 573] width 111 height 18
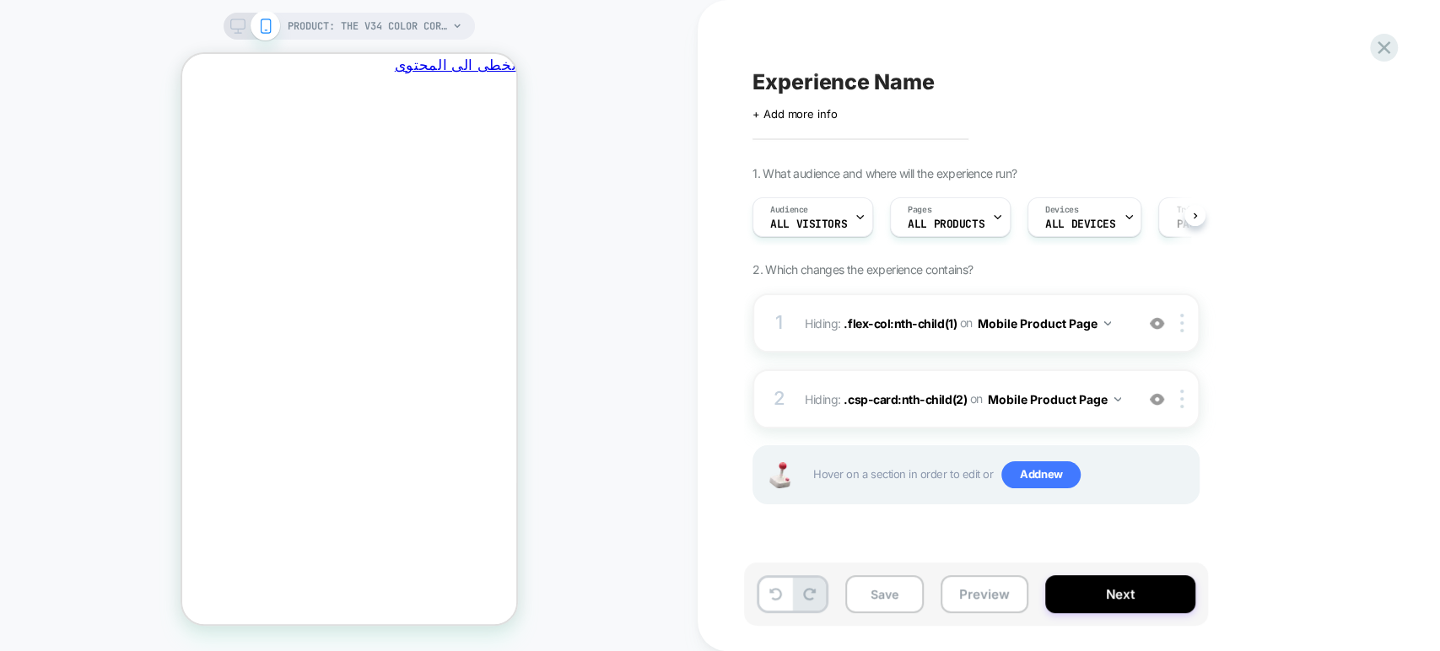
click at [639, 121] on div "PRODUCT: The V34 Color Corrector Serum PRODUCT: The V34 Color Corrector Serum" at bounding box center [349, 326] width 698 height 618
click at [175, 162] on icon "يغلق" at bounding box center [175, 162] width 0 height 0
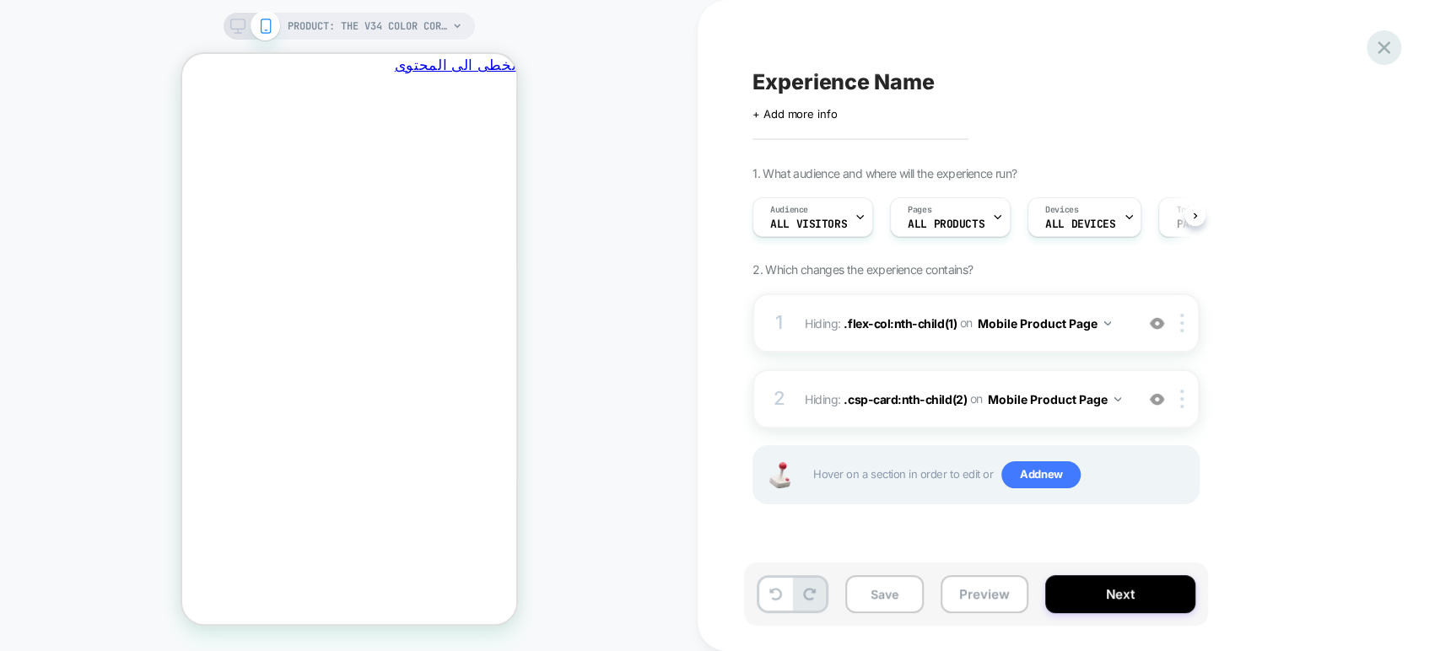
click at [1379, 43] on icon at bounding box center [1384, 47] width 13 height 13
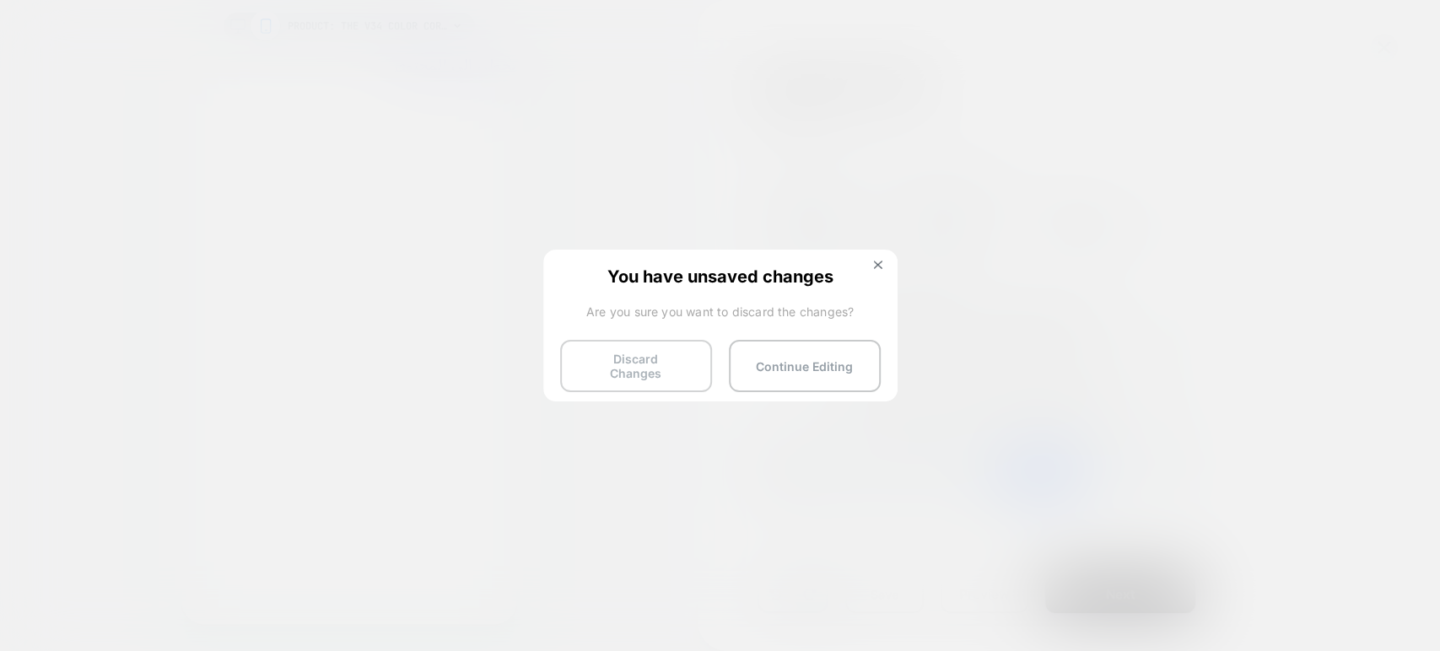
click at [661, 352] on button "Discard Changes" at bounding box center [636, 366] width 152 height 52
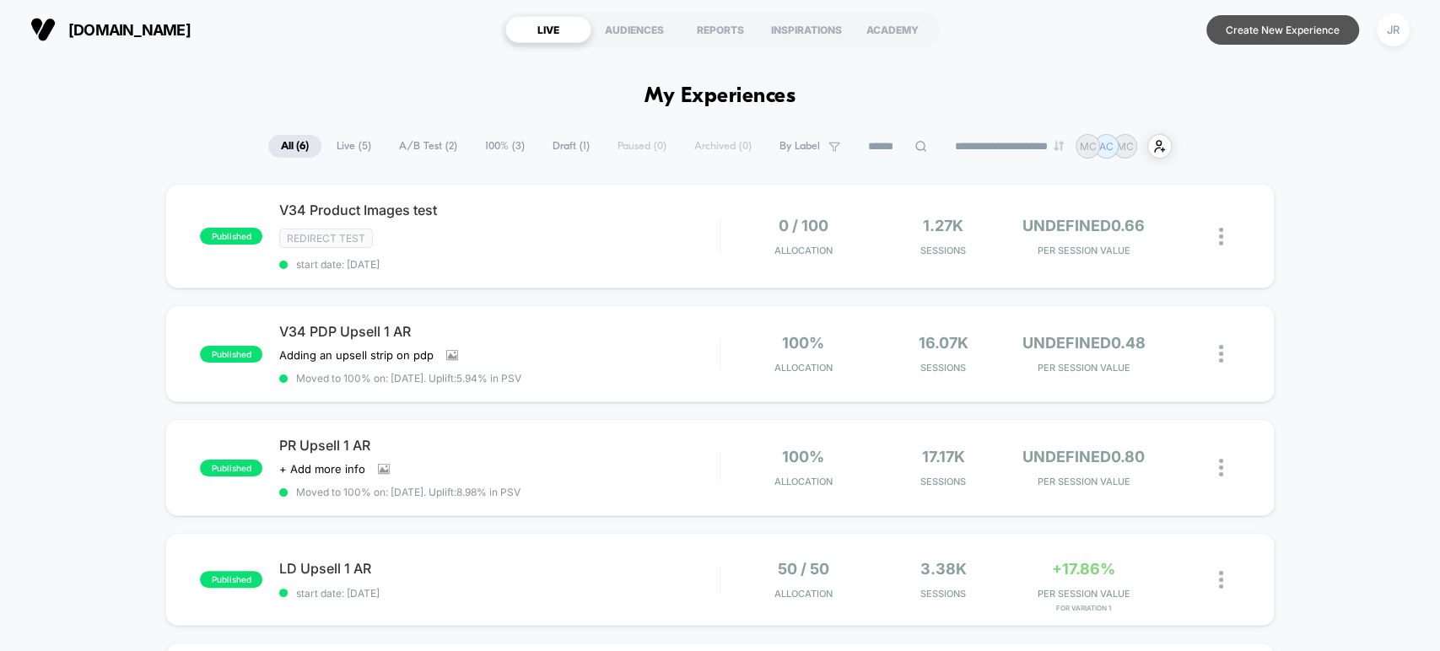
click at [1261, 30] on button "Create New Experience" at bounding box center [1283, 30] width 153 height 30
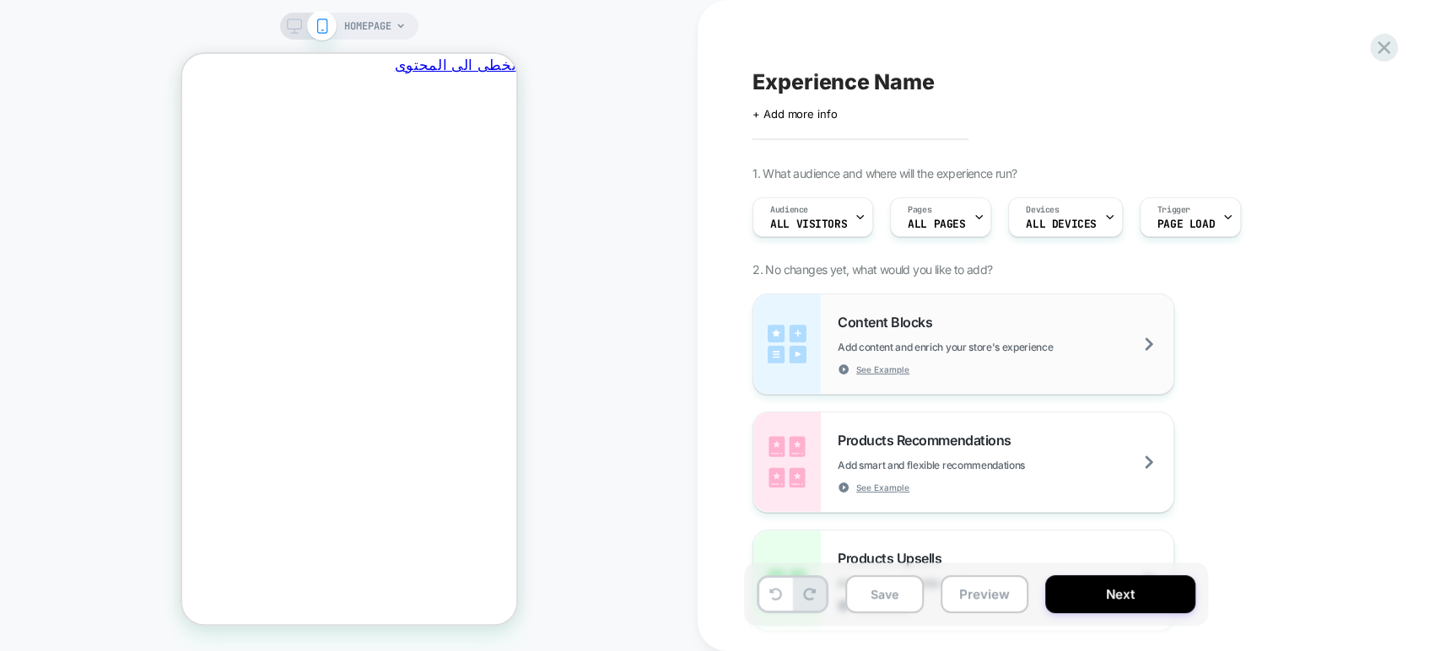
scroll to position [0, -262]
click at [1016, 308] on div "Content Blocks Add content and enrich your store's experience See Example" at bounding box center [963, 344] width 420 height 100
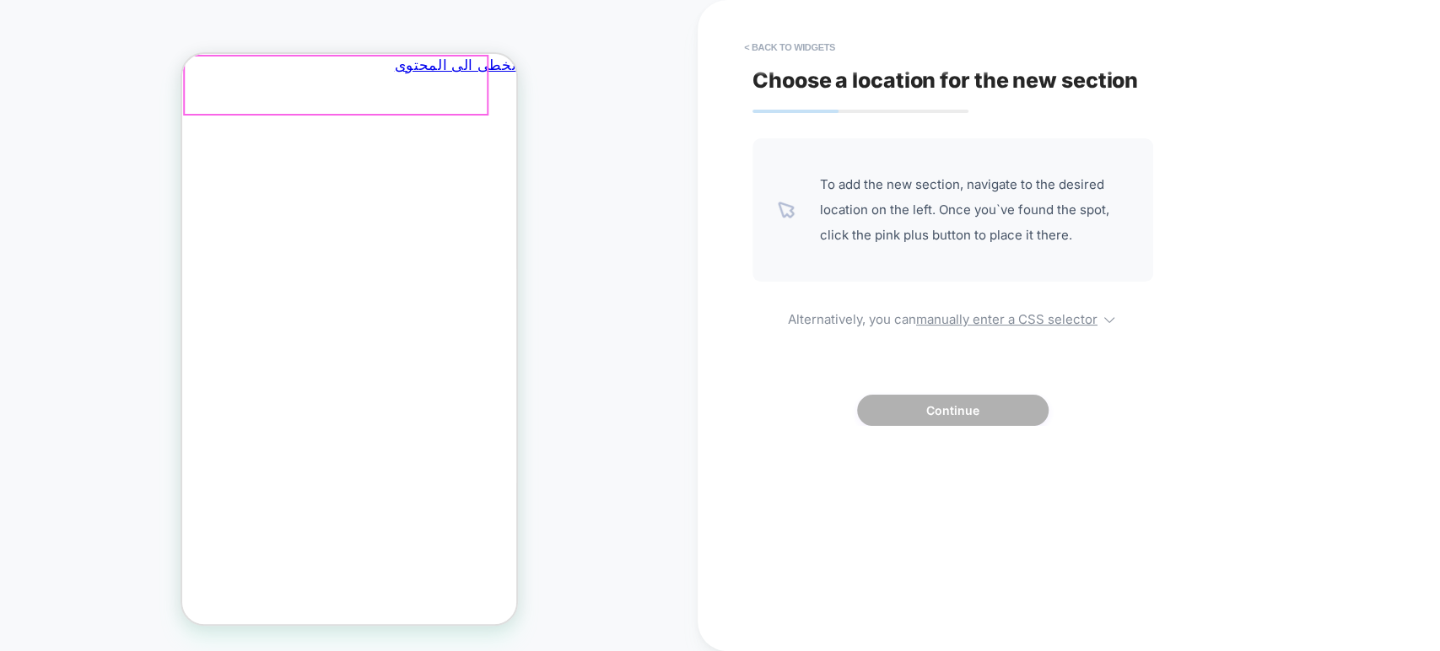
click at [181, 94] on div "حقيبتك" at bounding box center [14, 131] width 334 height 74
click at [190, 162] on icon "يغلق" at bounding box center [182, 169] width 14 height 14
click at [796, 43] on button "< Back to widgets" at bounding box center [790, 47] width 108 height 27
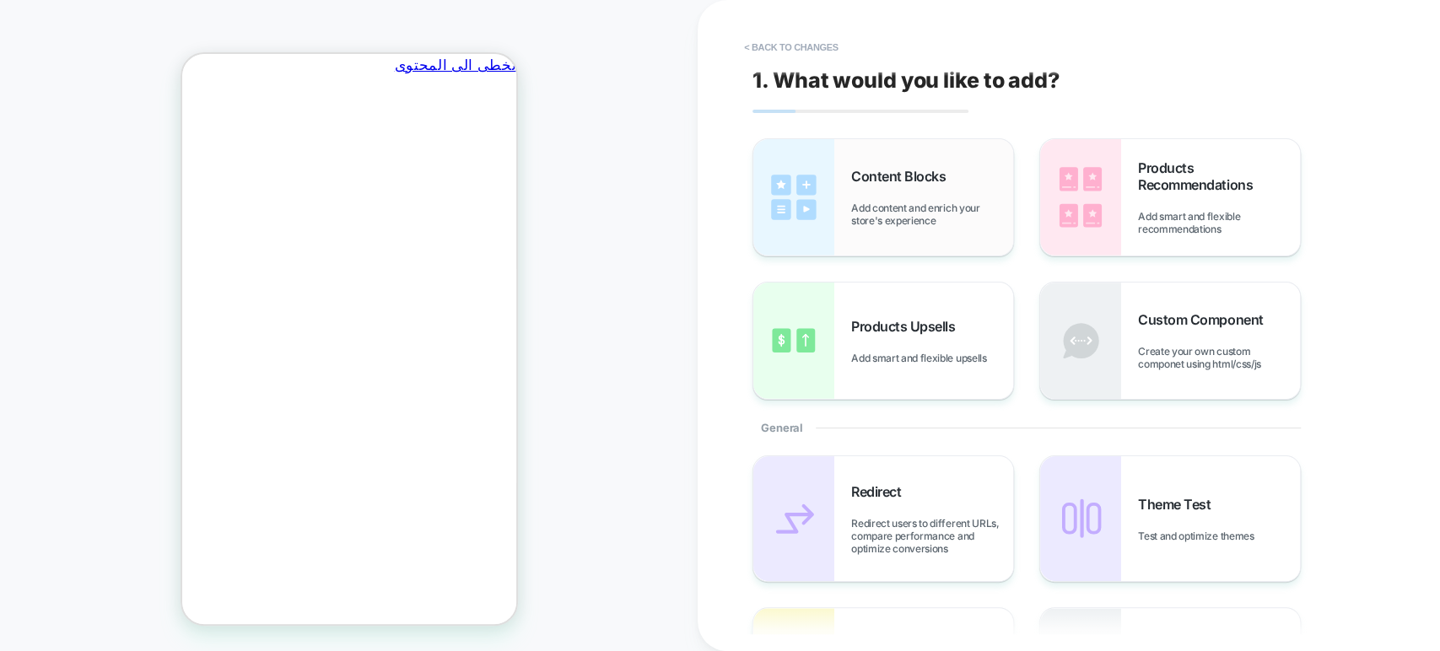
click at [952, 168] on span "Content Blocks" at bounding box center [902, 176] width 103 height 17
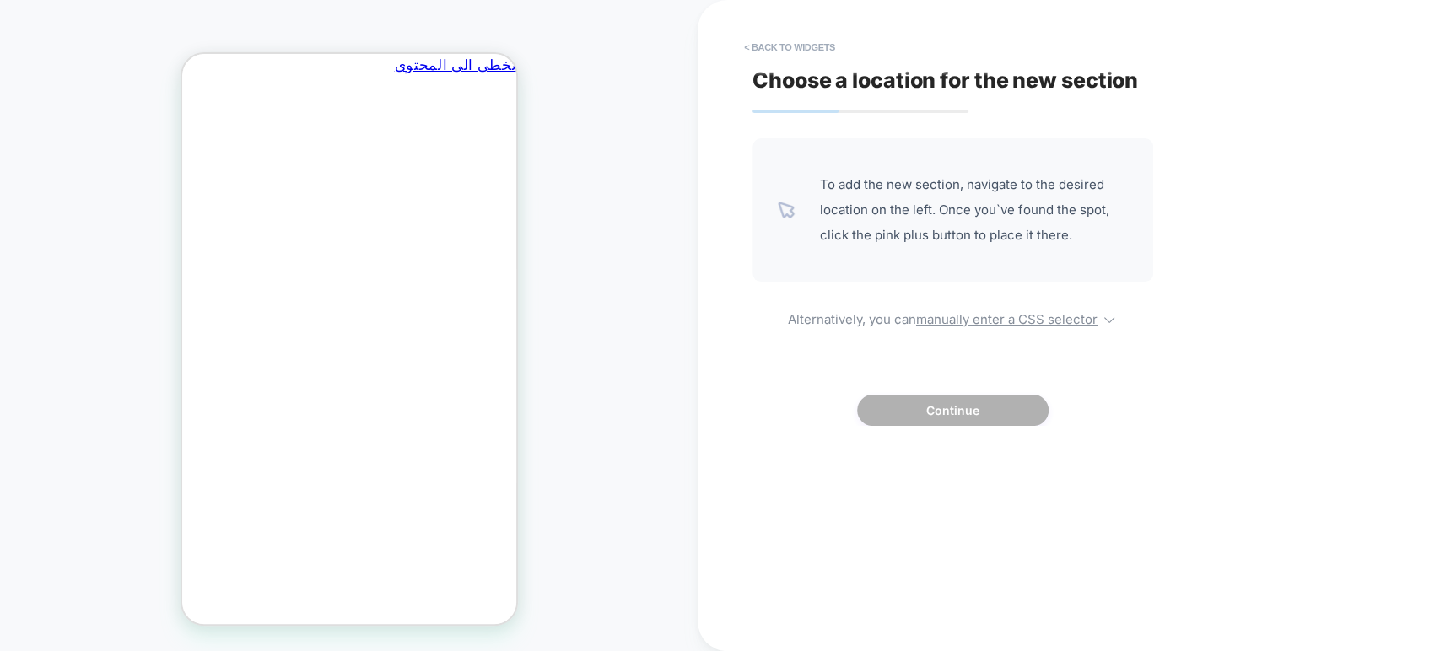
scroll to position [0, -262]
click at [769, 38] on button "< Back to widgets" at bounding box center [790, 47] width 108 height 27
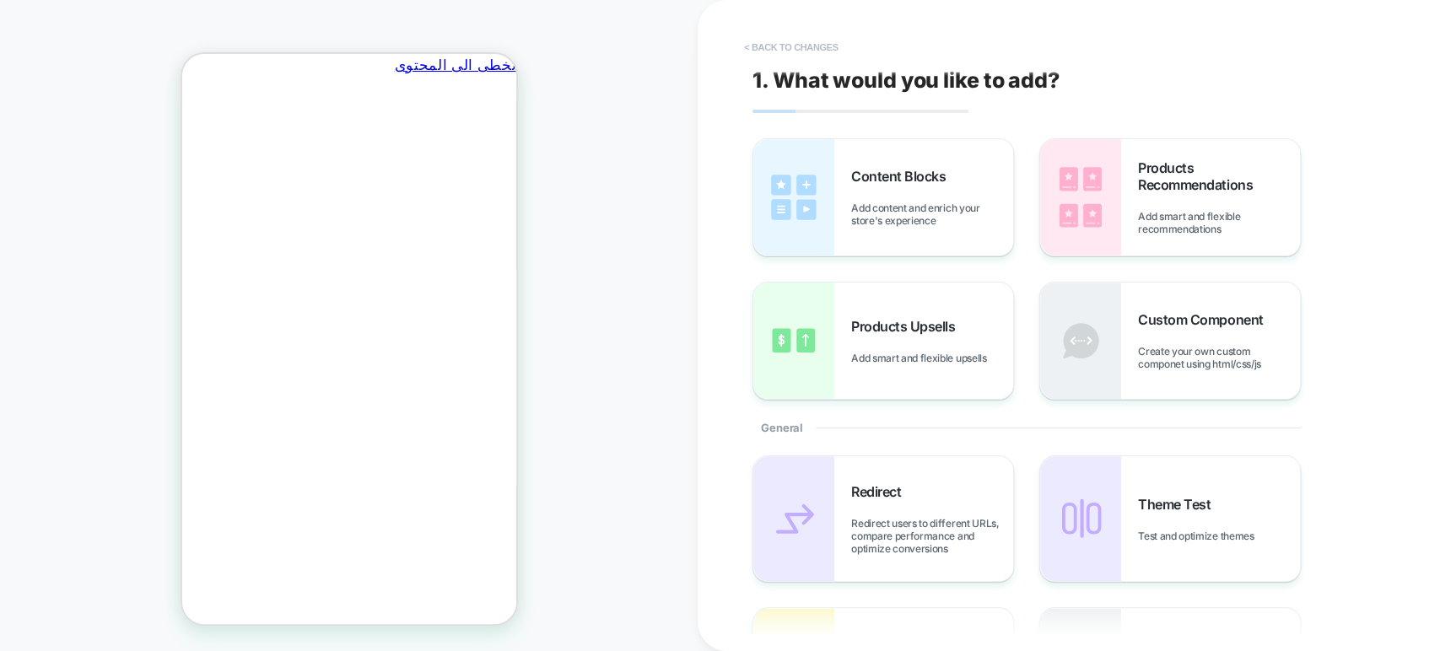
click at [783, 38] on button "< Back to changes" at bounding box center [791, 47] width 111 height 27
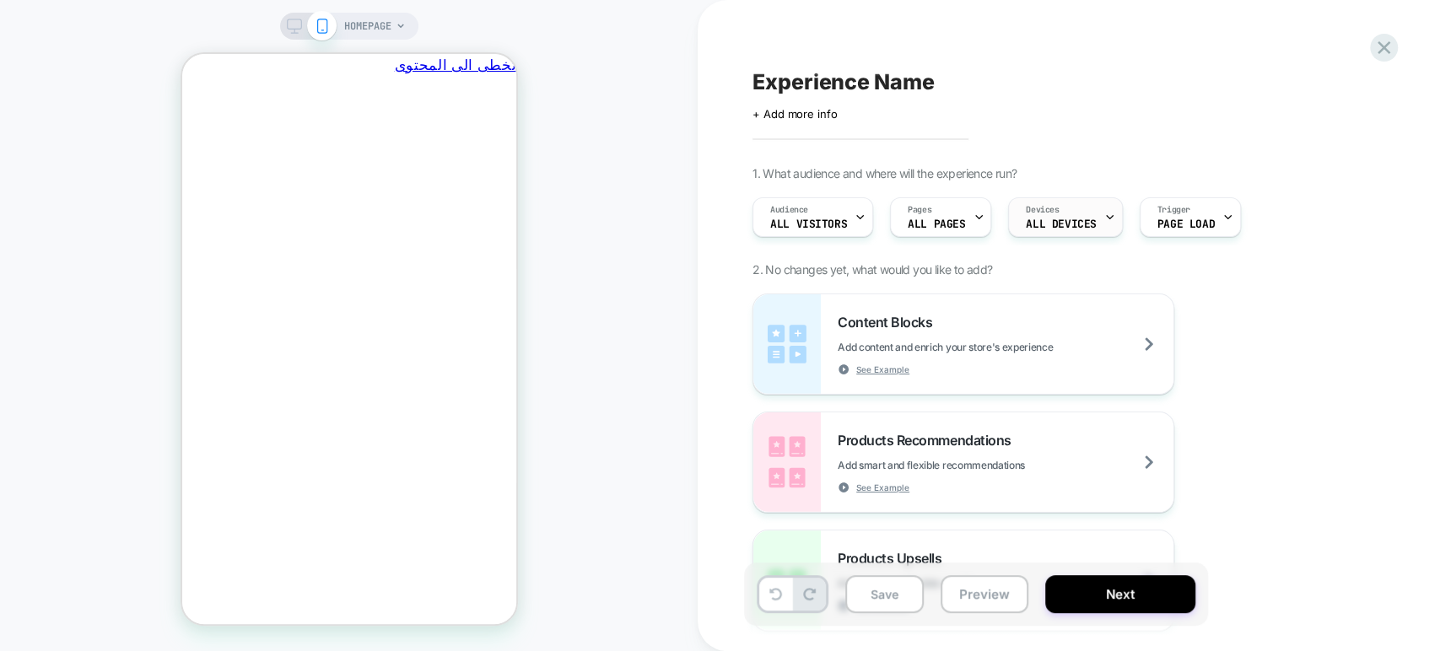
scroll to position [0, 0]
click at [959, 215] on div "Pages ALL PAGES" at bounding box center [936, 217] width 91 height 38
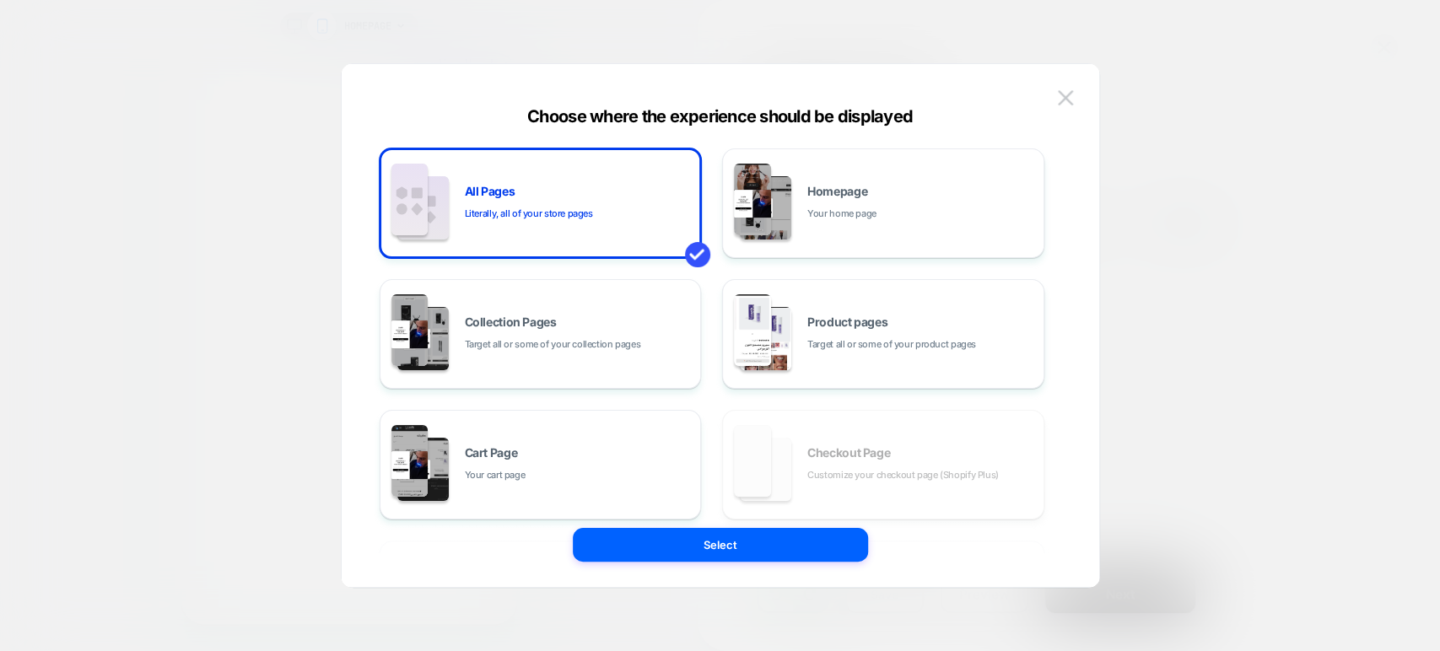
scroll to position [0, -262]
click at [550, 437] on div "Cart Page Your cart page" at bounding box center [541, 464] width 304 height 93
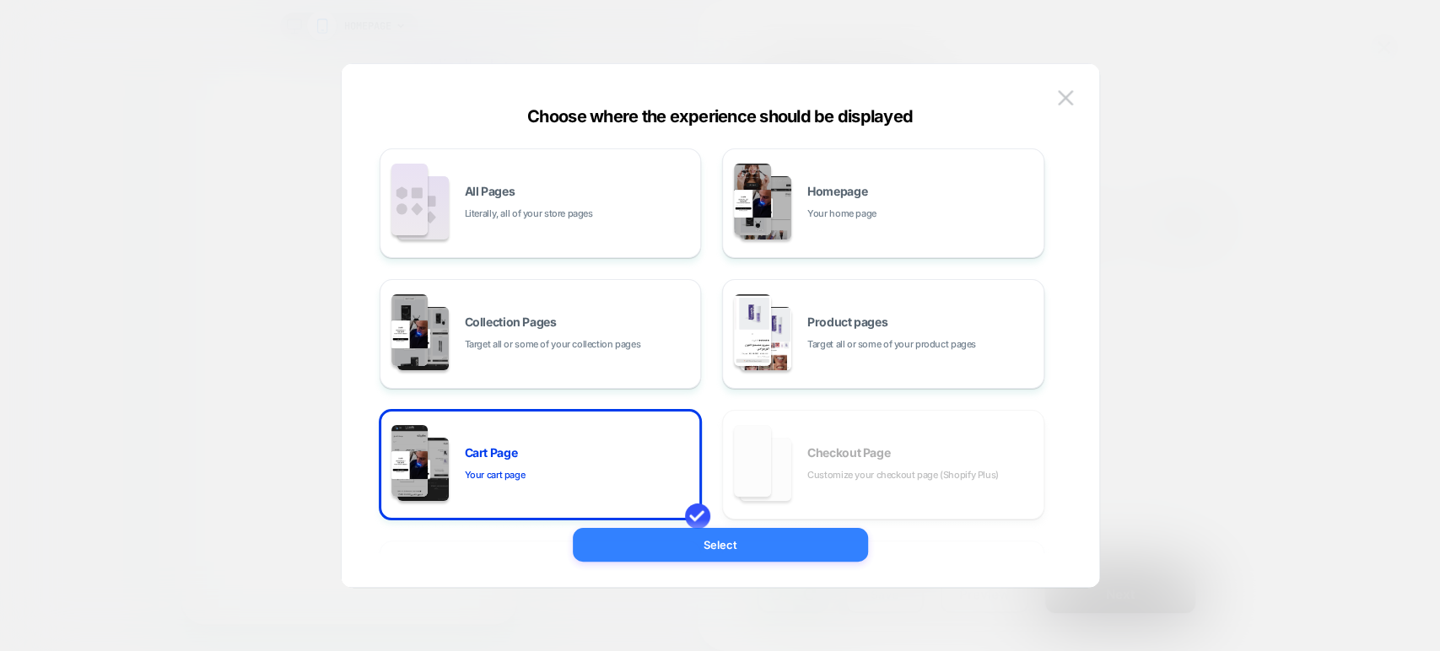
click at [675, 550] on button "Select" at bounding box center [720, 545] width 295 height 34
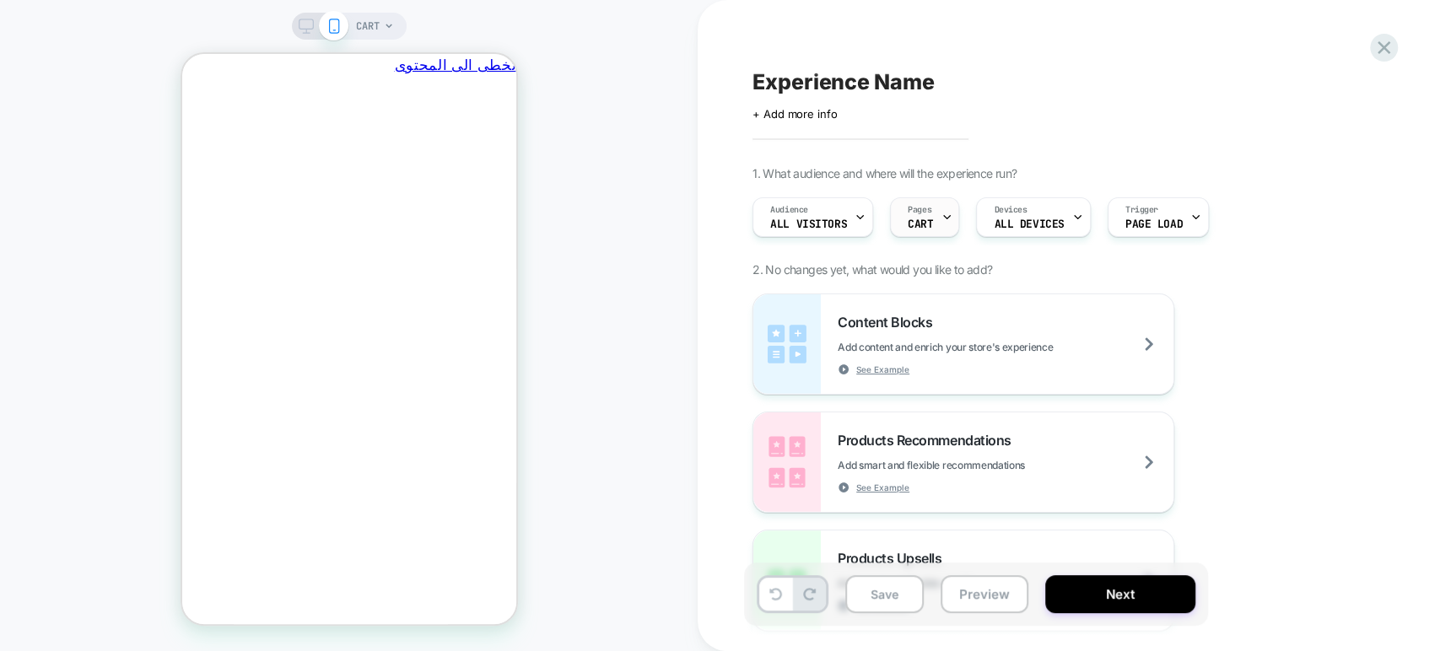
scroll to position [0, 0]
click at [913, 228] on span "CART" at bounding box center [920, 225] width 25 height 12
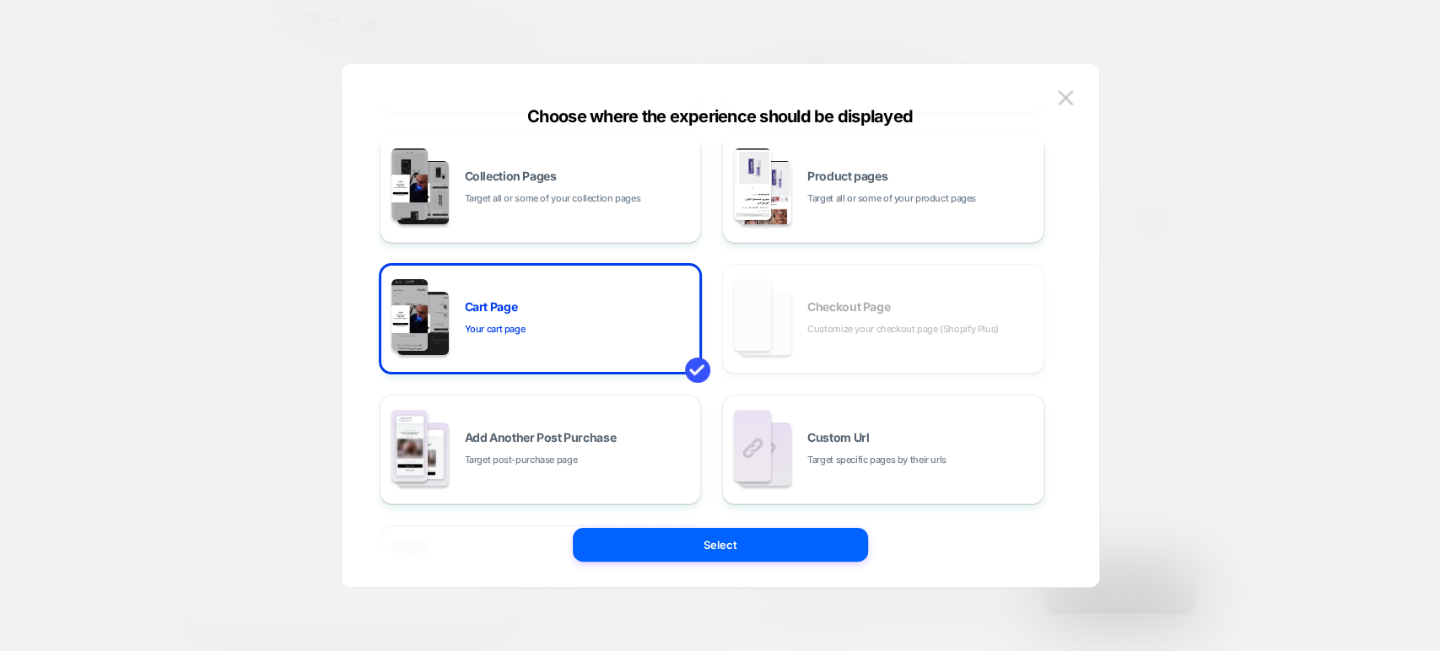
scroll to position [0, -262]
click at [1080, 97] on div "Choose where the experience should be displayed All Pages Literally, all of you…" at bounding box center [721, 334] width 758 height 506
click at [1073, 97] on button at bounding box center [1065, 97] width 25 height 25
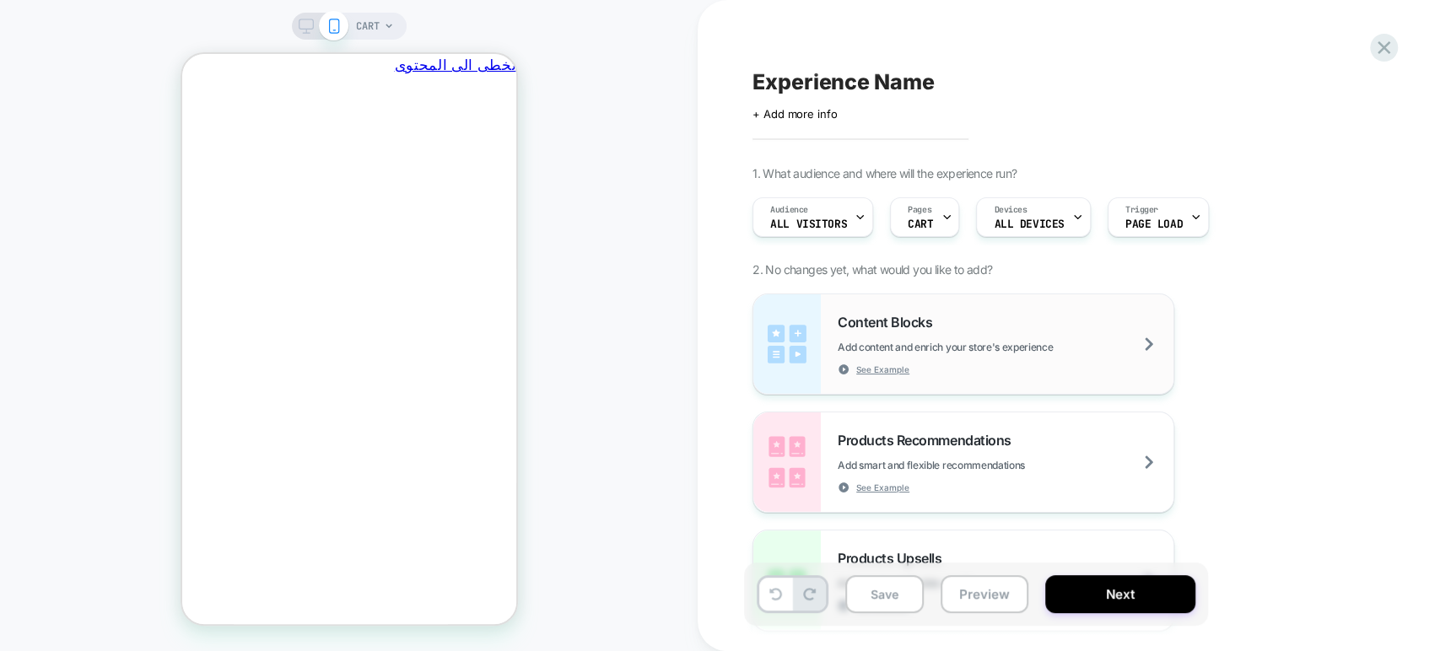
scroll to position [0, 0]
click at [958, 327] on div "Content Blocks Add content and enrich your store's experience See Example" at bounding box center [1006, 345] width 336 height 62
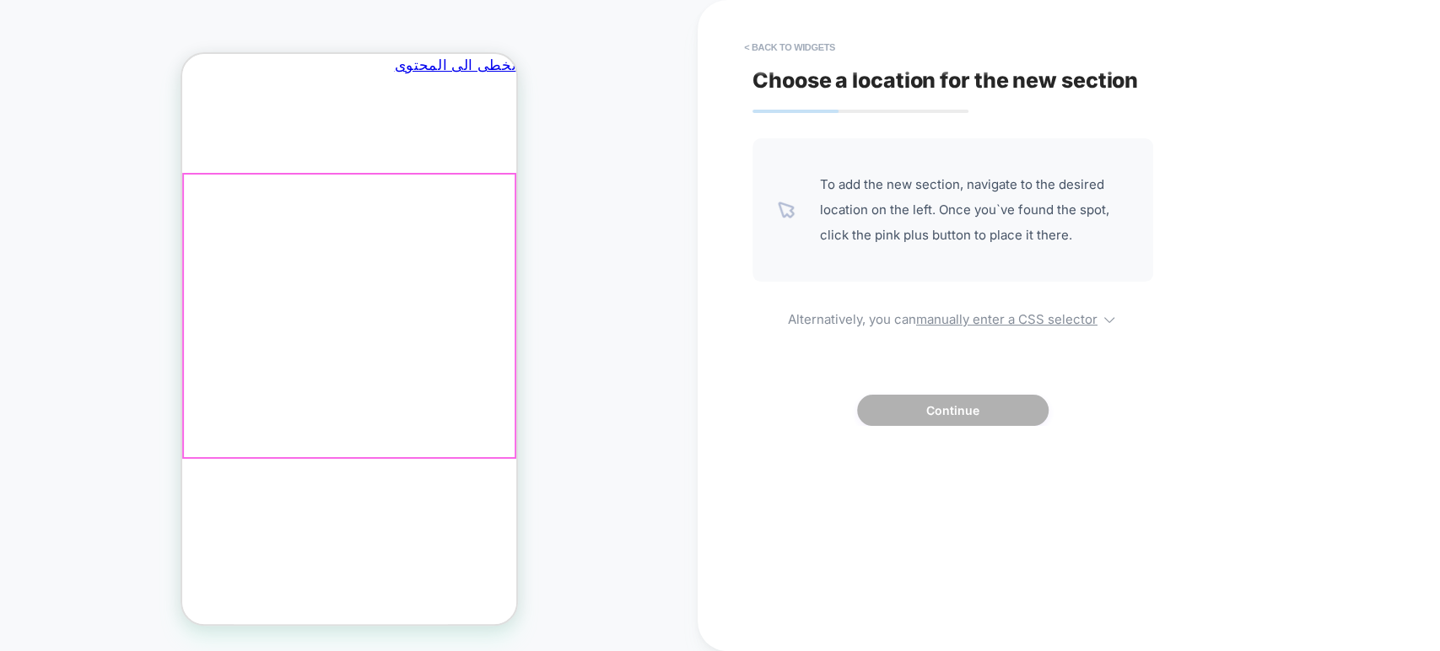
scroll to position [0, -262]
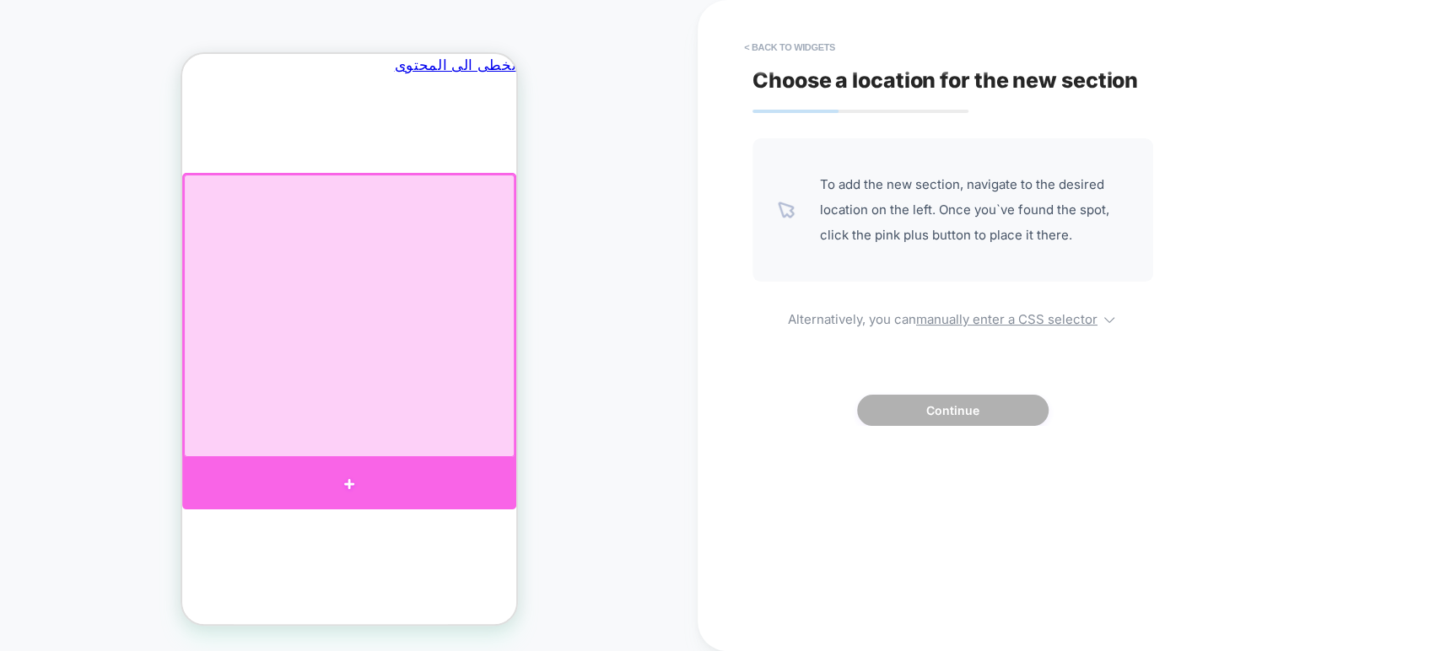
click at [343, 479] on div at bounding box center [348, 484] width 334 height 51
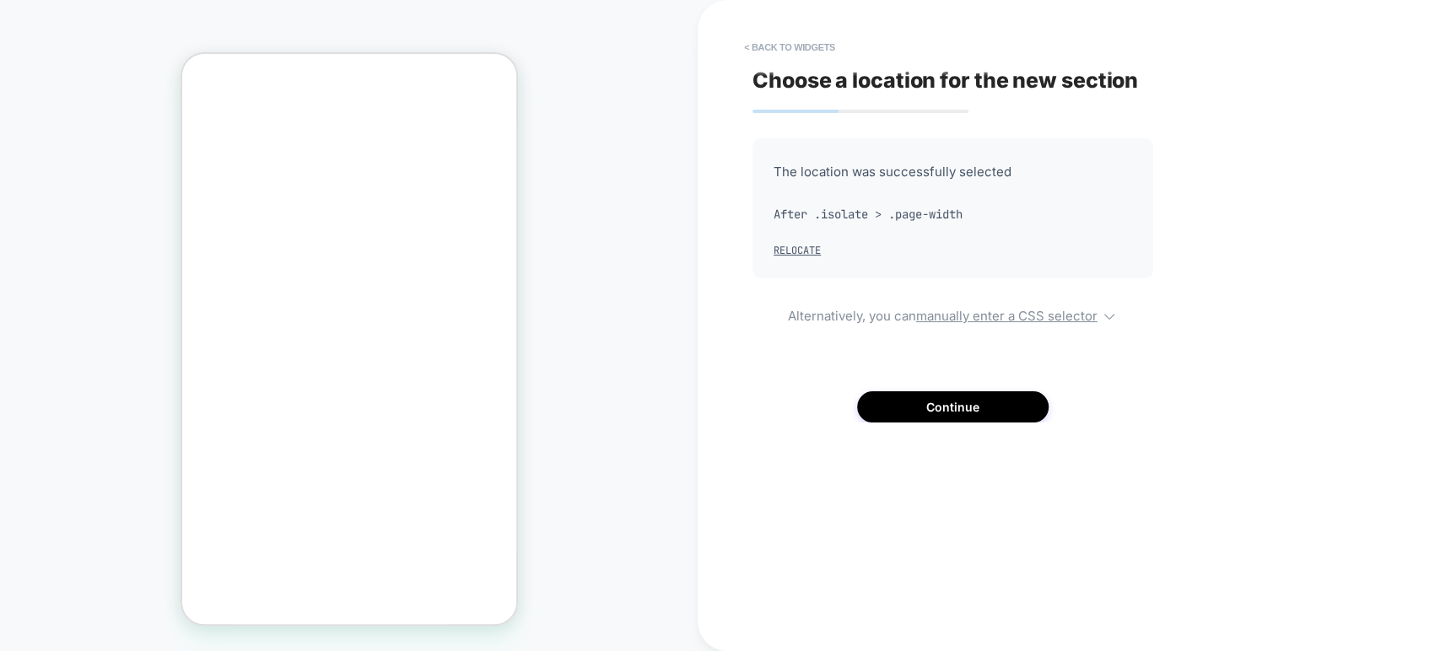
scroll to position [0, 0]
click at [880, 403] on button "Continue" at bounding box center [953, 406] width 192 height 31
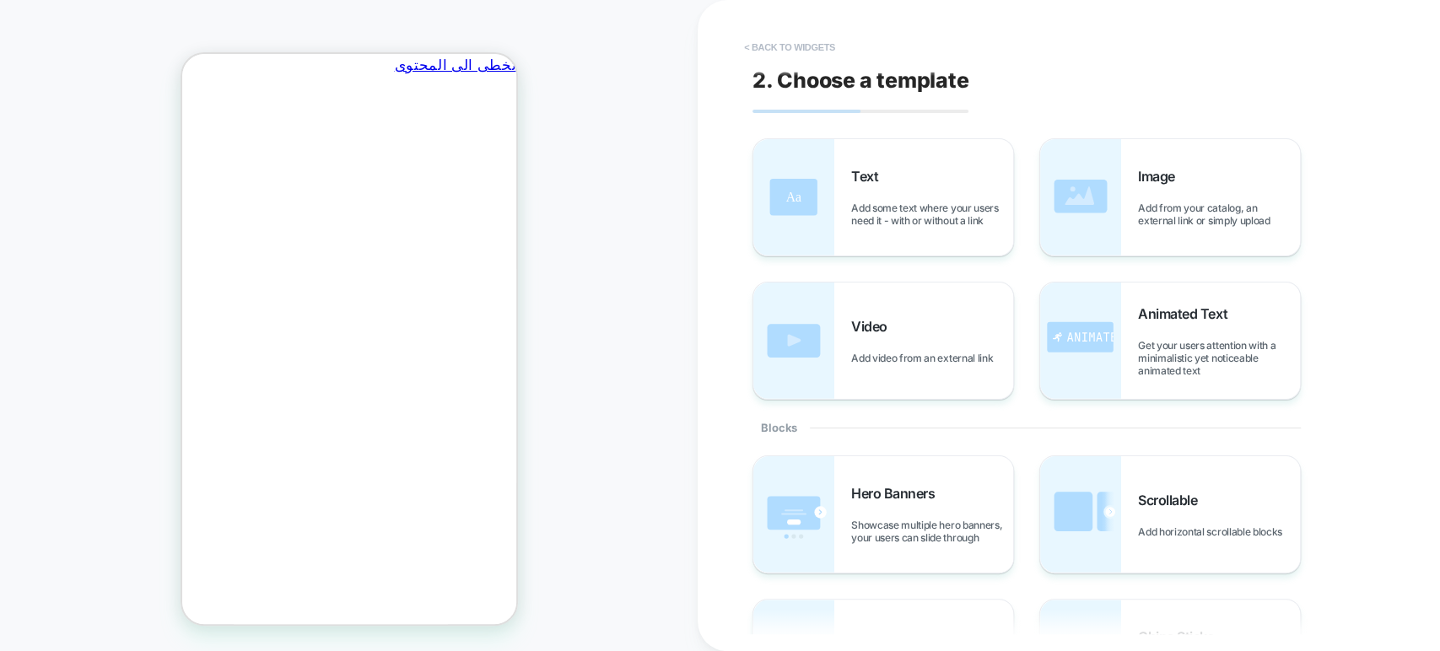
click at [785, 47] on button "< Back to widgets" at bounding box center [790, 47] width 108 height 27
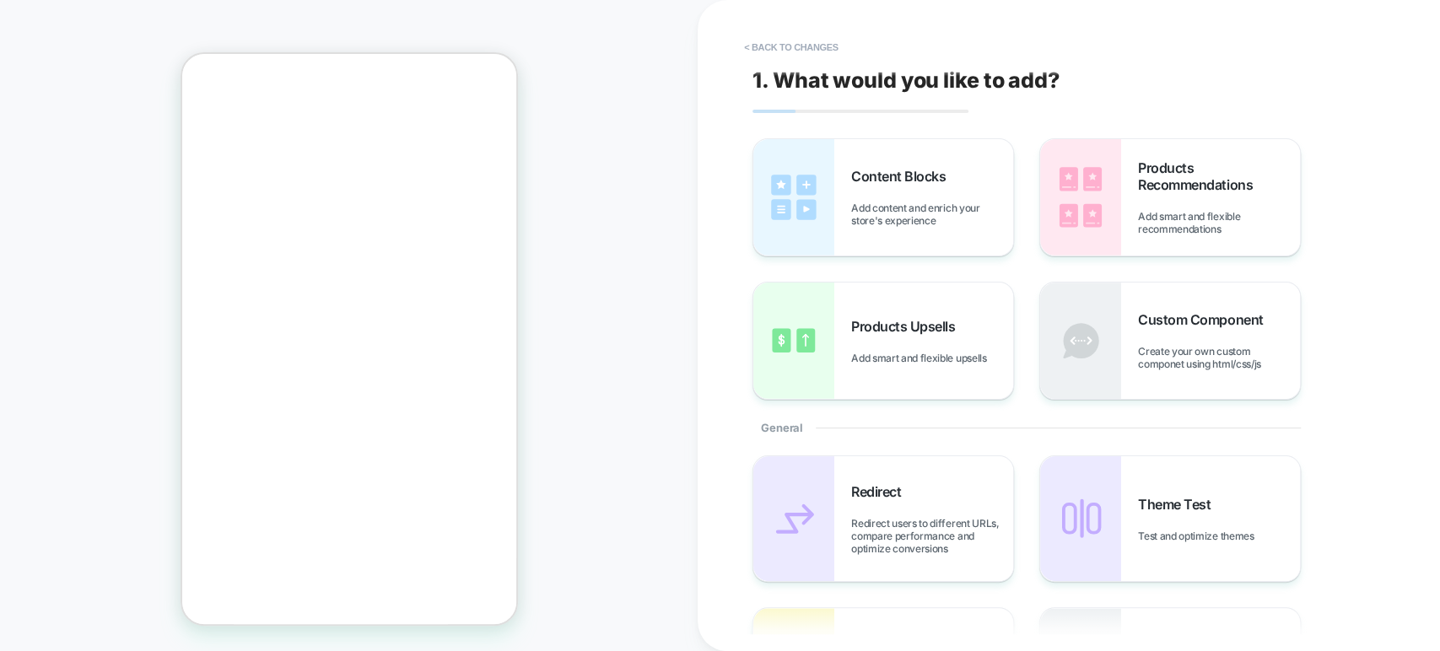
scroll to position [143, 0]
click at [958, 328] on span "Products Upsells" at bounding box center [907, 326] width 112 height 17
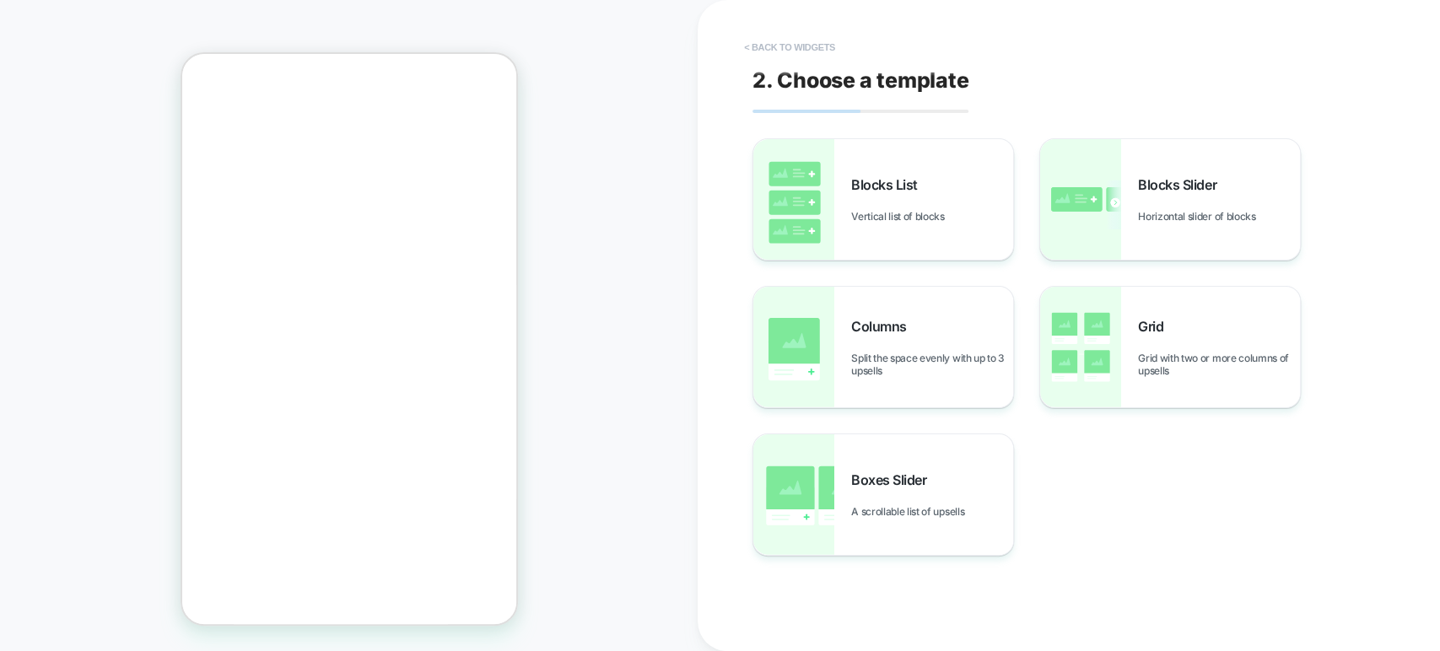
click at [756, 50] on button "< Back to widgets" at bounding box center [790, 47] width 108 height 27
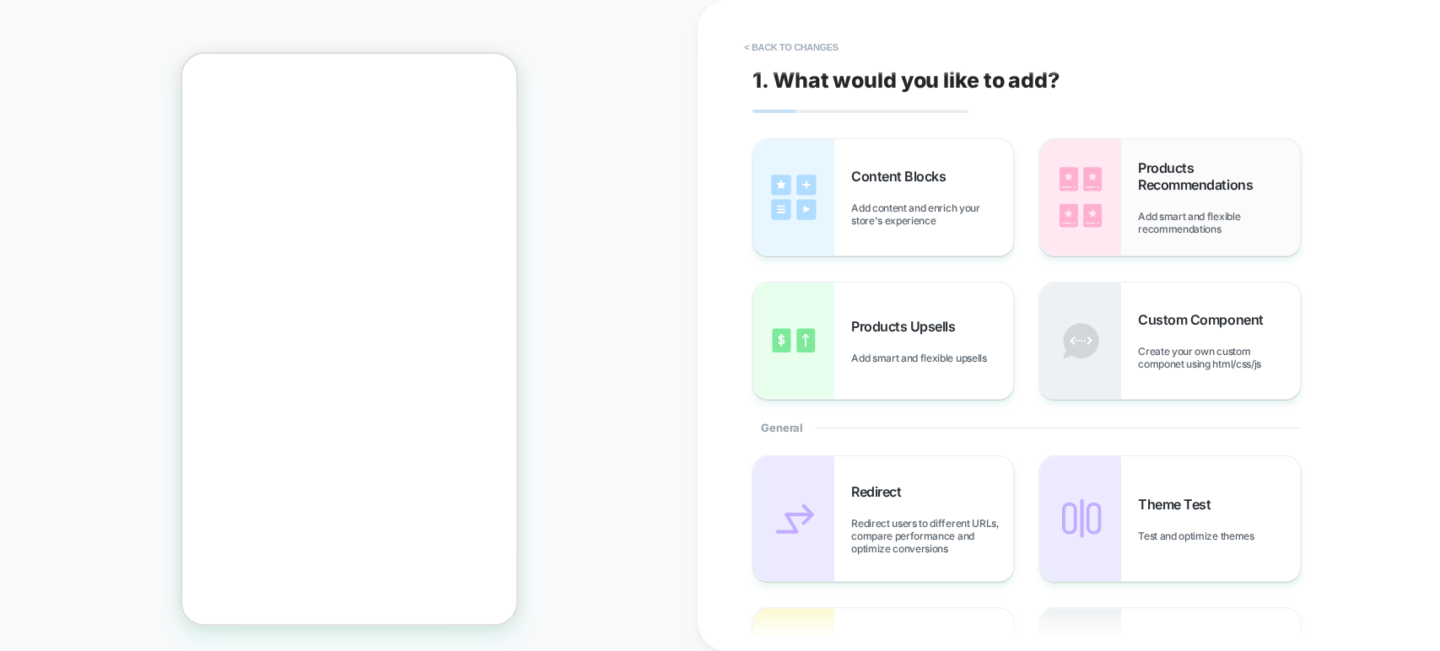
scroll to position [0, 0]
click at [1120, 229] on img at bounding box center [1080, 197] width 81 height 116
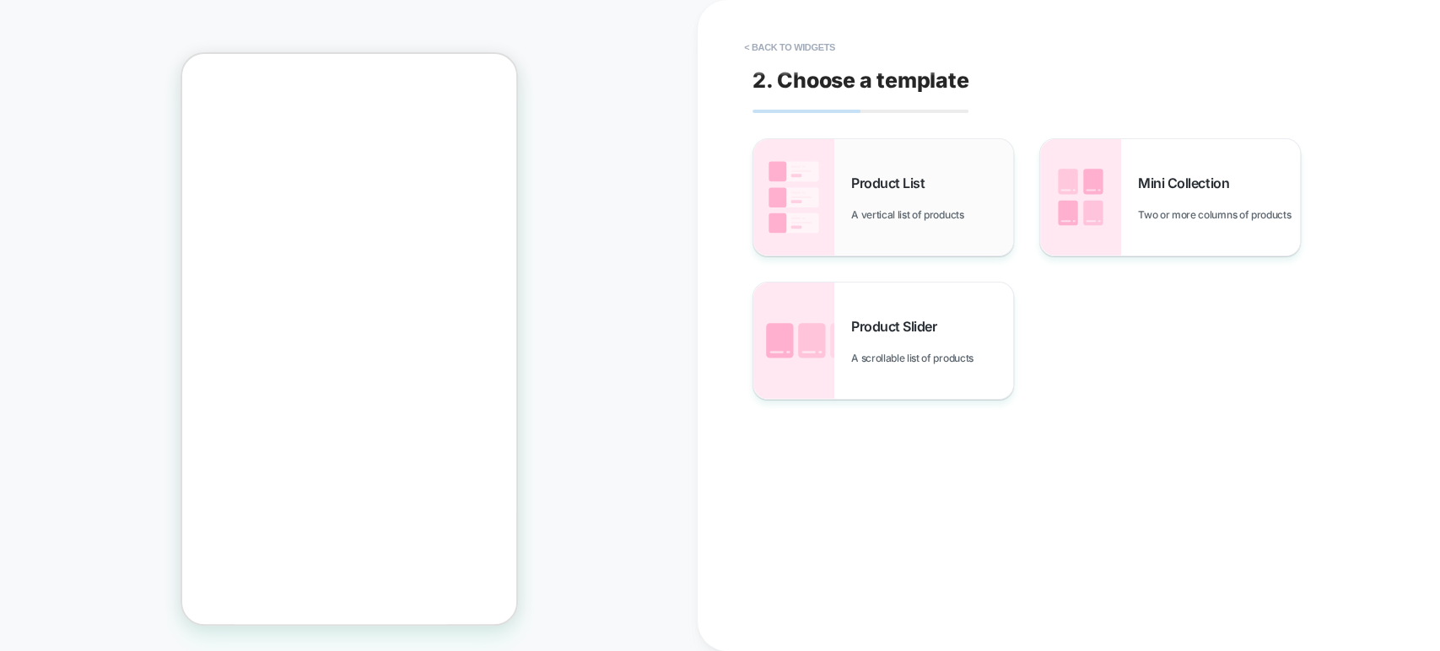
click at [938, 198] on div "Product List A vertical list of products" at bounding box center [932, 198] width 162 height 46
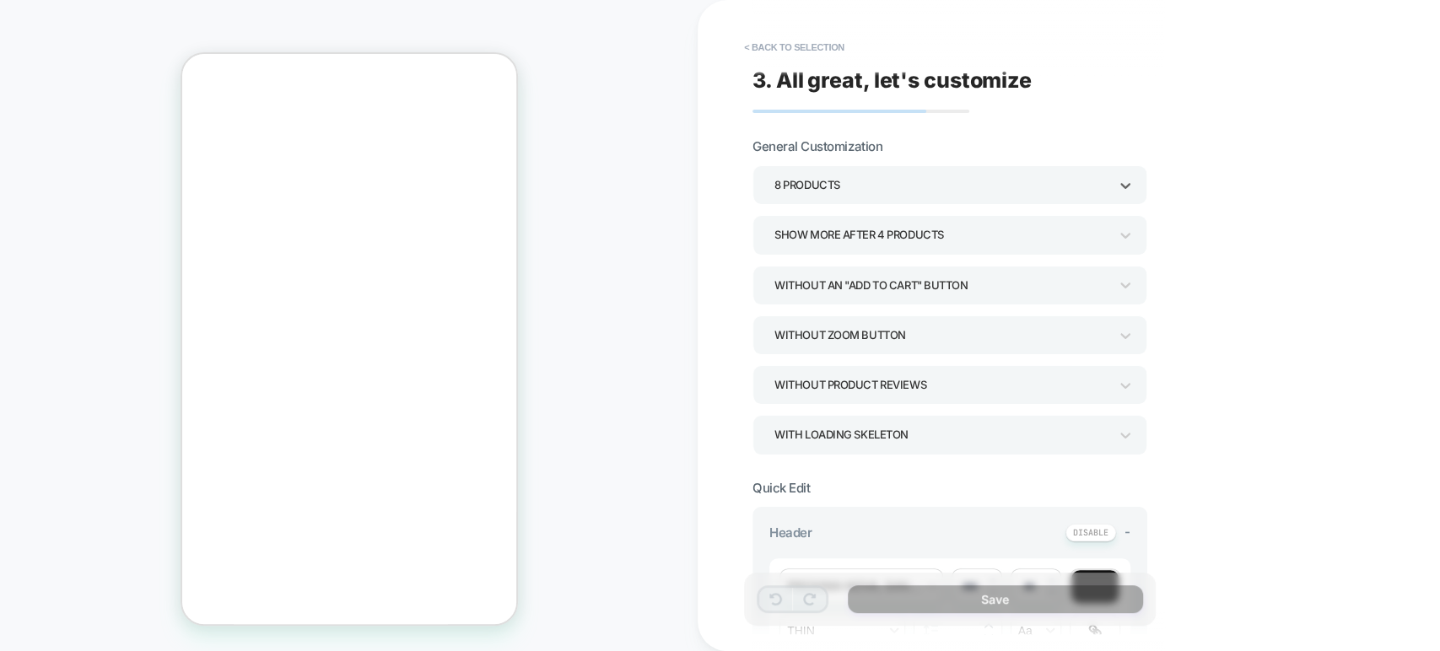
click at [926, 187] on div "8 Products" at bounding box center [942, 185] width 334 height 23
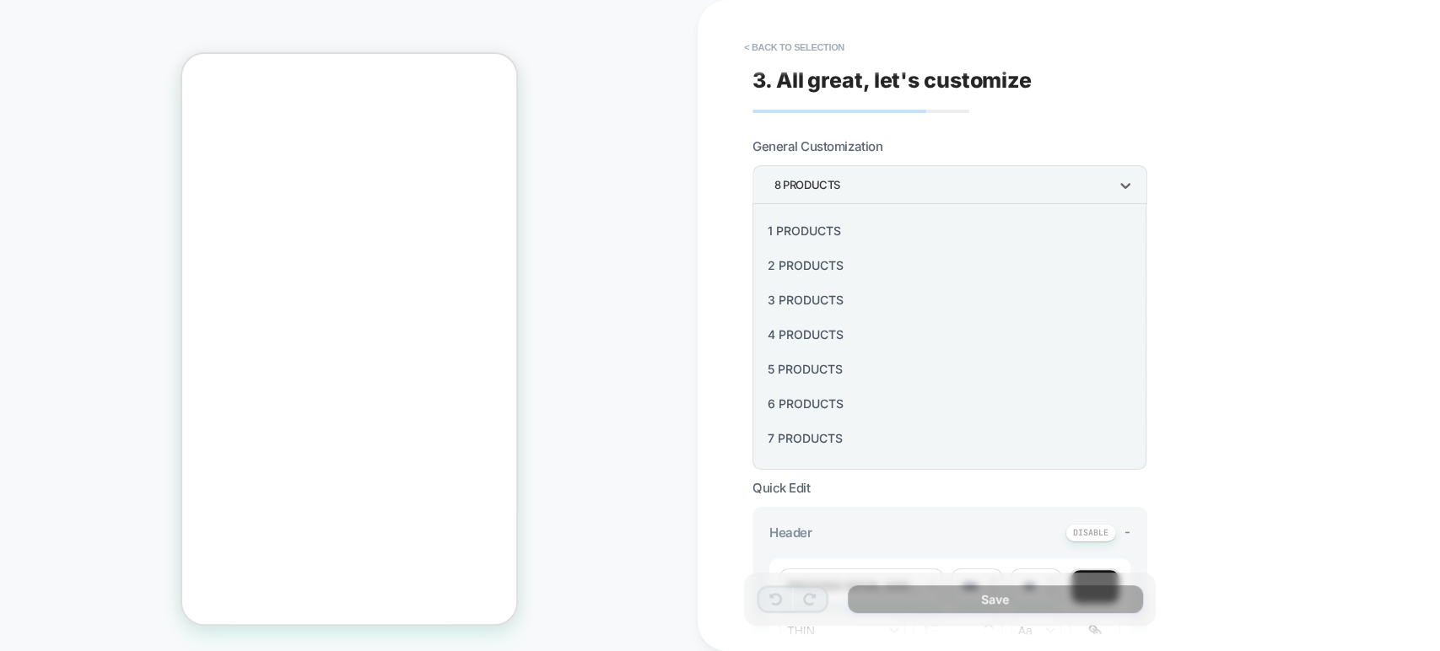
click at [821, 235] on div "1 Products" at bounding box center [949, 230] width 381 height 35
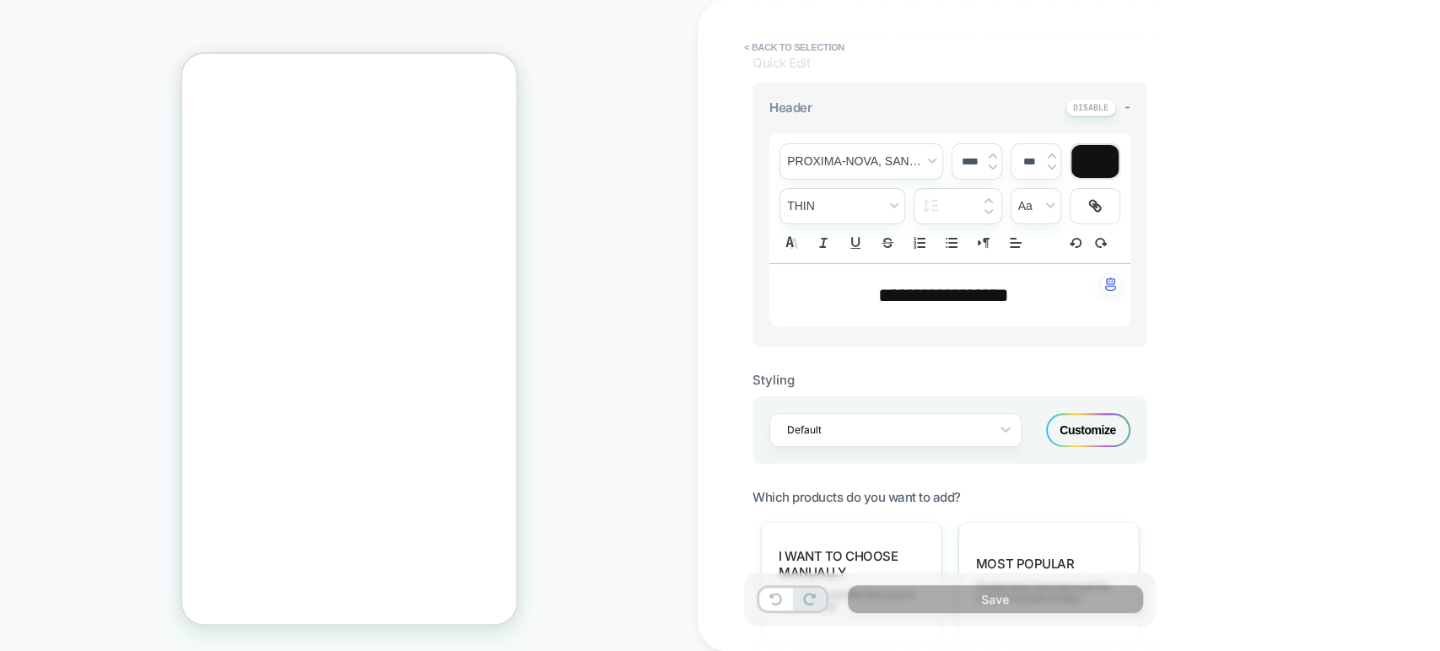
click at [931, 294] on span "**********" at bounding box center [943, 295] width 131 height 20
type input "****"
click at [931, 294] on span "**********" at bounding box center [943, 295] width 131 height 20
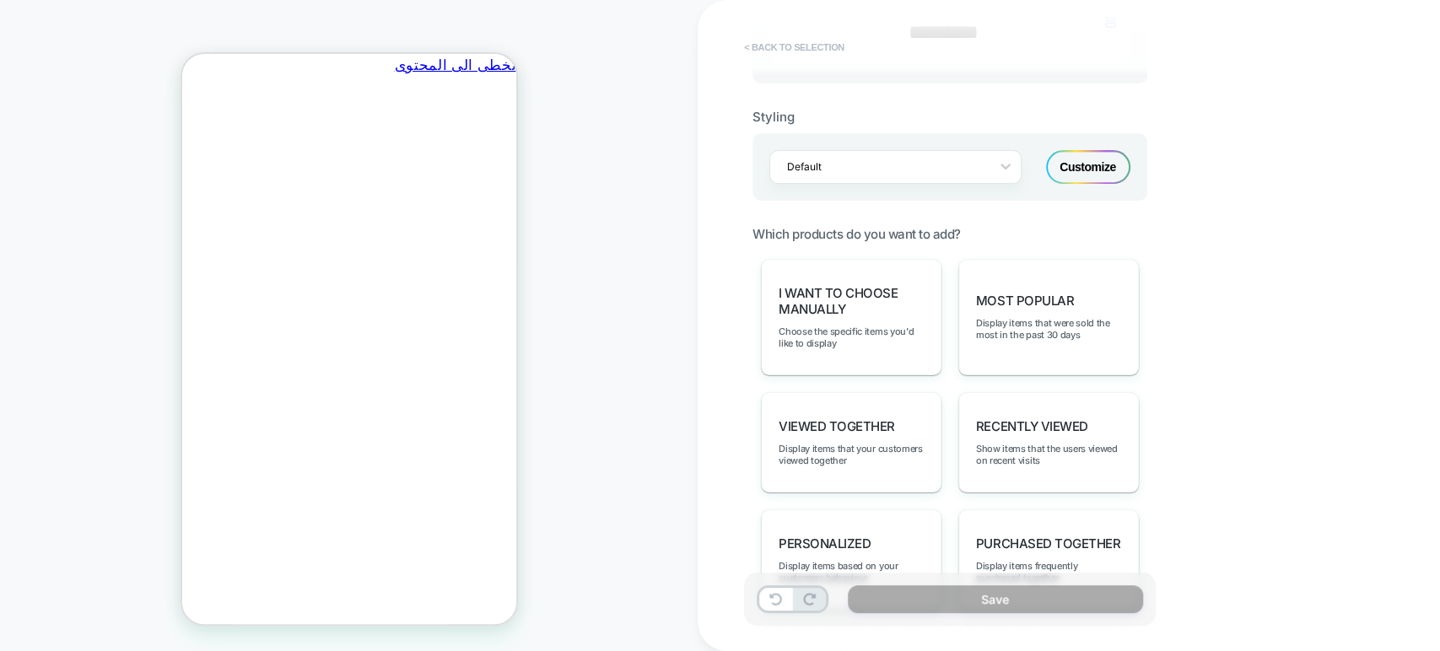
click at [750, 43] on button "< Back to selection" at bounding box center [794, 47] width 117 height 27
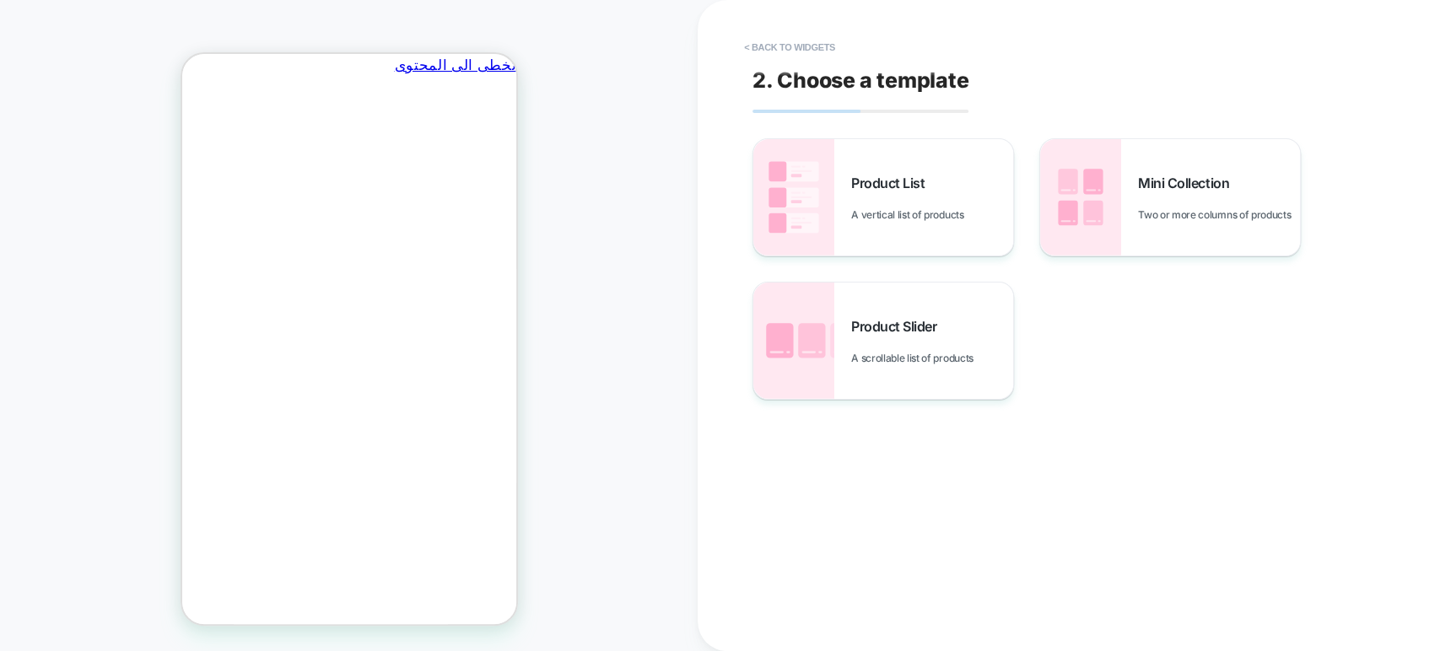
click at [750, 43] on button "< Back to widgets" at bounding box center [790, 47] width 108 height 27
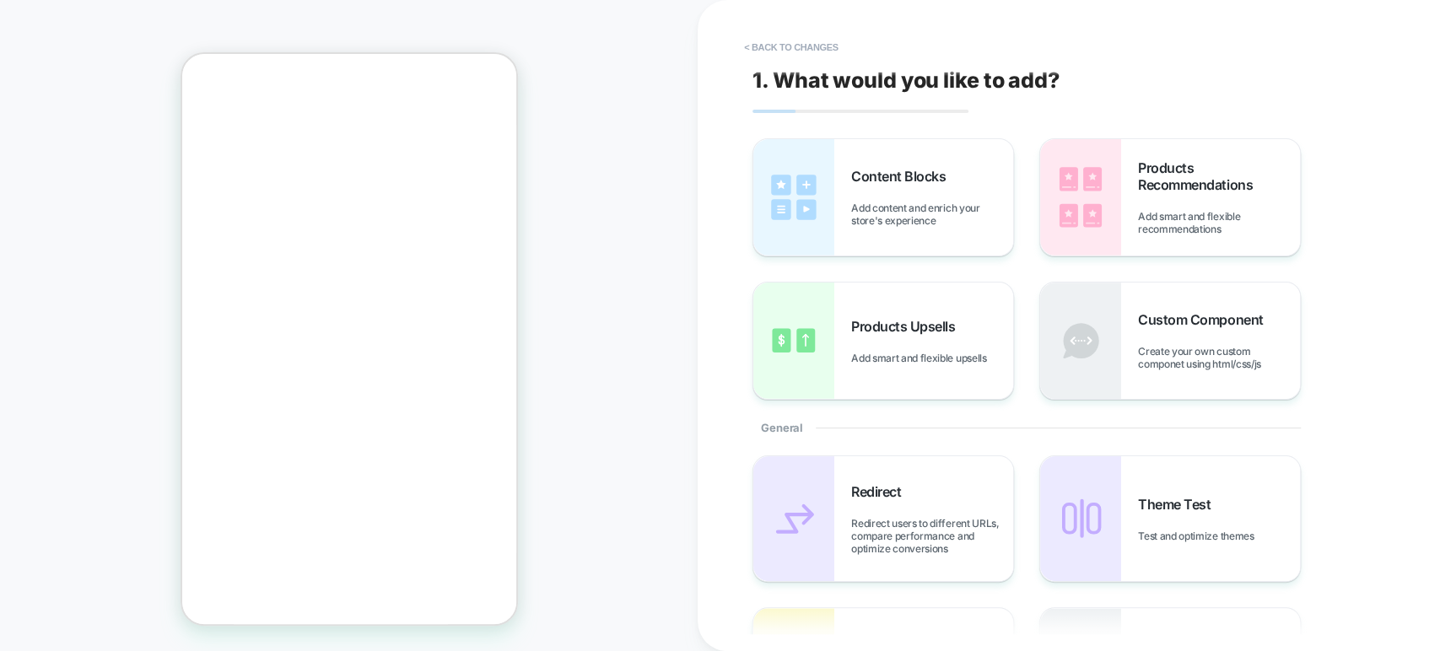
scroll to position [0, -262]
